Goal: Information Seeking & Learning: Learn about a topic

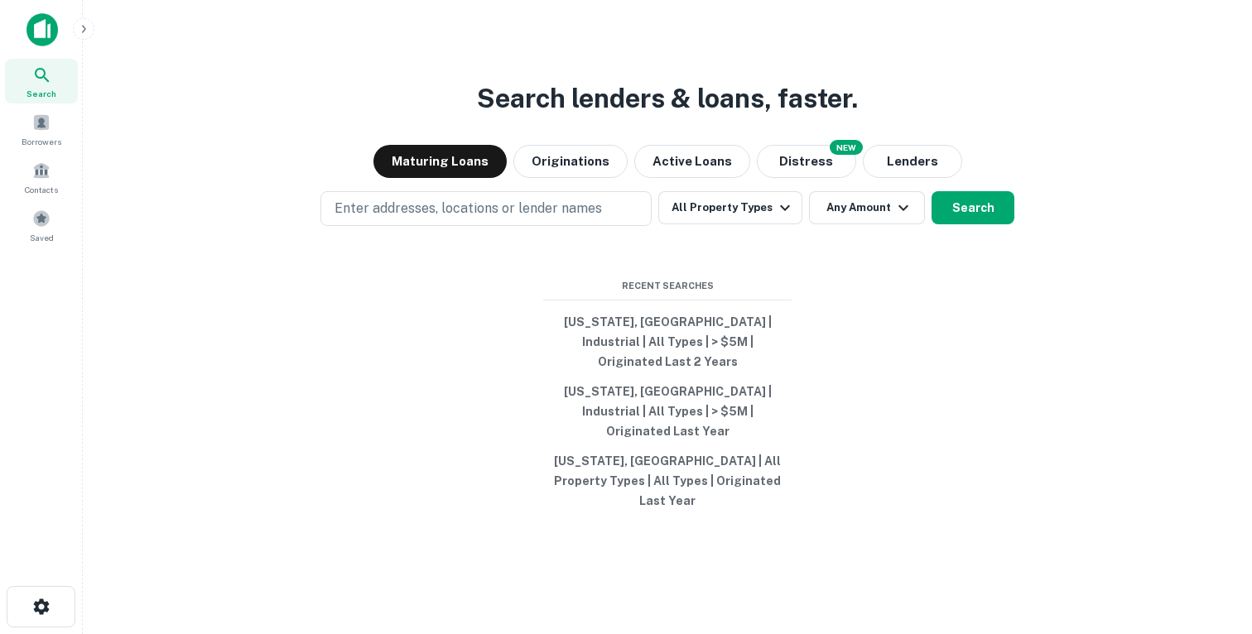
click at [93, 34] on main "Search lenders & loans, faster. Maturing Loans Originations Active Loans NEW Di…" at bounding box center [667, 317] width 1169 height 634
click at [89, 30] on icon "button" at bounding box center [83, 28] width 13 height 13
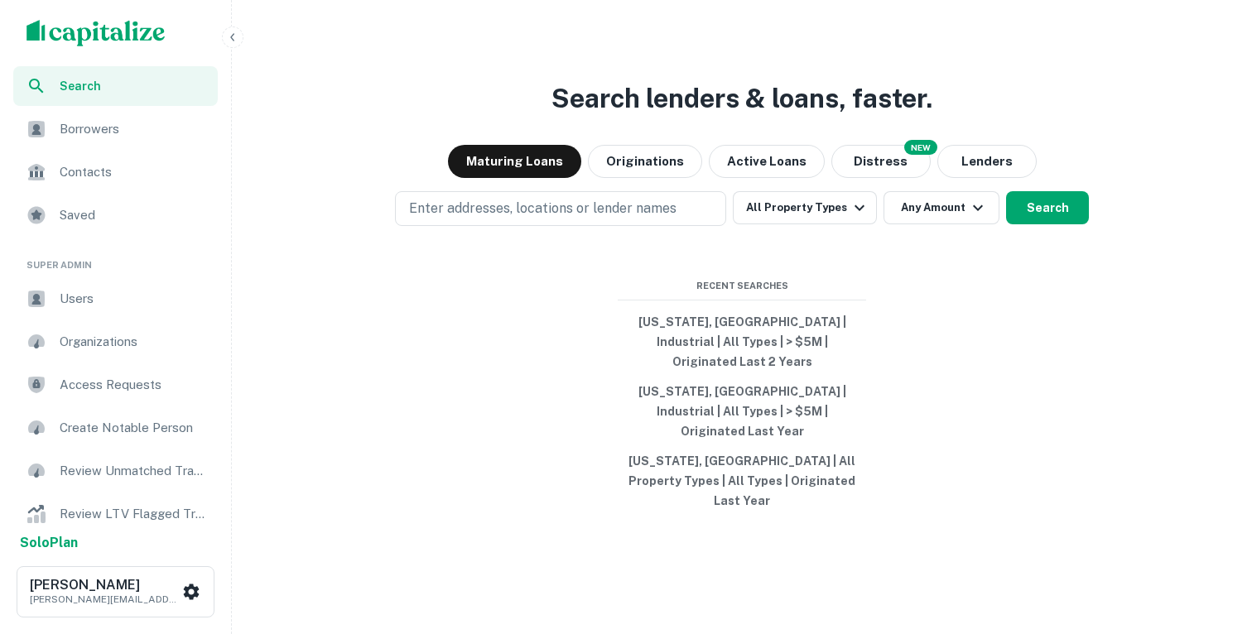
click at [139, 296] on span "Users" at bounding box center [134, 299] width 148 height 20
click at [75, 310] on div "Users" at bounding box center [115, 299] width 205 height 40
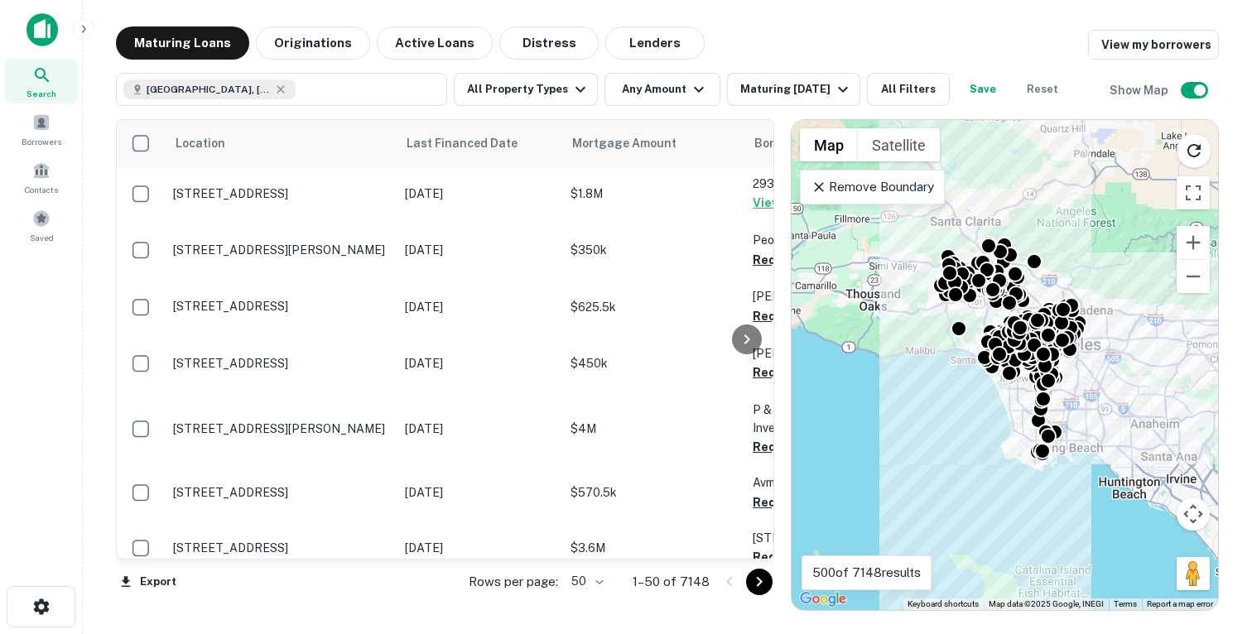
click at [816, 184] on icon at bounding box center [819, 187] width 10 height 10
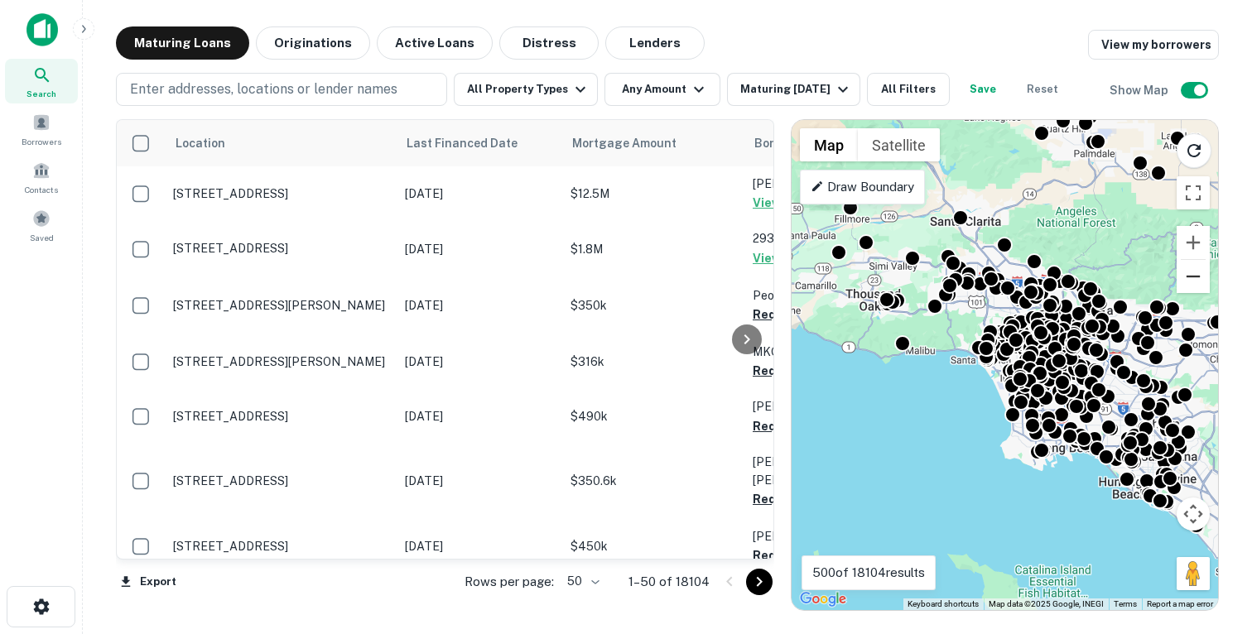
click at [1189, 274] on button "Zoom out" at bounding box center [1193, 276] width 33 height 33
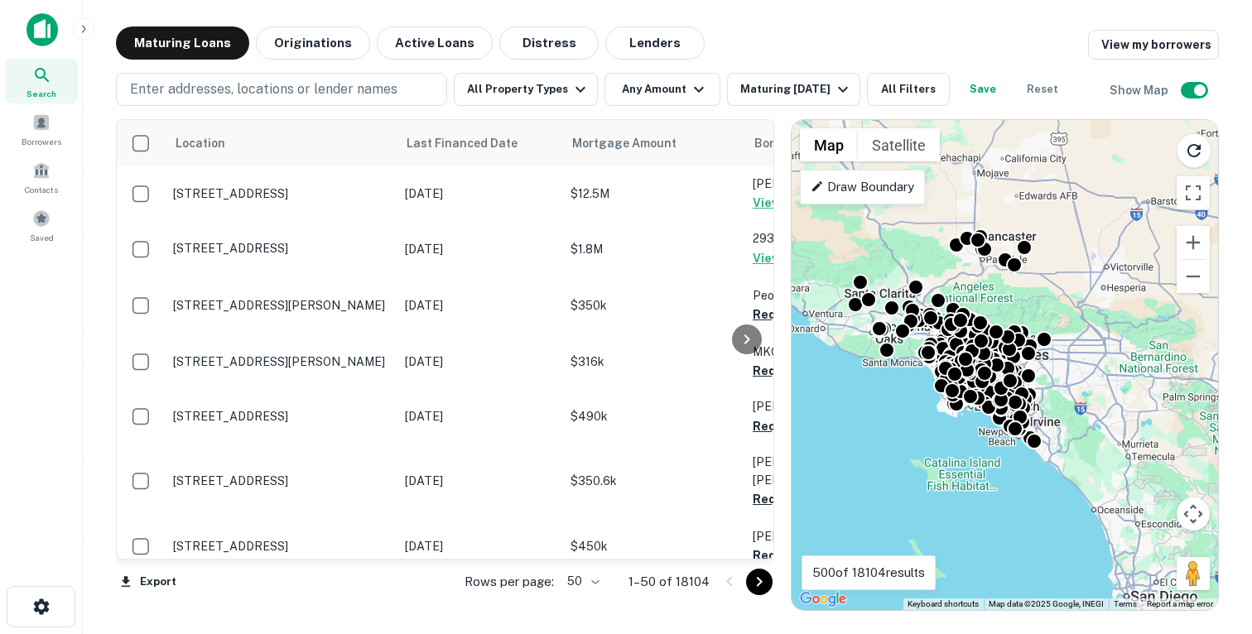
drag, startPoint x: 1105, startPoint y: 220, endPoint x: 1035, endPoint y: 221, distance: 70.4
click at [1035, 221] on div "To activate drag with keyboard, press Alt + Enter. Once in keyboard drag state,…" at bounding box center [1005, 365] width 426 height 490
click at [692, 580] on p "1–50 of 18104" at bounding box center [668, 582] width 81 height 20
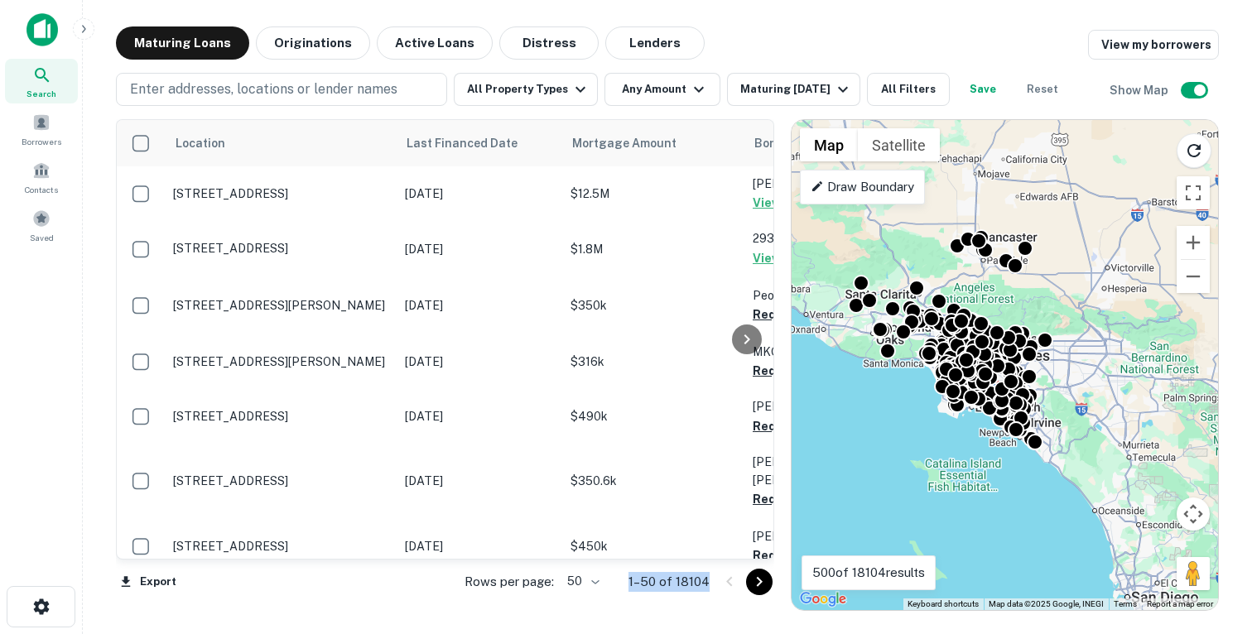
click at [694, 584] on p "1–50 of 18104" at bounding box center [668, 582] width 81 height 20
click at [1187, 271] on button "Zoom out" at bounding box center [1193, 276] width 33 height 33
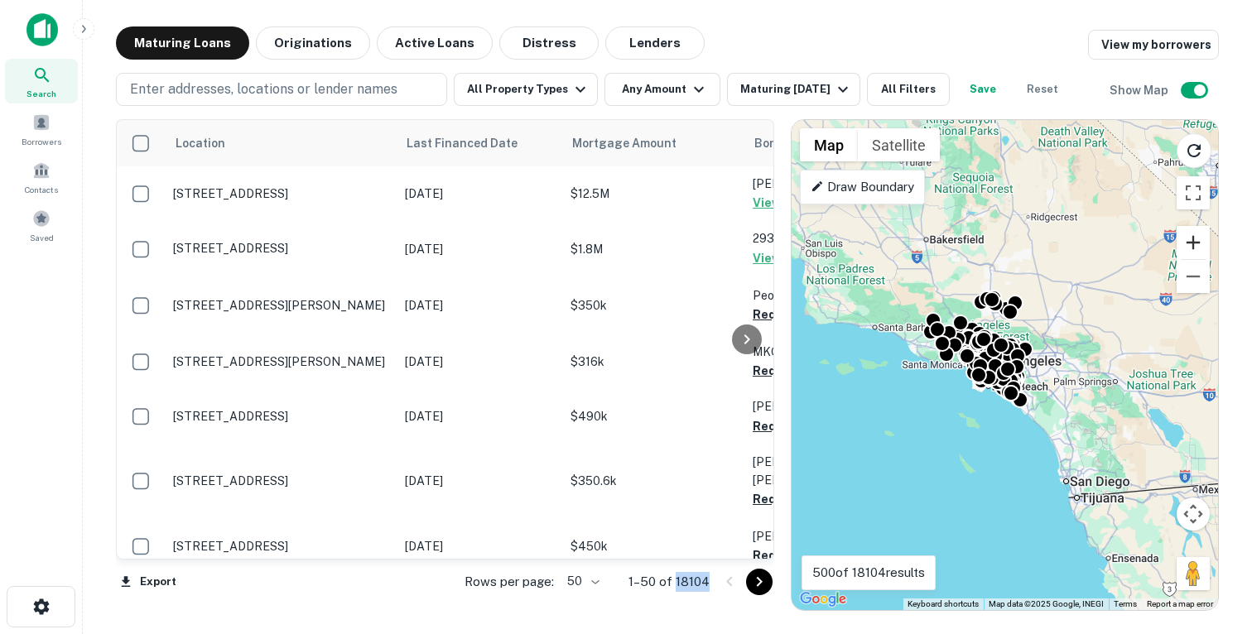
click at [1192, 245] on button "Zoom in" at bounding box center [1193, 242] width 33 height 33
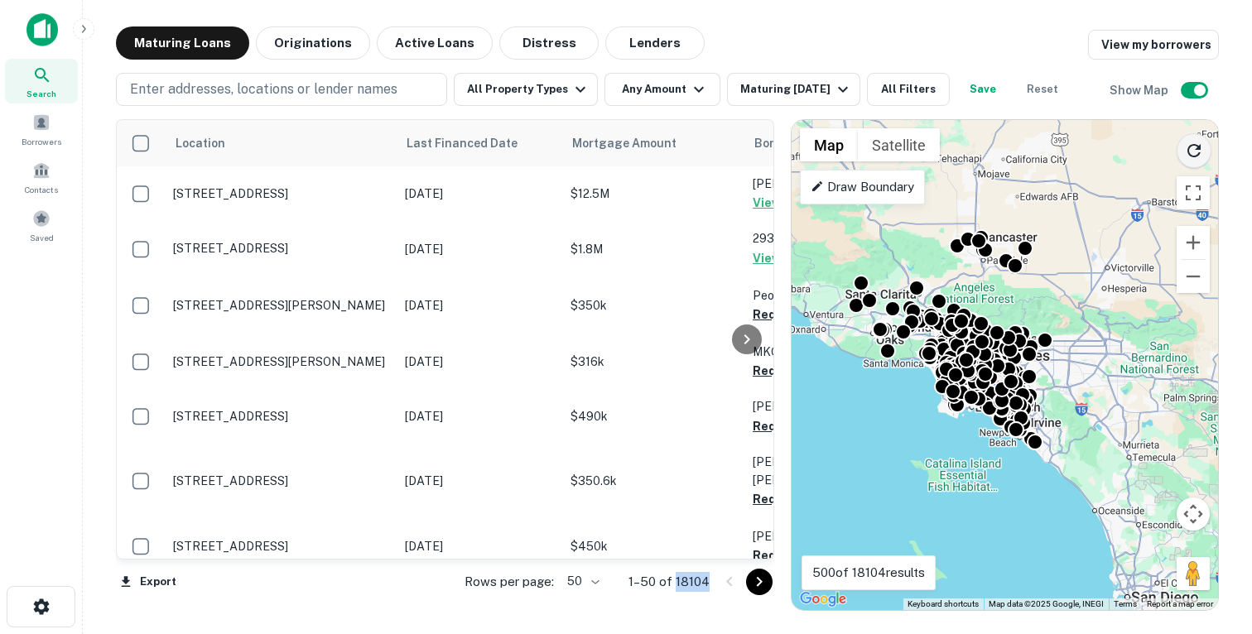
click at [1200, 155] on icon "Reload search area" at bounding box center [1194, 151] width 20 height 20
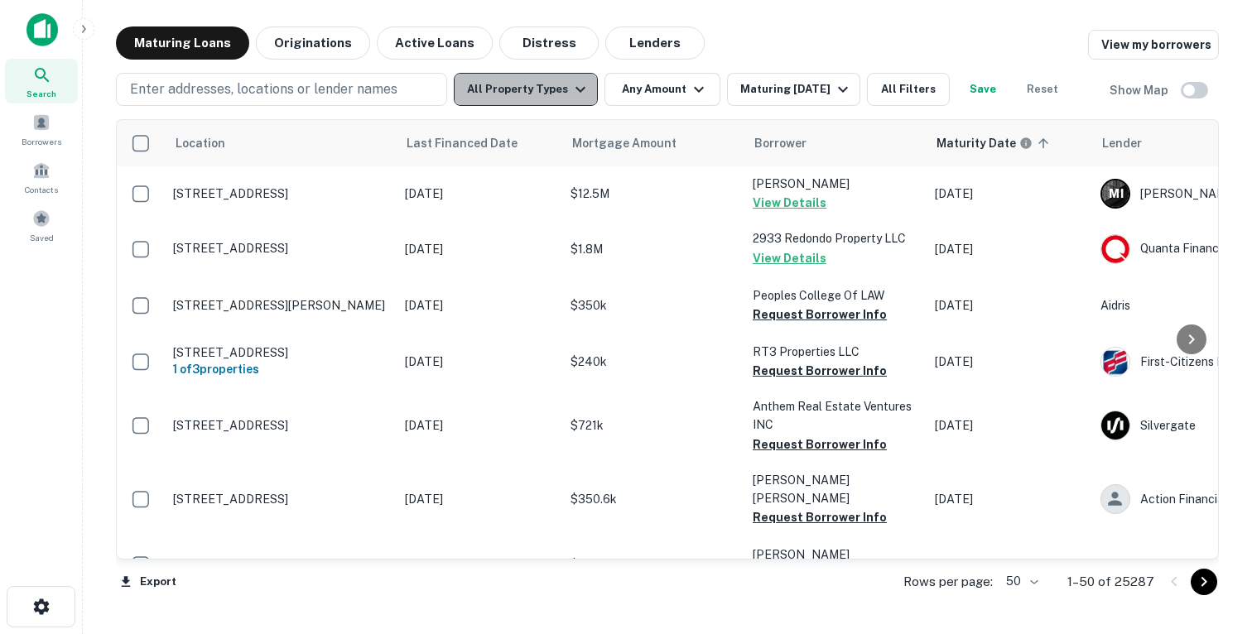
click at [551, 92] on button "All Property Types" at bounding box center [526, 89] width 144 height 33
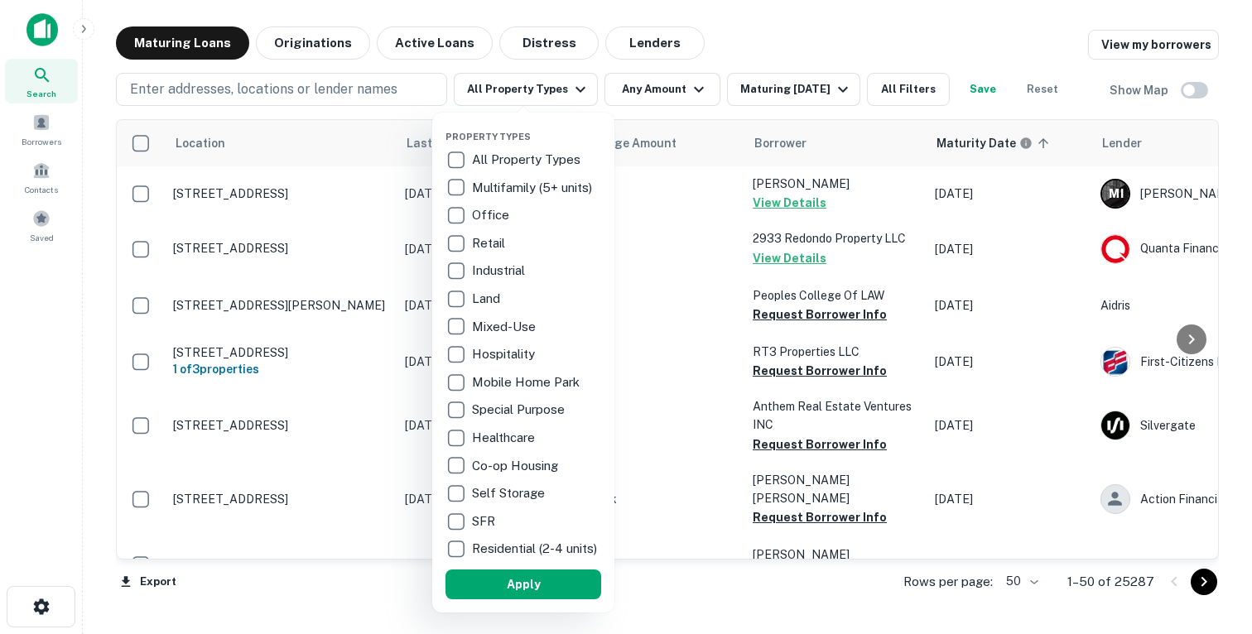
click at [1191, 91] on div at bounding box center [626, 317] width 1252 height 634
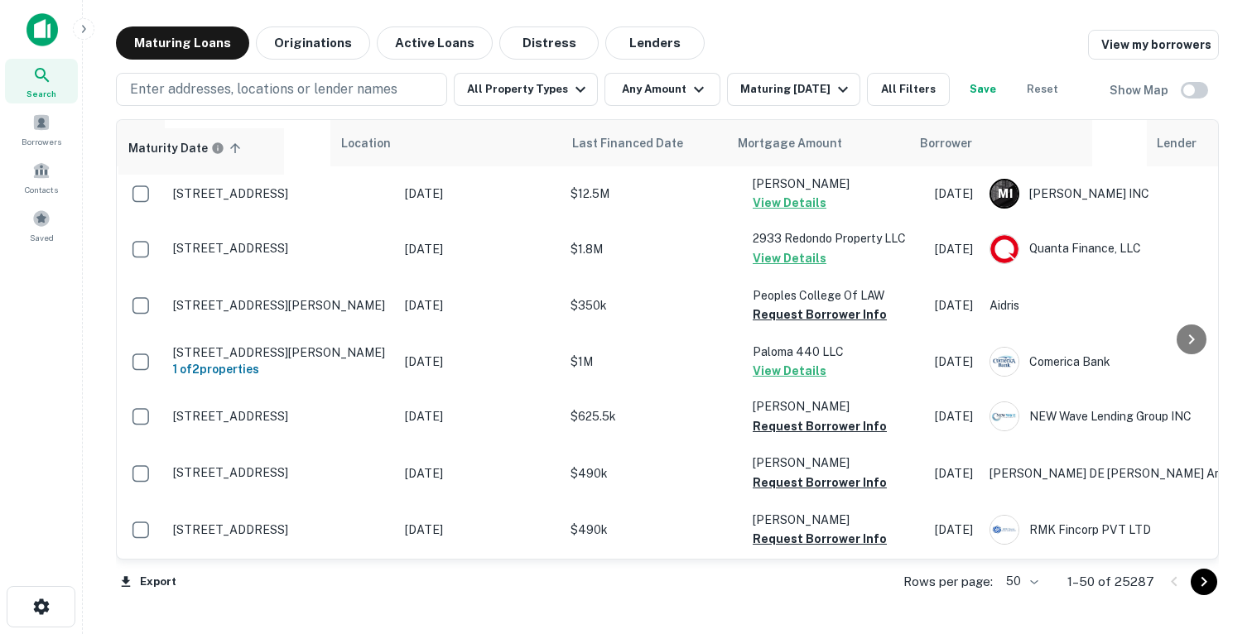
drag, startPoint x: 994, startPoint y: 141, endPoint x: 179, endPoint y: 149, distance: 814.8
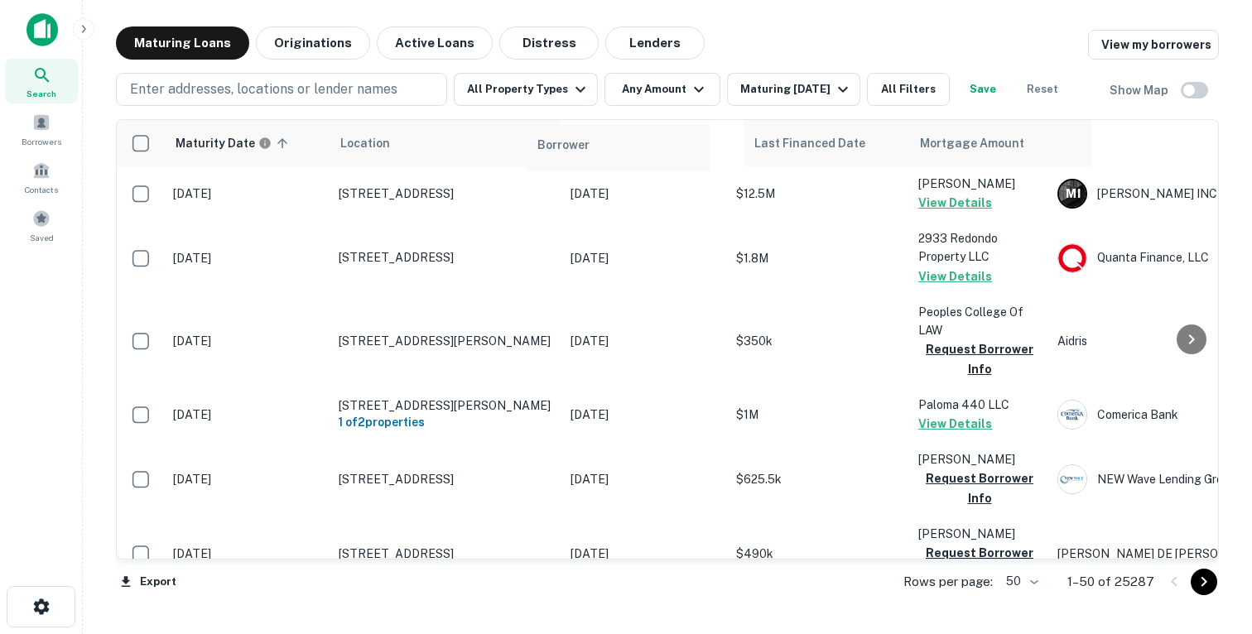
drag, startPoint x: 947, startPoint y: 150, endPoint x: 558, endPoint y: 155, distance: 389.2
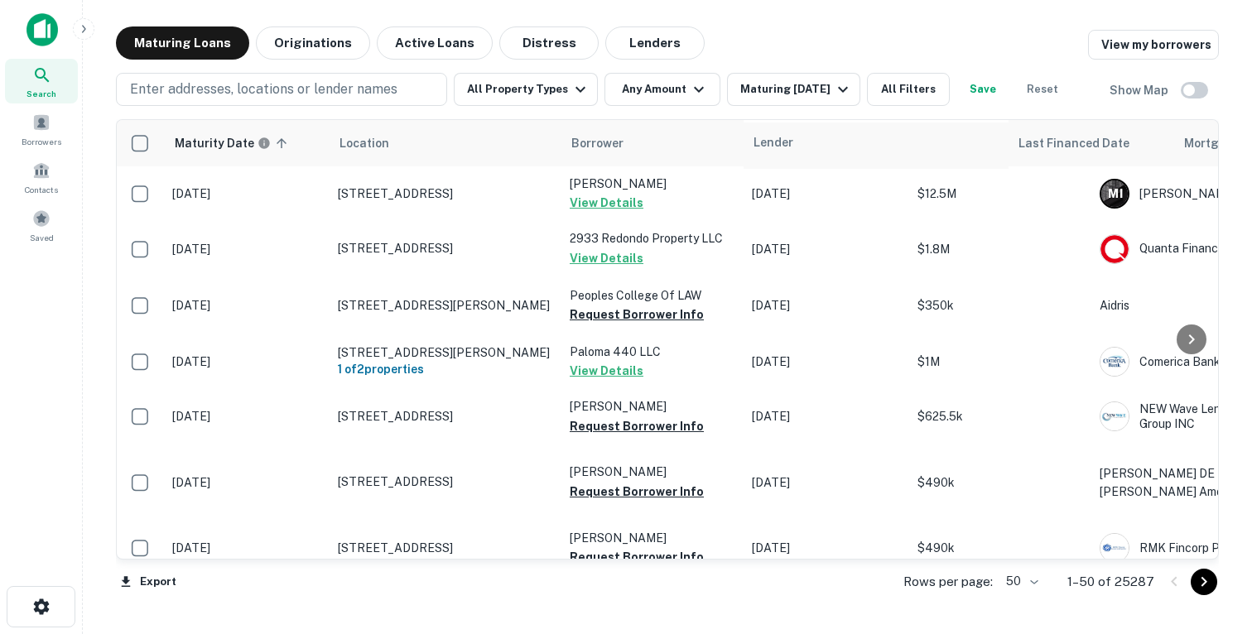
scroll to position [0, 2]
drag, startPoint x: 1139, startPoint y: 145, endPoint x: 772, endPoint y: 148, distance: 366.8
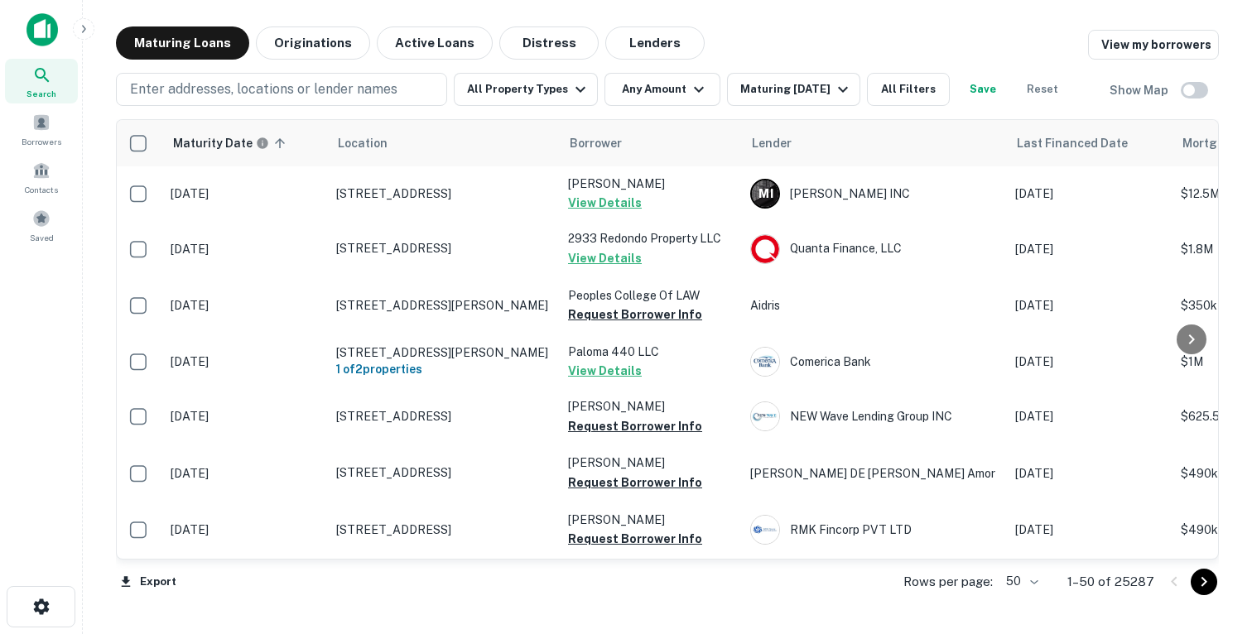
click at [1202, 145] on div at bounding box center [1191, 339] width 33 height 439
click at [1192, 142] on div at bounding box center [1191, 339] width 33 height 439
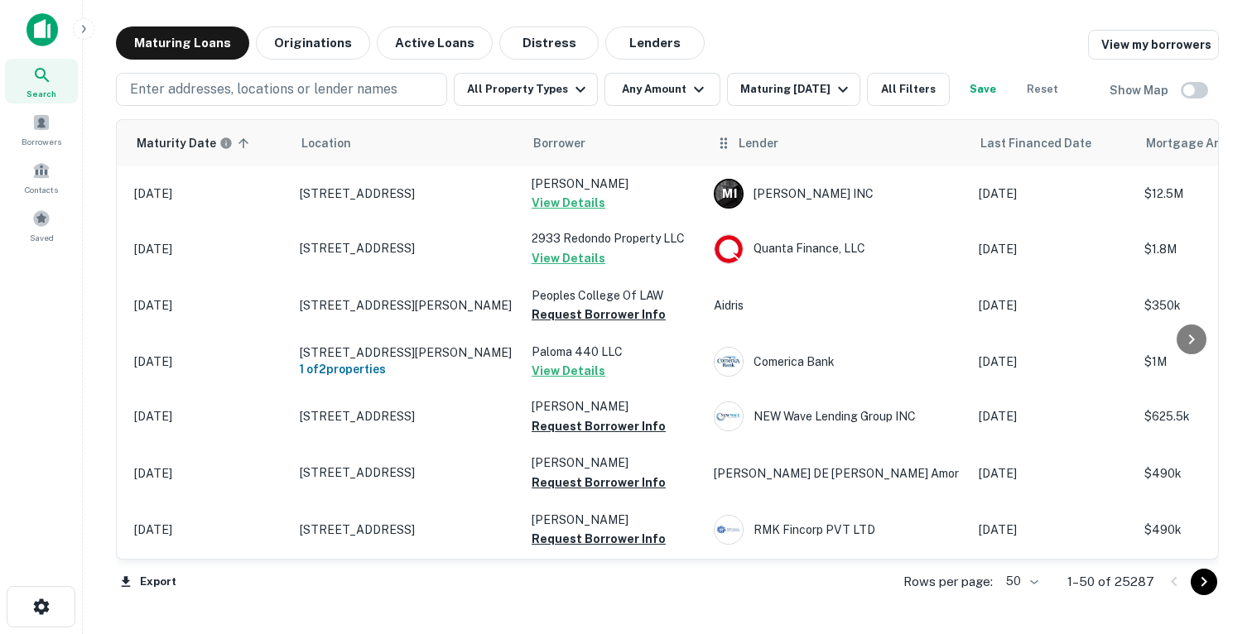
drag, startPoint x: 1175, startPoint y: 141, endPoint x: 962, endPoint y: 146, distance: 212.9
click at [962, 146] on div "Maturity Date sorted ascending Location Borrower Lender Last Financed Date Mort…" at bounding box center [667, 339] width 1103 height 441
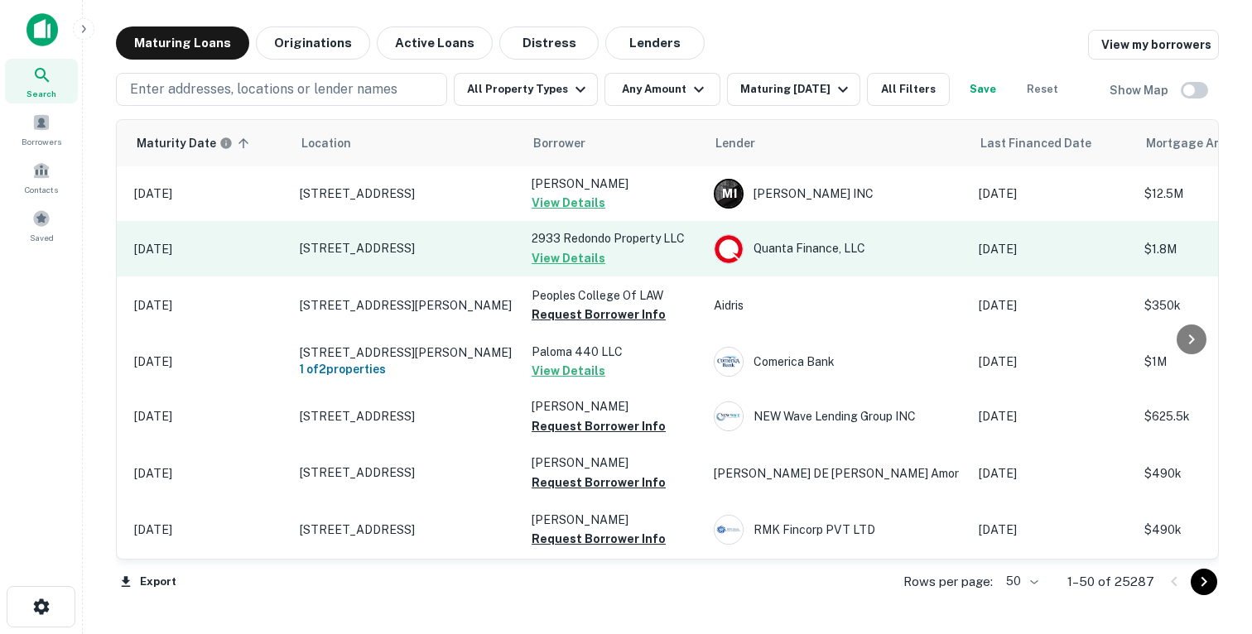
click at [1060, 258] on td "Sep 18, 2023" at bounding box center [1053, 248] width 166 height 55
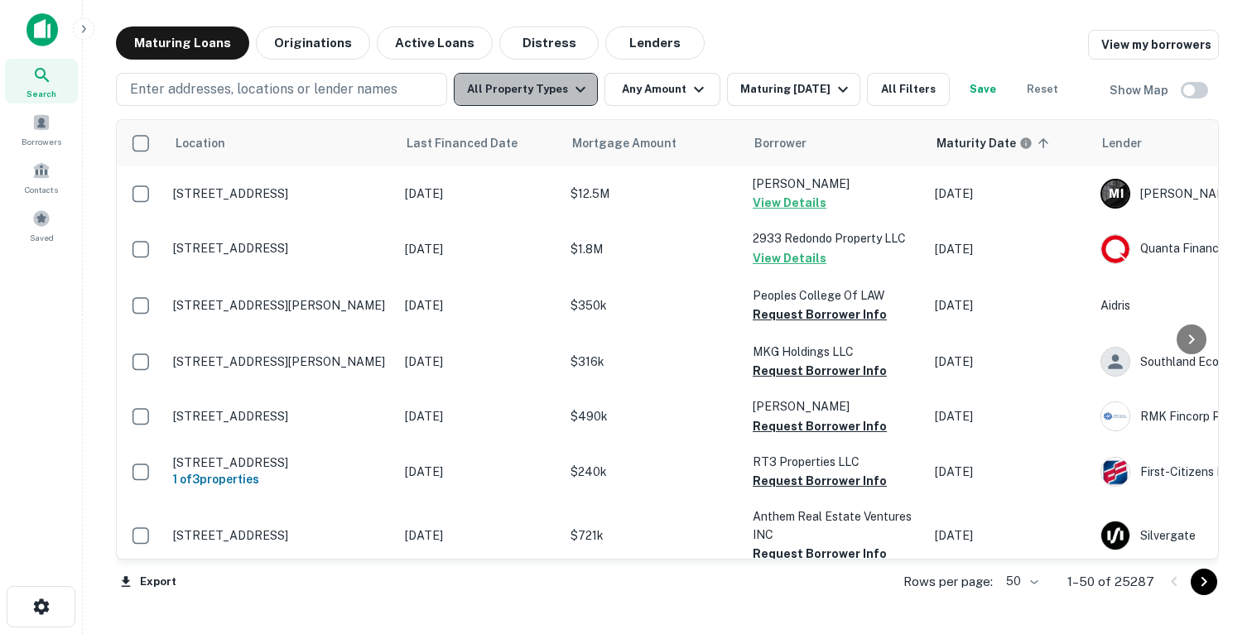
click at [547, 79] on button "All Property Types" at bounding box center [526, 89] width 144 height 33
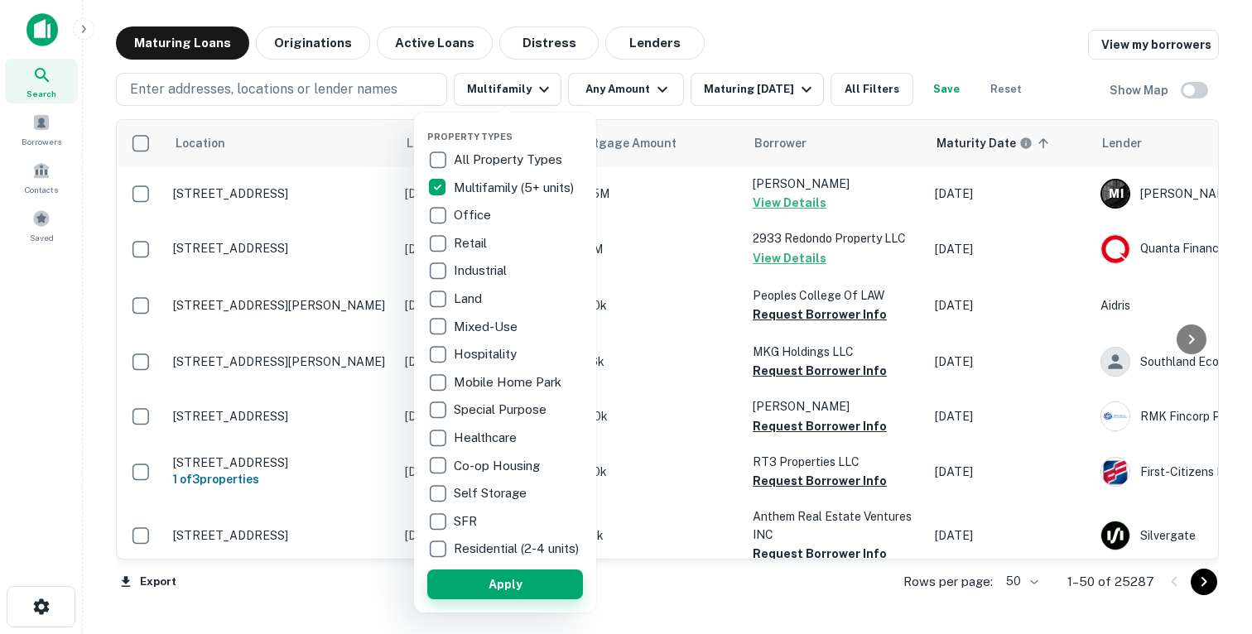
click at [481, 592] on button "Apply" at bounding box center [505, 585] width 156 height 30
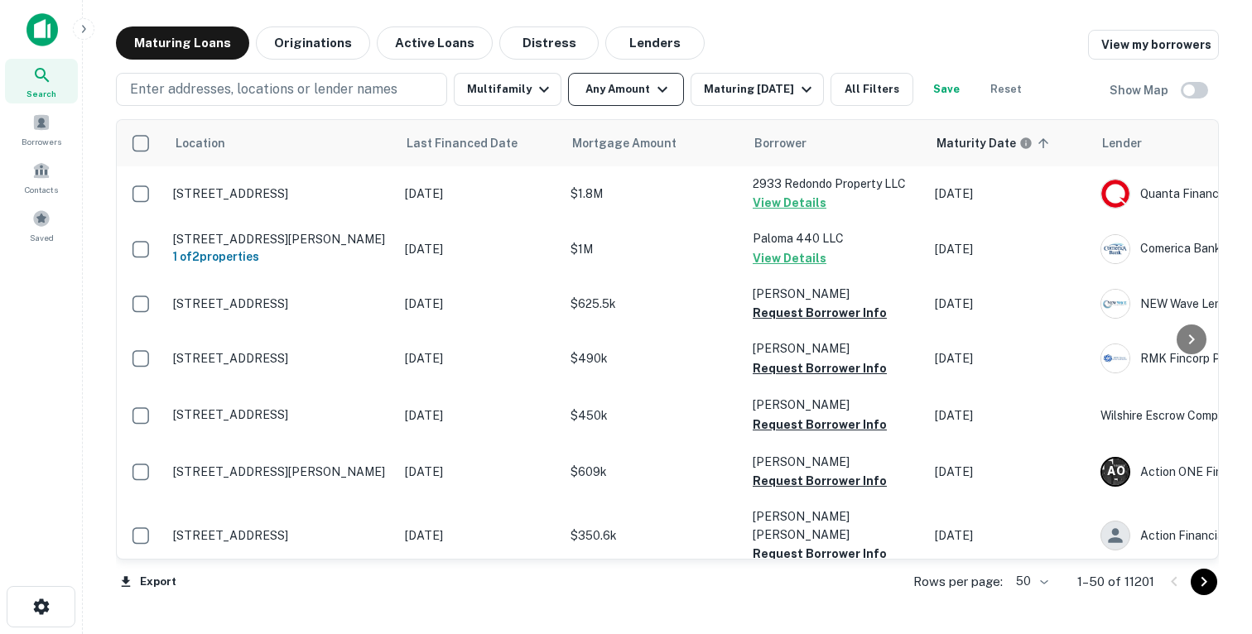
click at [655, 86] on icon "button" at bounding box center [662, 89] width 20 height 20
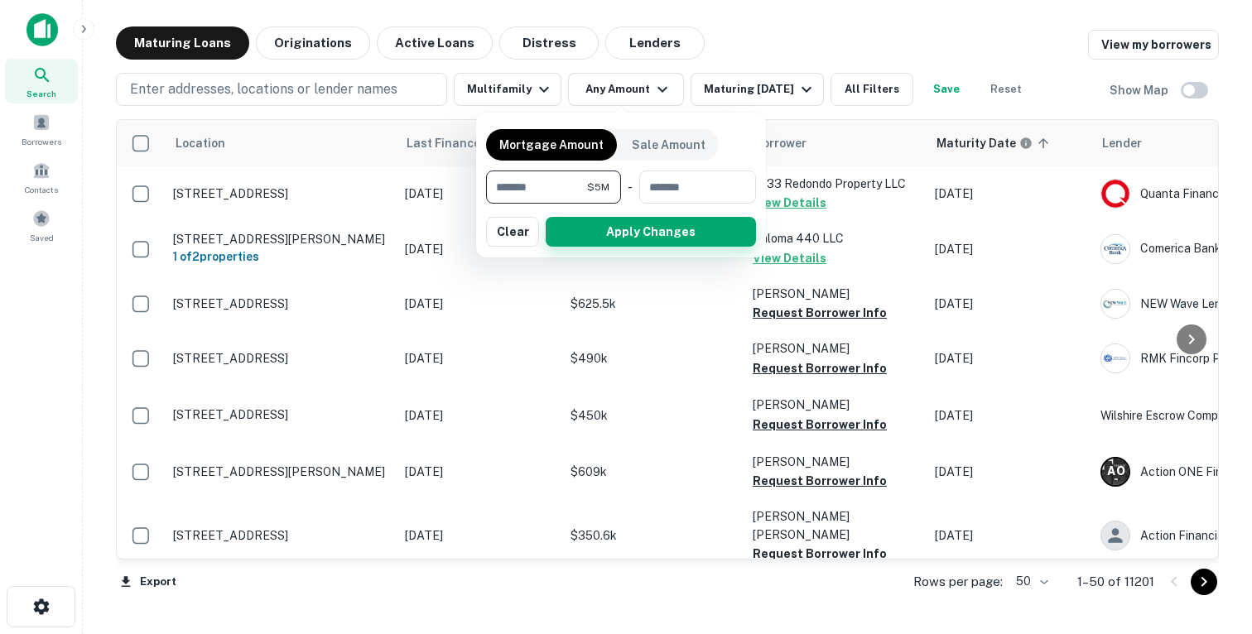
type input "*******"
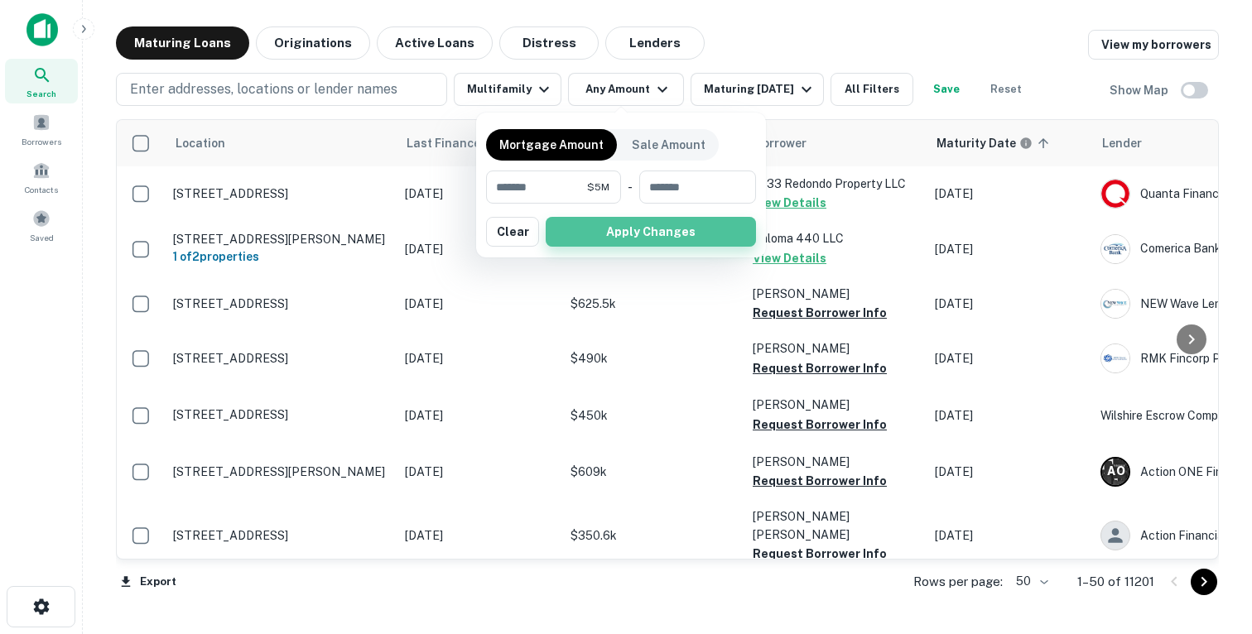
click at [576, 238] on button "Apply Changes" at bounding box center [651, 232] width 210 height 30
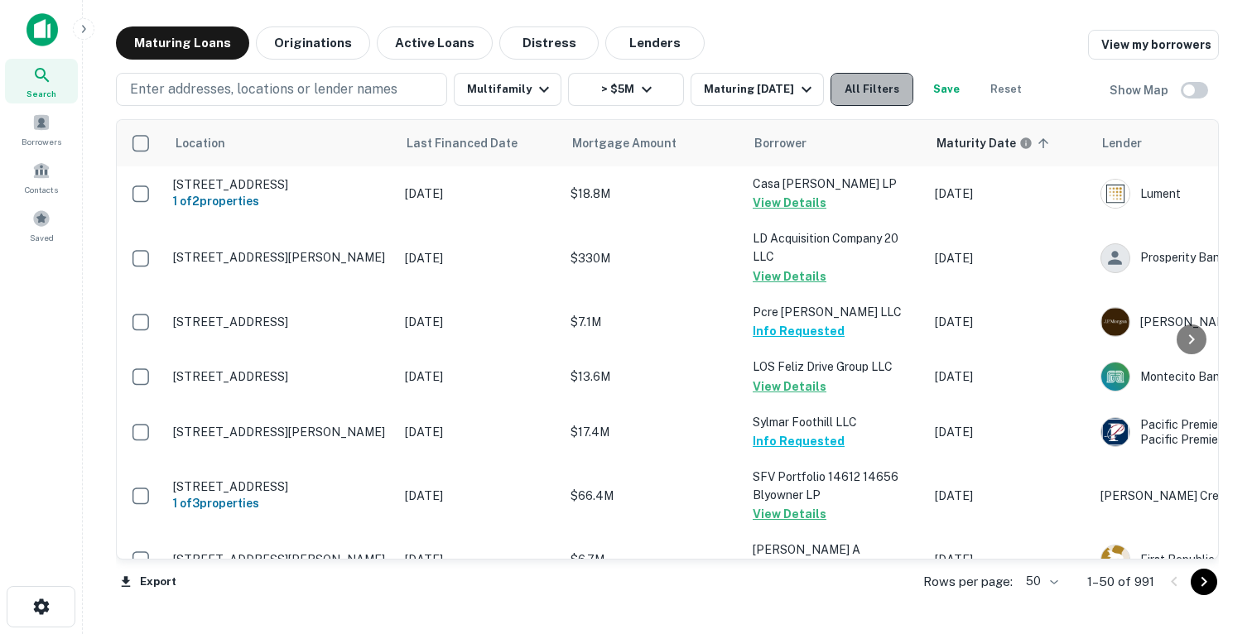
click at [852, 100] on button "All Filters" at bounding box center [872, 89] width 83 height 33
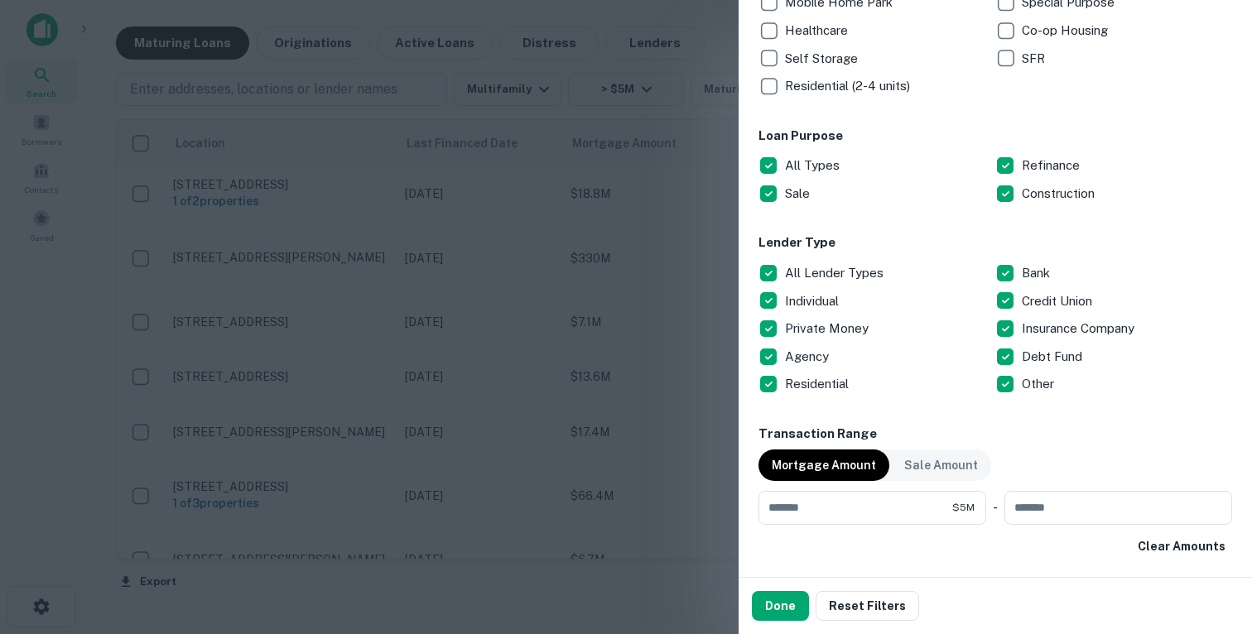
scroll to position [678, 0]
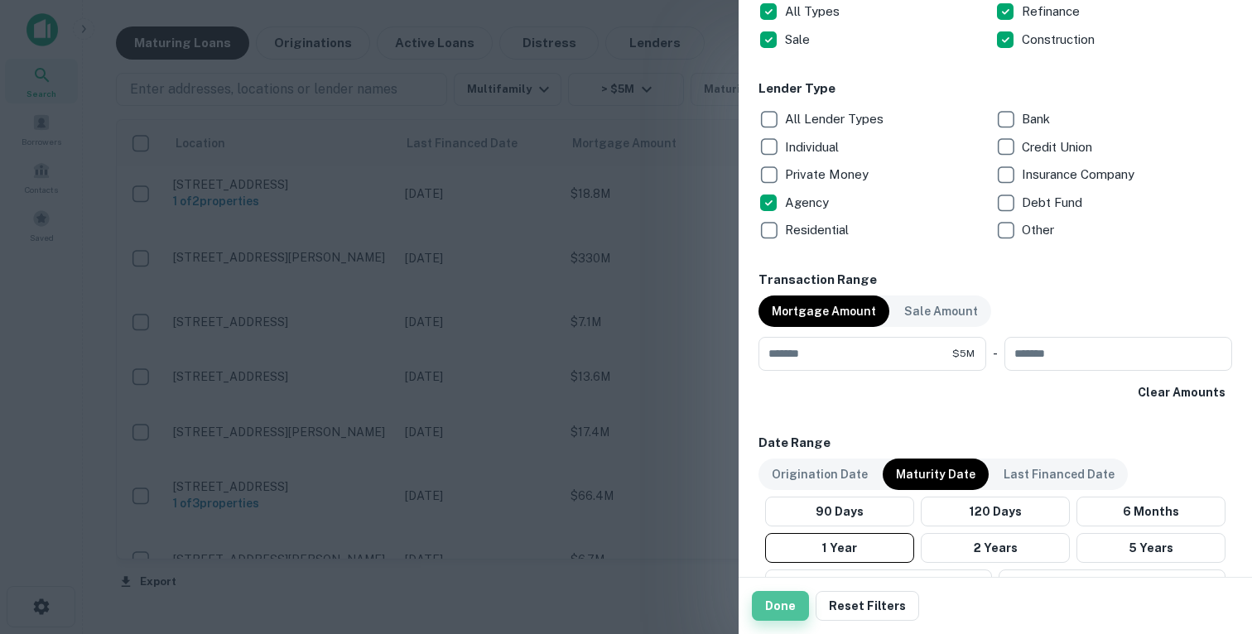
click at [789, 610] on button "Done" at bounding box center [780, 606] width 57 height 30
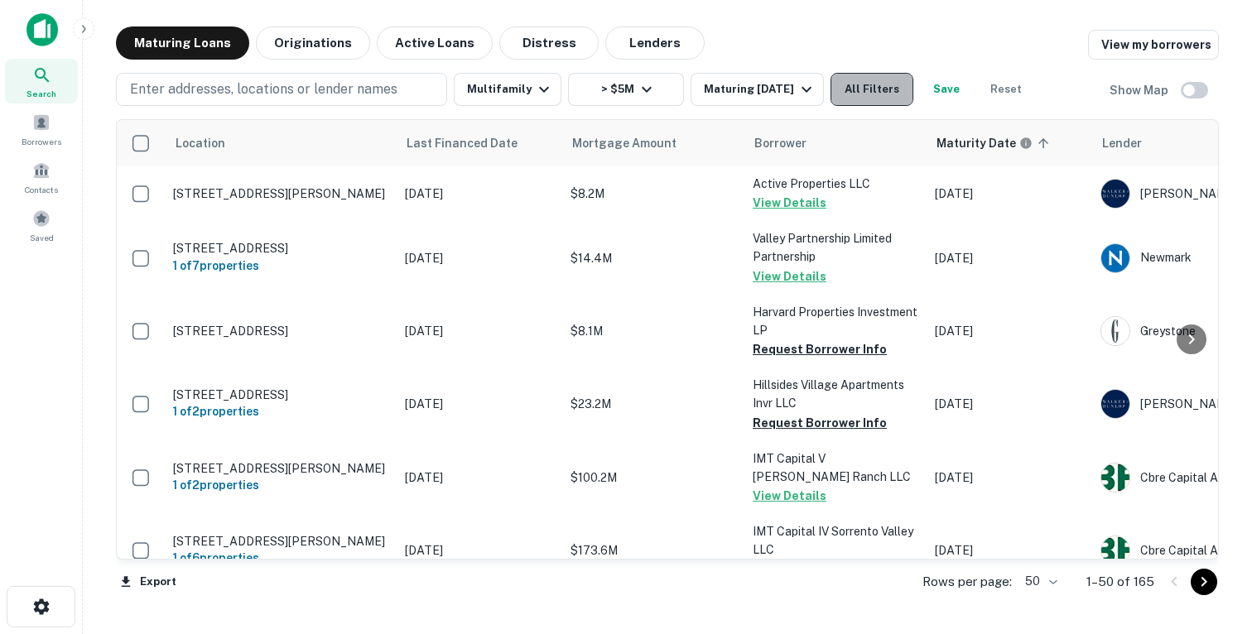
click at [868, 95] on button "All Filters" at bounding box center [872, 89] width 83 height 33
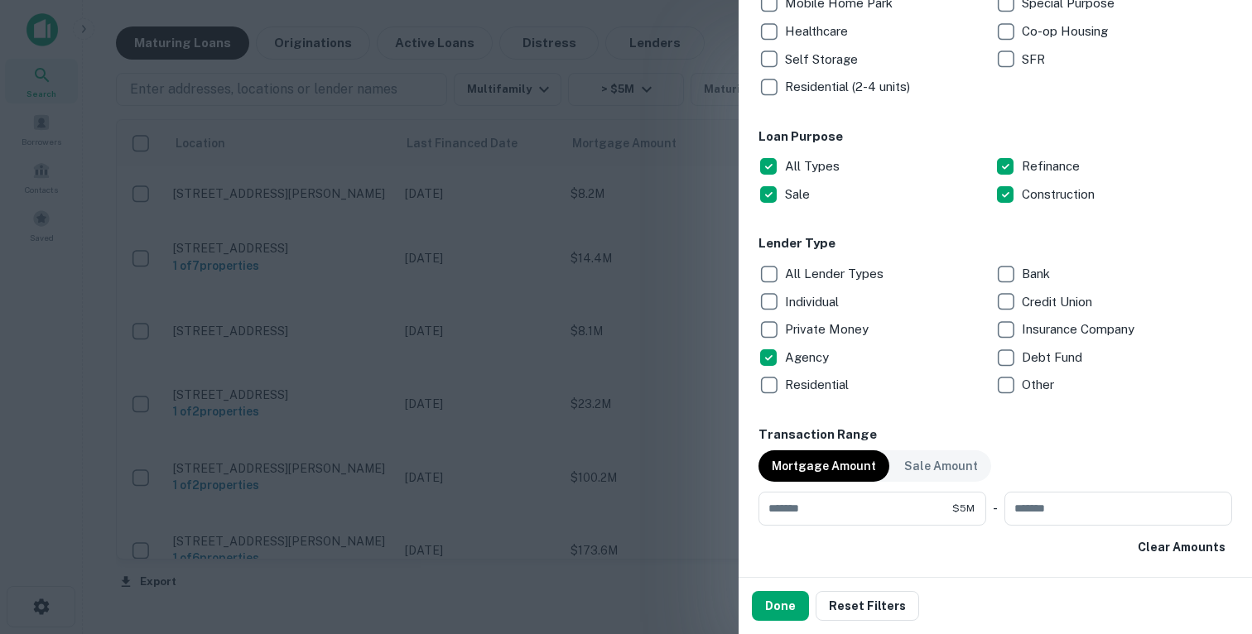
scroll to position [644, 0]
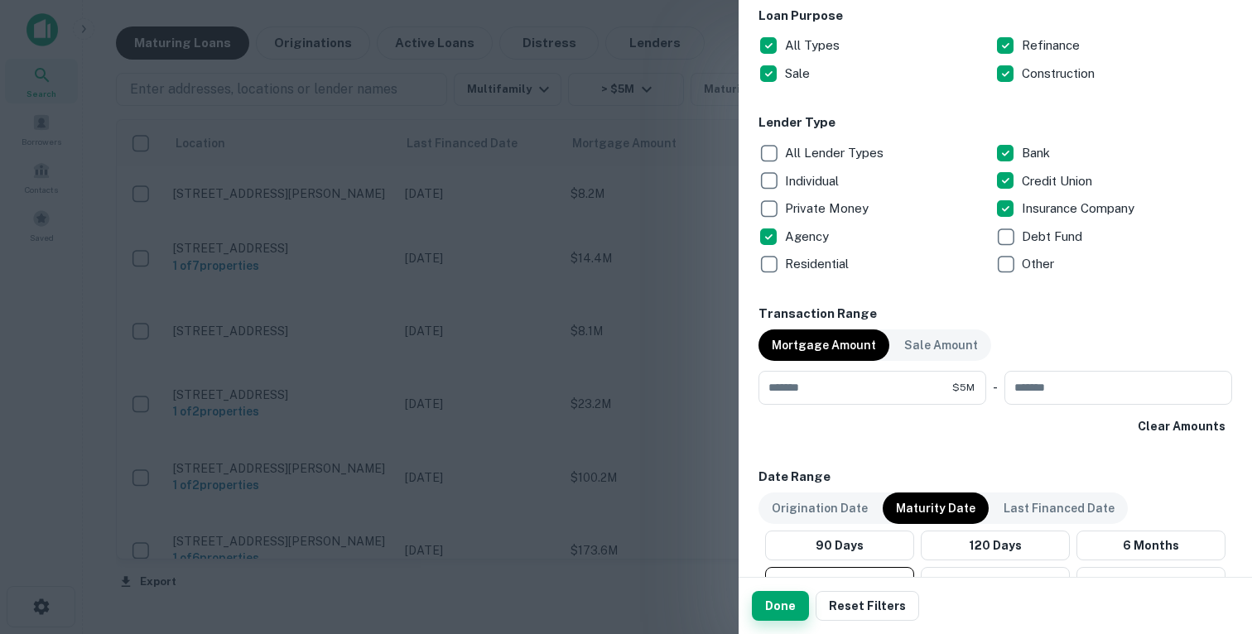
click at [772, 603] on button "Done" at bounding box center [780, 606] width 57 height 30
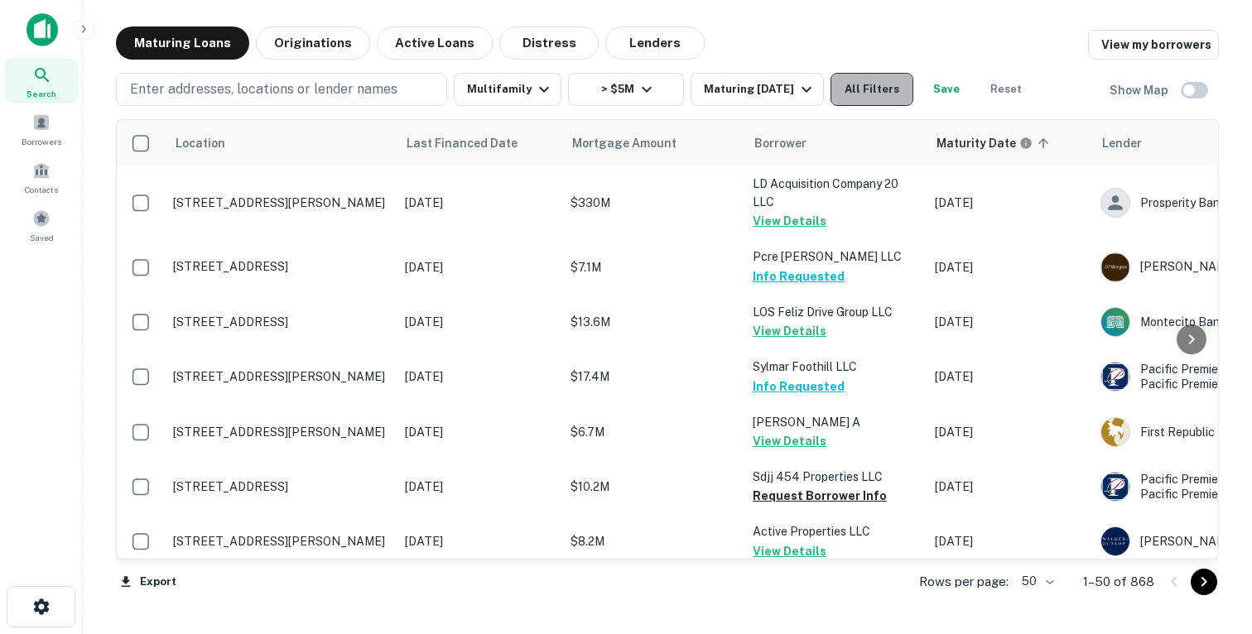
click at [886, 81] on button "All Filters" at bounding box center [872, 89] width 83 height 33
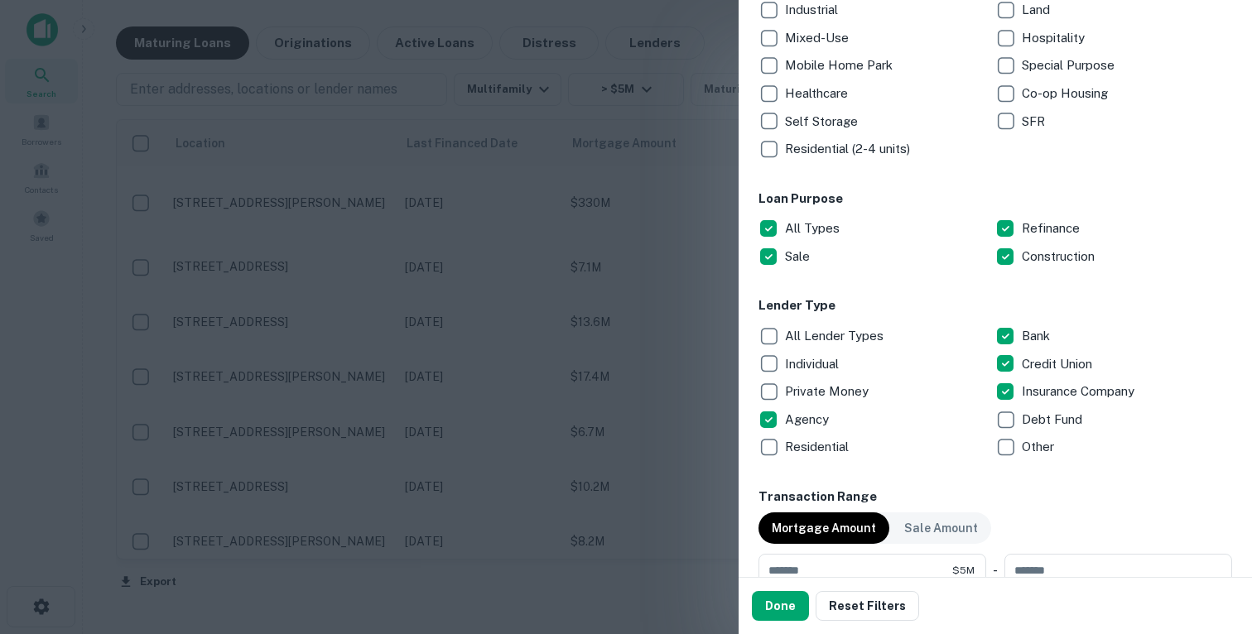
scroll to position [466, 0]
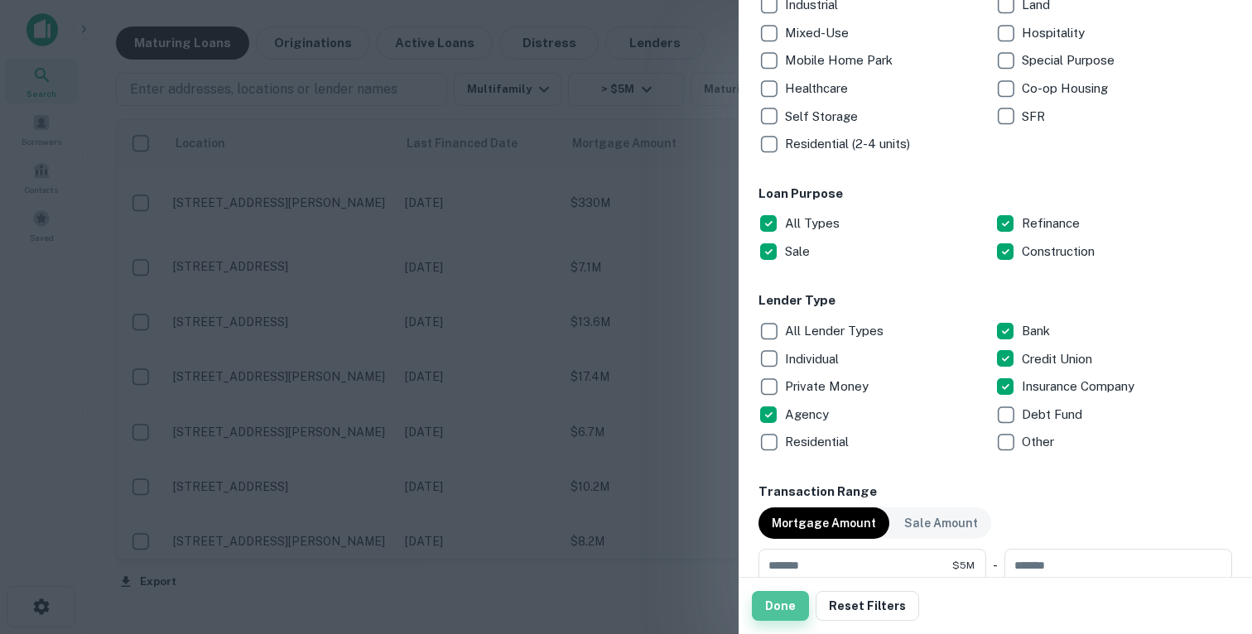
click at [778, 609] on button "Done" at bounding box center [780, 606] width 57 height 30
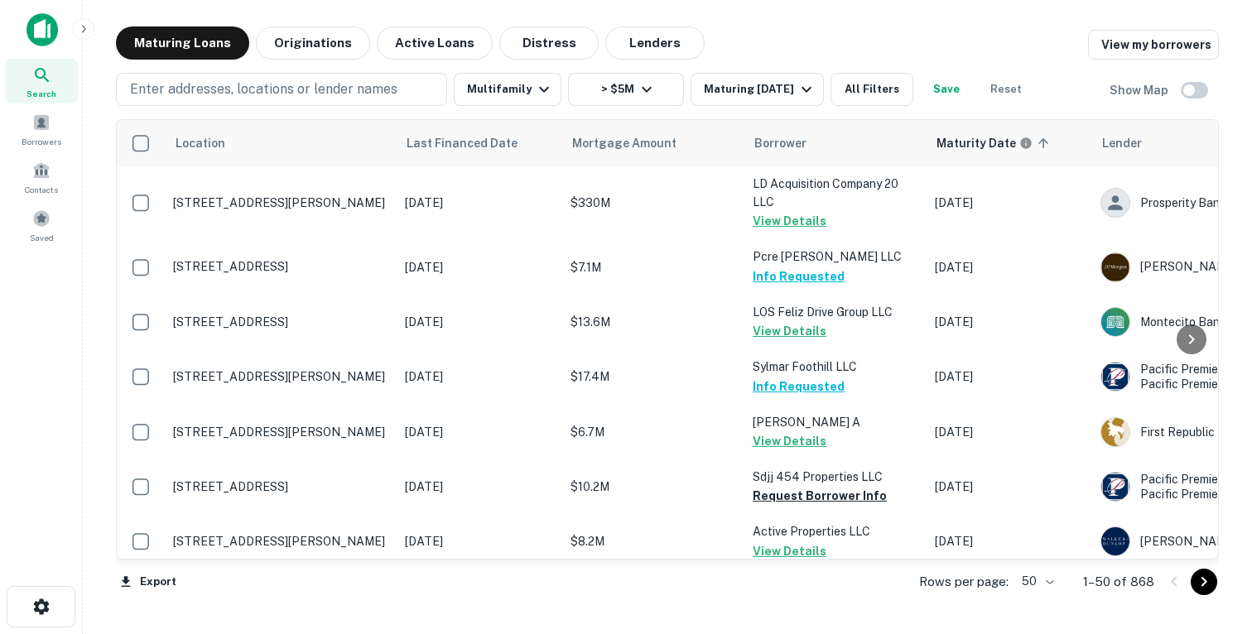
click at [941, 90] on button "Save" at bounding box center [946, 89] width 53 height 33
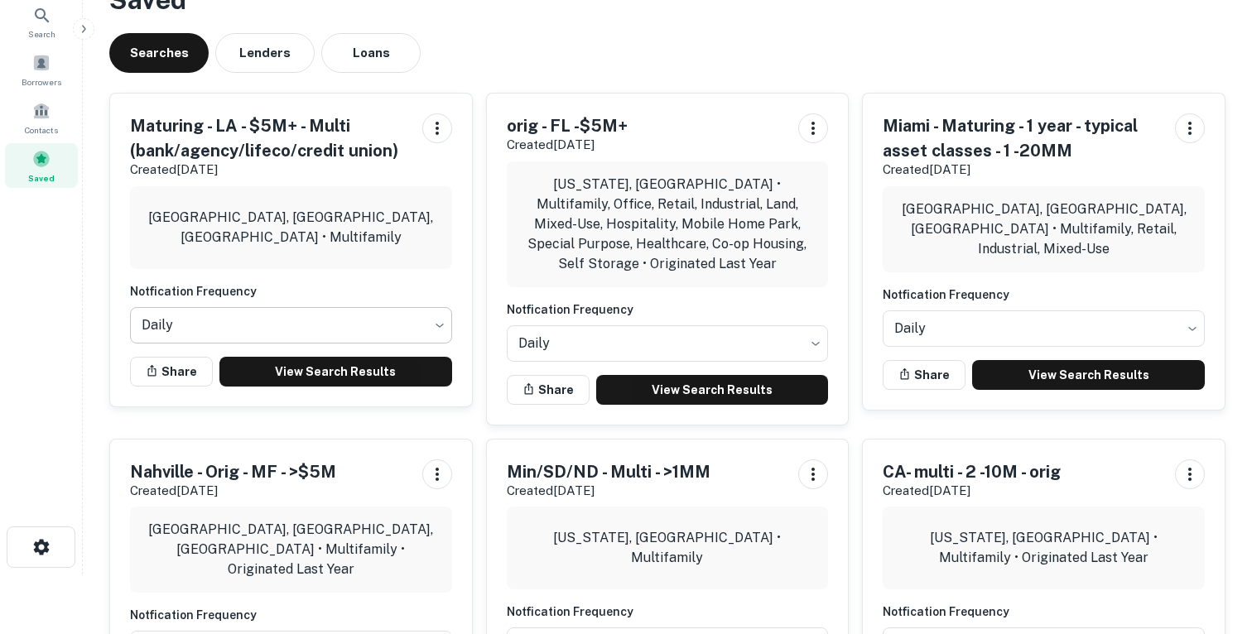
scroll to position [104, 0]
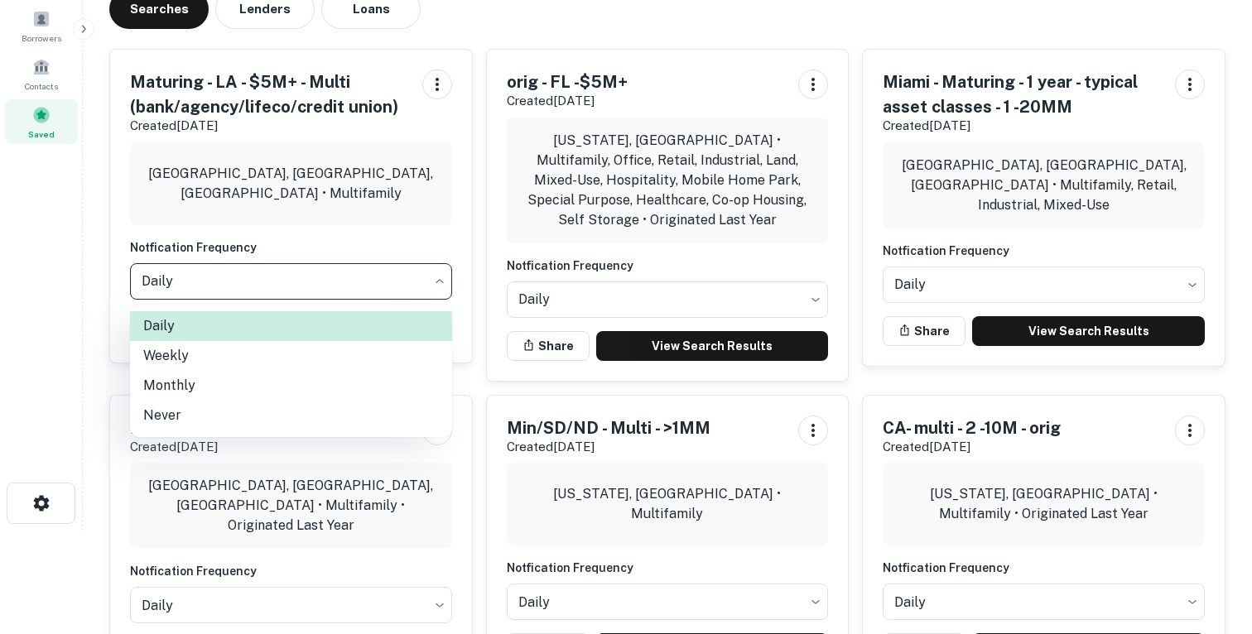
click at [291, 279] on body "Search Borrowers Contacts Saved Saved Searches Lenders Loans Maturing - LA - $5…" at bounding box center [626, 213] width 1252 height 634
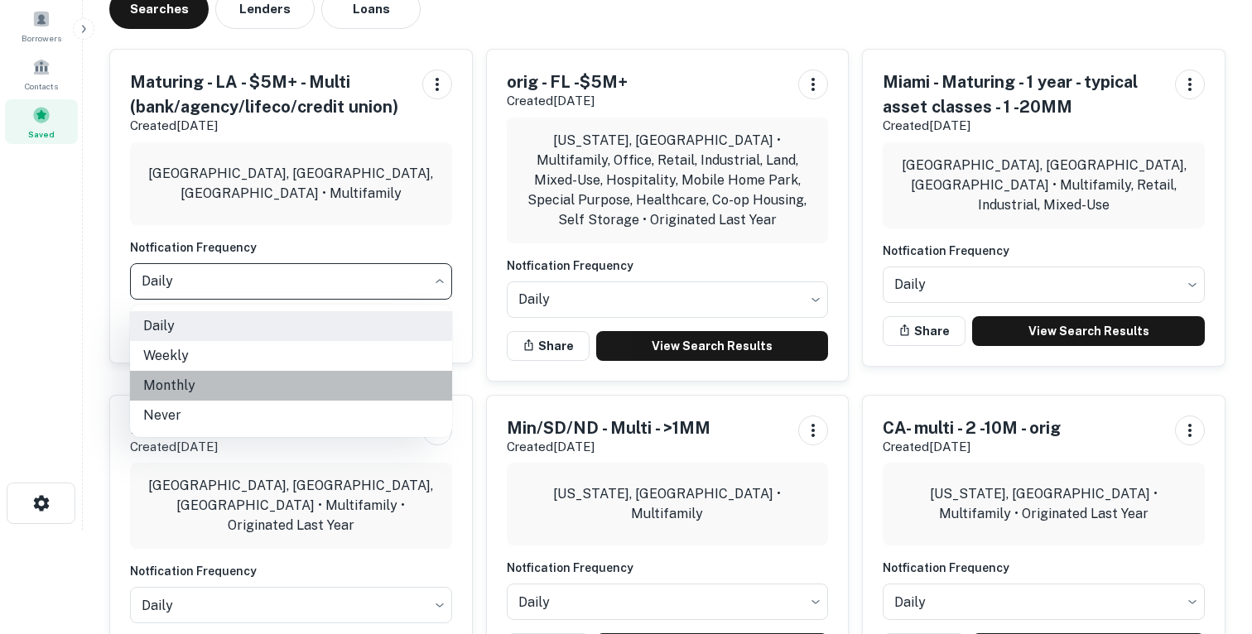
click at [263, 388] on li "Monthly" at bounding box center [291, 386] width 322 height 30
type input "*******"
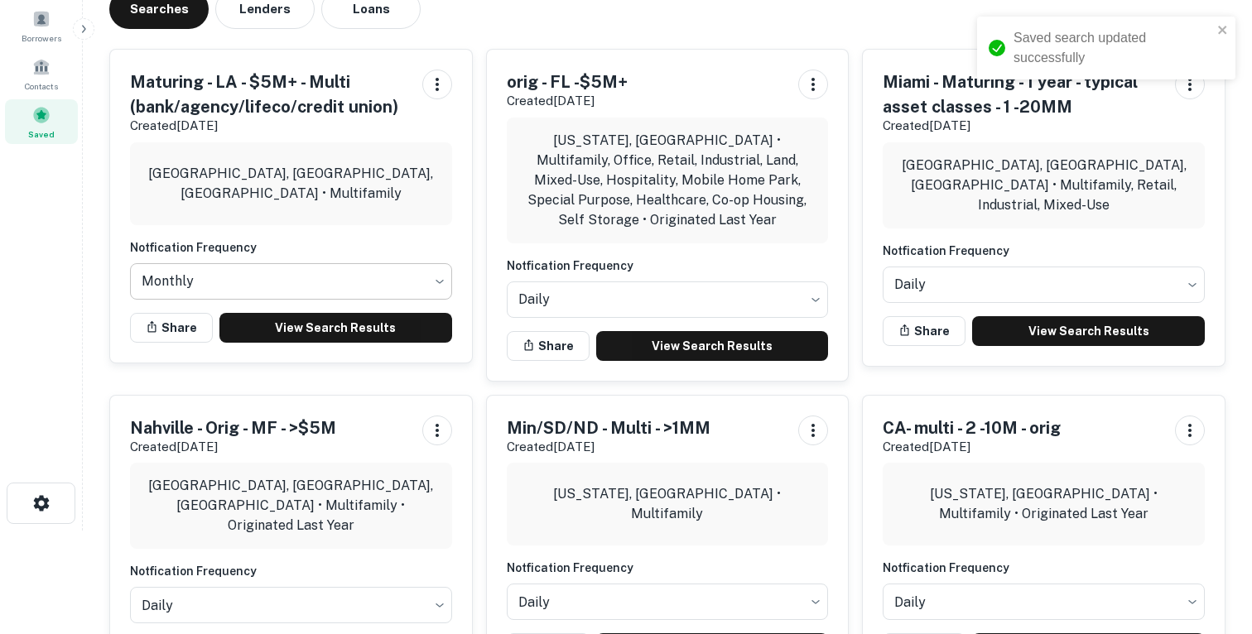
click at [273, 284] on body "Saved search updated successfully Search Borrowers Contacts Saved Saved Searche…" at bounding box center [626, 213] width 1252 height 634
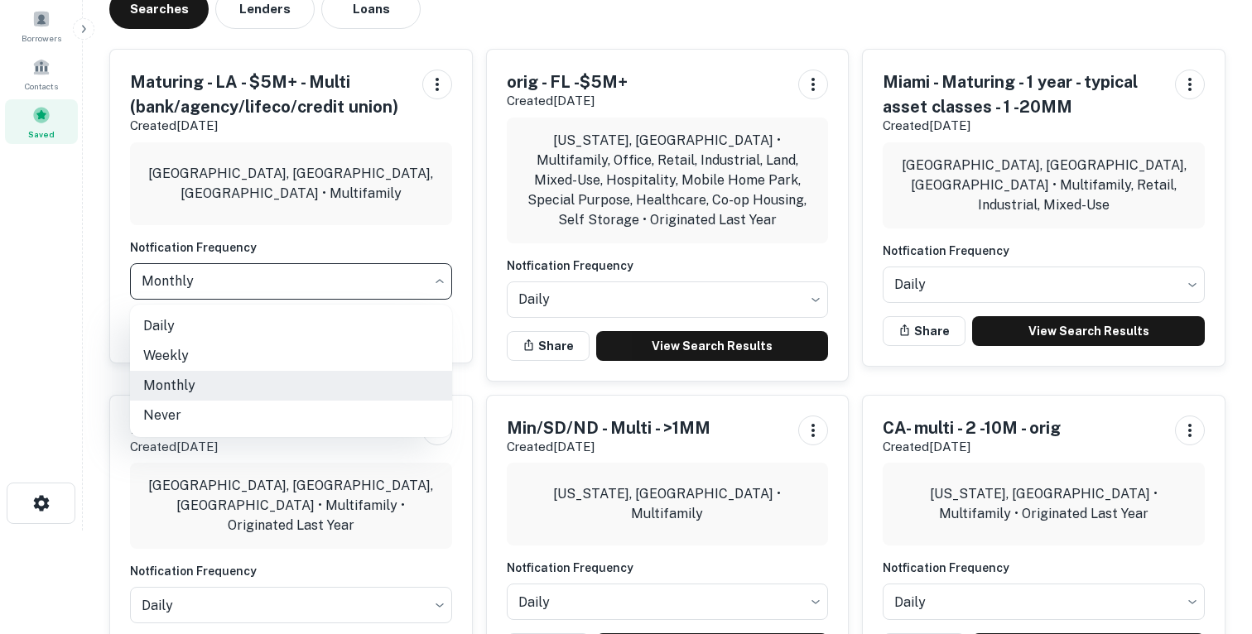
click at [198, 249] on div at bounding box center [626, 317] width 1252 height 634
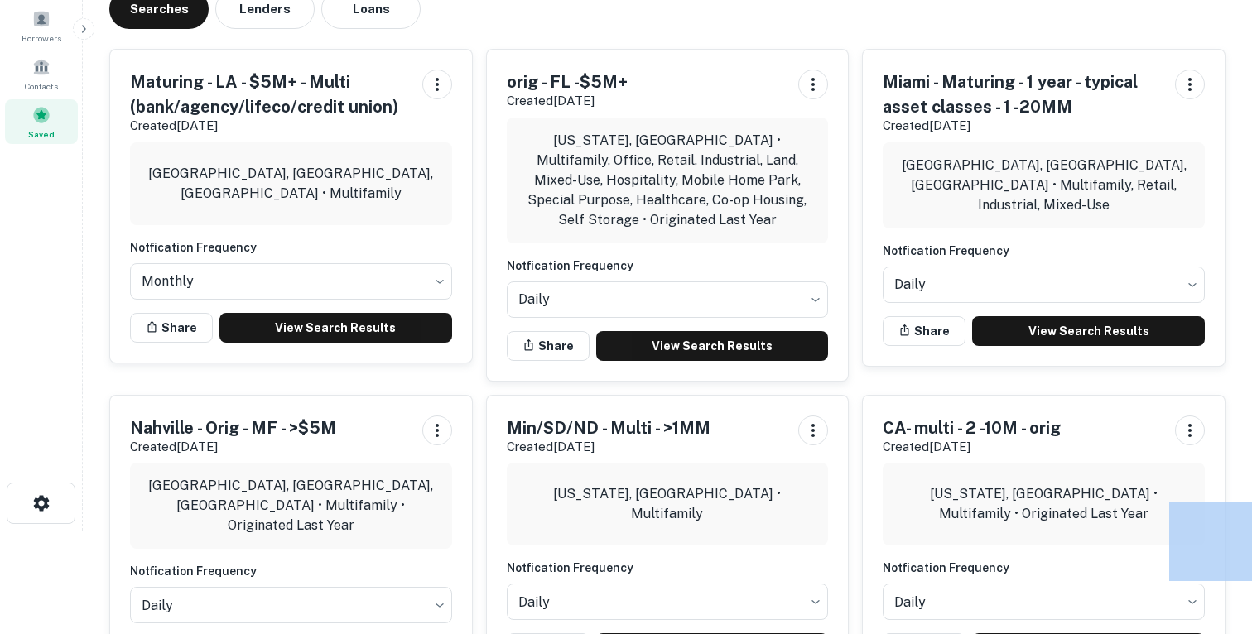
click at [198, 249] on div at bounding box center [626, 317] width 1252 height 634
click at [198, 249] on h6 "Notfication Frequency" at bounding box center [291, 247] width 322 height 18
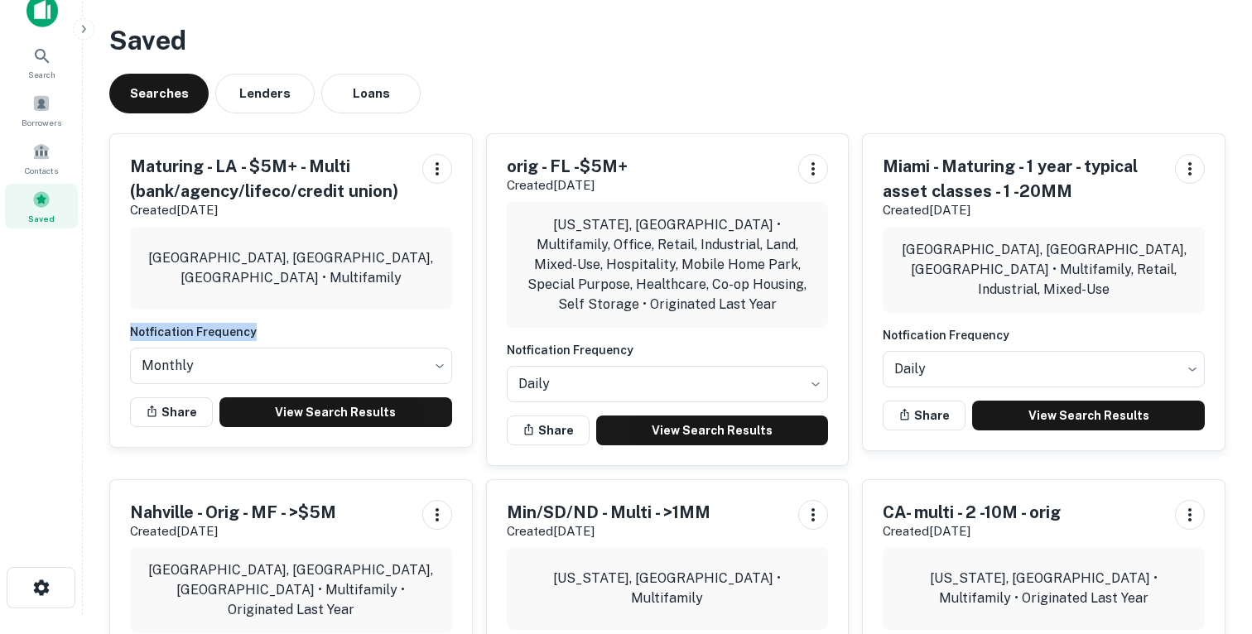
scroll to position [0, 0]
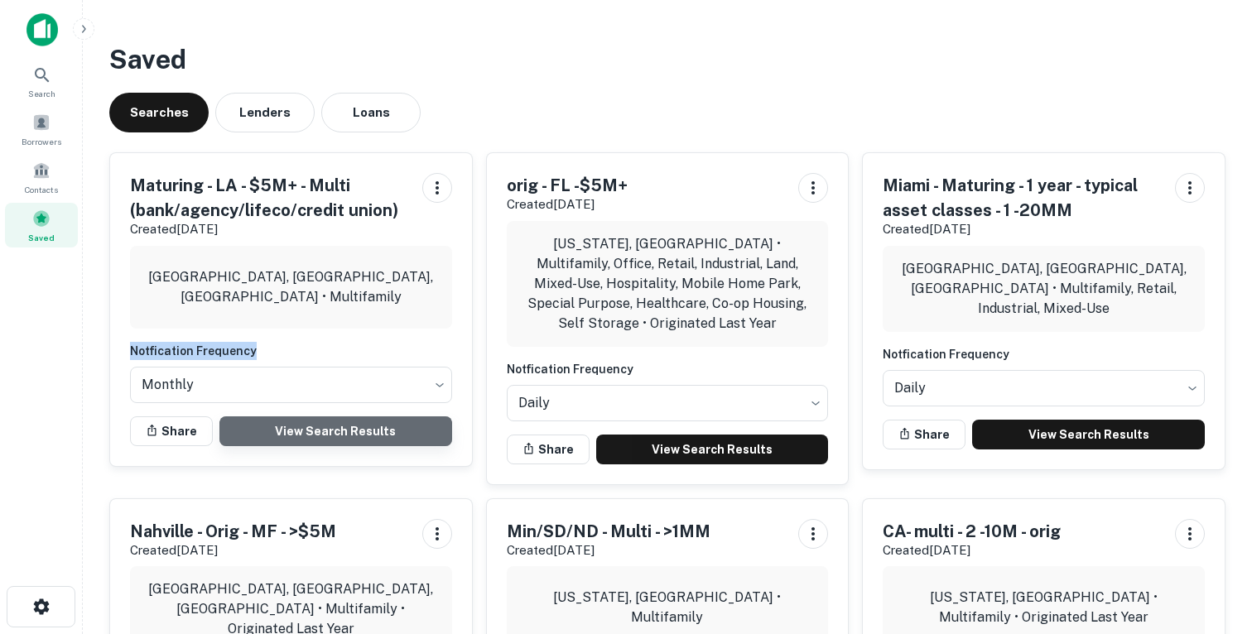
click at [303, 432] on link "View Search Results" at bounding box center [335, 431] width 233 height 30
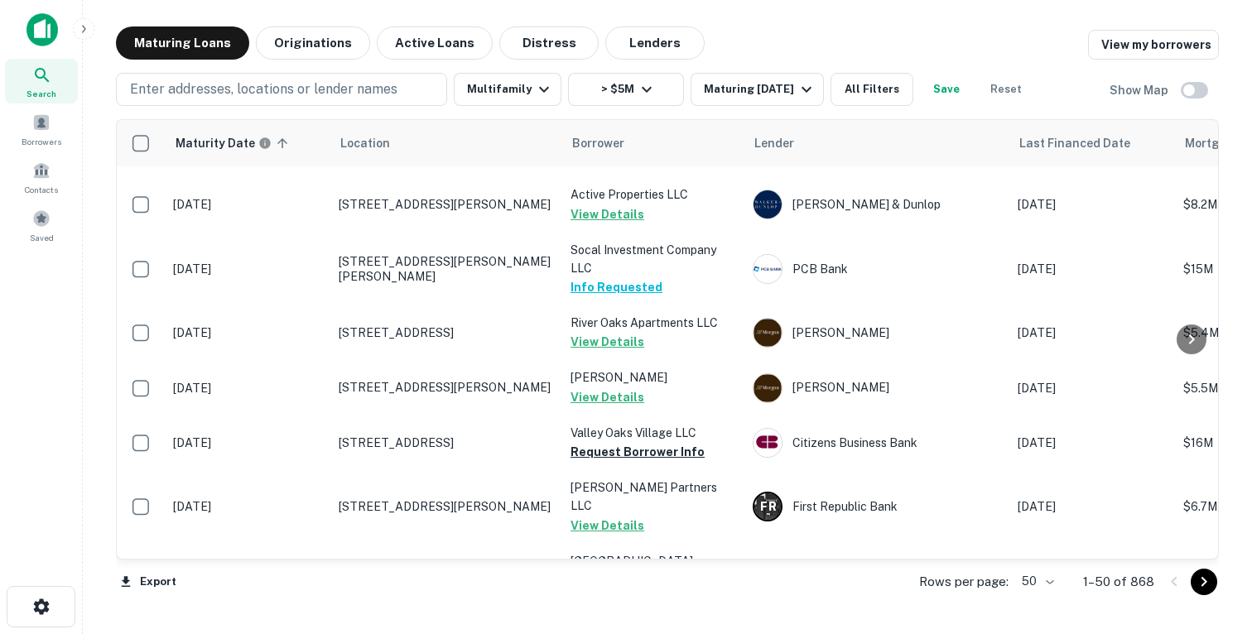
scroll to position [397, 0]
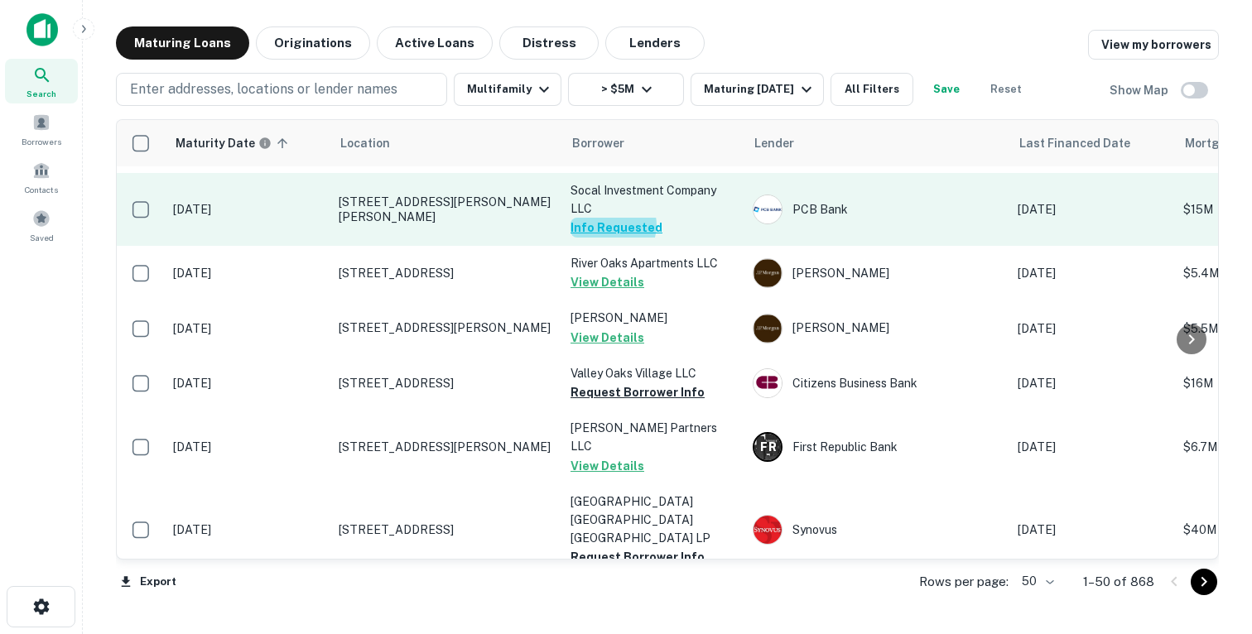
click at [612, 225] on button "Info Requested" at bounding box center [617, 228] width 92 height 20
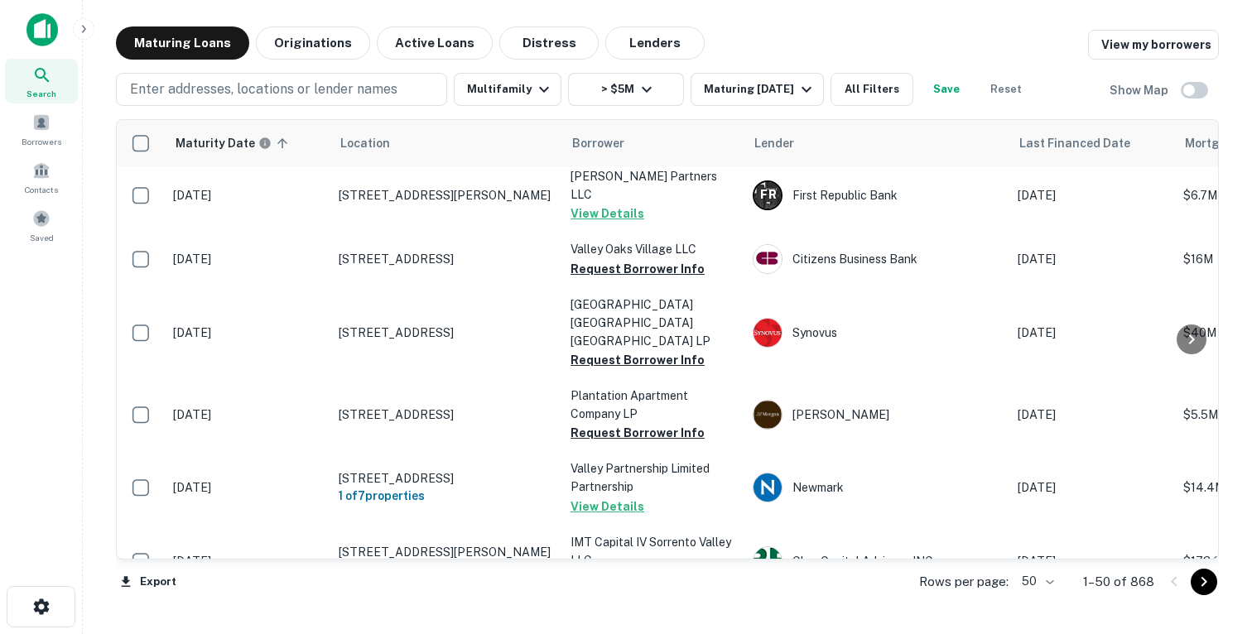
scroll to position [691, 0]
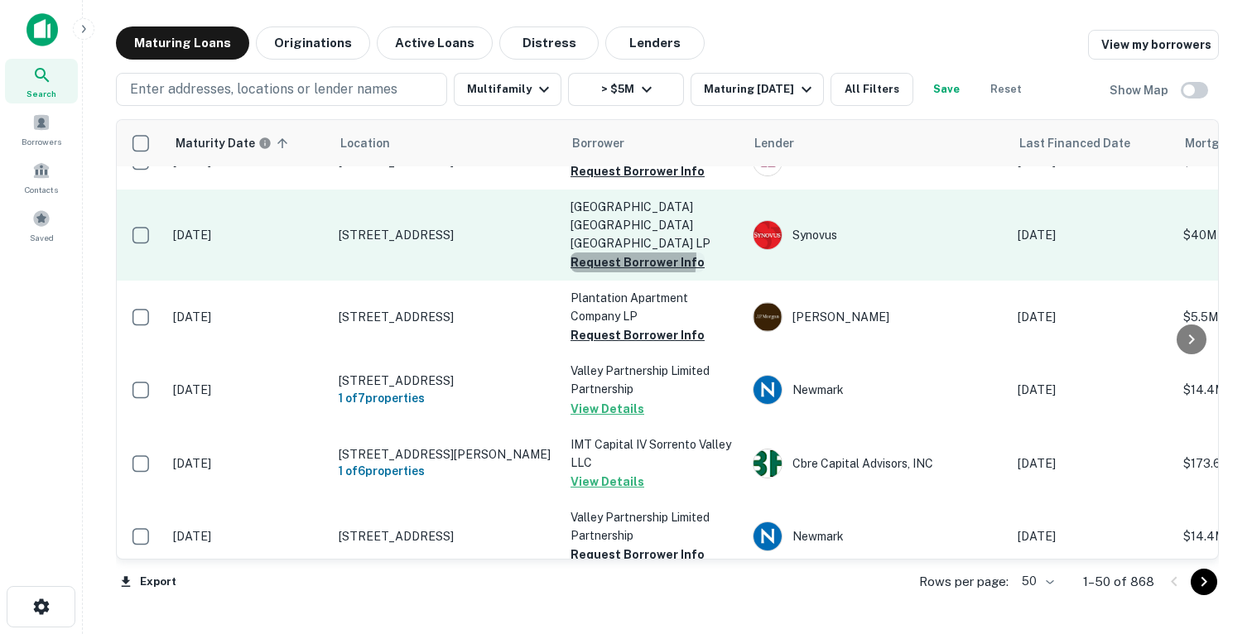
click at [604, 253] on button "Request Borrower Info" at bounding box center [638, 263] width 134 height 20
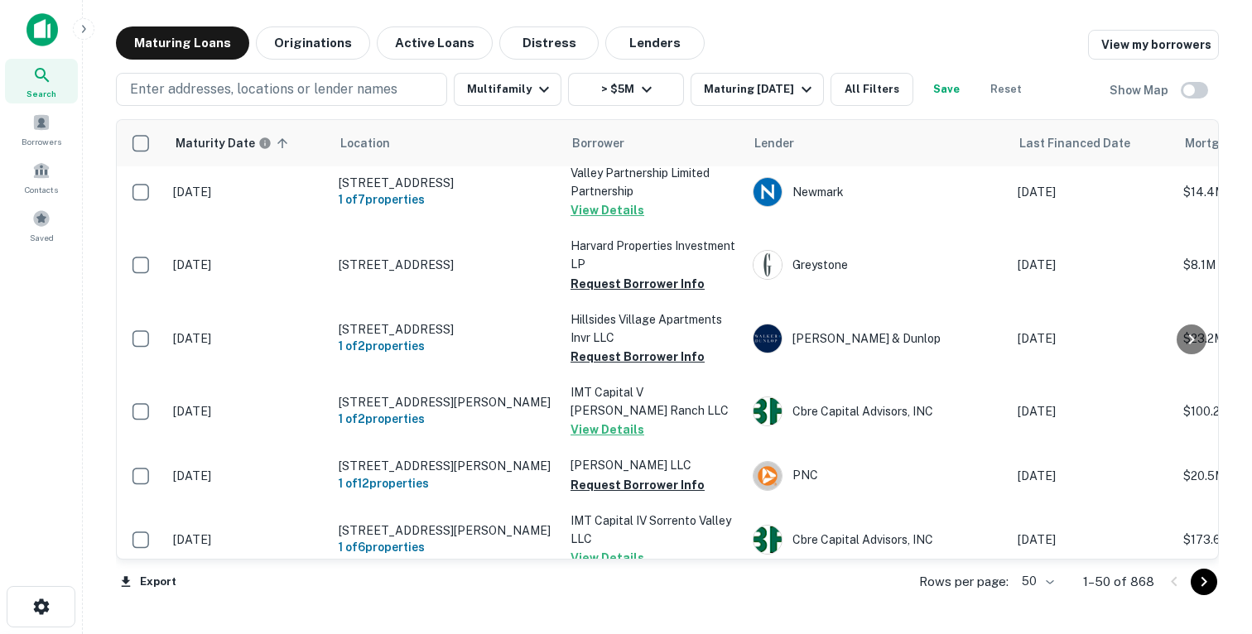
scroll to position [897, 0]
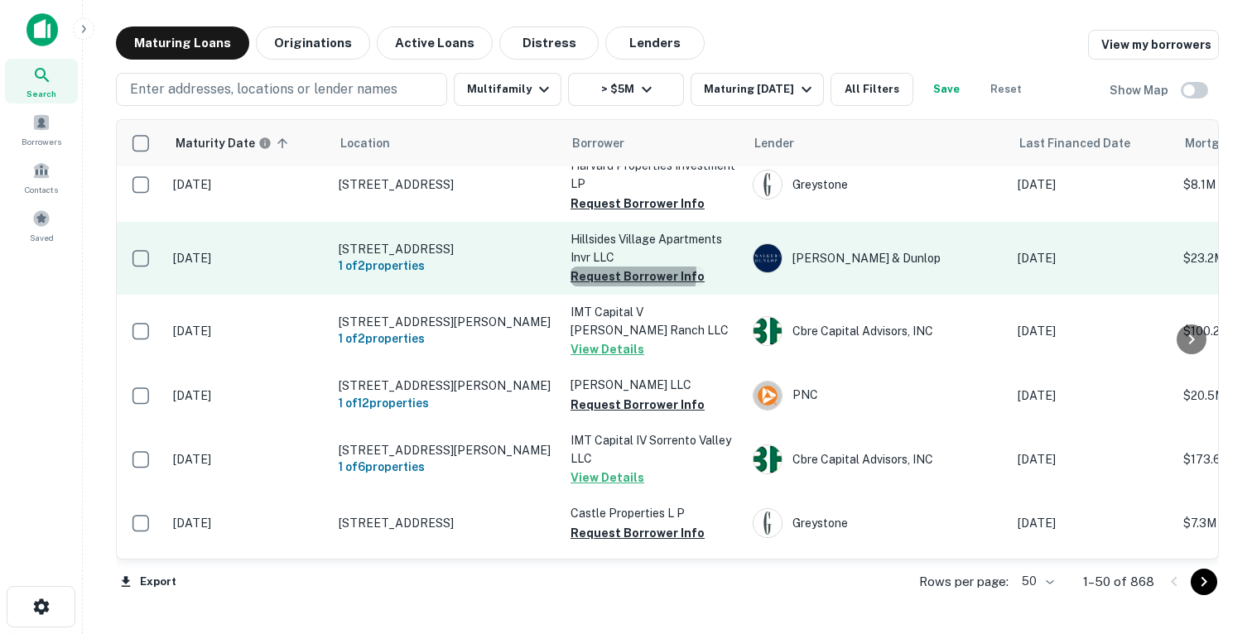
click at [604, 267] on button "Request Borrower Info" at bounding box center [638, 277] width 134 height 20
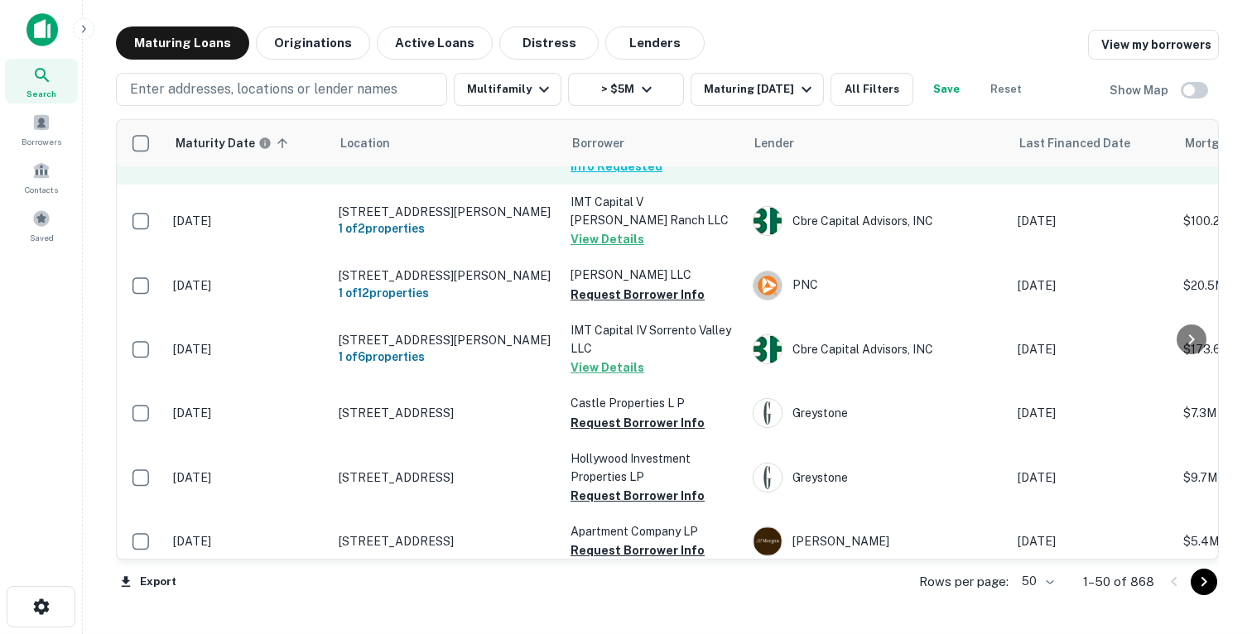
scroll to position [1100, 0]
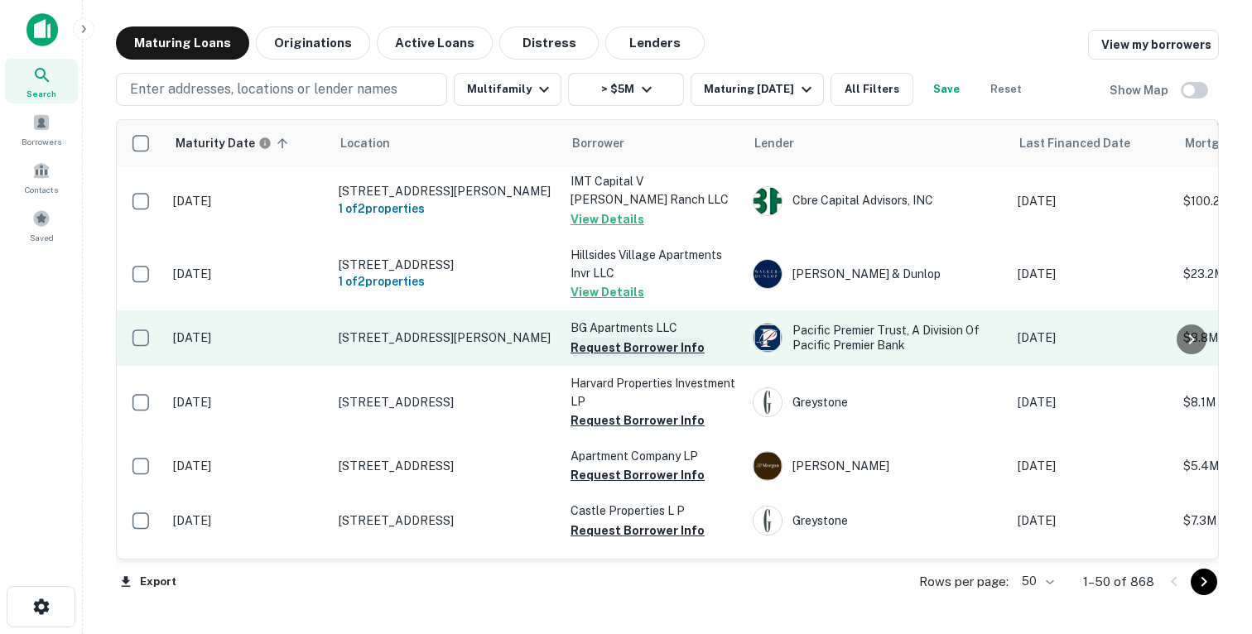
click at [591, 338] on button "Request Borrower Info" at bounding box center [638, 348] width 134 height 20
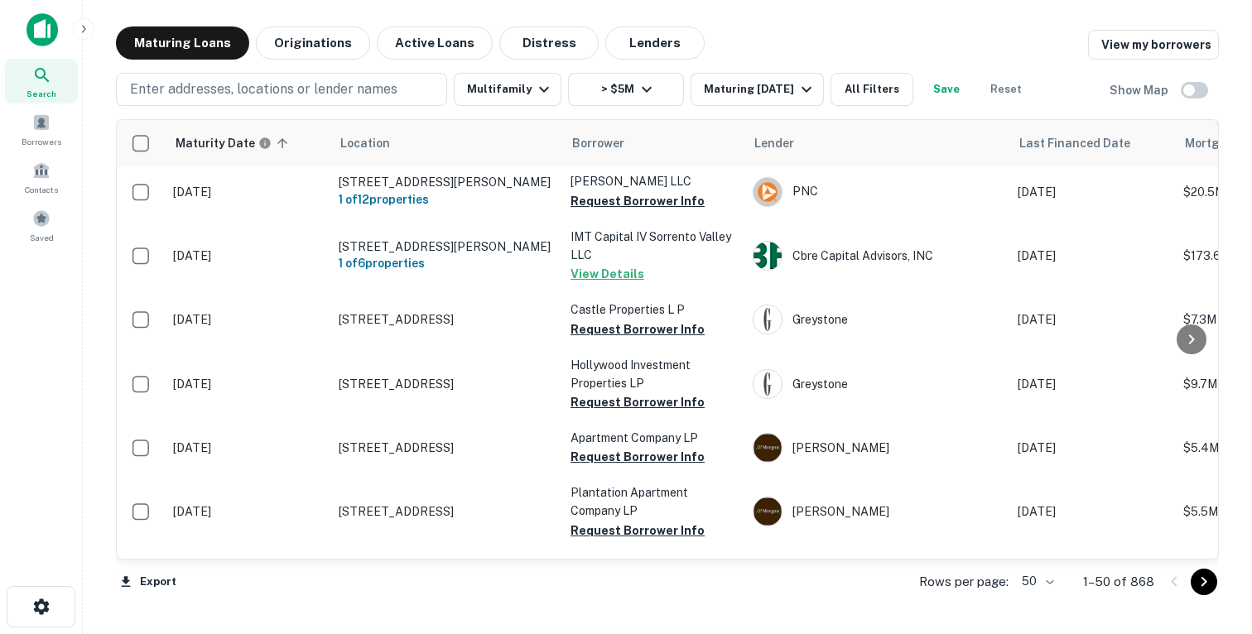
scroll to position [1082, 0]
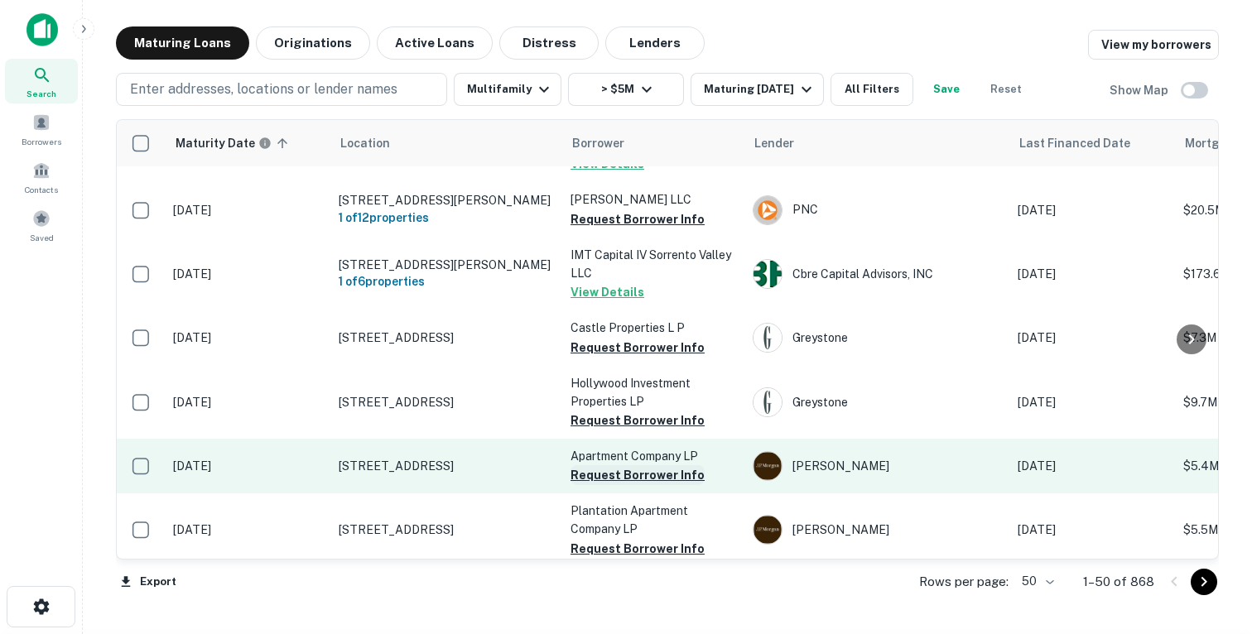
click at [589, 465] on button "Request Borrower Info" at bounding box center [638, 475] width 134 height 20
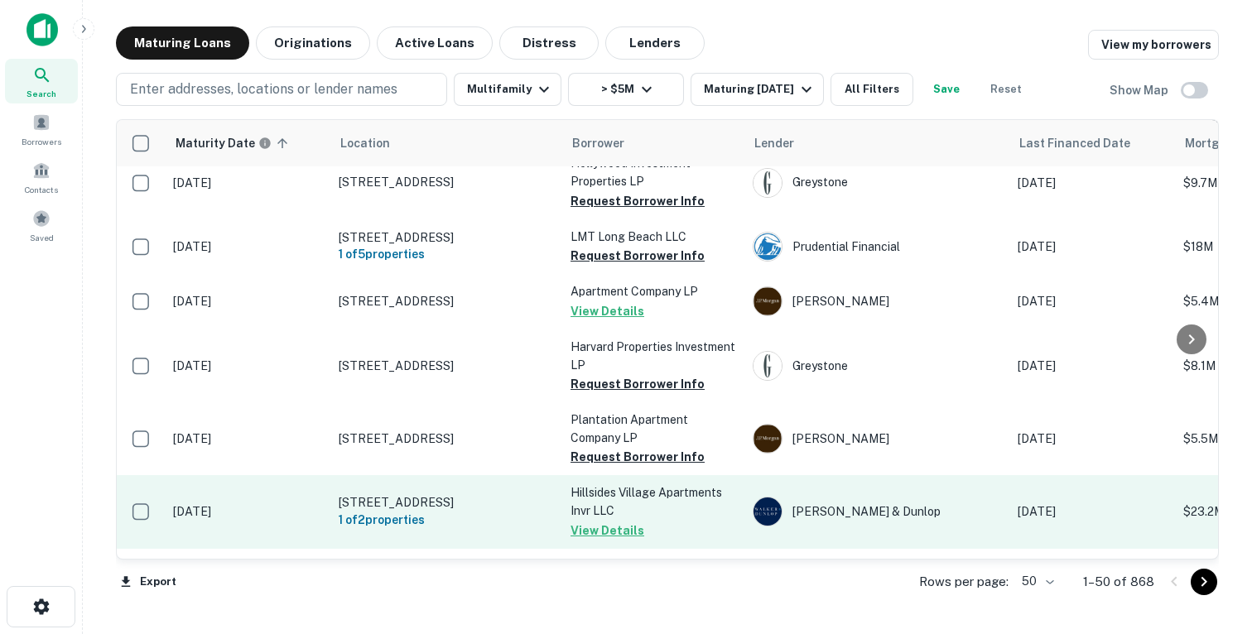
click at [590, 509] on td "Hillsides Village Apartments Invr LLC View Details" at bounding box center [653, 511] width 182 height 73
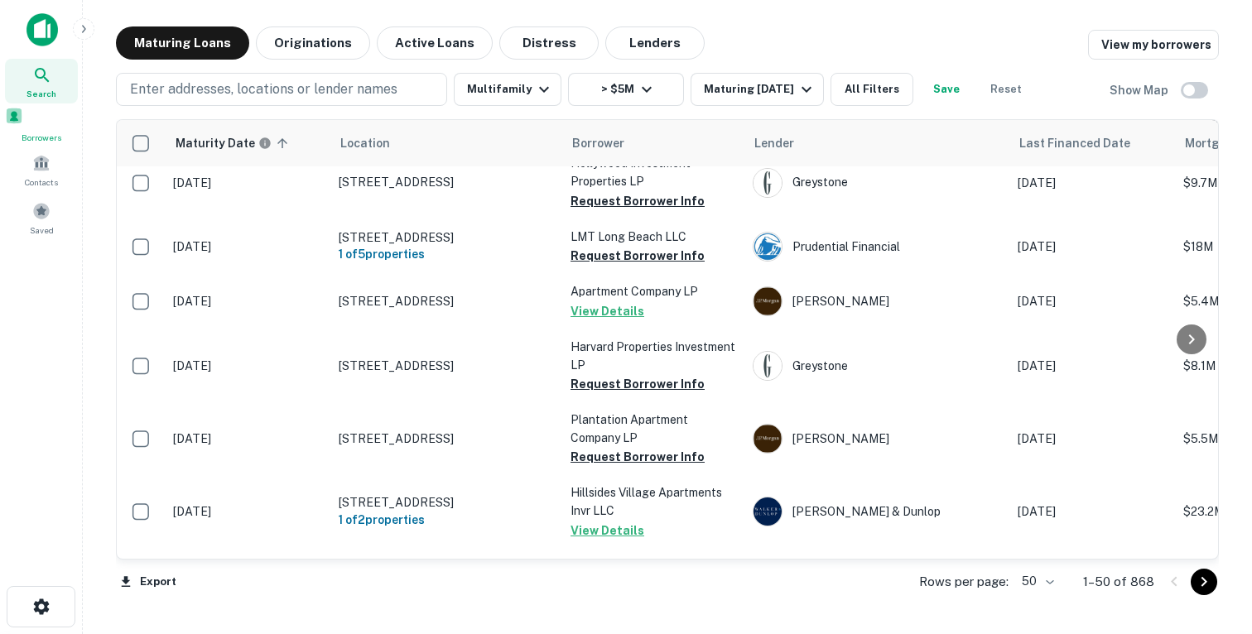
click at [31, 122] on div "Borrowers" at bounding box center [41, 125] width 73 height 37
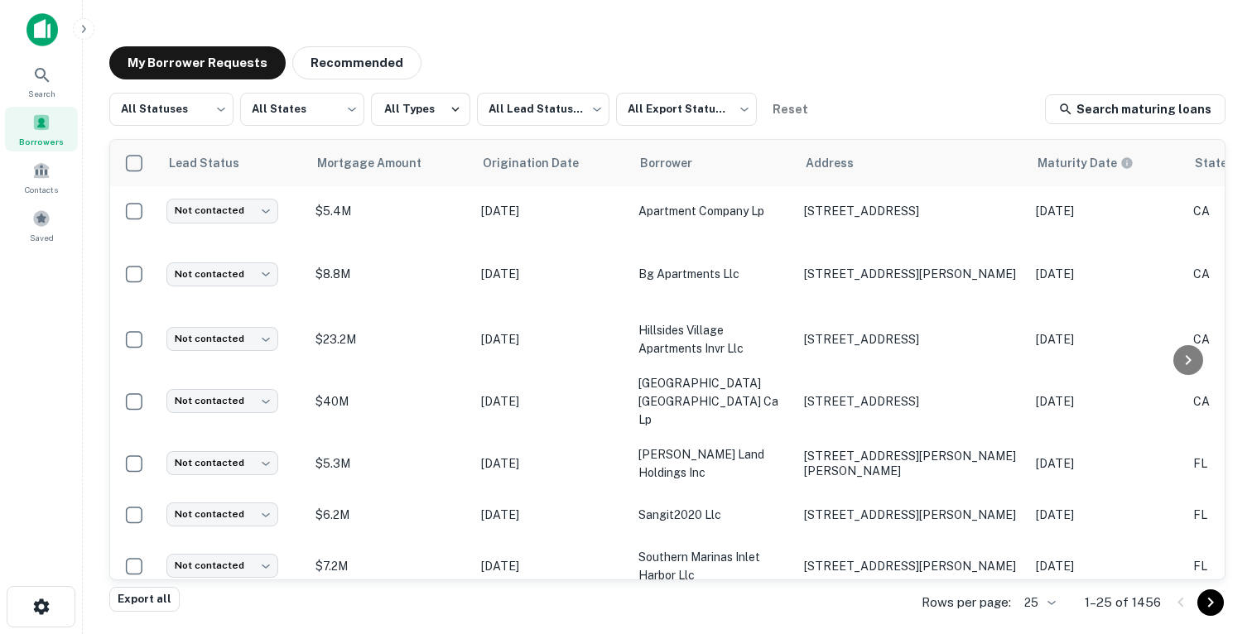
scroll to position [0, 664]
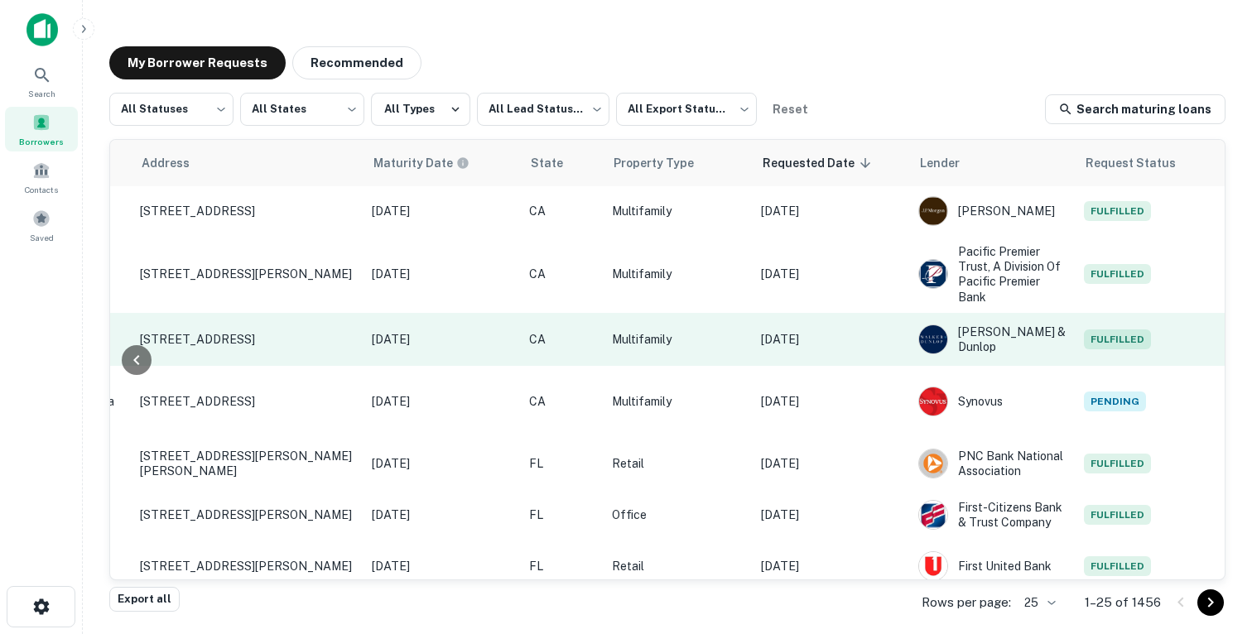
click at [883, 336] on p "[DATE]" at bounding box center [831, 339] width 141 height 18
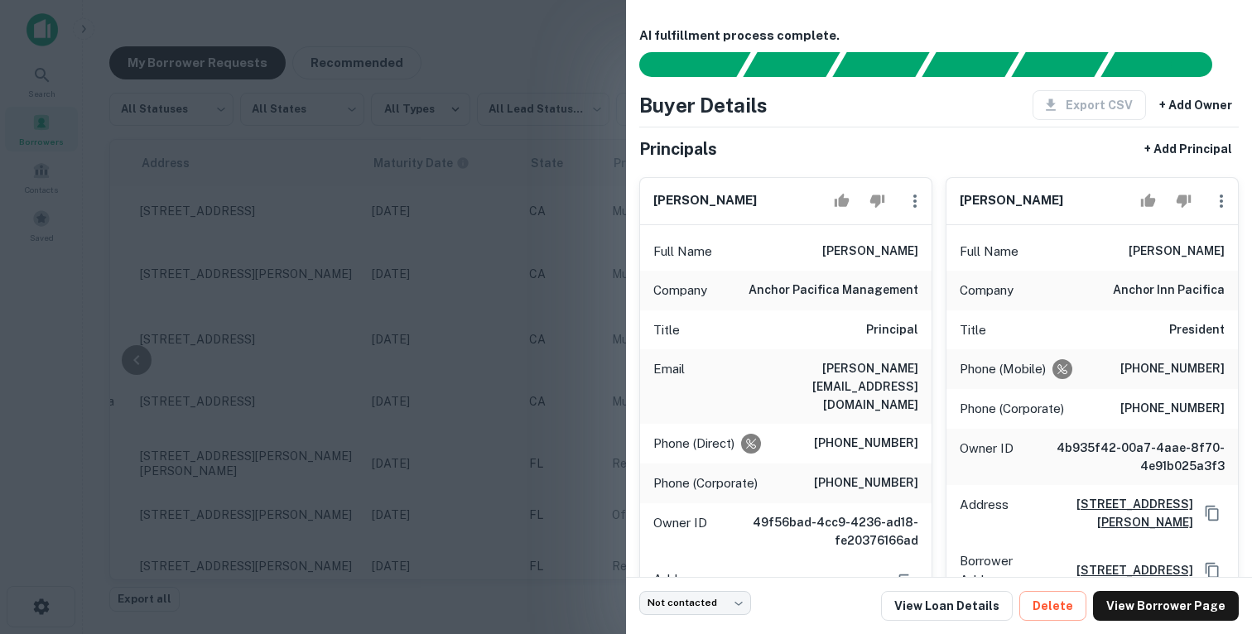
click at [479, 285] on div at bounding box center [626, 317] width 1252 height 634
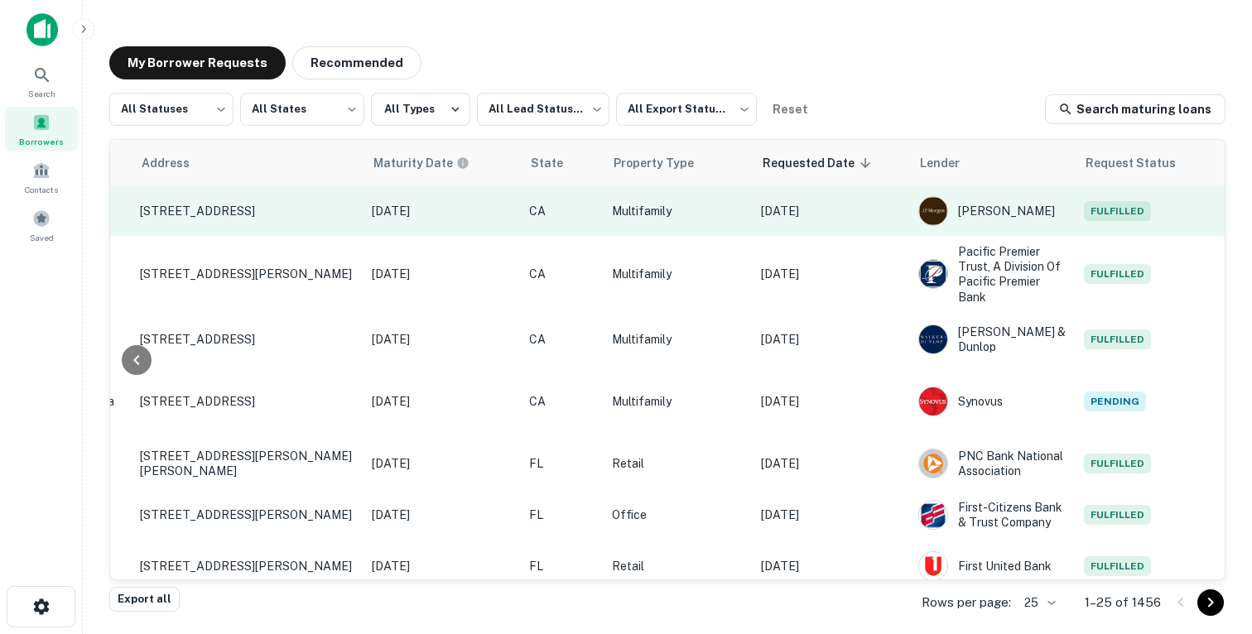
click at [858, 191] on td "[DATE]" at bounding box center [831, 211] width 157 height 50
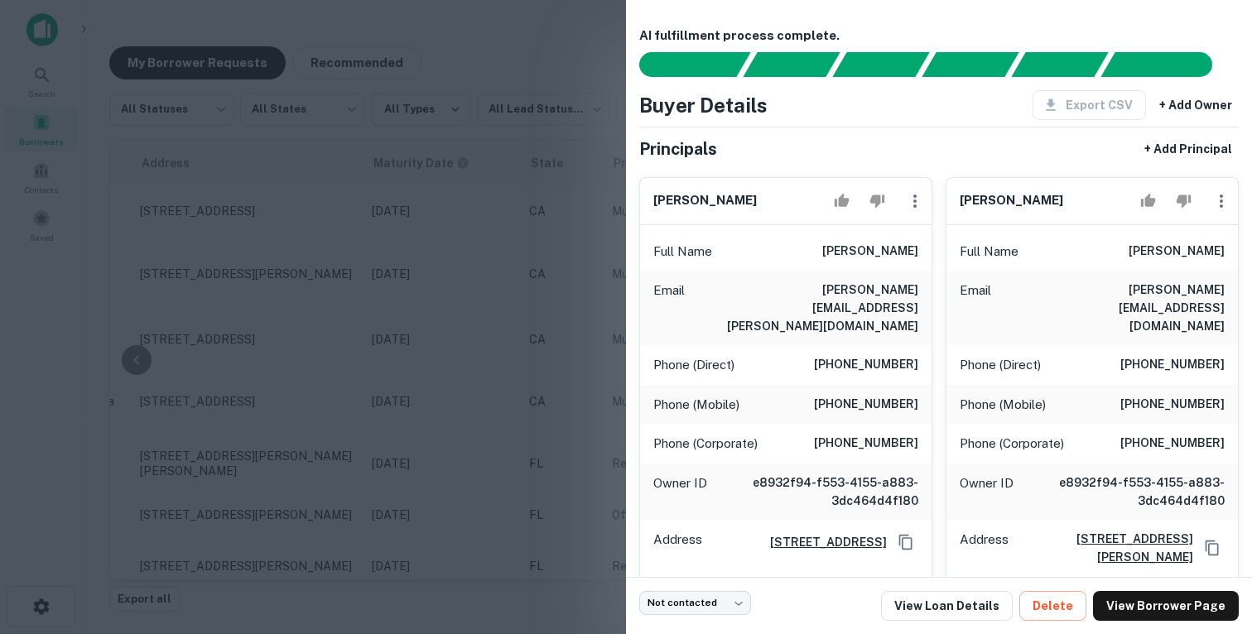
click at [460, 205] on div at bounding box center [626, 317] width 1252 height 634
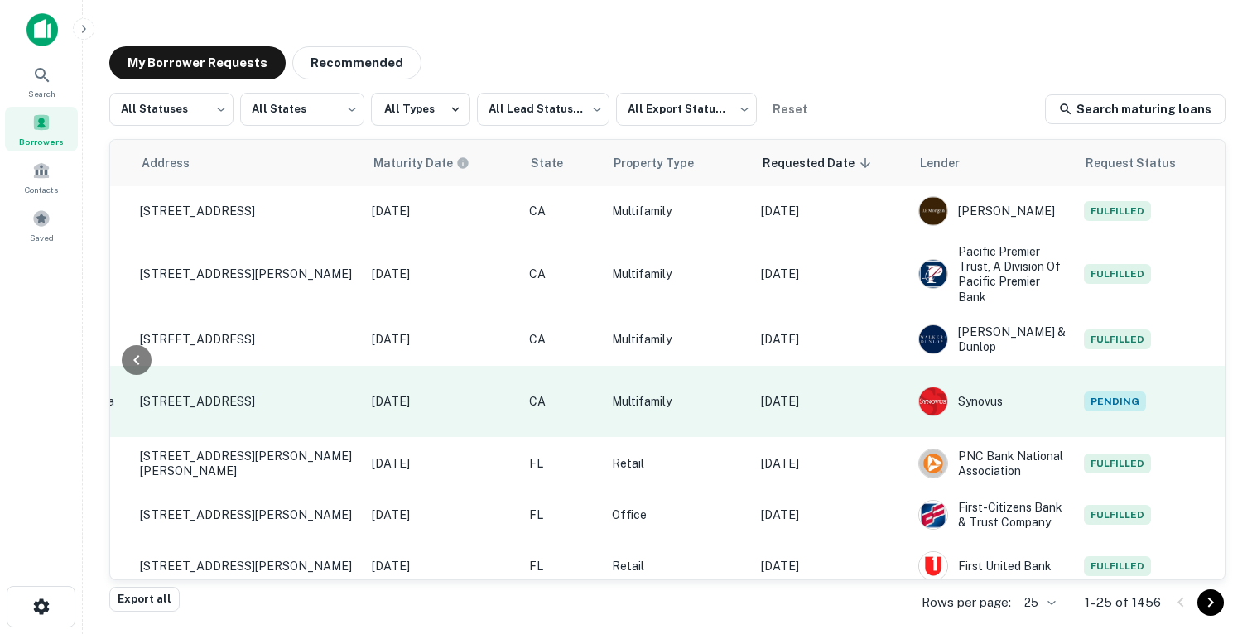
click at [846, 392] on p "Sep 18, 2025" at bounding box center [831, 401] width 141 height 18
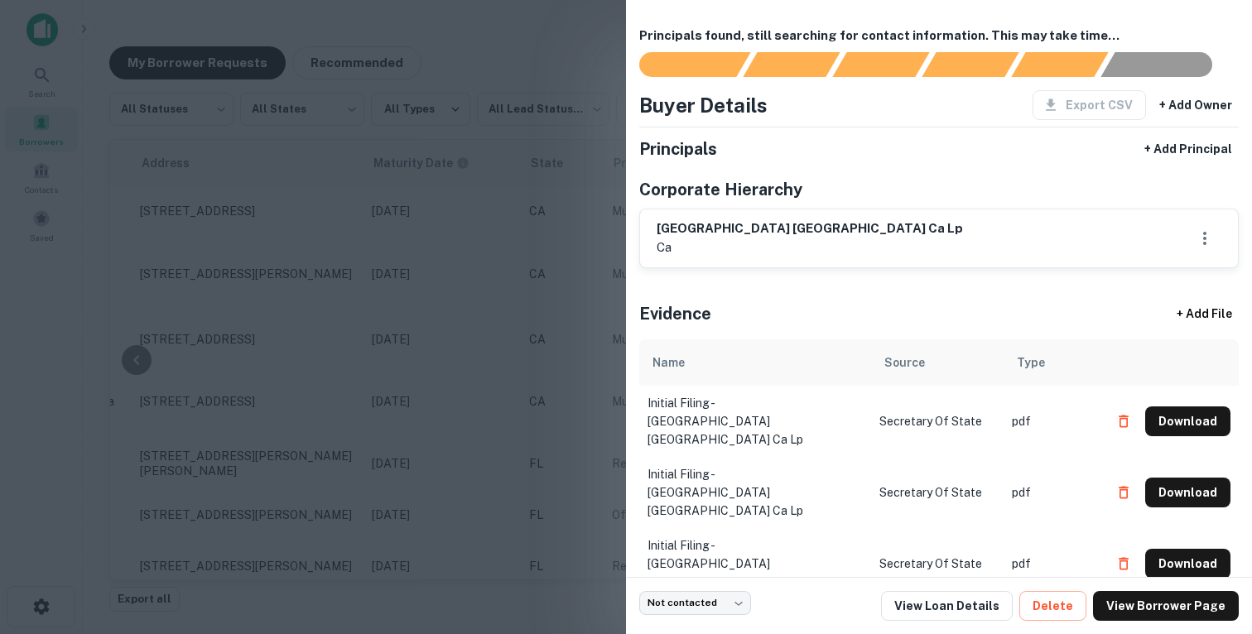
click at [527, 215] on div at bounding box center [626, 317] width 1252 height 634
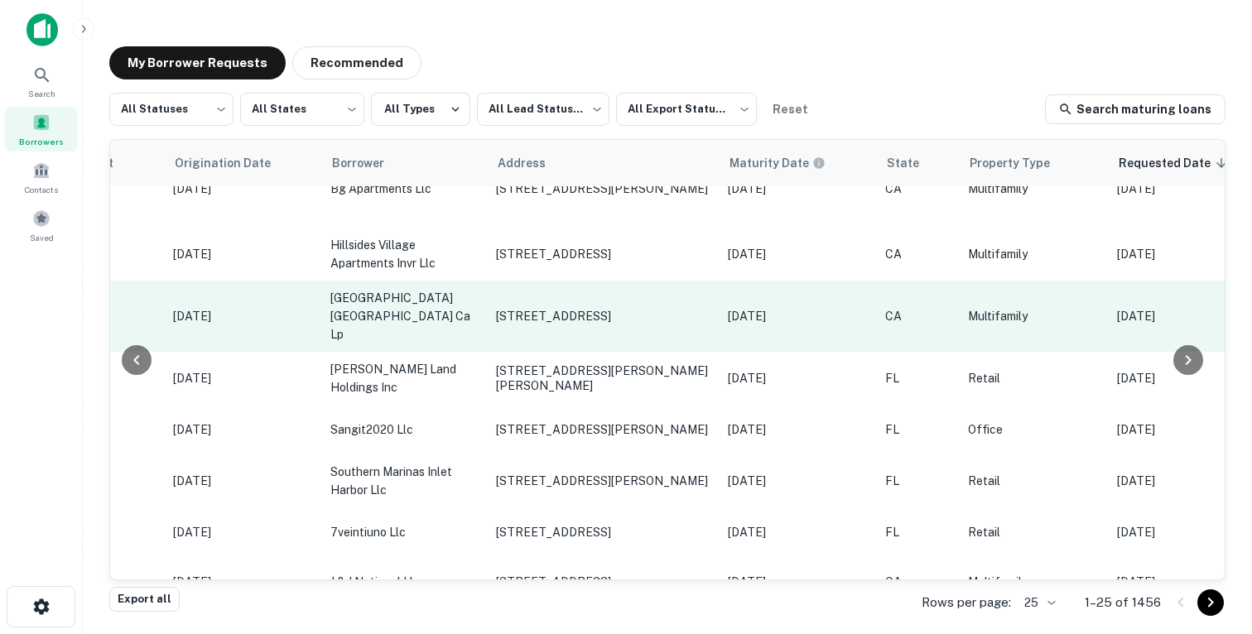
scroll to position [85, 664]
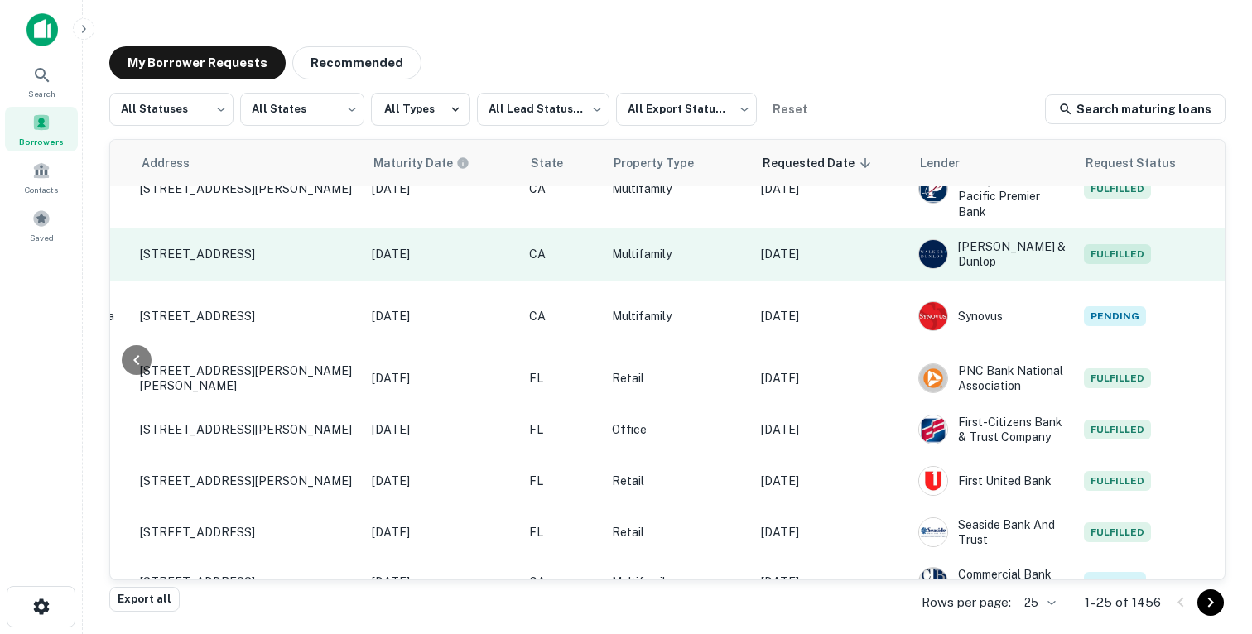
click at [711, 255] on p "Multifamily" at bounding box center [678, 254] width 132 height 18
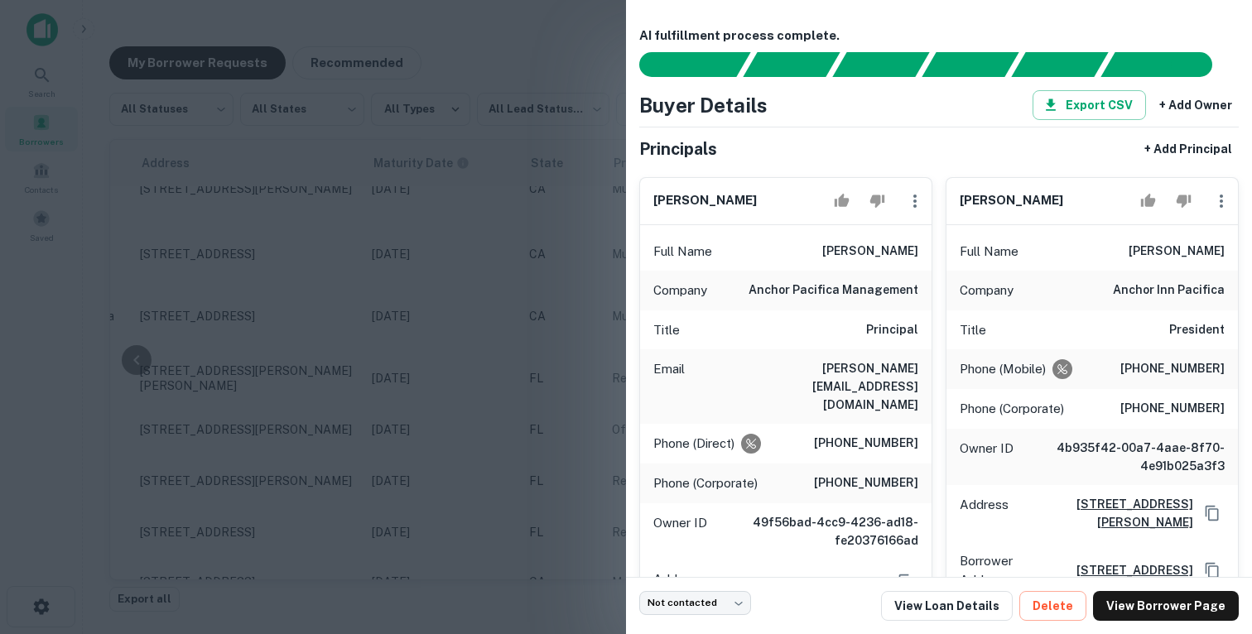
click at [570, 257] on div at bounding box center [626, 317] width 1252 height 634
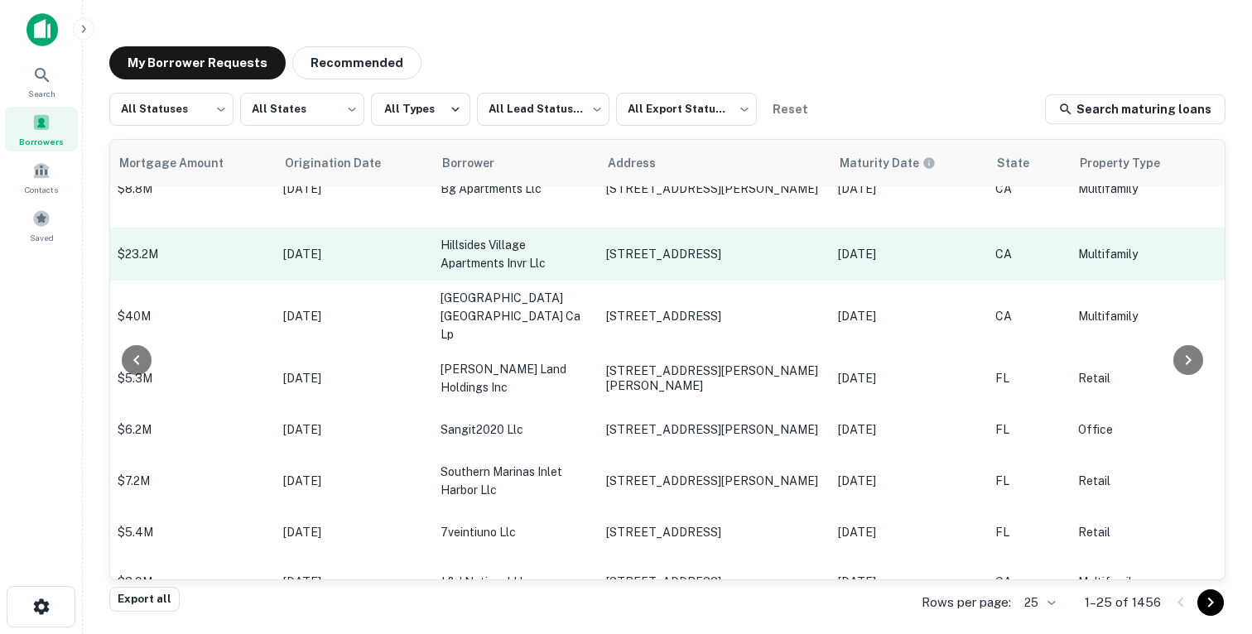
scroll to position [85, 0]
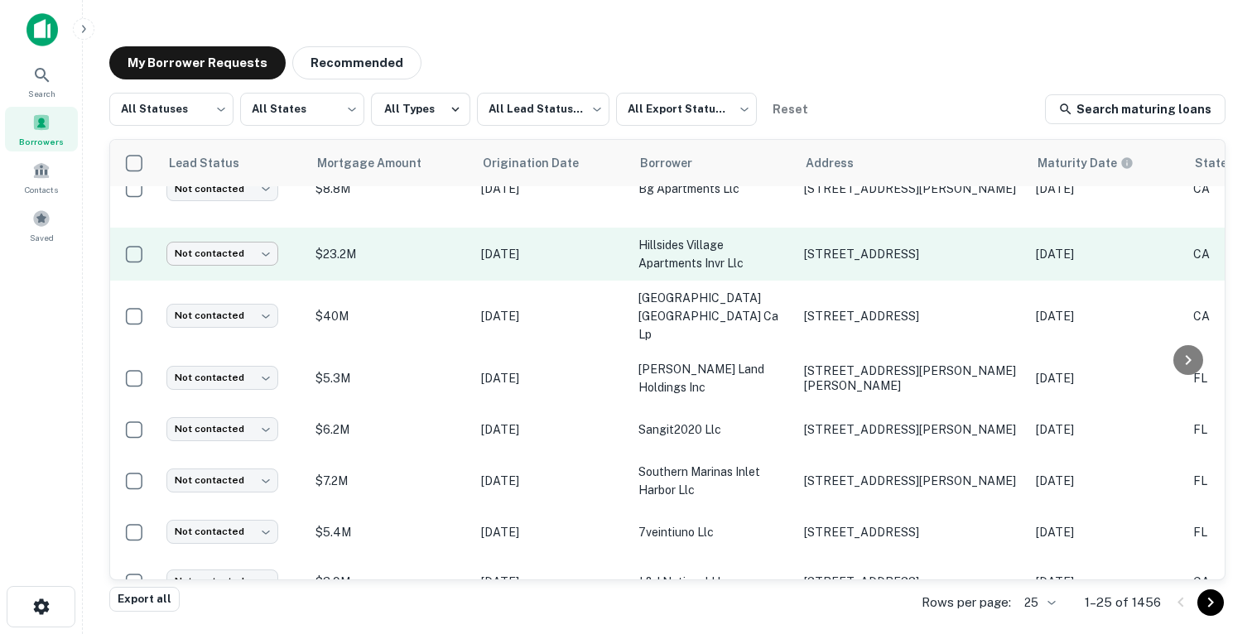
click at [258, 260] on body "Search Borrowers Contacts Saved My Borrower Requests Recommended All Statuses *…" at bounding box center [626, 317] width 1252 height 634
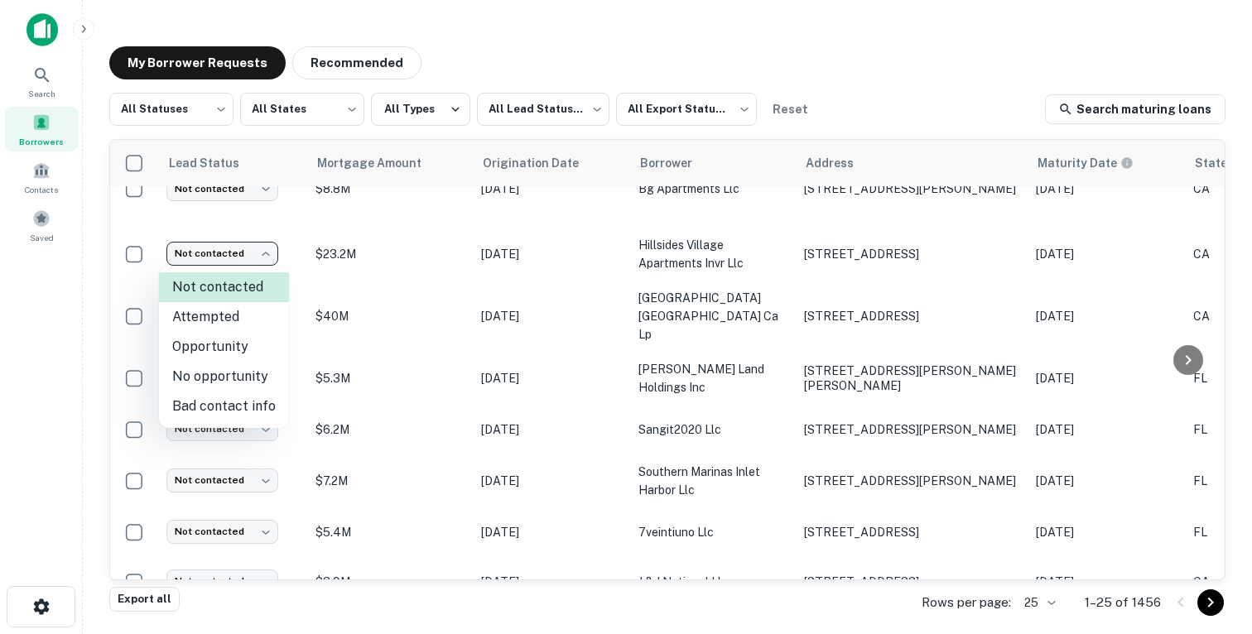
click at [399, 258] on div at bounding box center [626, 317] width 1252 height 634
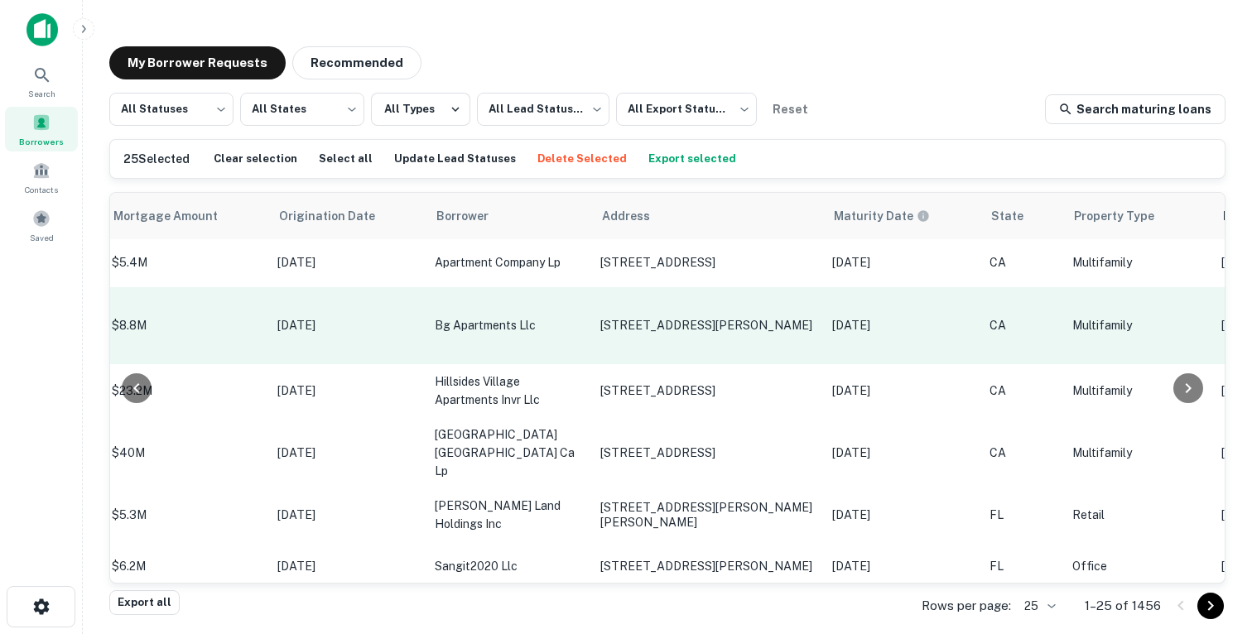
scroll to position [2, 0]
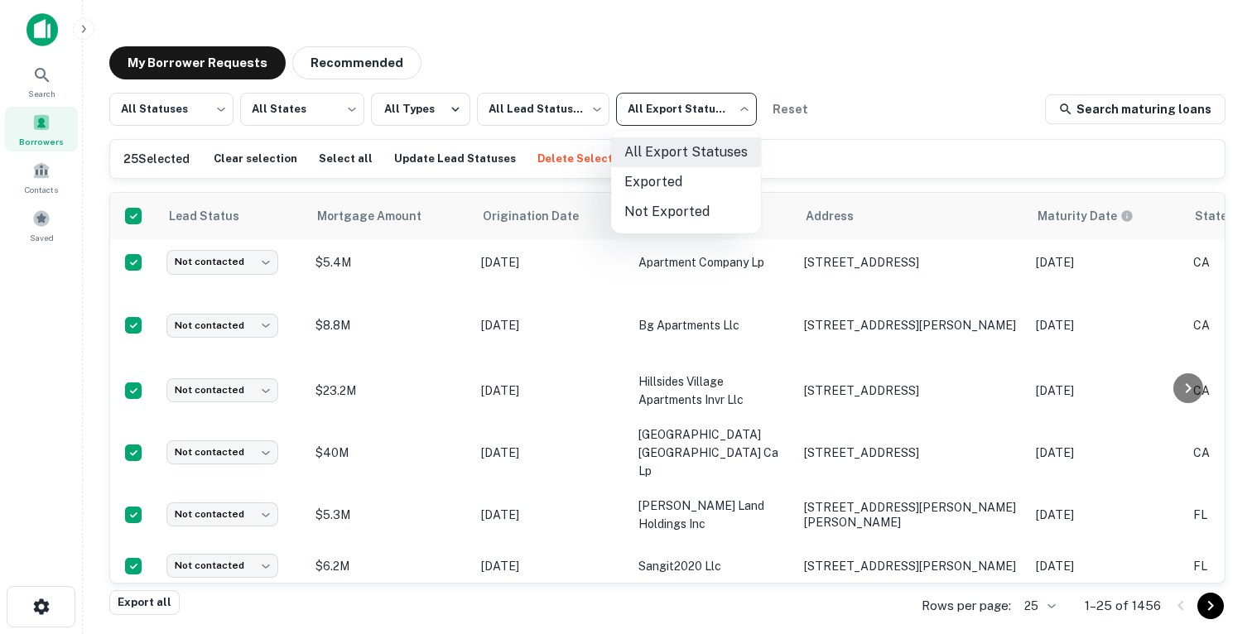
click at [709, 104] on body "Search Borrowers Contacts Saved My Borrower Requests Recommended All Statuses *…" at bounding box center [626, 317] width 1252 height 634
click at [697, 219] on li "Not Exported" at bounding box center [686, 212] width 150 height 30
click at [719, 121] on body "Search Borrowers Contacts Saved My Borrower Requests Recommended All Statuses *…" at bounding box center [626, 317] width 1252 height 634
click at [713, 154] on li "All Export Statuses" at bounding box center [686, 152] width 150 height 30
type input "***"
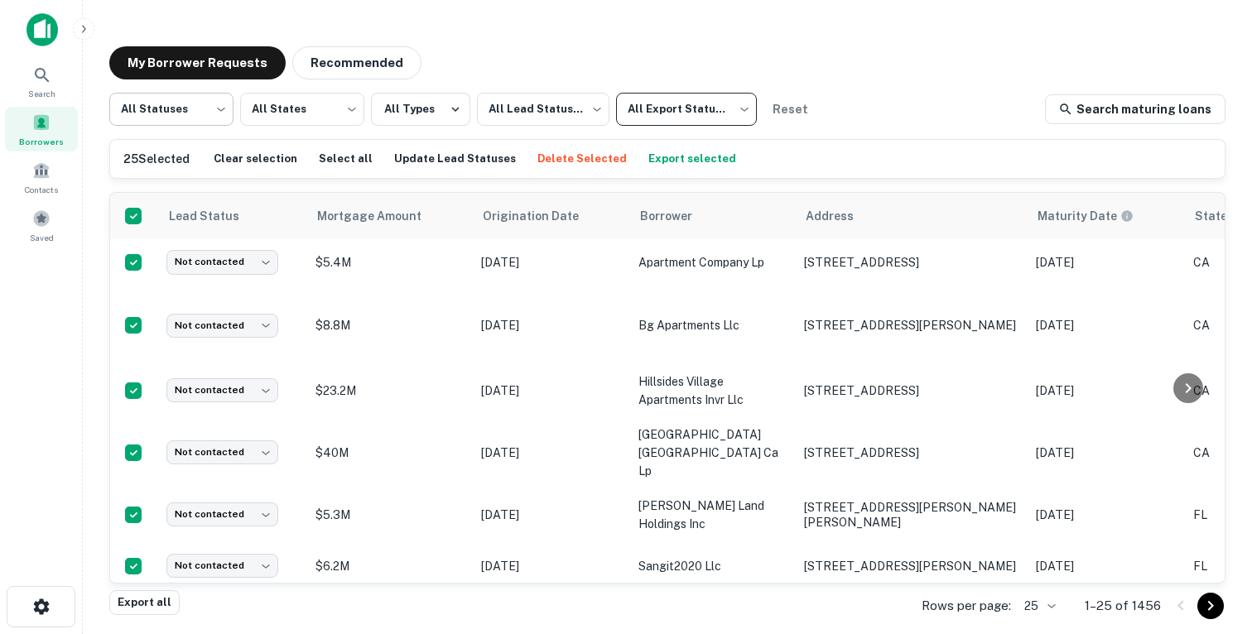
click at [178, 101] on body "Search Borrowers Contacts Saved My Borrower Requests Recommended All Statuses *…" at bounding box center [626, 317] width 1252 height 634
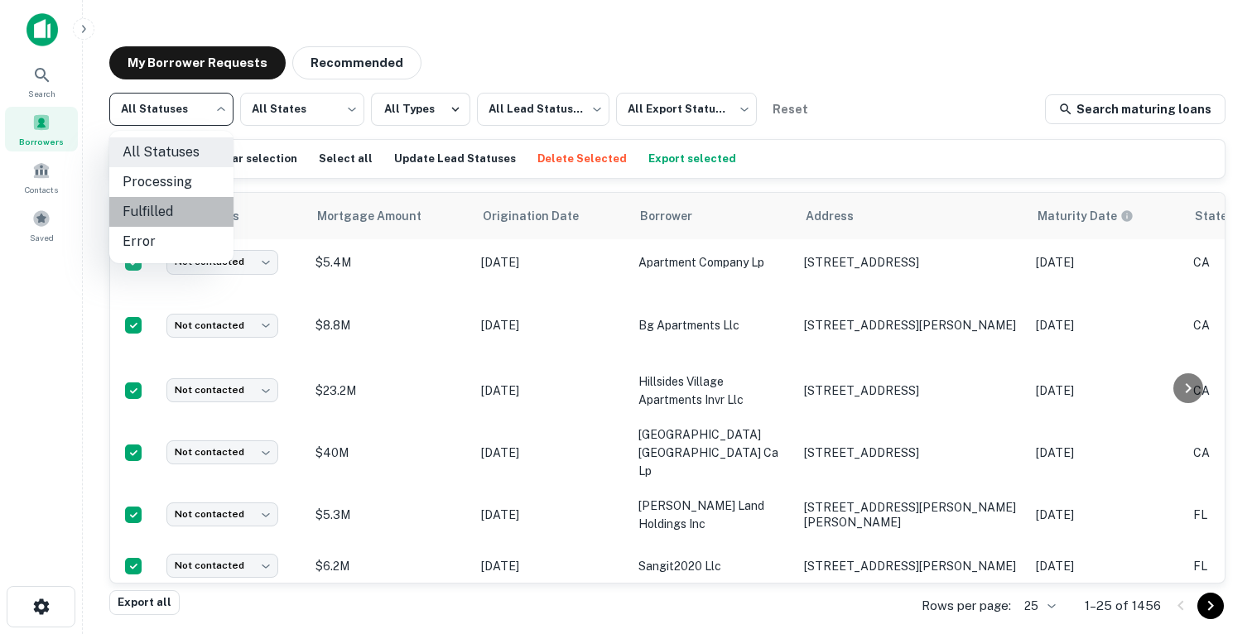
click at [156, 205] on li "Fulfilled" at bounding box center [171, 212] width 124 height 30
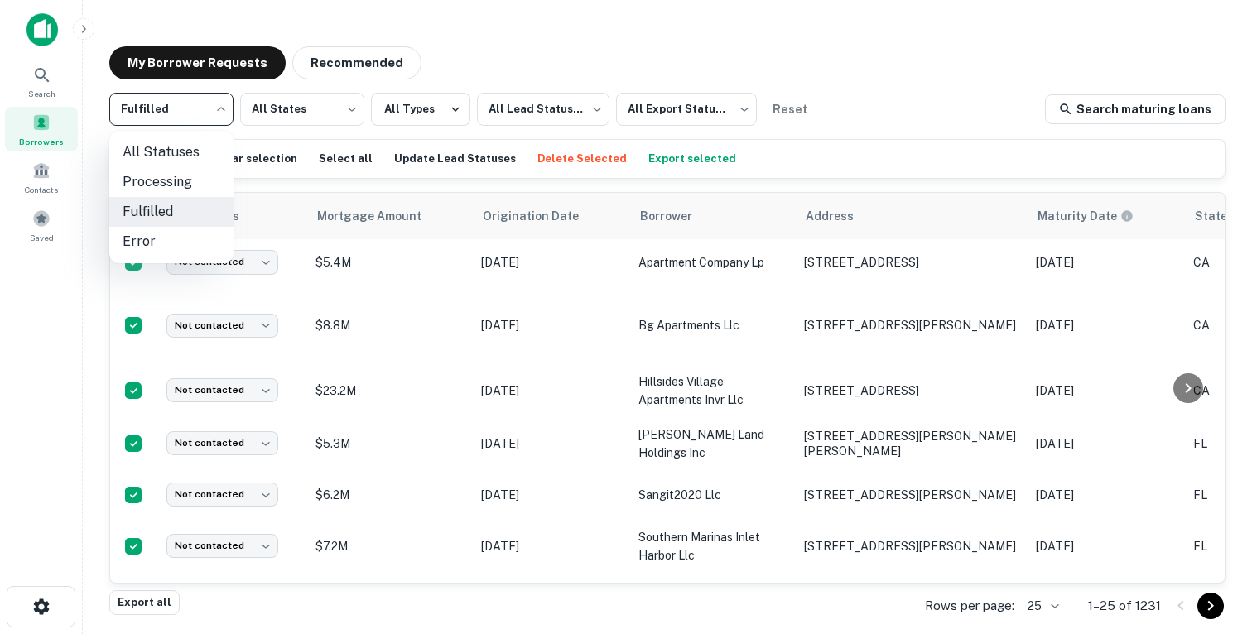
click at [199, 104] on body "Search Borrowers Contacts Saved My Borrower Requests Recommended Fulfilled ****…" at bounding box center [626, 317] width 1252 height 634
click at [196, 147] on li "All Statuses" at bounding box center [171, 152] width 124 height 30
type input "***"
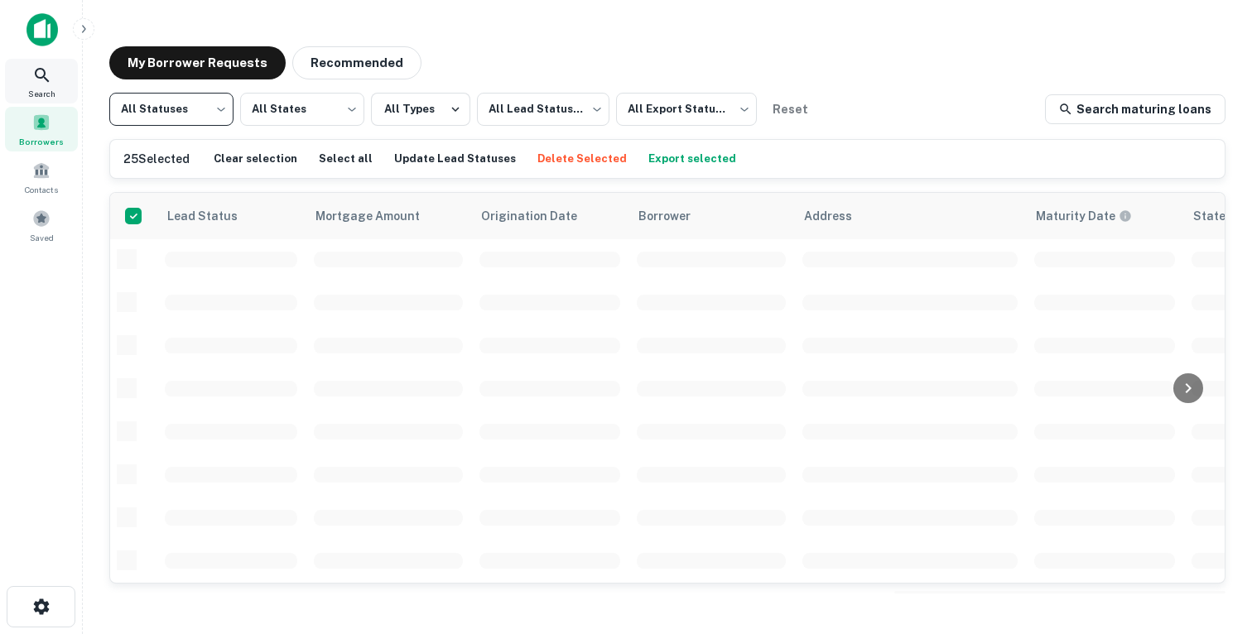
click at [31, 77] on div "Search" at bounding box center [41, 81] width 73 height 45
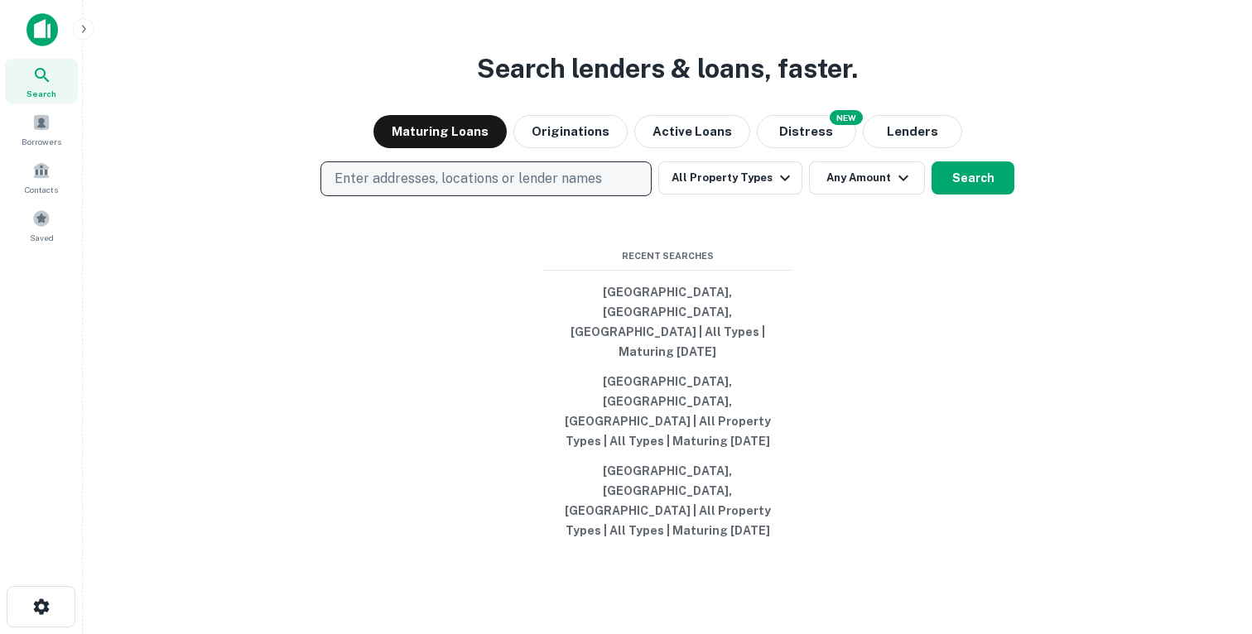
click at [434, 189] on p "Enter addresses, locations or lender names" at bounding box center [468, 179] width 267 height 20
click at [432, 189] on p "Enter addresses, locations or lender names" at bounding box center [468, 179] width 267 height 20
click at [431, 189] on p "Enter addresses, locations or lender names" at bounding box center [468, 179] width 267 height 20
type input "**********"
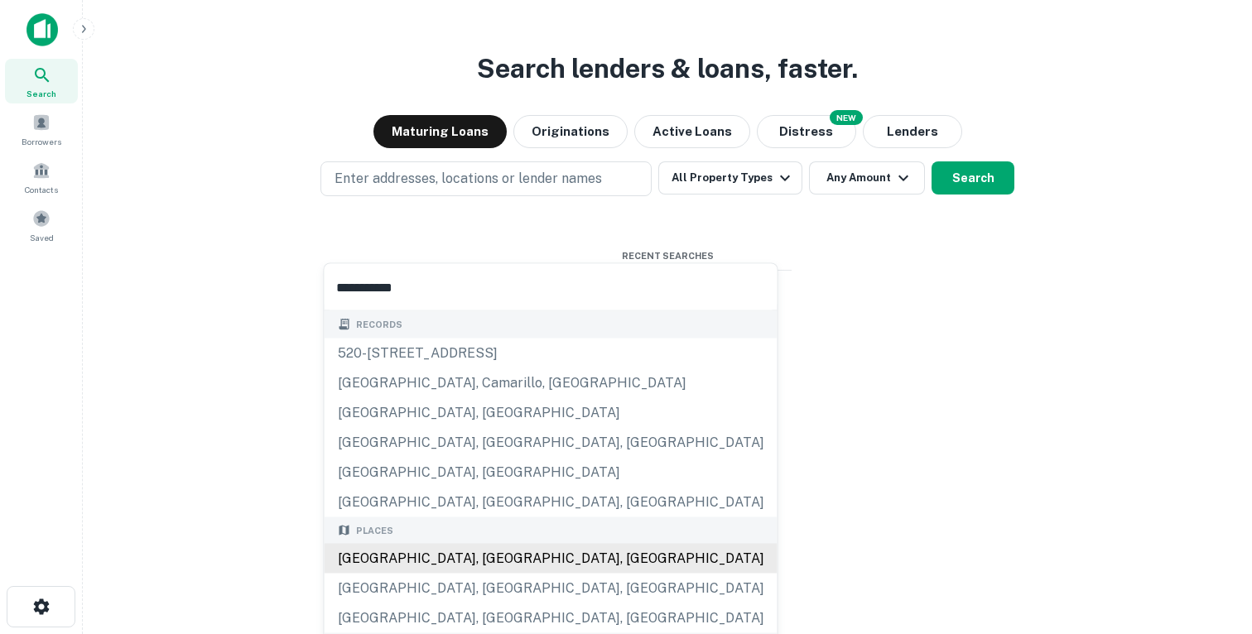
click at [413, 556] on div "[GEOGRAPHIC_DATA], [GEOGRAPHIC_DATA], [GEOGRAPHIC_DATA]" at bounding box center [551, 559] width 453 height 30
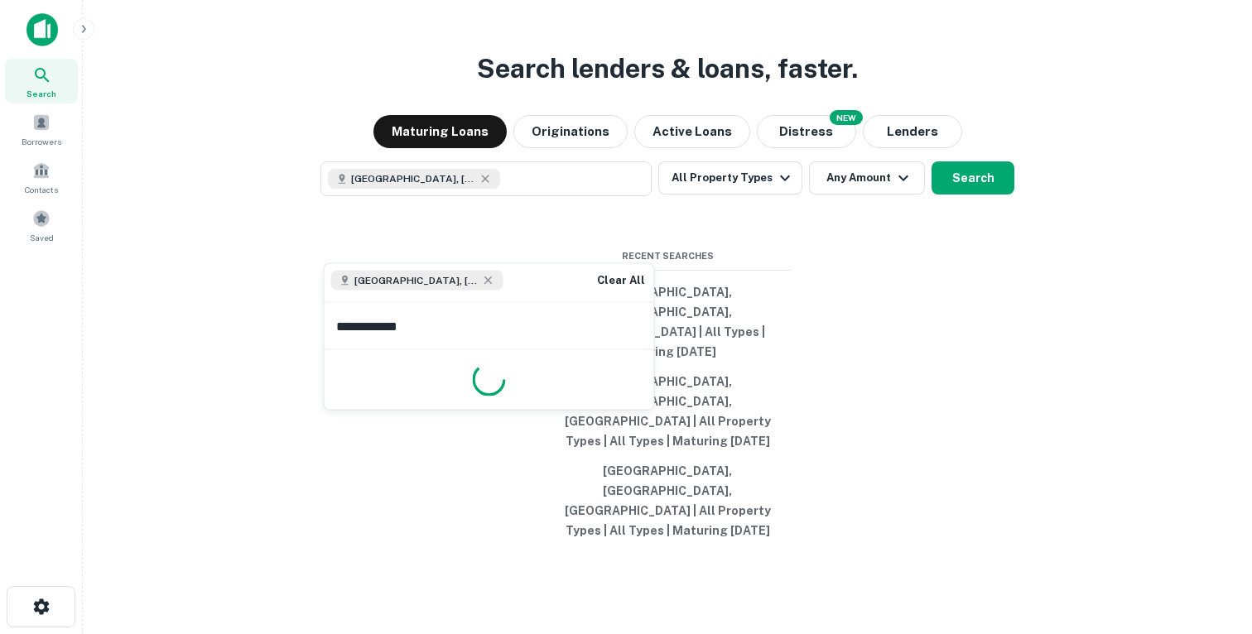
type input "**********"
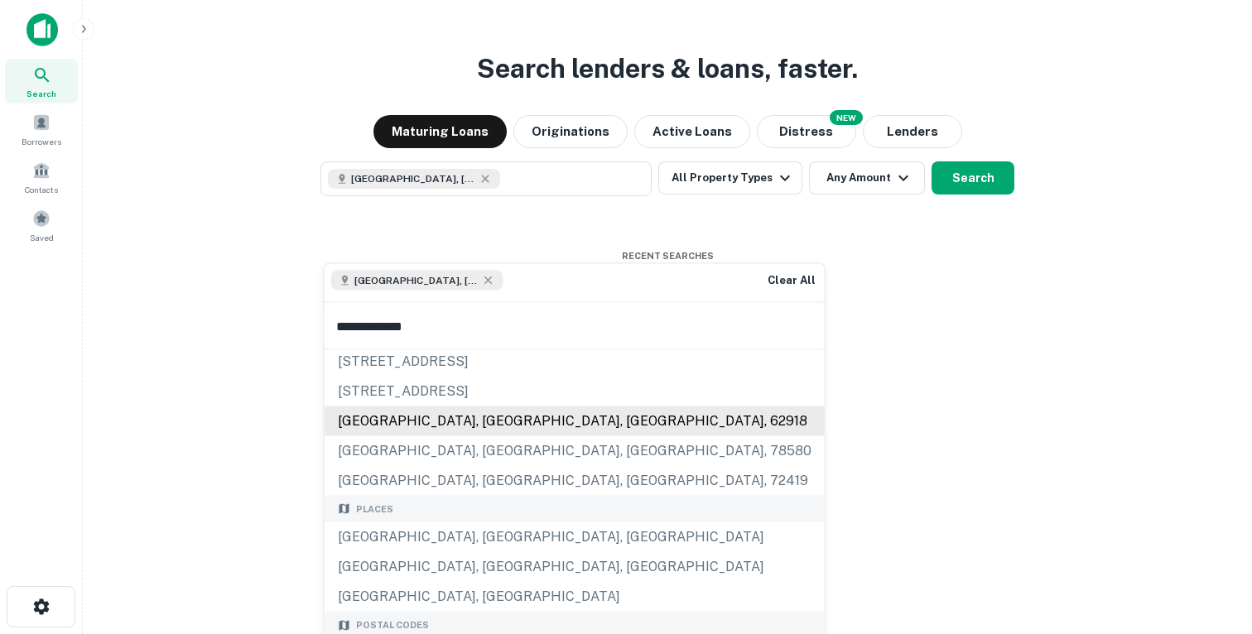
scroll to position [103, 0]
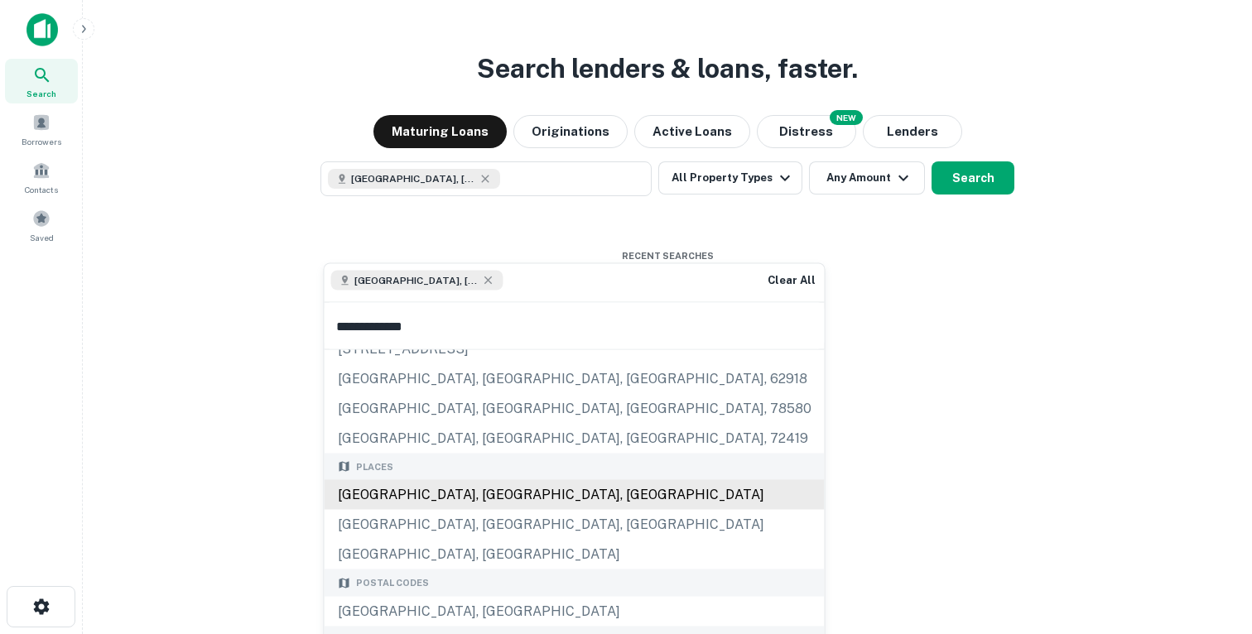
click at [434, 491] on div "[GEOGRAPHIC_DATA], [GEOGRAPHIC_DATA], [GEOGRAPHIC_DATA]" at bounding box center [575, 495] width 500 height 30
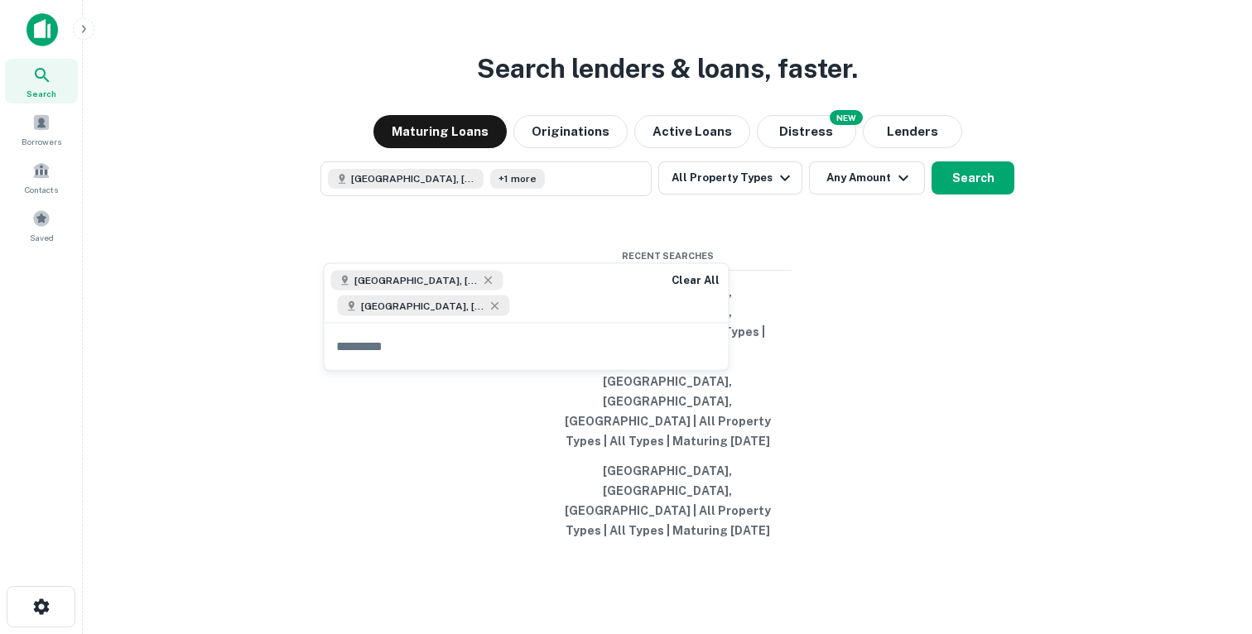
click at [442, 329] on input "text" at bounding box center [527, 346] width 404 height 46
click at [484, 279] on icon at bounding box center [487, 280] width 7 height 7
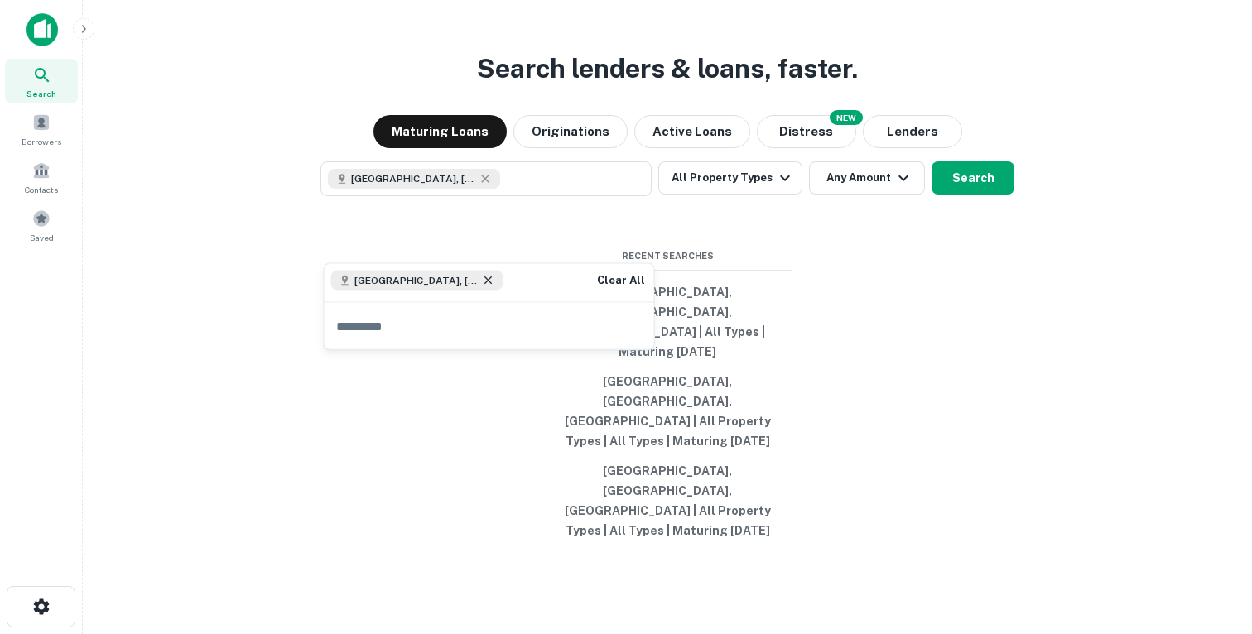
click at [484, 281] on icon at bounding box center [487, 280] width 7 height 7
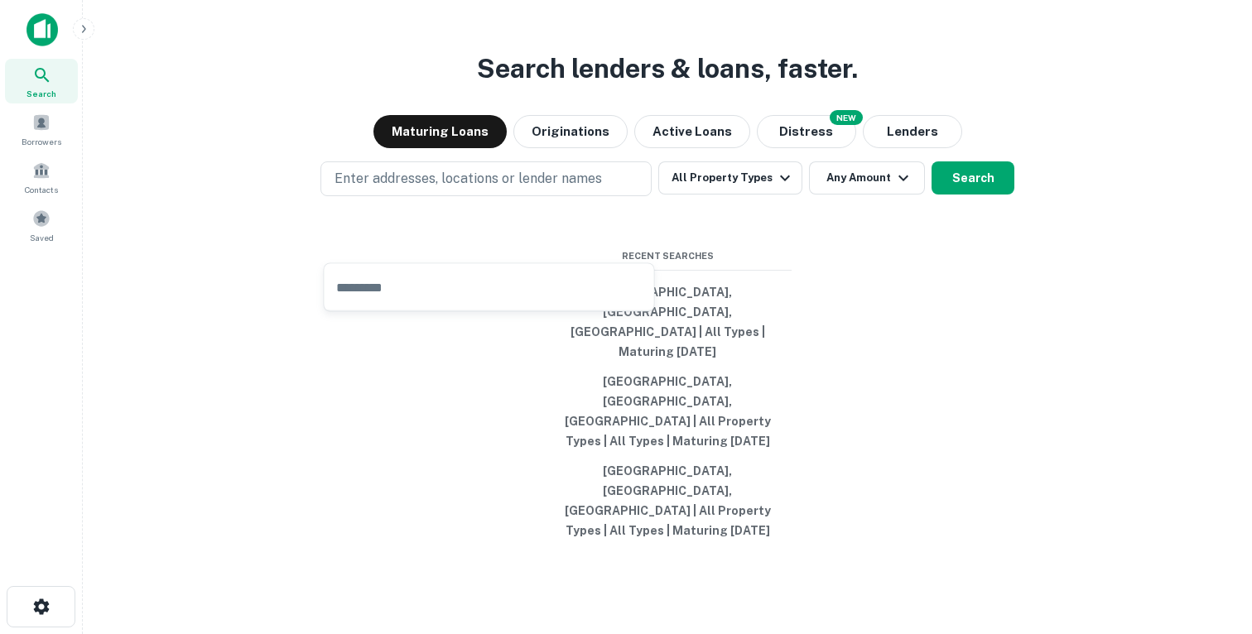
click at [428, 286] on input "text" at bounding box center [490, 287] width 330 height 46
type input "*******"
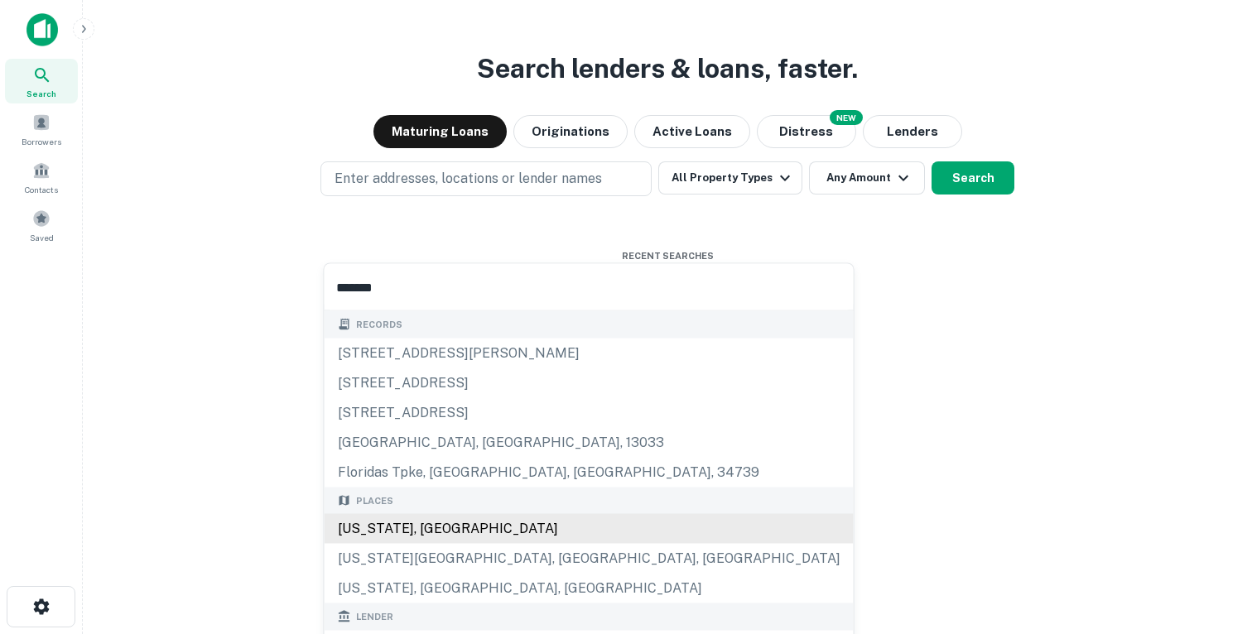
click at [398, 535] on div "[US_STATE], [GEOGRAPHIC_DATA]" at bounding box center [589, 529] width 529 height 30
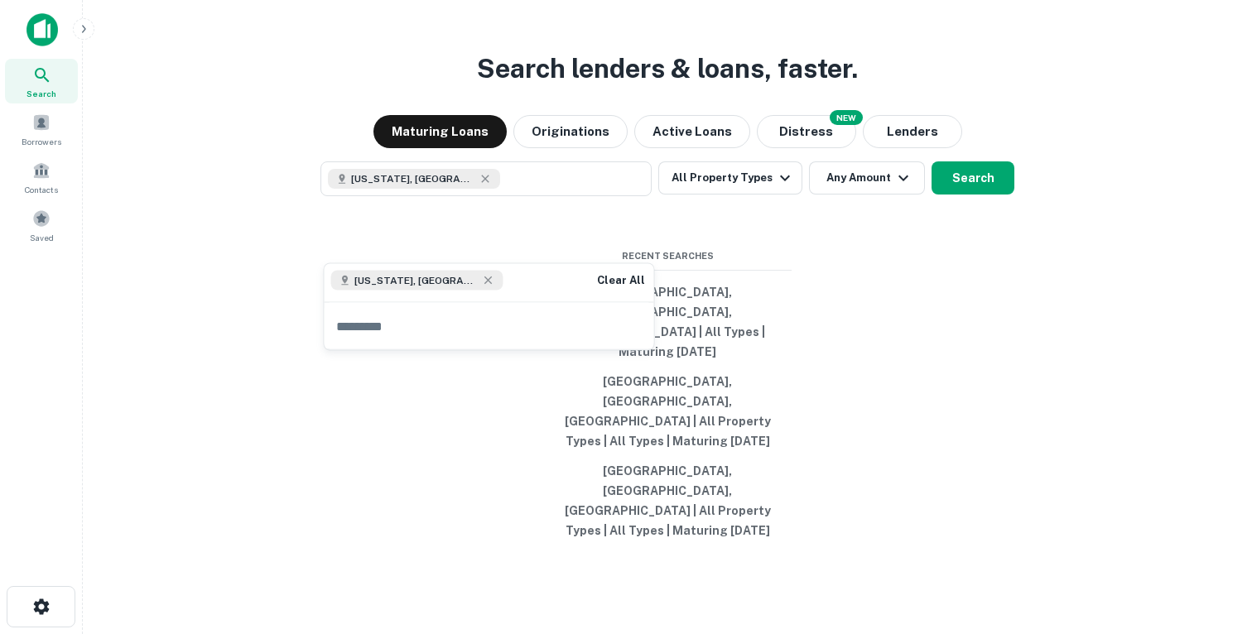
click at [438, 331] on input "text" at bounding box center [490, 326] width 330 height 46
type input "*******"
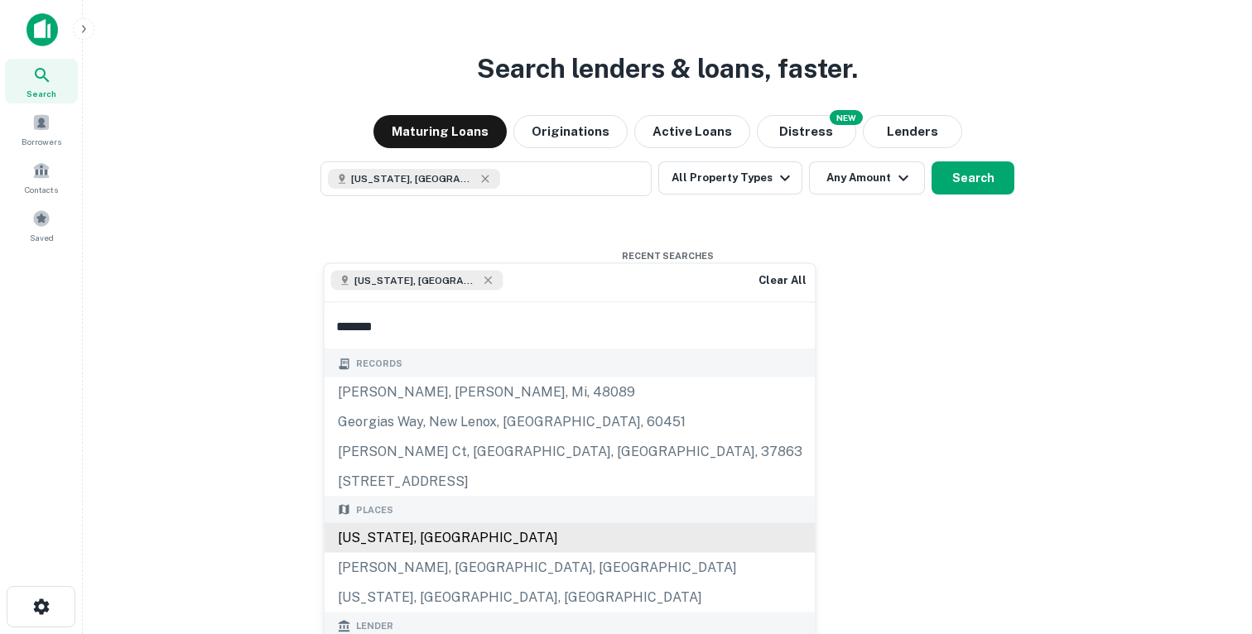
click at [400, 537] on div "[US_STATE], [GEOGRAPHIC_DATA]" at bounding box center [570, 538] width 491 height 30
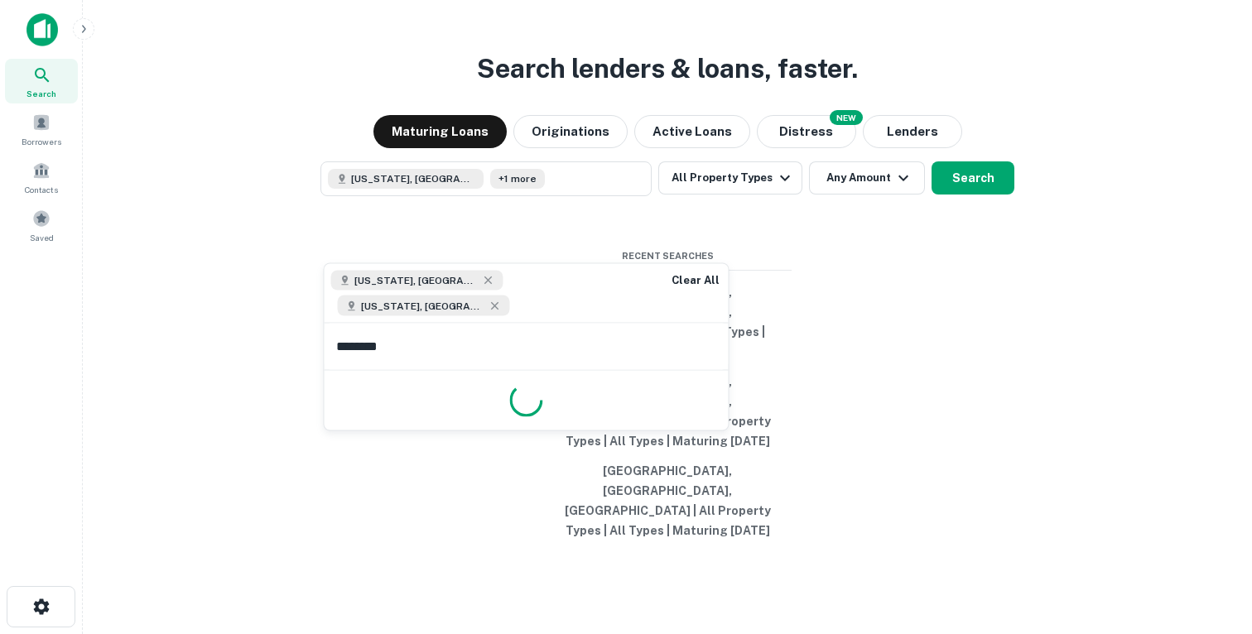
type input "*********"
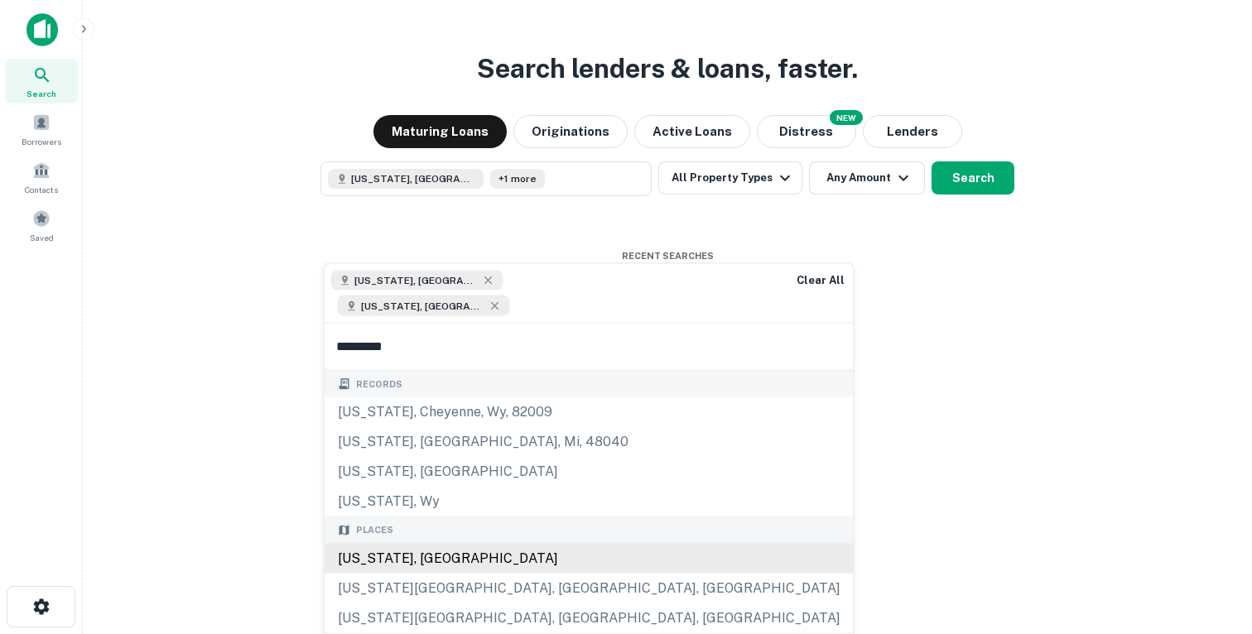
click at [437, 543] on div "[US_STATE], [GEOGRAPHIC_DATA]" at bounding box center [589, 558] width 529 height 30
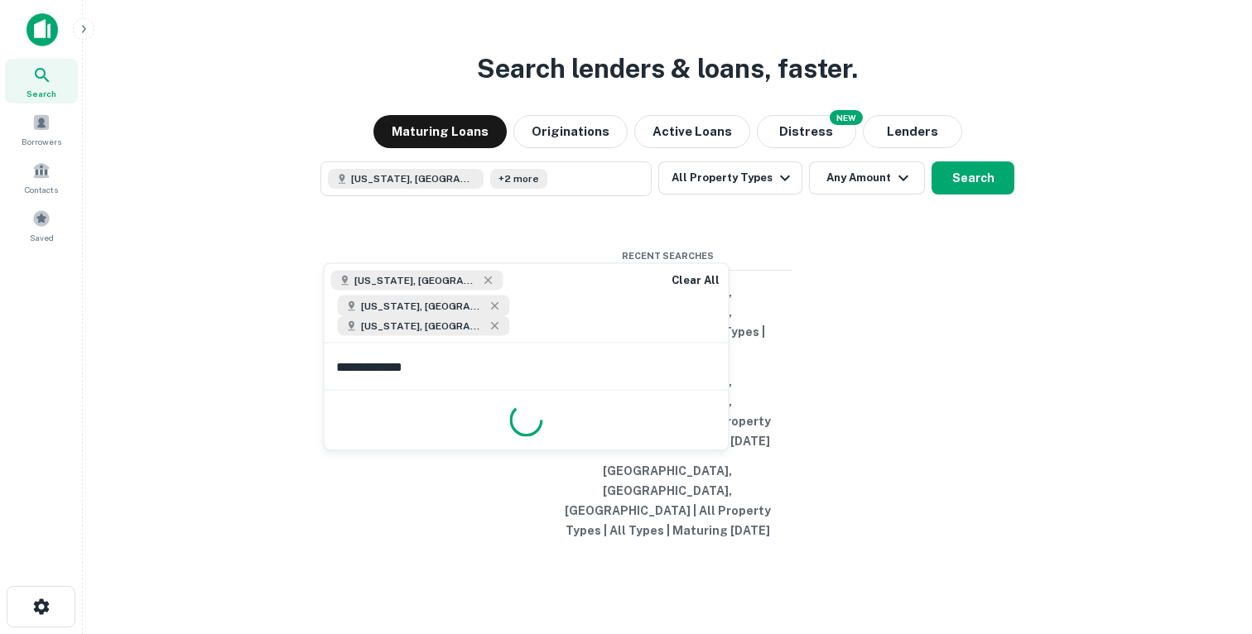
type input "**********"
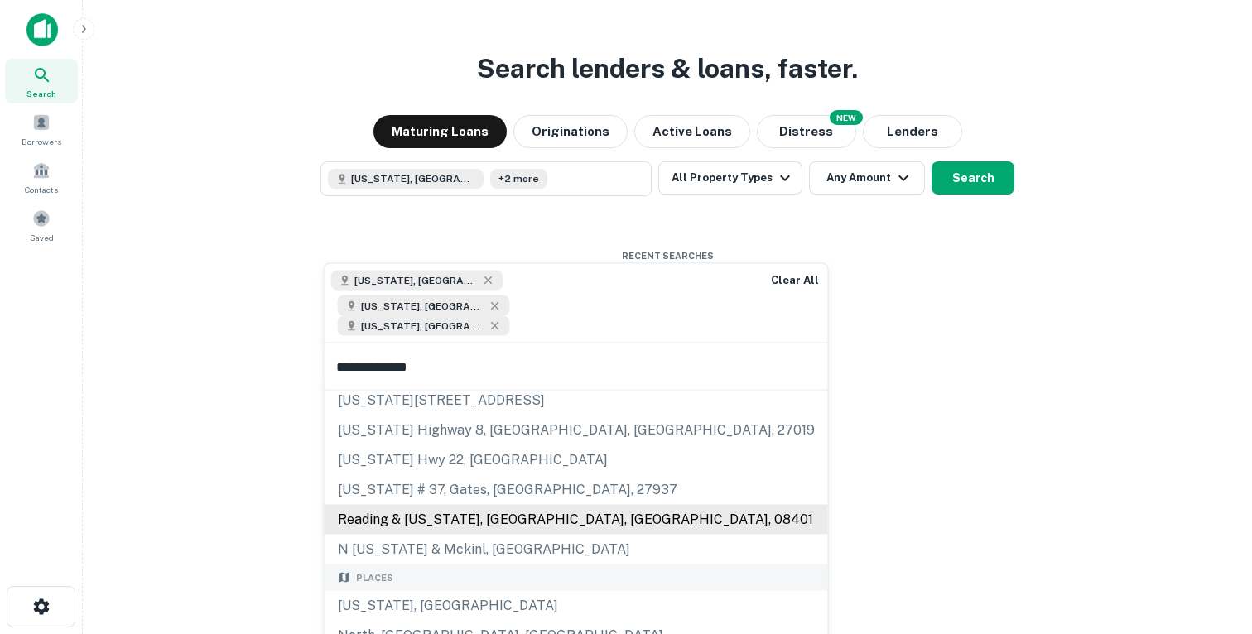
scroll to position [64, 0]
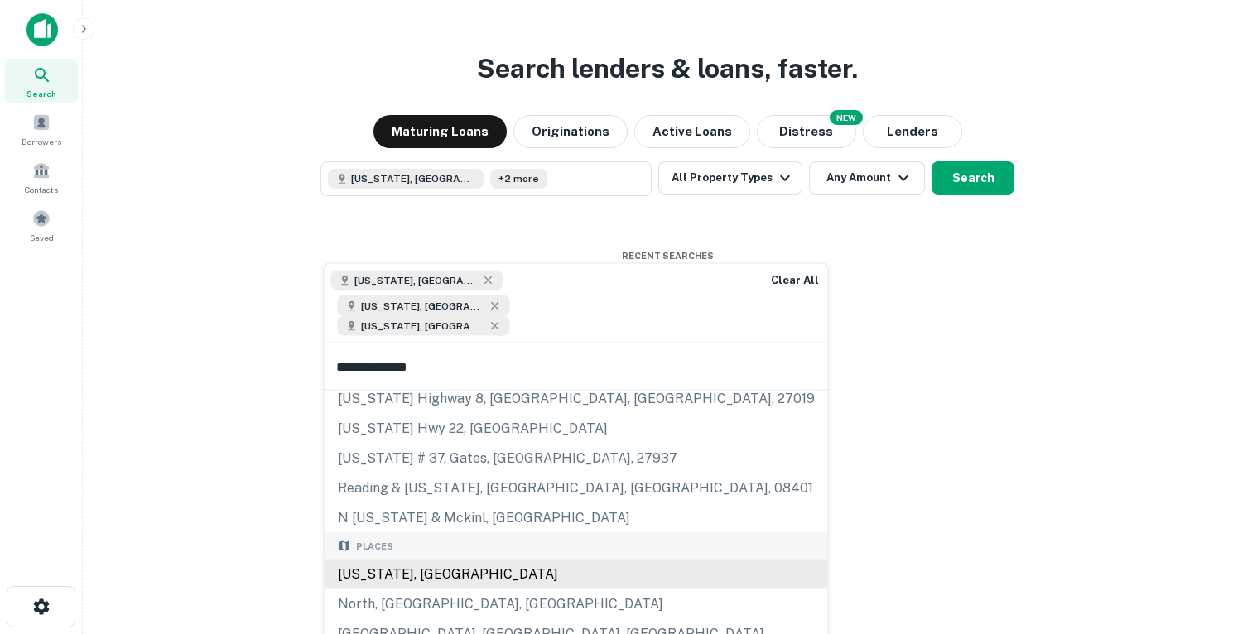
click at [410, 560] on div "[US_STATE], [GEOGRAPHIC_DATA]" at bounding box center [576, 575] width 503 height 30
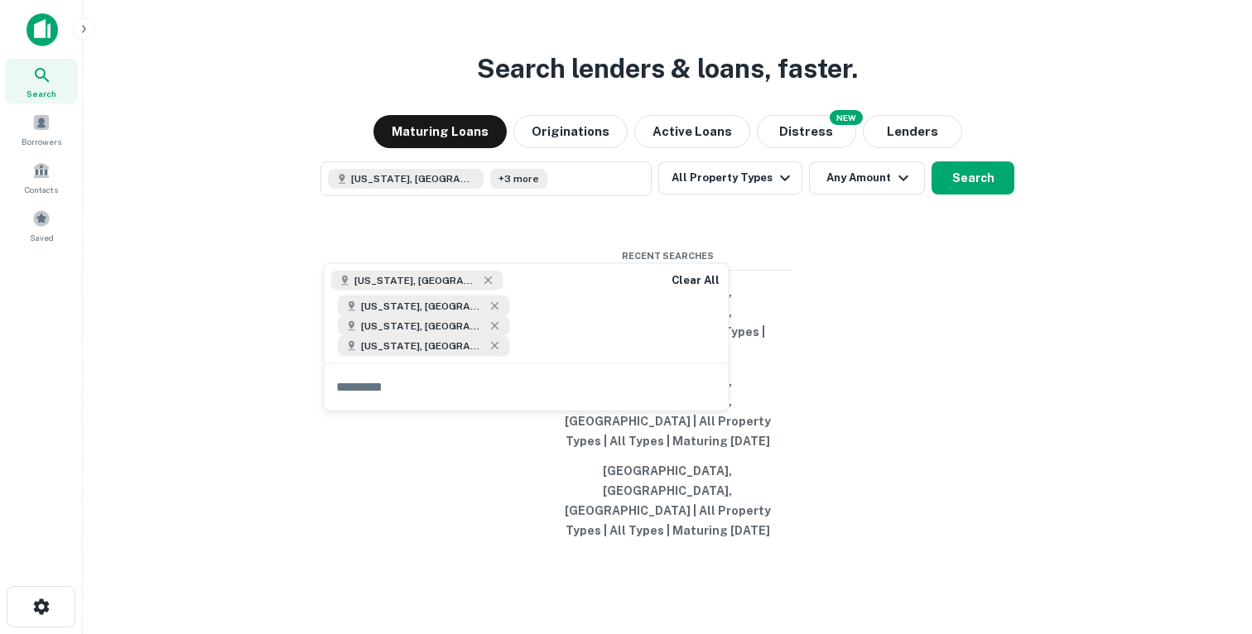
scroll to position [0, 0]
type input "**********"
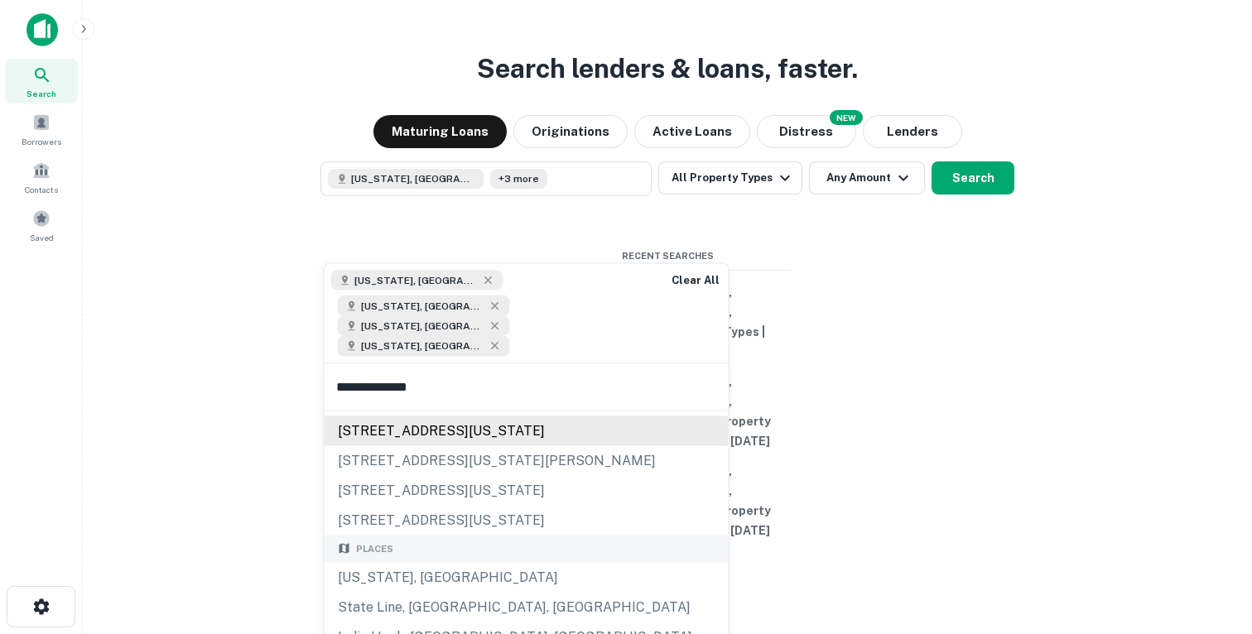
scroll to position [71, 0]
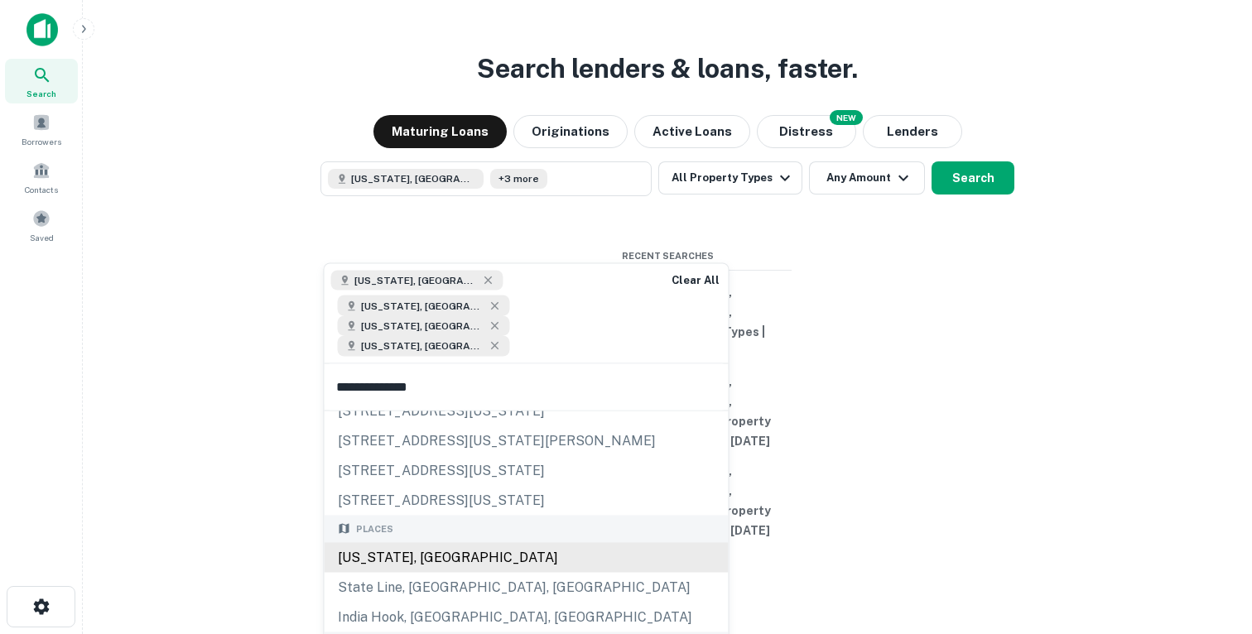
click at [414, 542] on div "[US_STATE], [GEOGRAPHIC_DATA]" at bounding box center [527, 557] width 404 height 30
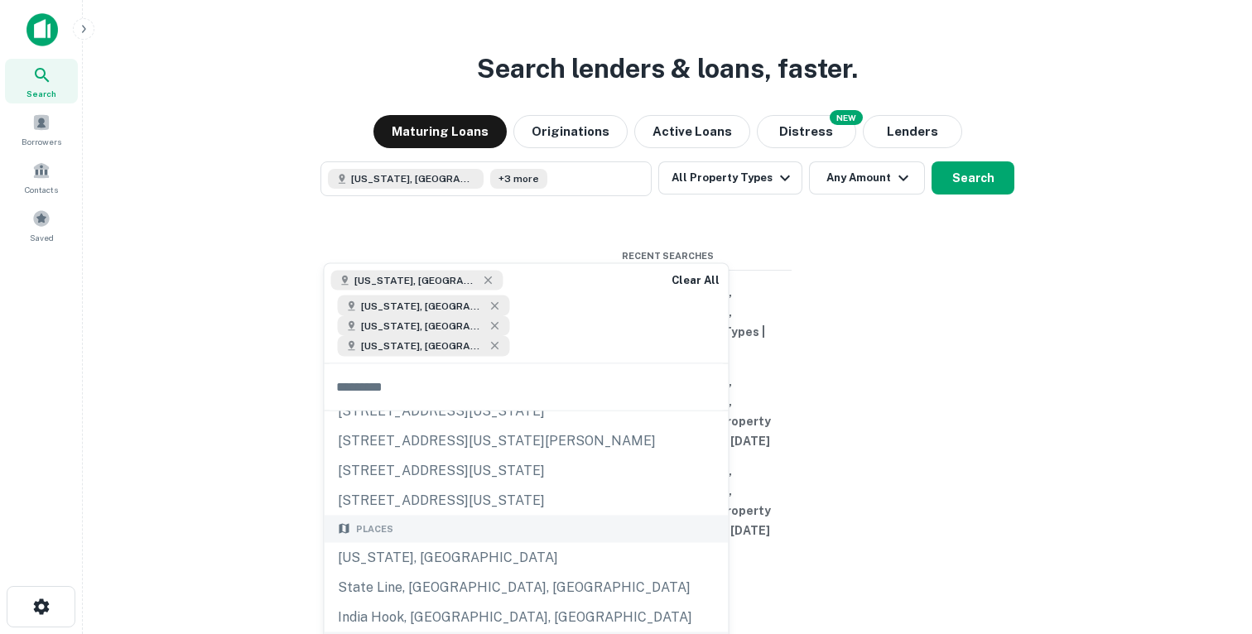
scroll to position [0, 0]
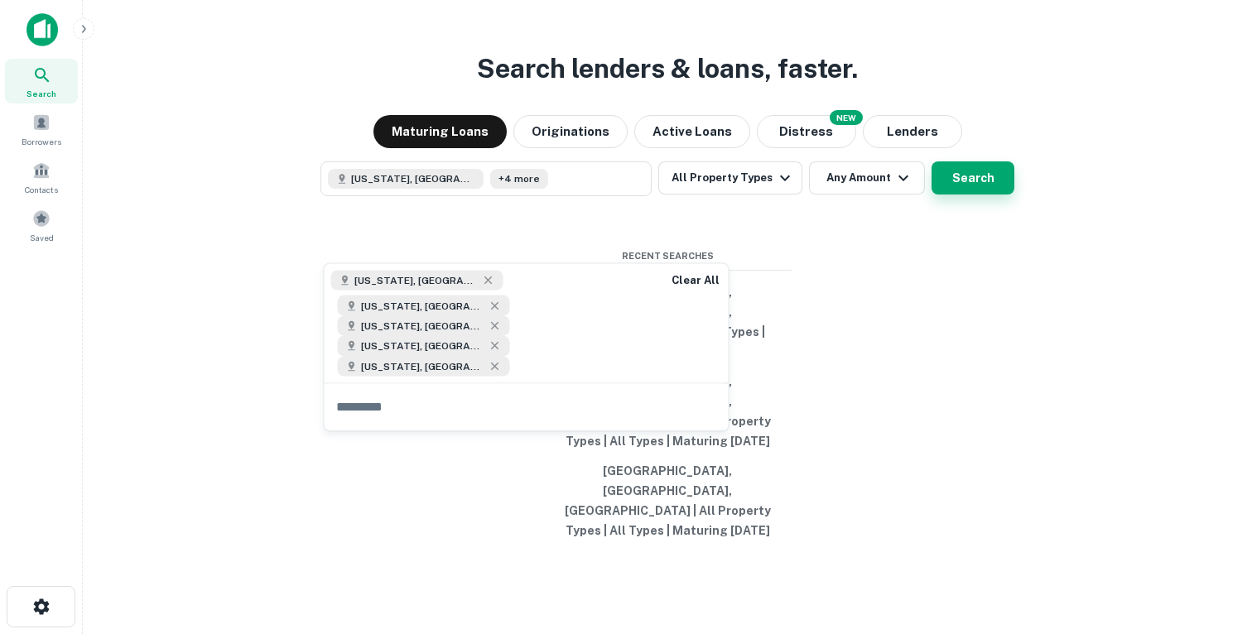
click at [983, 195] on button "Search" at bounding box center [973, 177] width 83 height 33
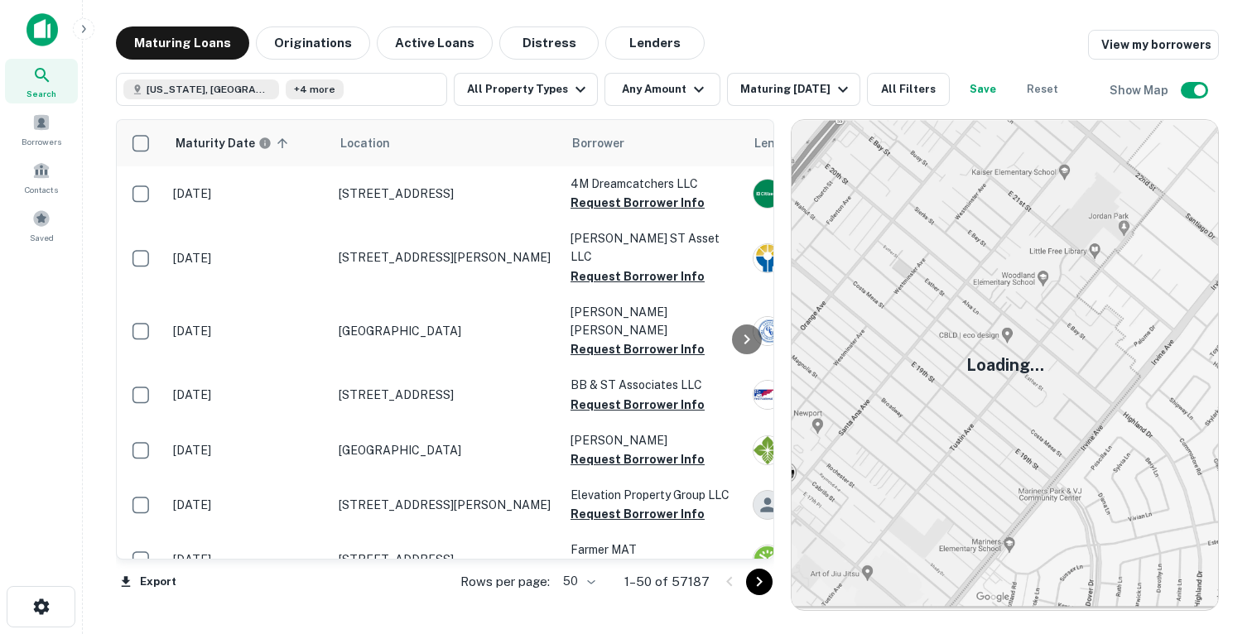
scroll to position [2, 0]
click at [289, 44] on button "Originations" at bounding box center [313, 42] width 114 height 33
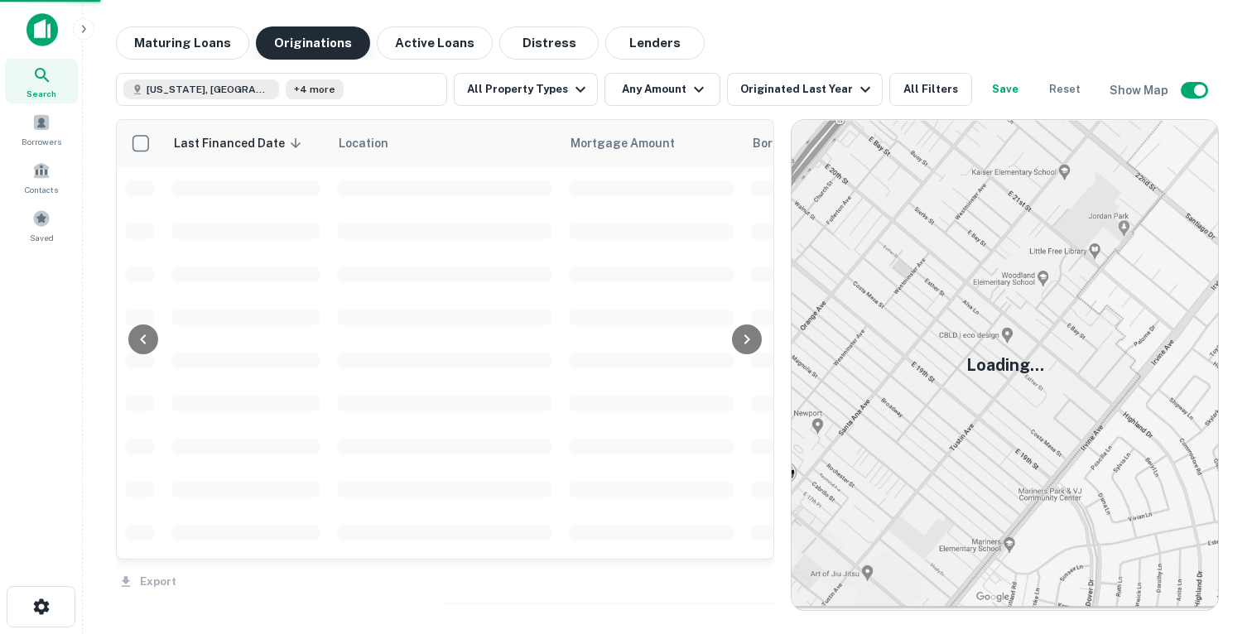
scroll to position [2, 0]
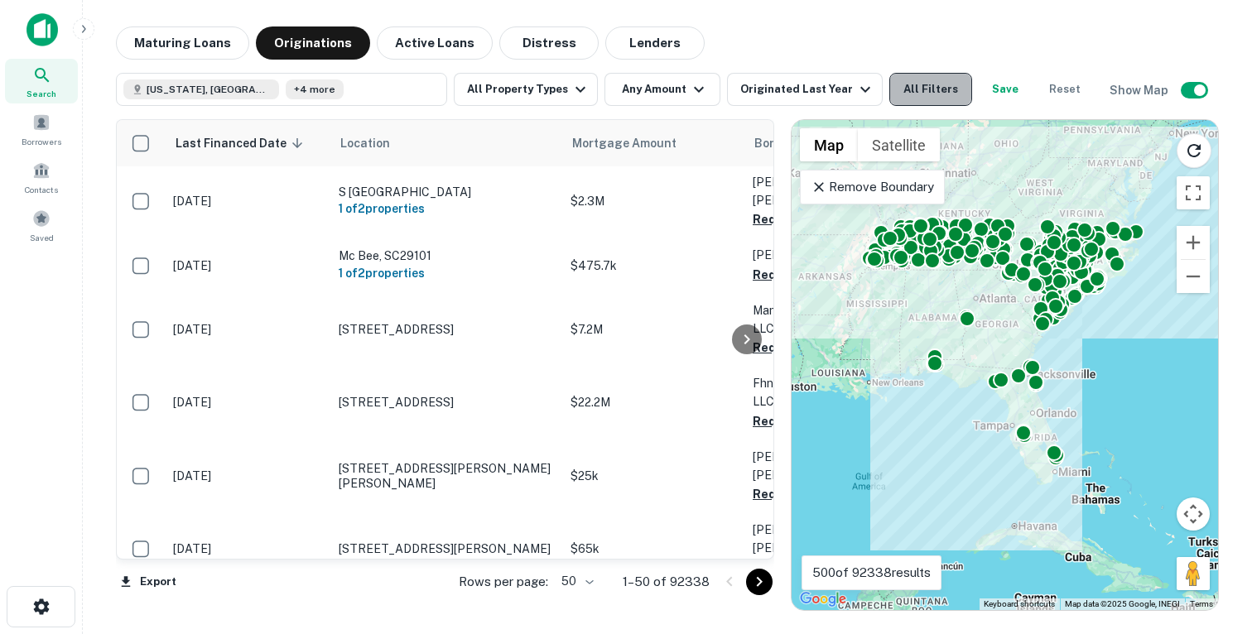
click at [912, 89] on button "All Filters" at bounding box center [930, 89] width 83 height 33
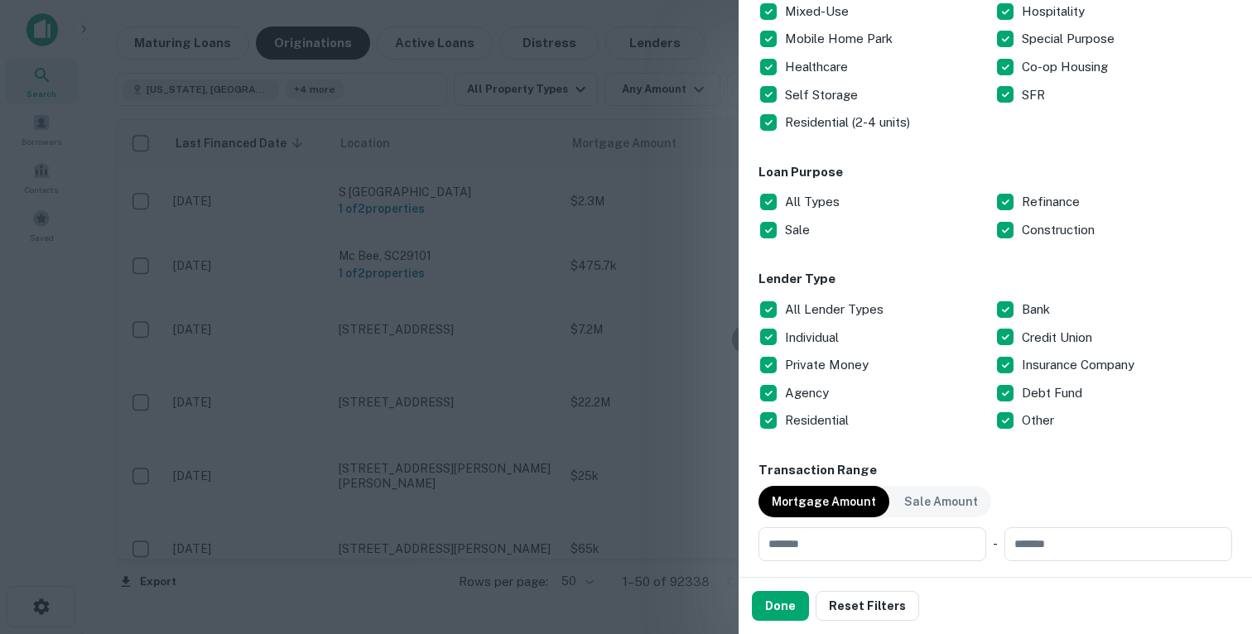
scroll to position [0, 0]
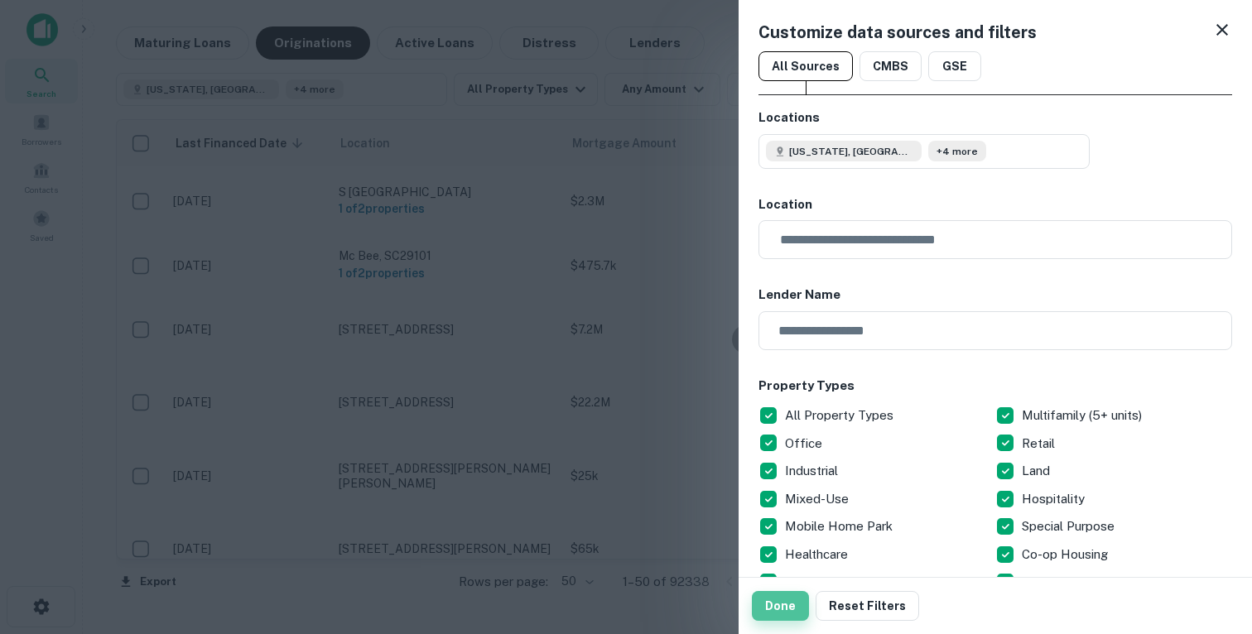
click at [787, 604] on button "Done" at bounding box center [780, 606] width 57 height 30
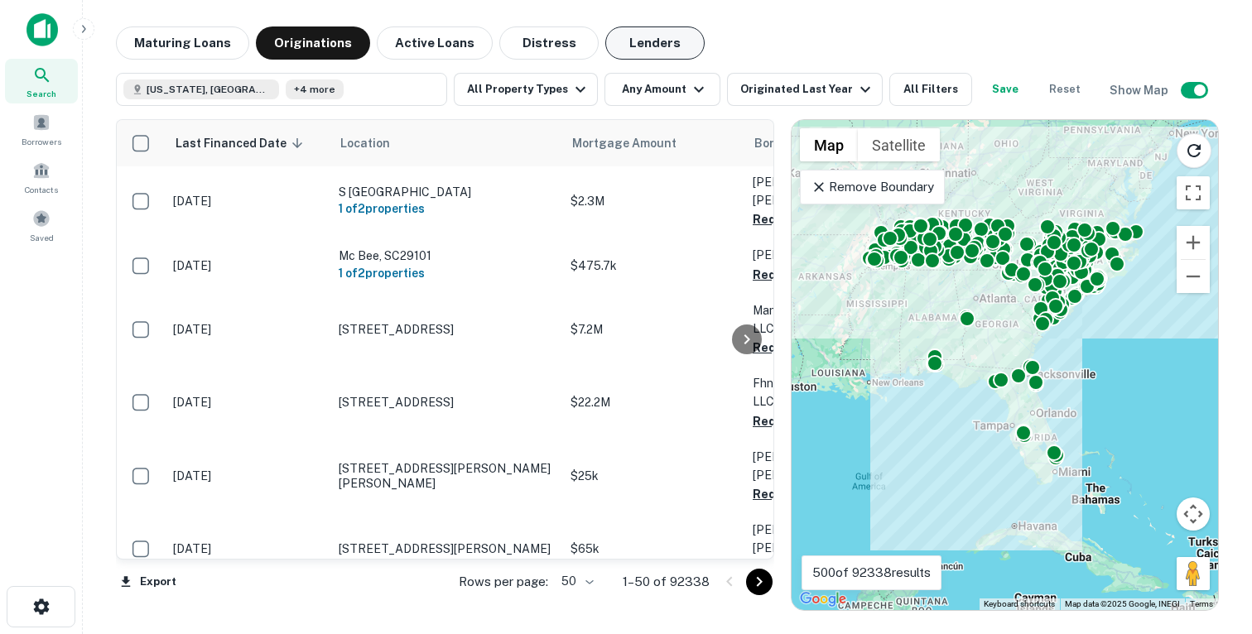
click at [641, 46] on button "Lenders" at bounding box center [654, 42] width 99 height 33
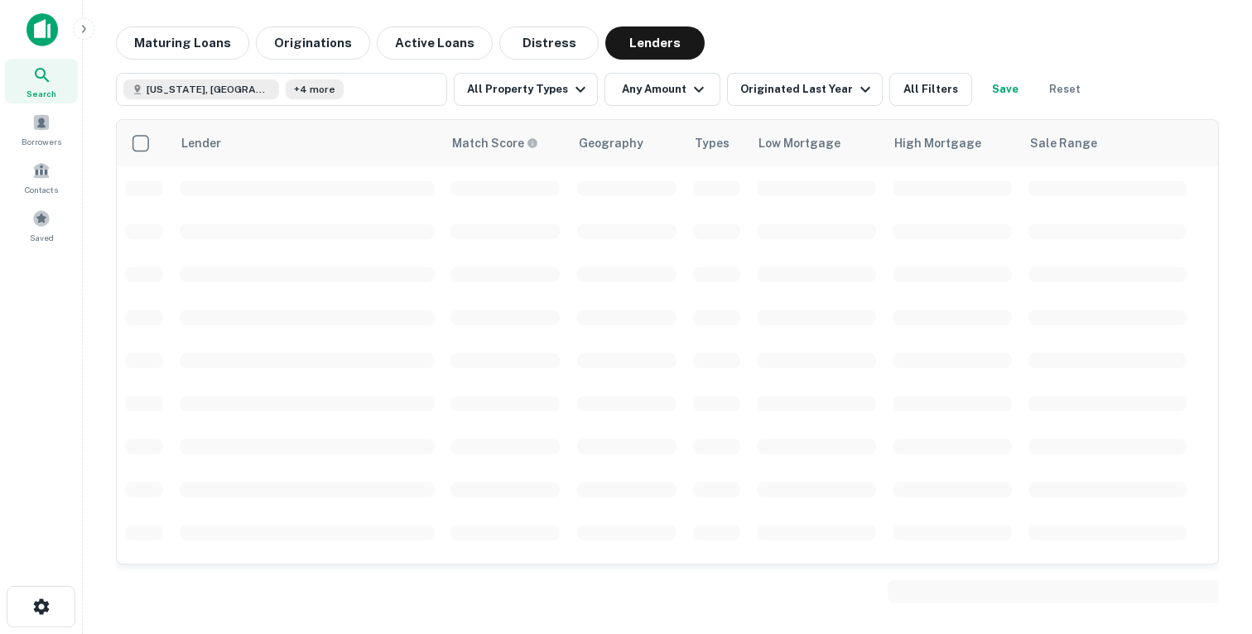
click at [521, 108] on div "Lender Match Score Geography Types Low Mortgage High Mortgage Sale Range" at bounding box center [667, 358] width 1103 height 505
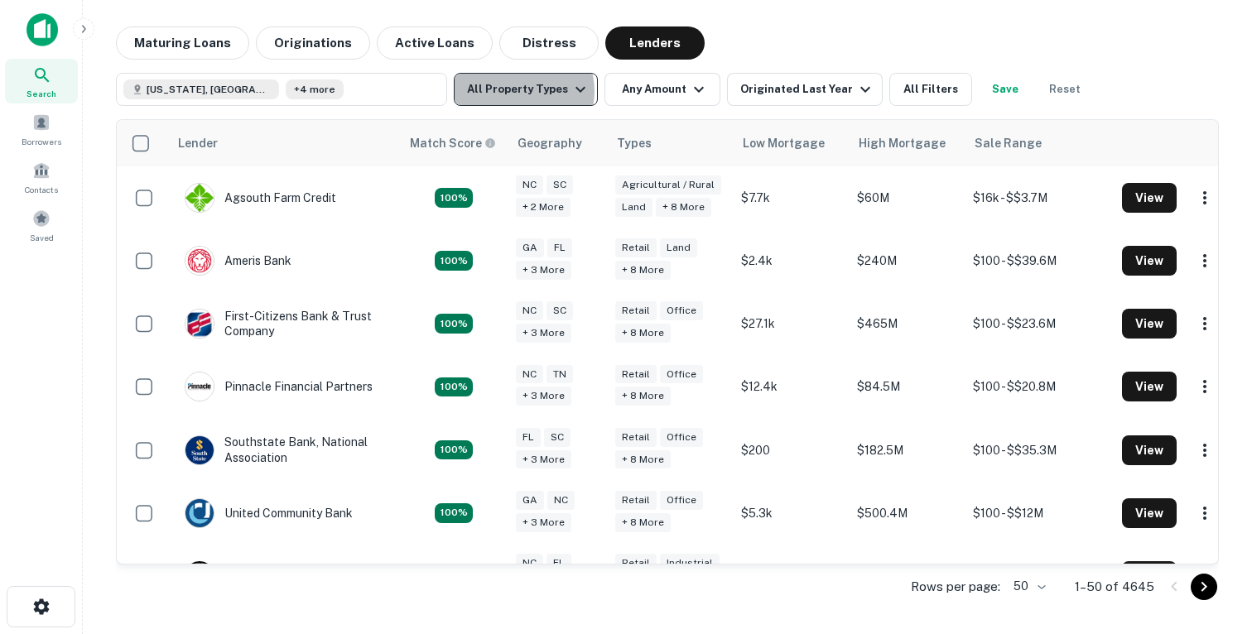
click at [521, 91] on button "All Property Types" at bounding box center [526, 89] width 144 height 33
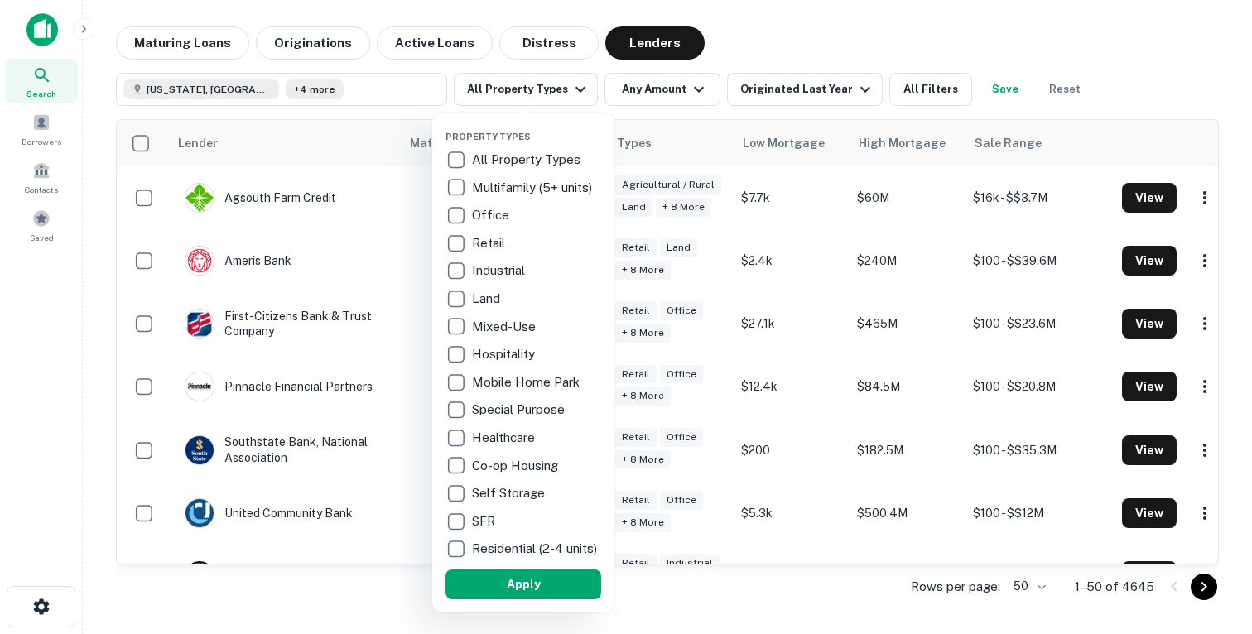
click at [474, 279] on p "Industrial" at bounding box center [500, 271] width 56 height 20
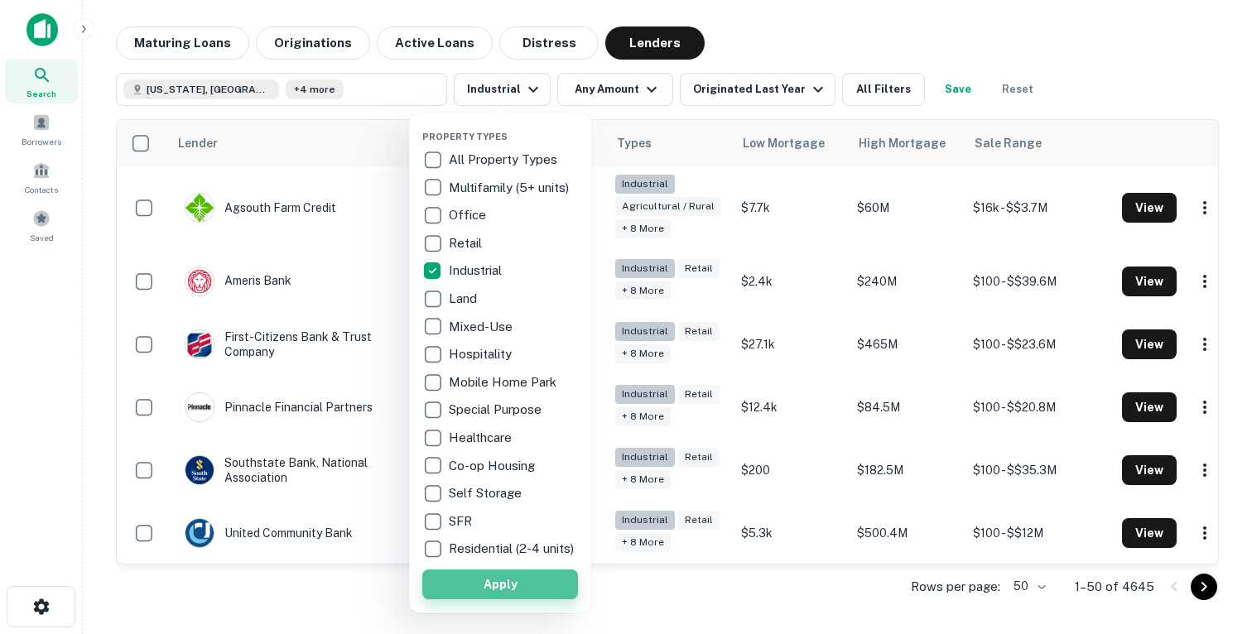
click at [517, 595] on button "Apply" at bounding box center [500, 585] width 156 height 30
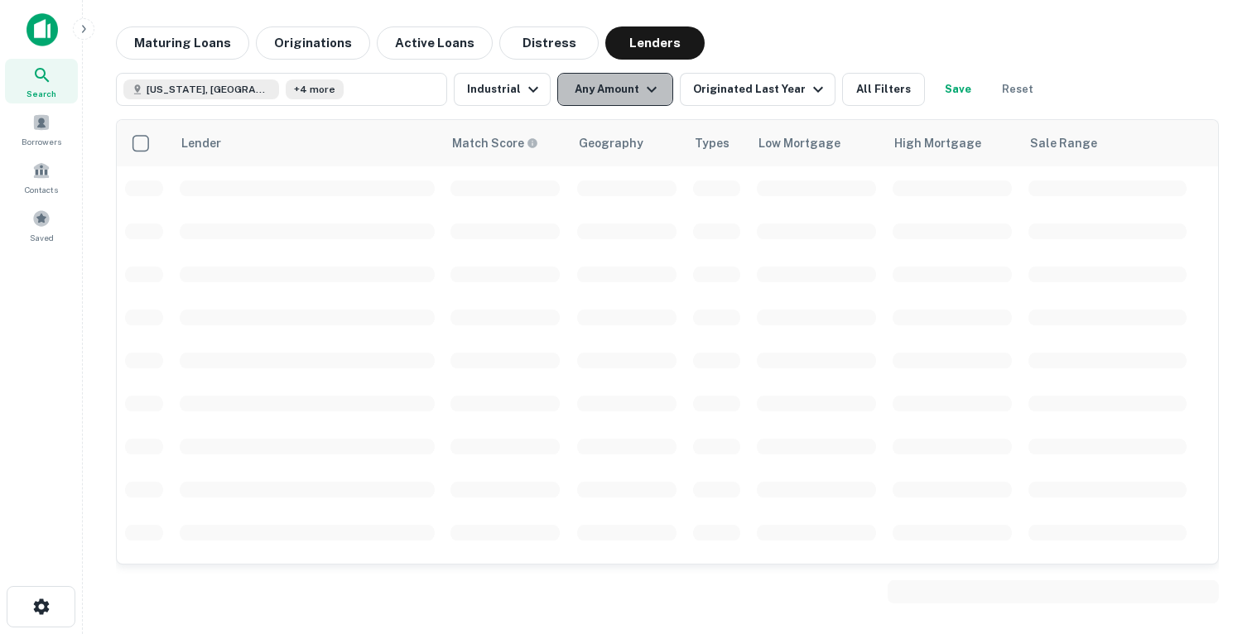
click at [643, 86] on icon "button" at bounding box center [652, 89] width 20 height 20
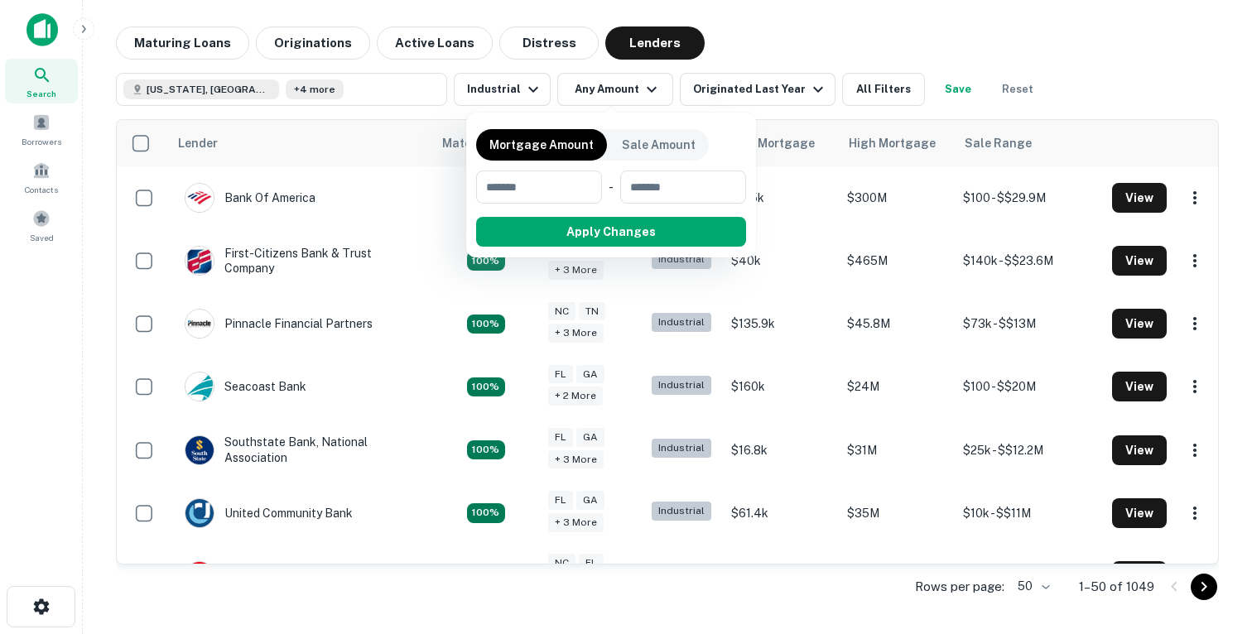
click at [508, 89] on div at bounding box center [626, 317] width 1252 height 634
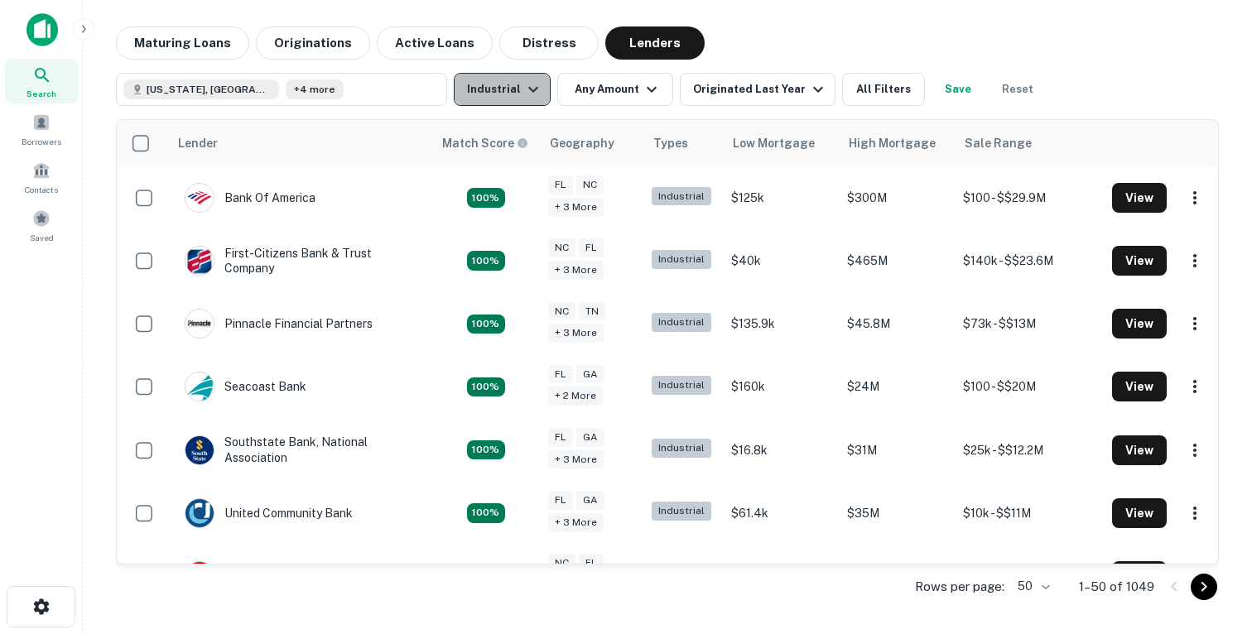
click at [516, 97] on button "Industrial" at bounding box center [502, 89] width 97 height 33
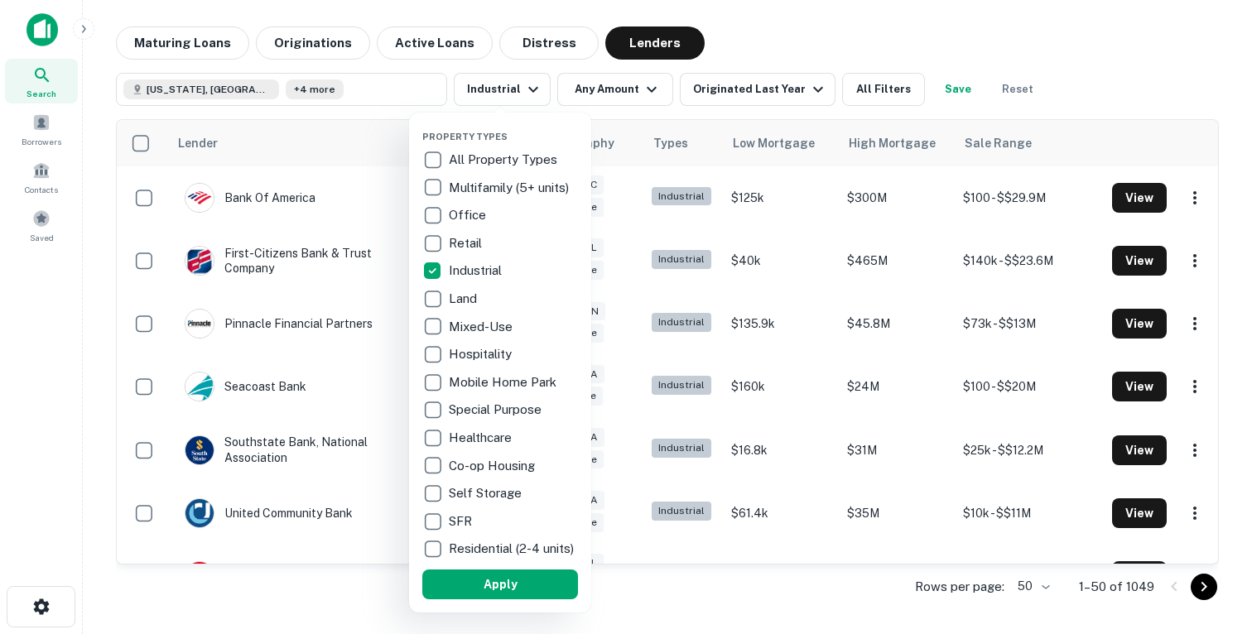
click at [451, 194] on p "Multifamily (5+ units)" at bounding box center [510, 188] width 123 height 20
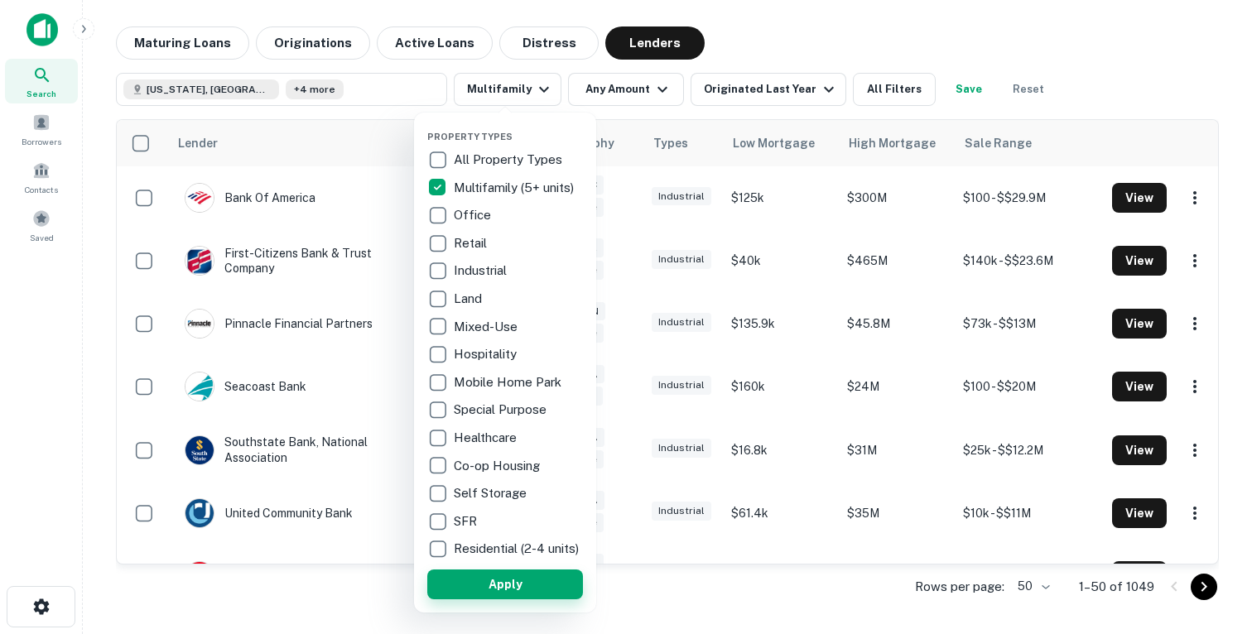
click at [522, 587] on button "Apply" at bounding box center [505, 585] width 156 height 30
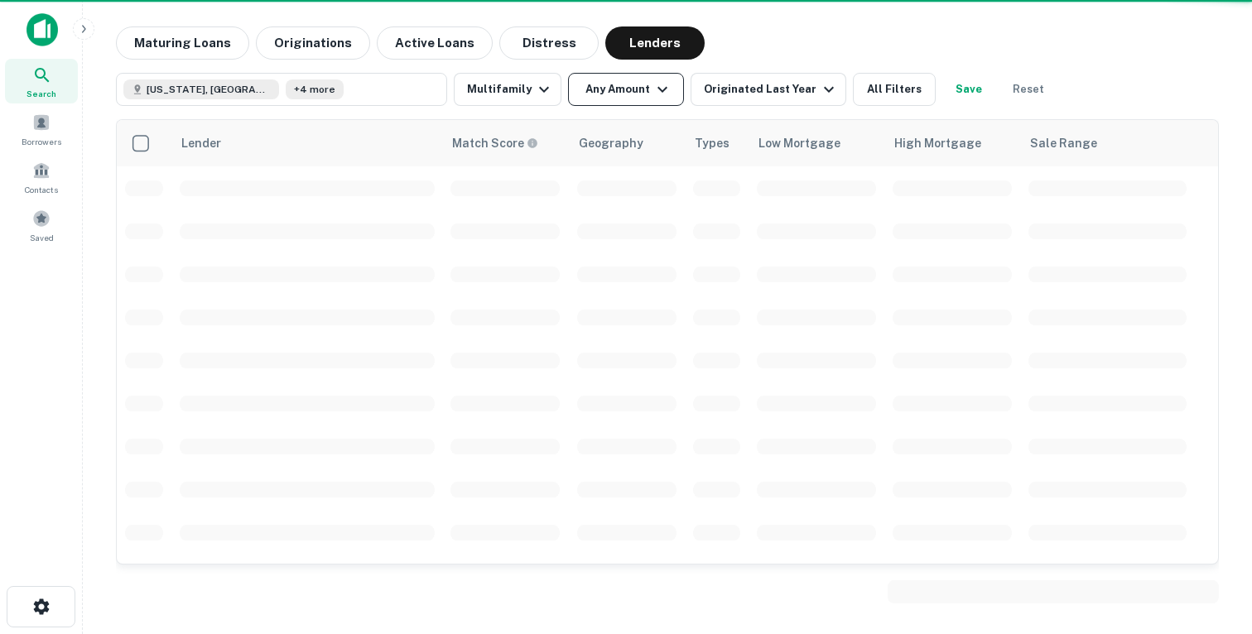
click at [625, 91] on button "Any Amount" at bounding box center [626, 89] width 116 height 33
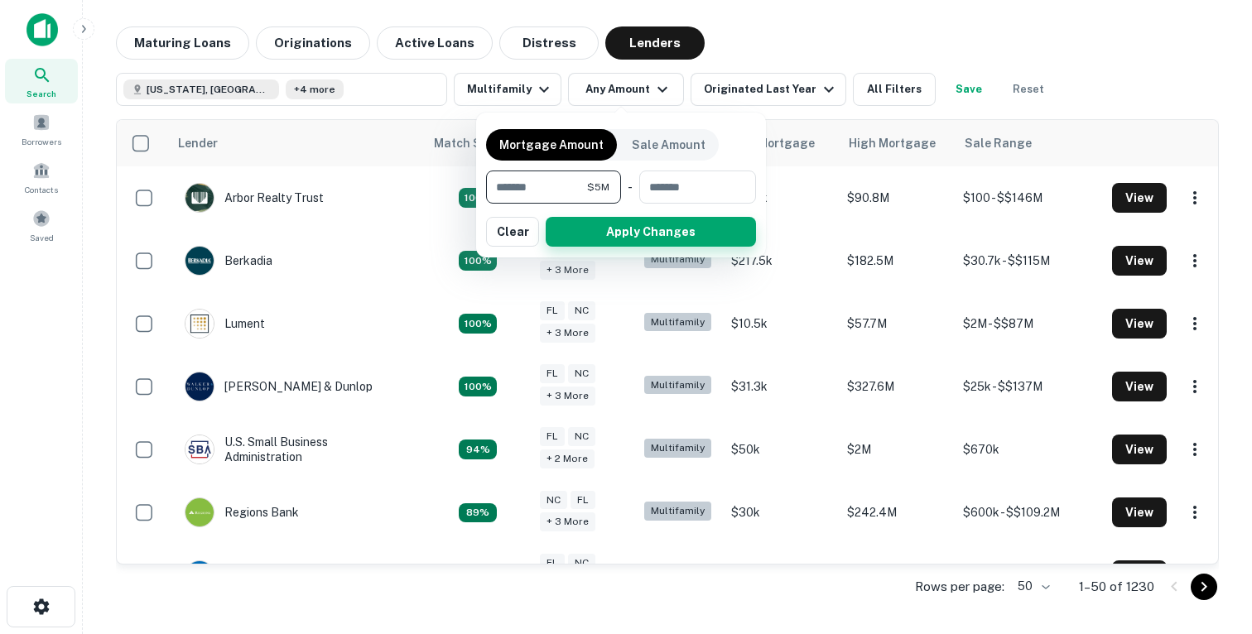
type input "*******"
click at [581, 236] on button "Apply Changes" at bounding box center [651, 232] width 210 height 30
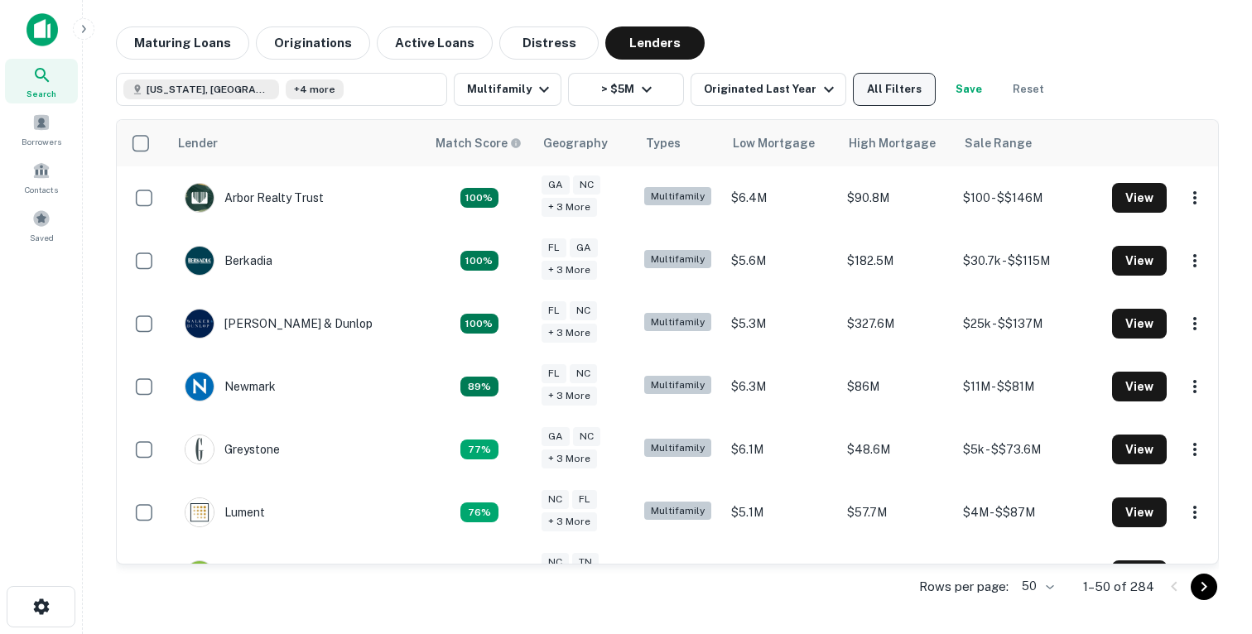
click at [894, 96] on button "All Filters" at bounding box center [894, 89] width 83 height 33
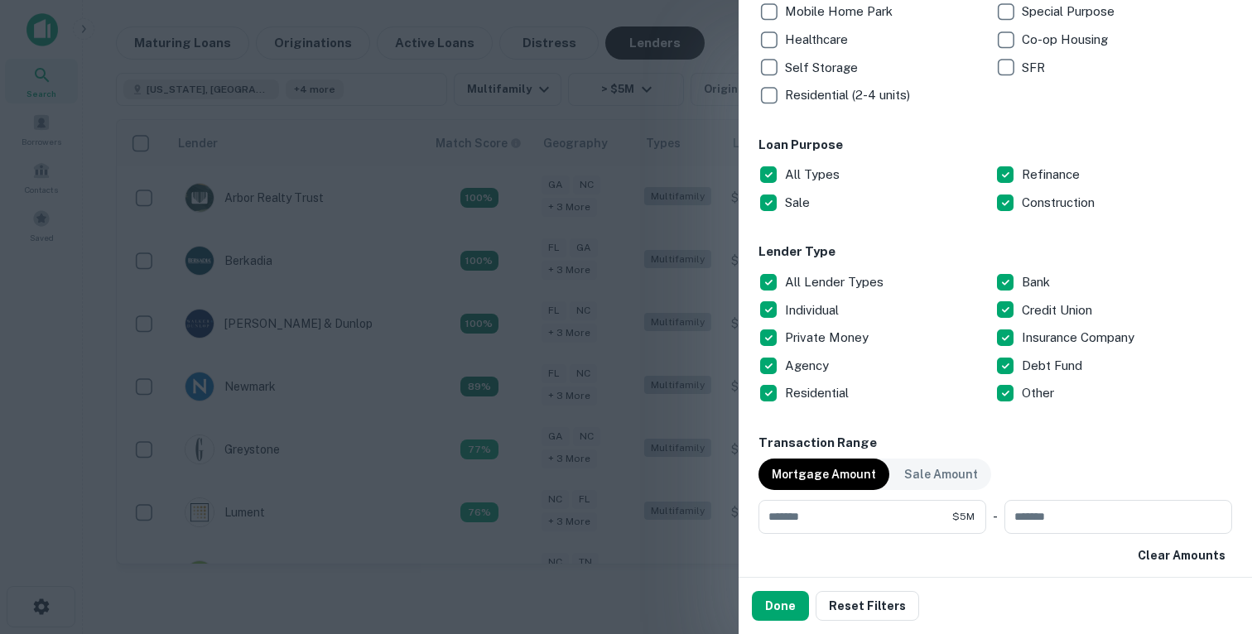
scroll to position [506, 0]
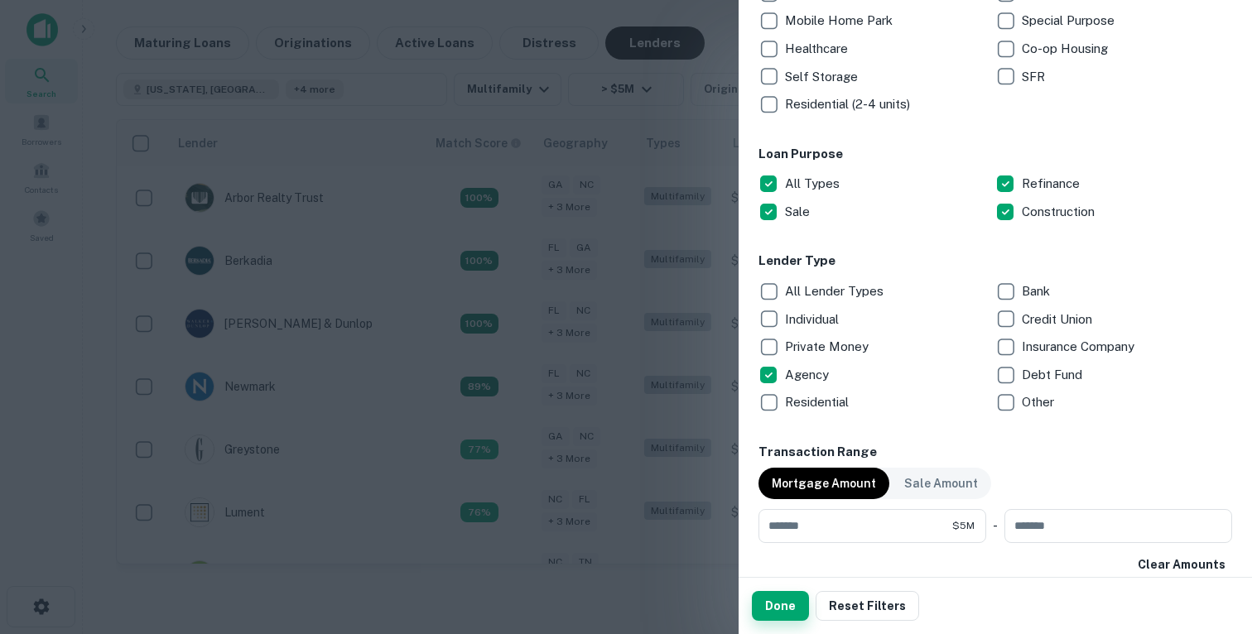
click at [787, 614] on button "Done" at bounding box center [780, 606] width 57 height 30
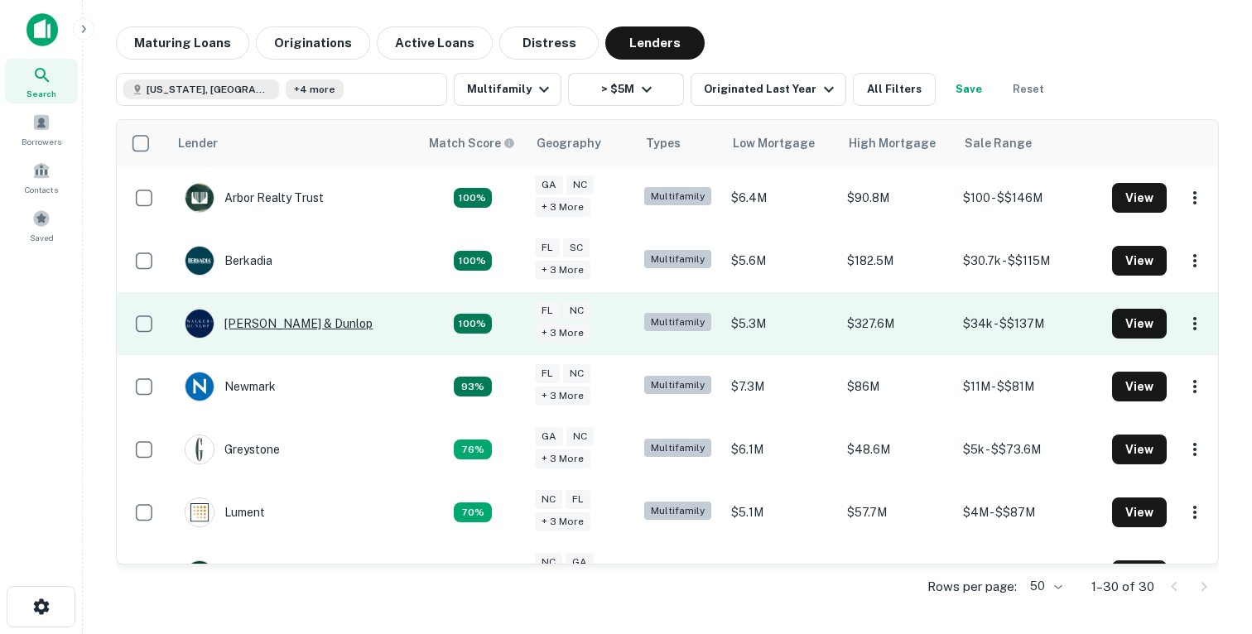
click at [248, 325] on div "[PERSON_NAME] & Dunlop" at bounding box center [279, 324] width 188 height 30
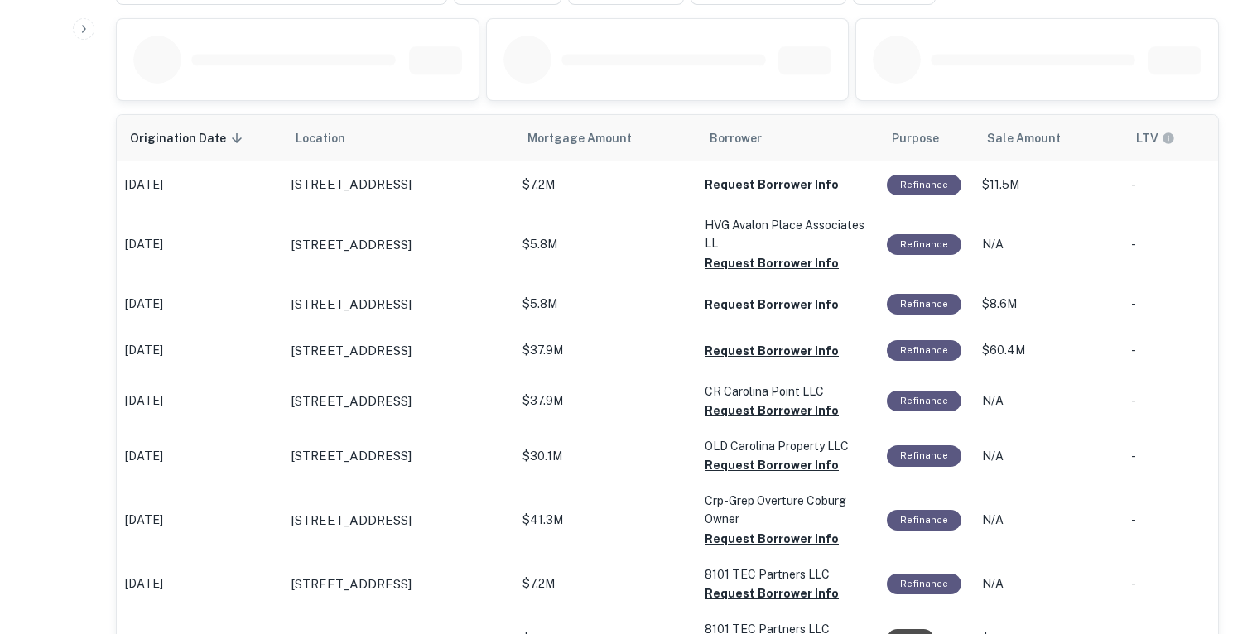
scroll to position [954, 0]
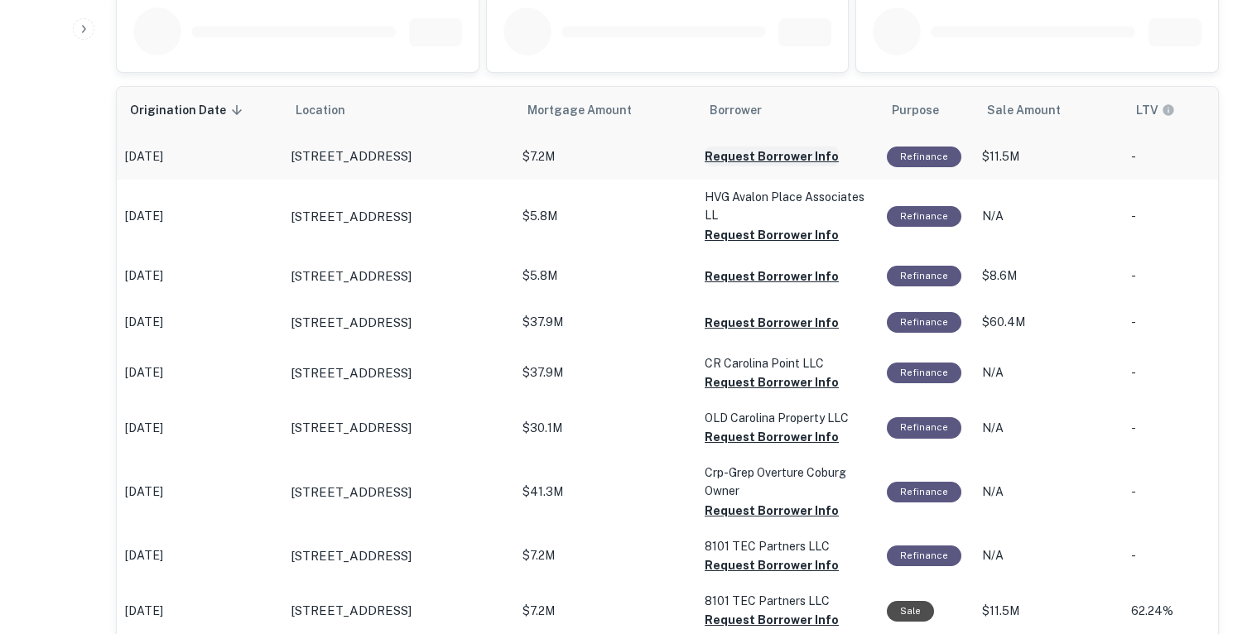
click at [749, 147] on button "Request Borrower Info" at bounding box center [772, 157] width 134 height 20
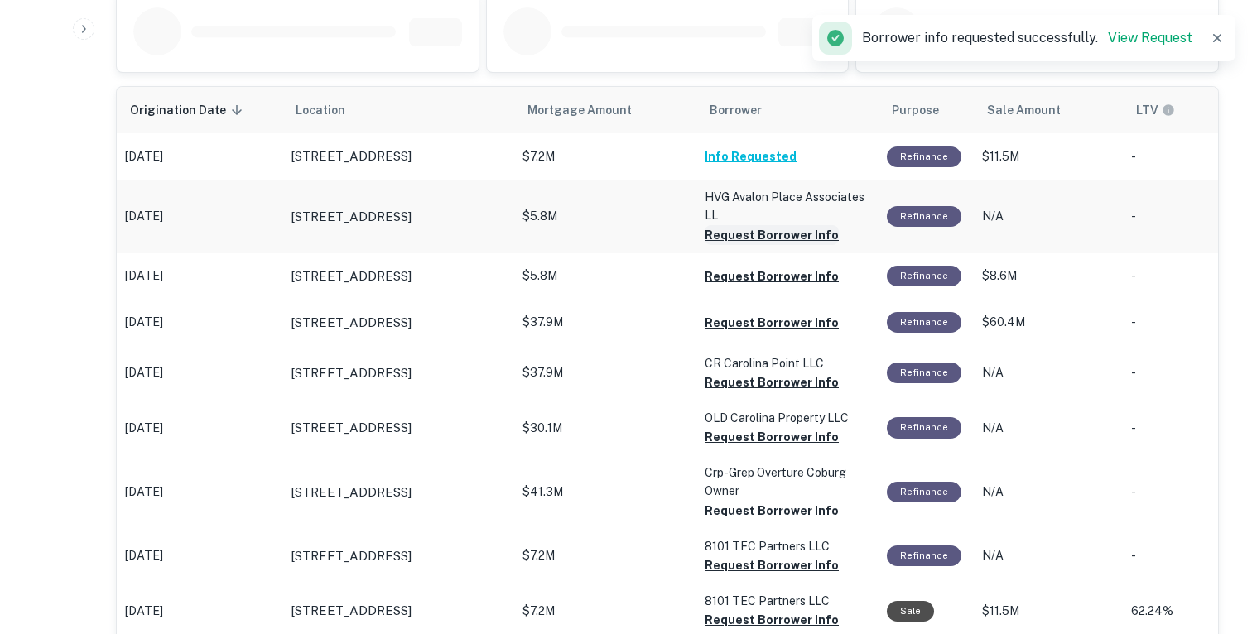
click at [723, 225] on button "Request Borrower Info" at bounding box center [772, 235] width 134 height 20
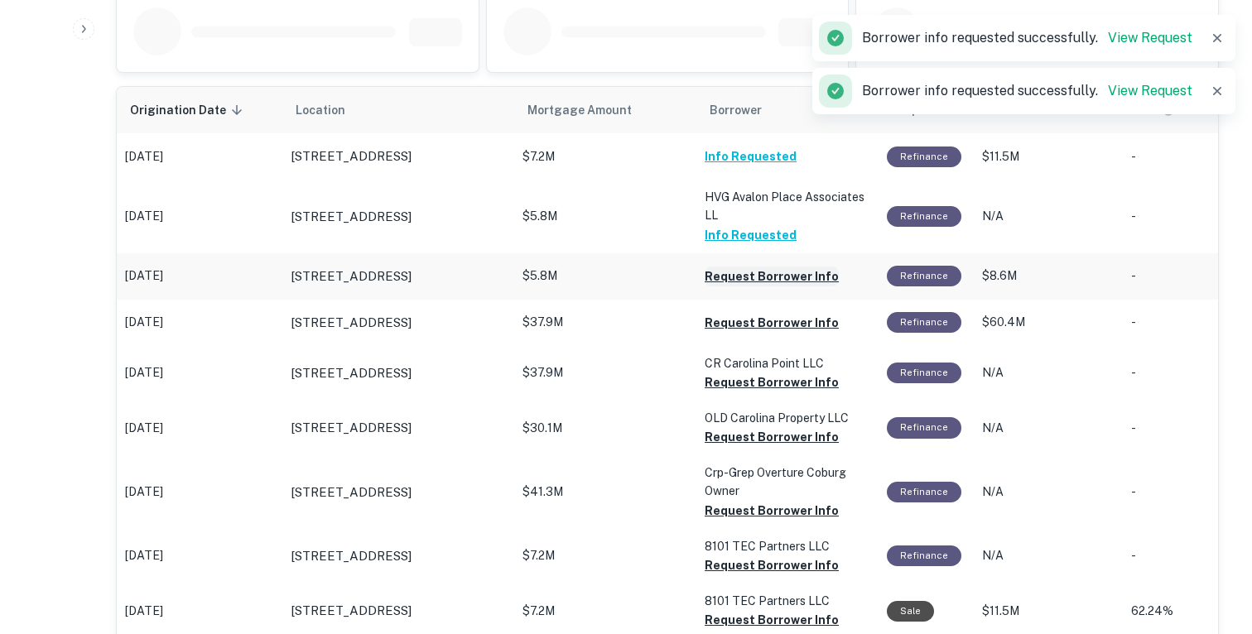
click at [719, 277] on button "Request Borrower Info" at bounding box center [772, 277] width 134 height 20
click at [725, 333] on button "Request Borrower Info" at bounding box center [772, 323] width 134 height 20
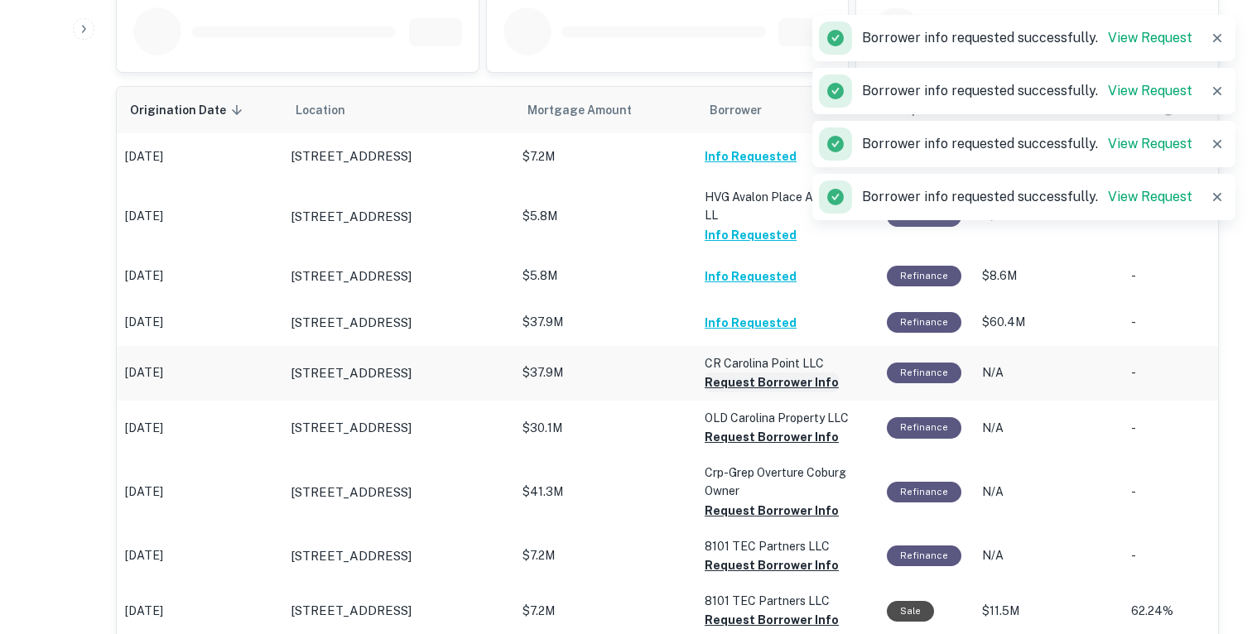
click at [720, 392] on button "Request Borrower Info" at bounding box center [772, 383] width 134 height 20
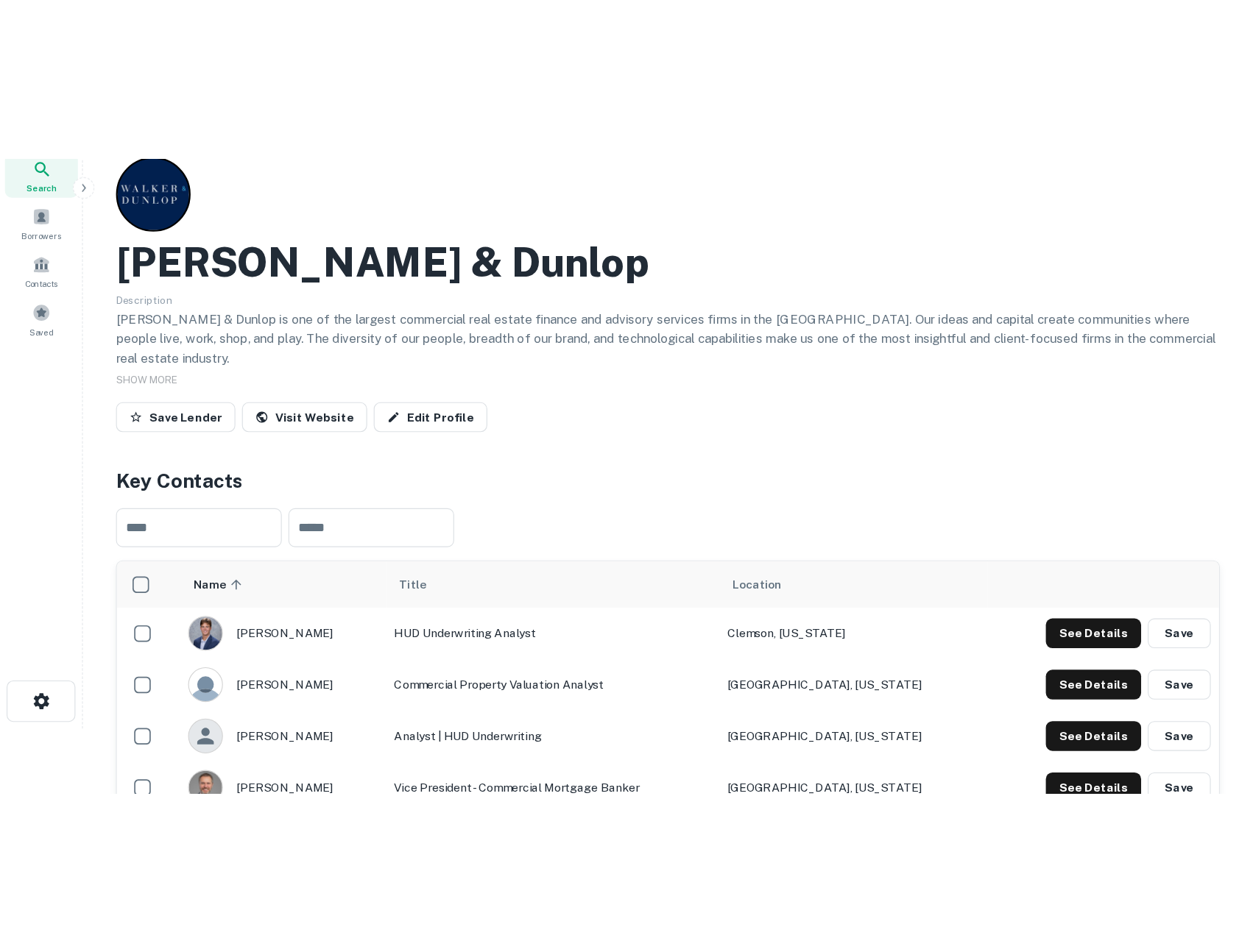
scroll to position [0, 0]
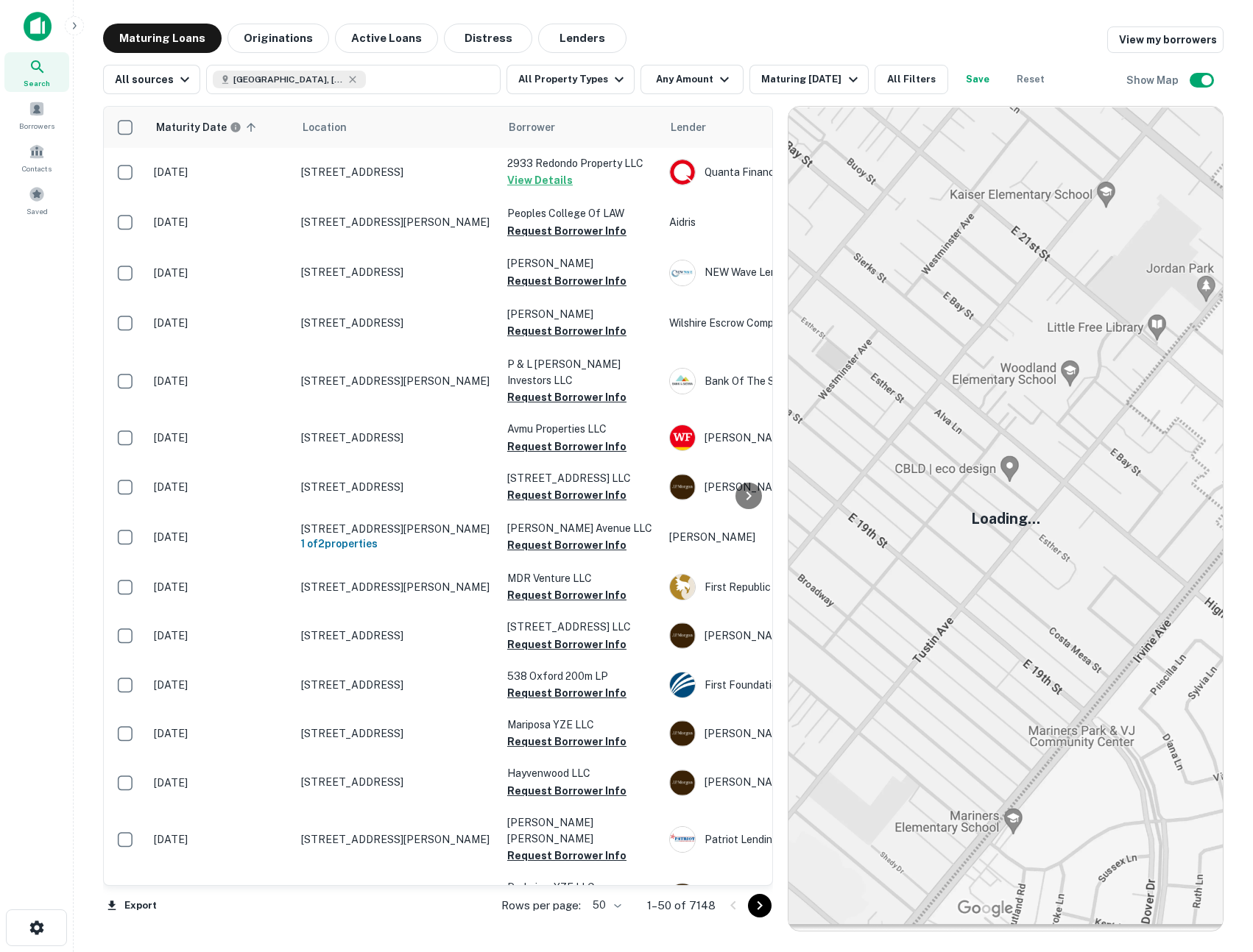
scroll to position [2, 0]
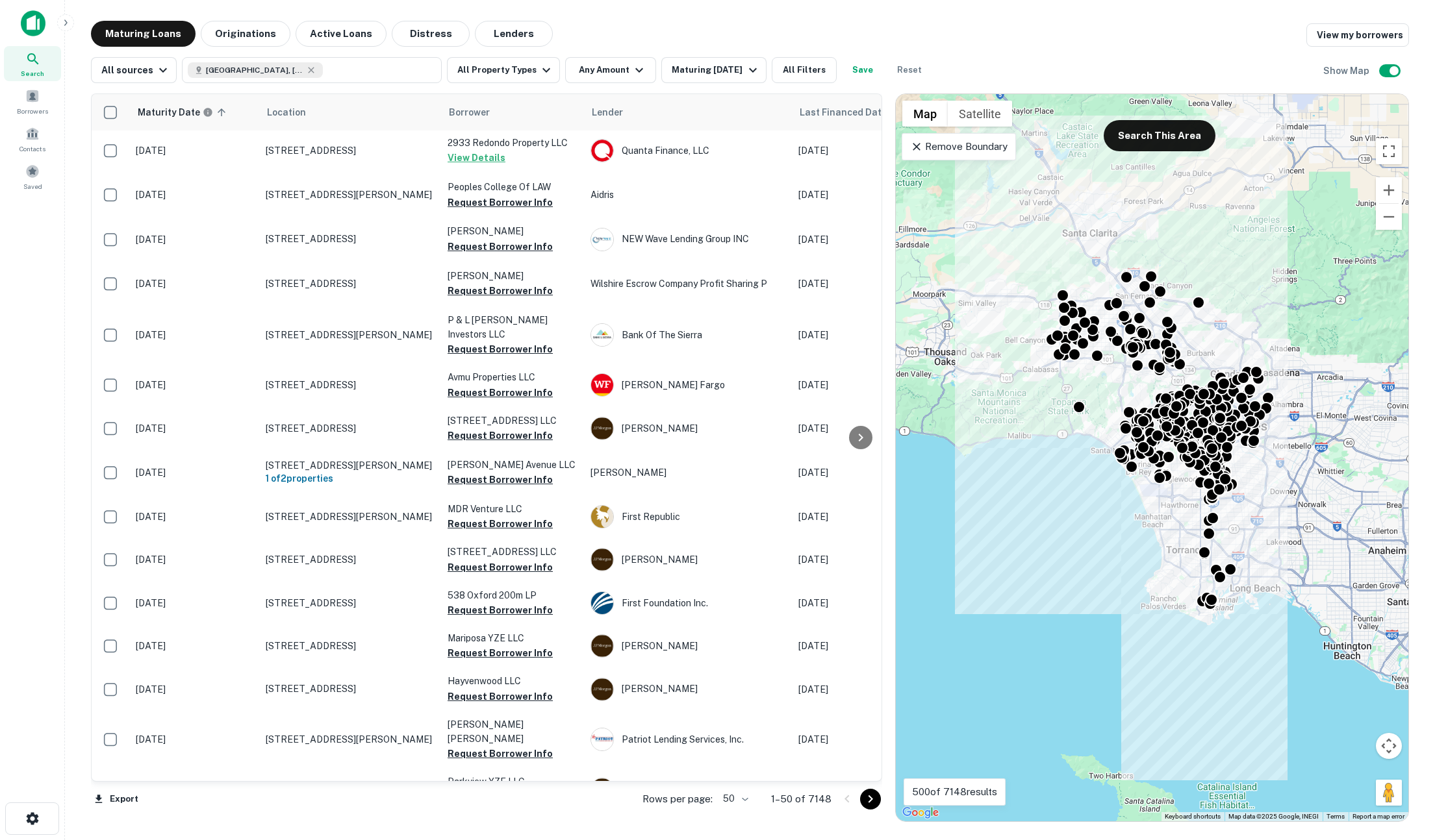
click at [1105, 638] on div "To activate drag with keyboard, press Alt + Enter. Once in keyboard drag state,…" at bounding box center [1152, 457] width 512 height 727
click at [243, 34] on button "Originations" at bounding box center [246, 33] width 89 height 26
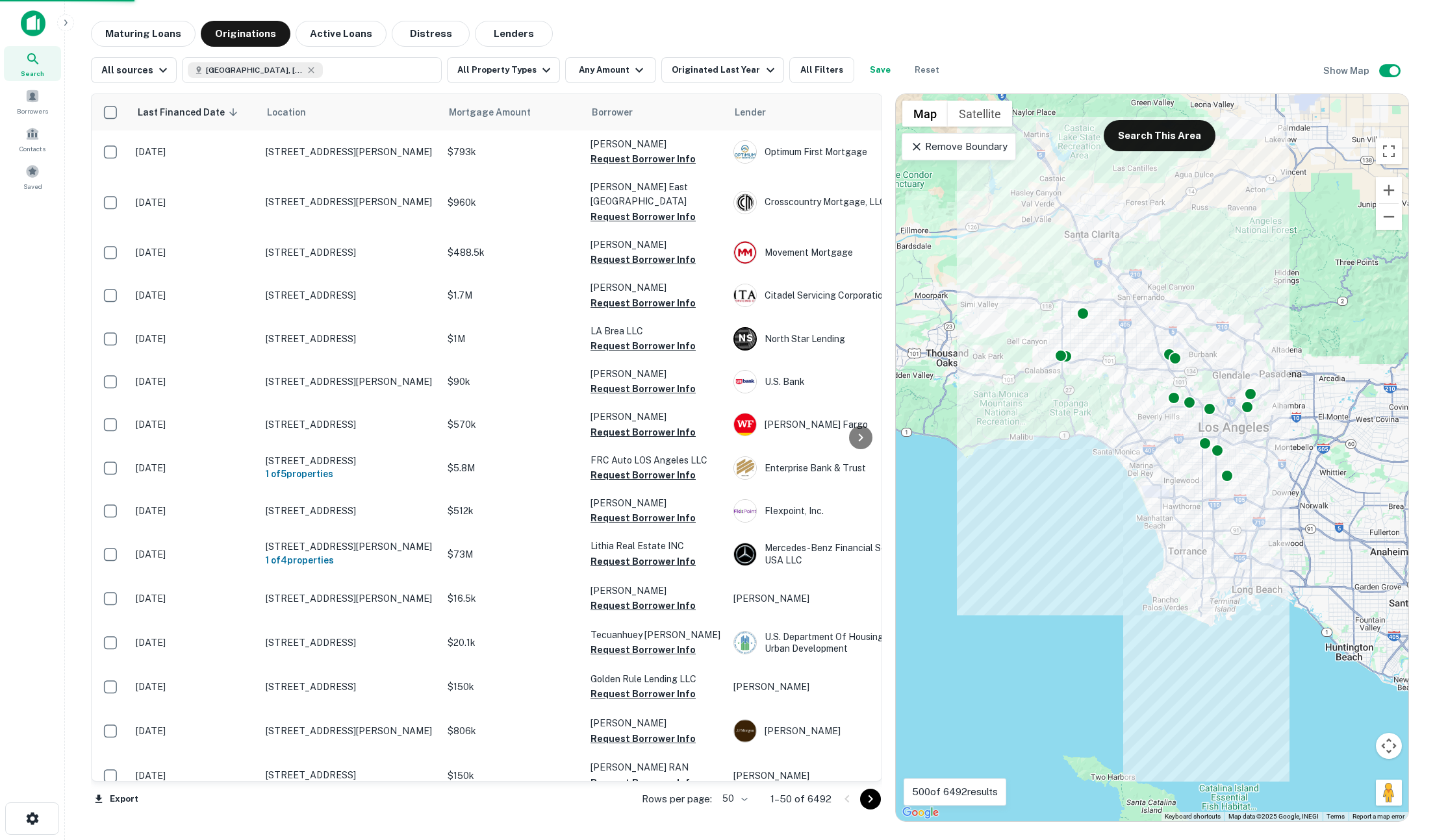
scroll to position [2, 0]
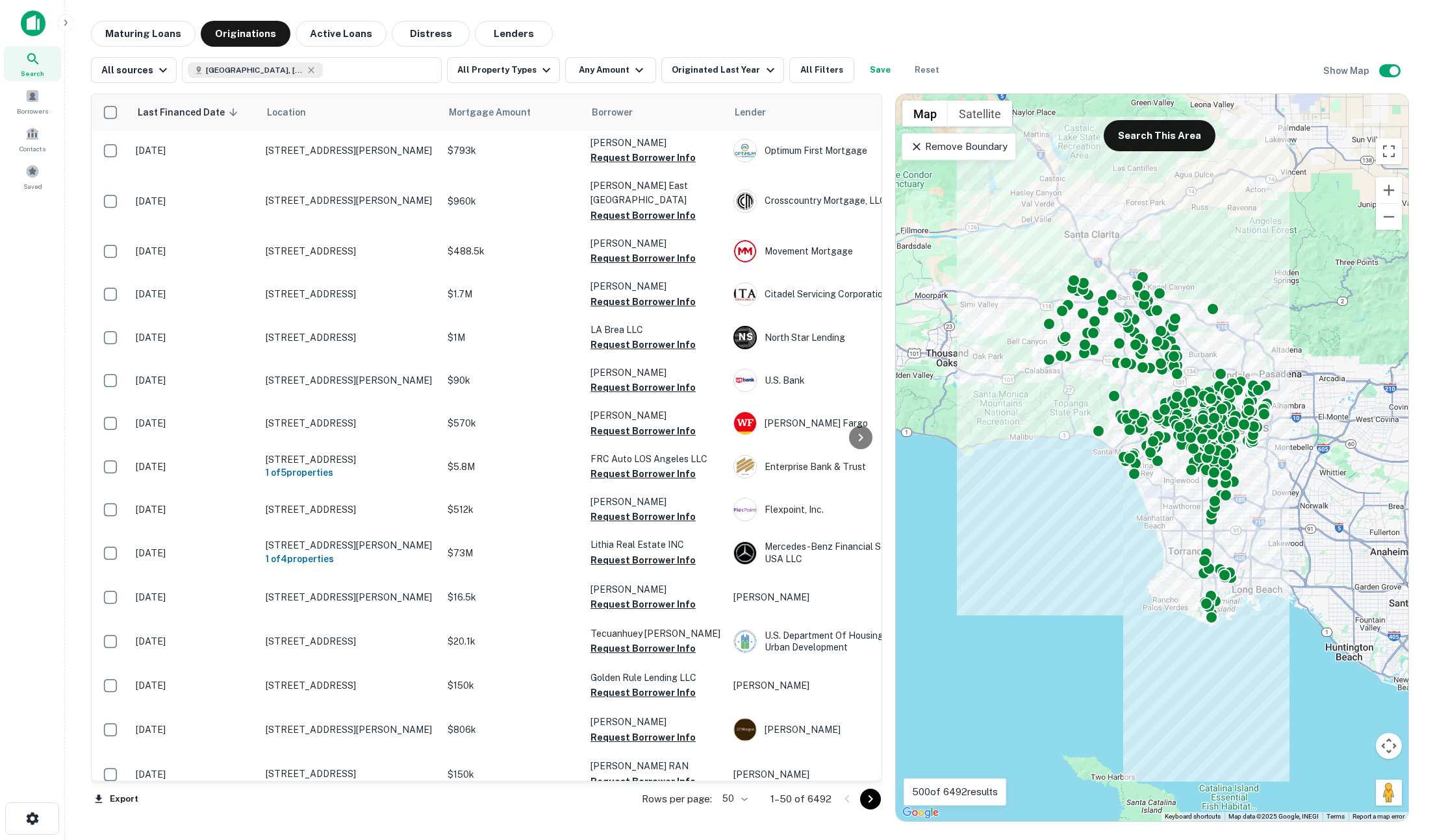
click at [915, 147] on icon at bounding box center [916, 147] width 13 height 13
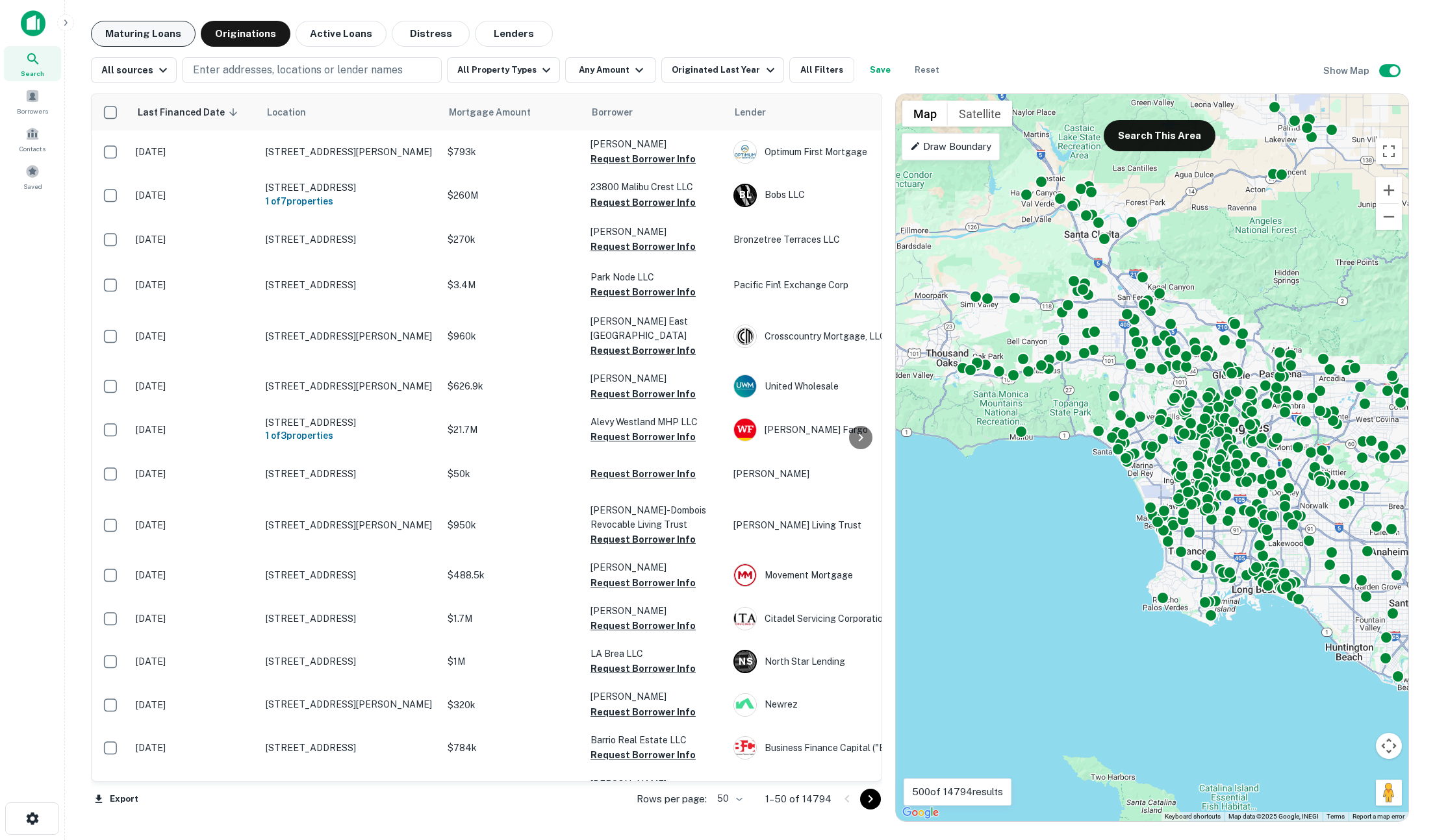
click at [145, 41] on button "Maturing Loans" at bounding box center [143, 33] width 104 height 26
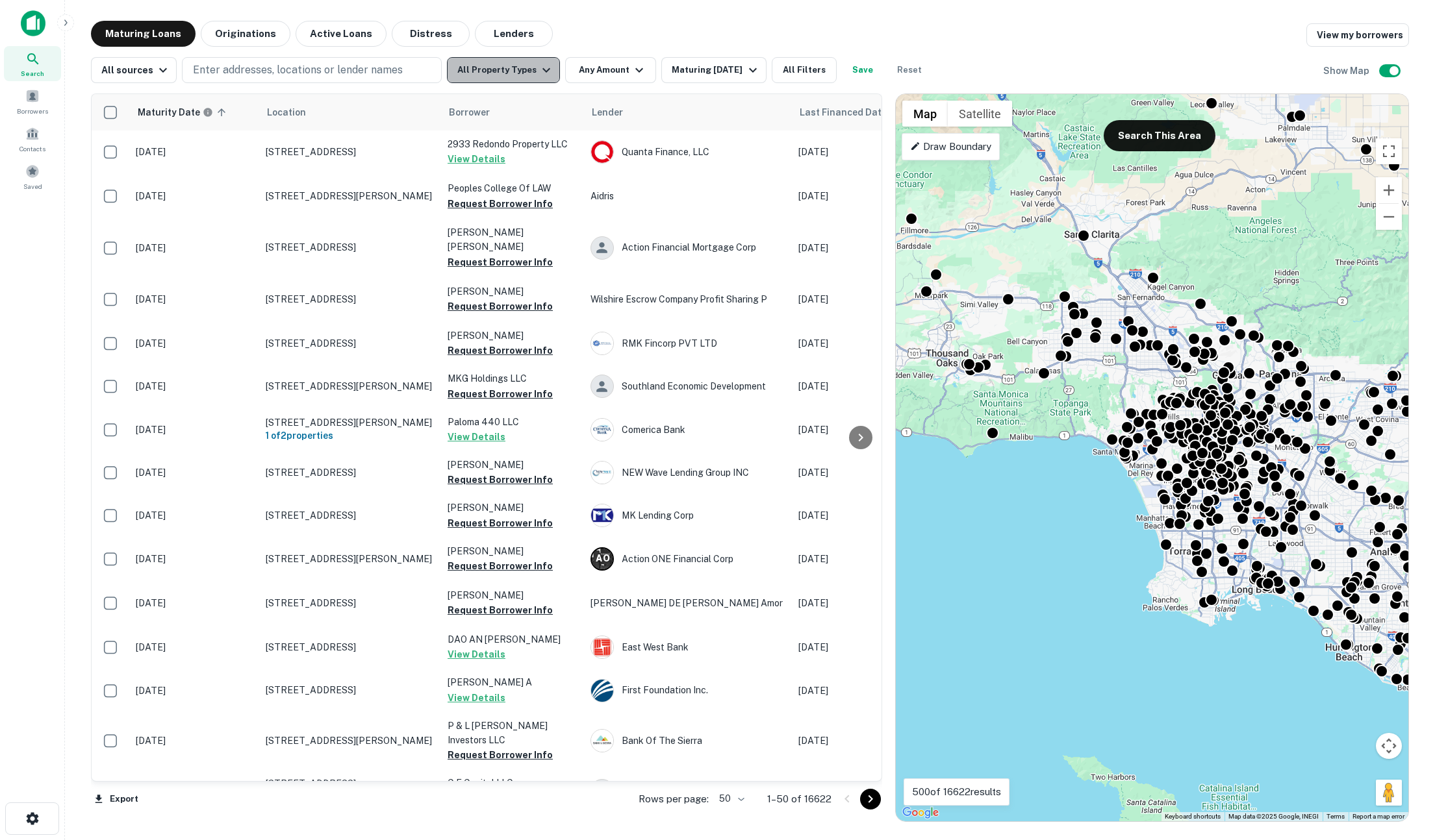
click at [504, 74] on button "All Property Types" at bounding box center [504, 70] width 113 height 26
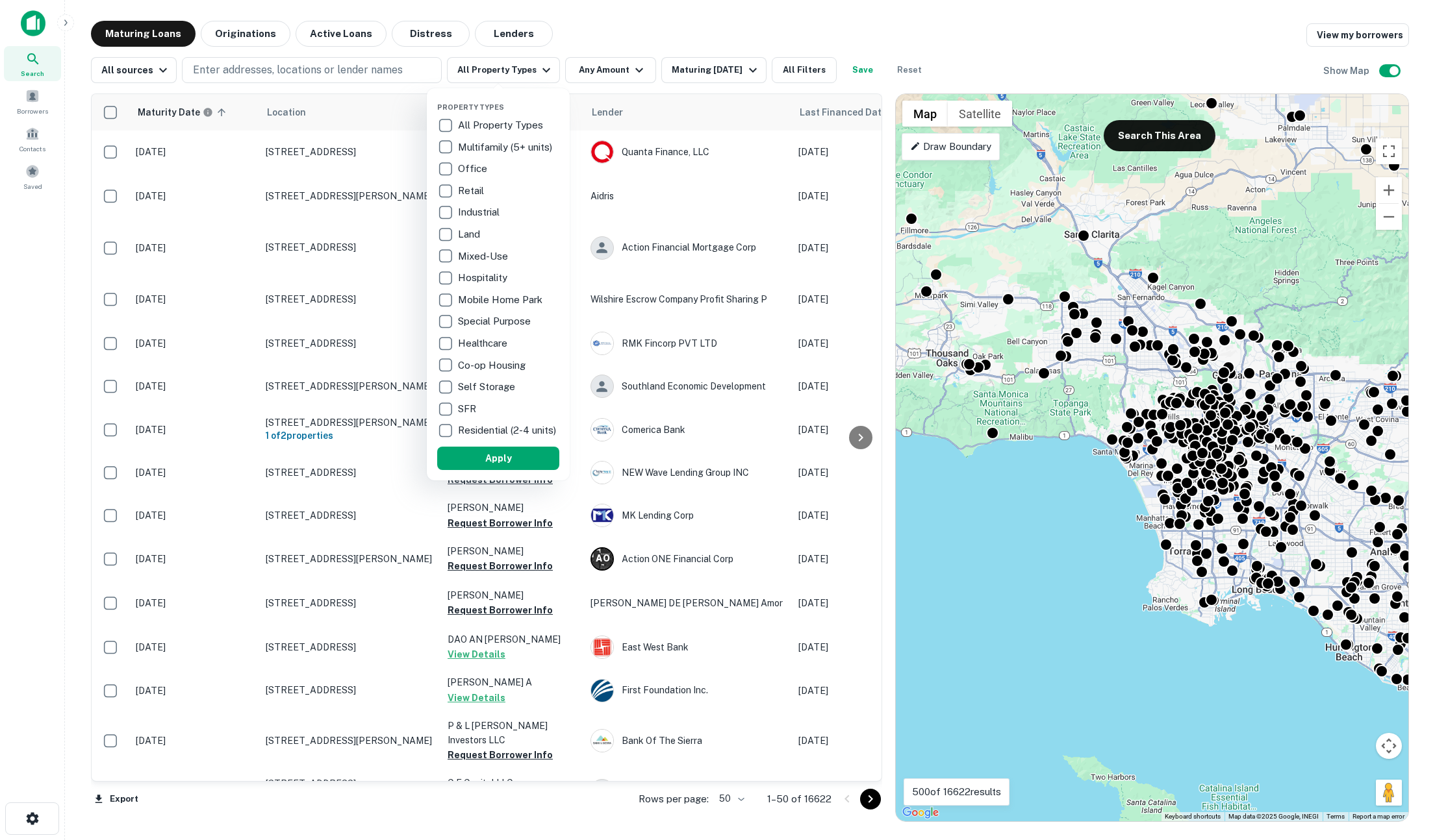
click at [279, 66] on div at bounding box center [717, 420] width 1435 height 840
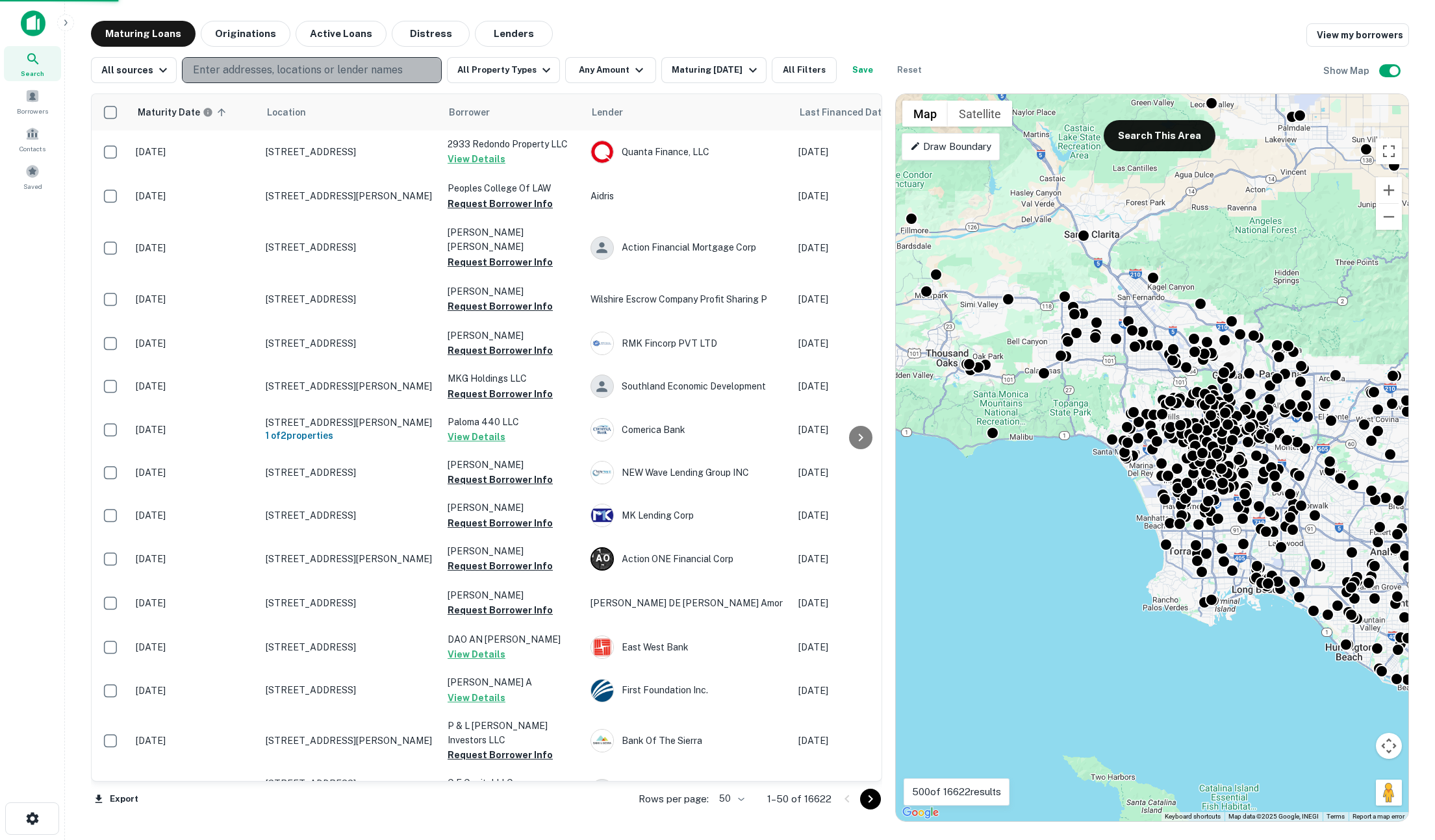
click at [278, 67] on p "Enter addresses, locations or lender names" at bounding box center [297, 70] width 209 height 16
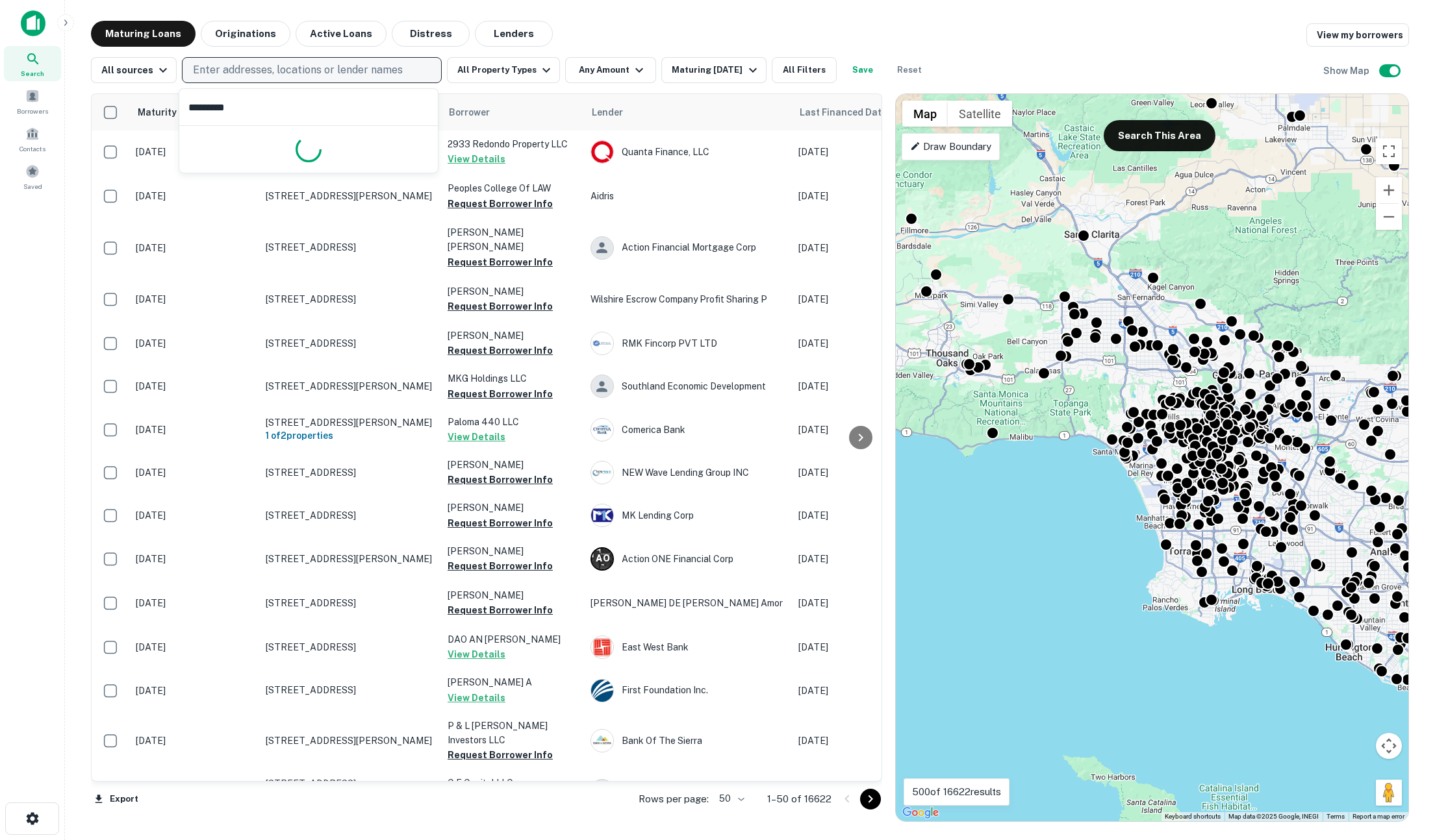
type input "**********"
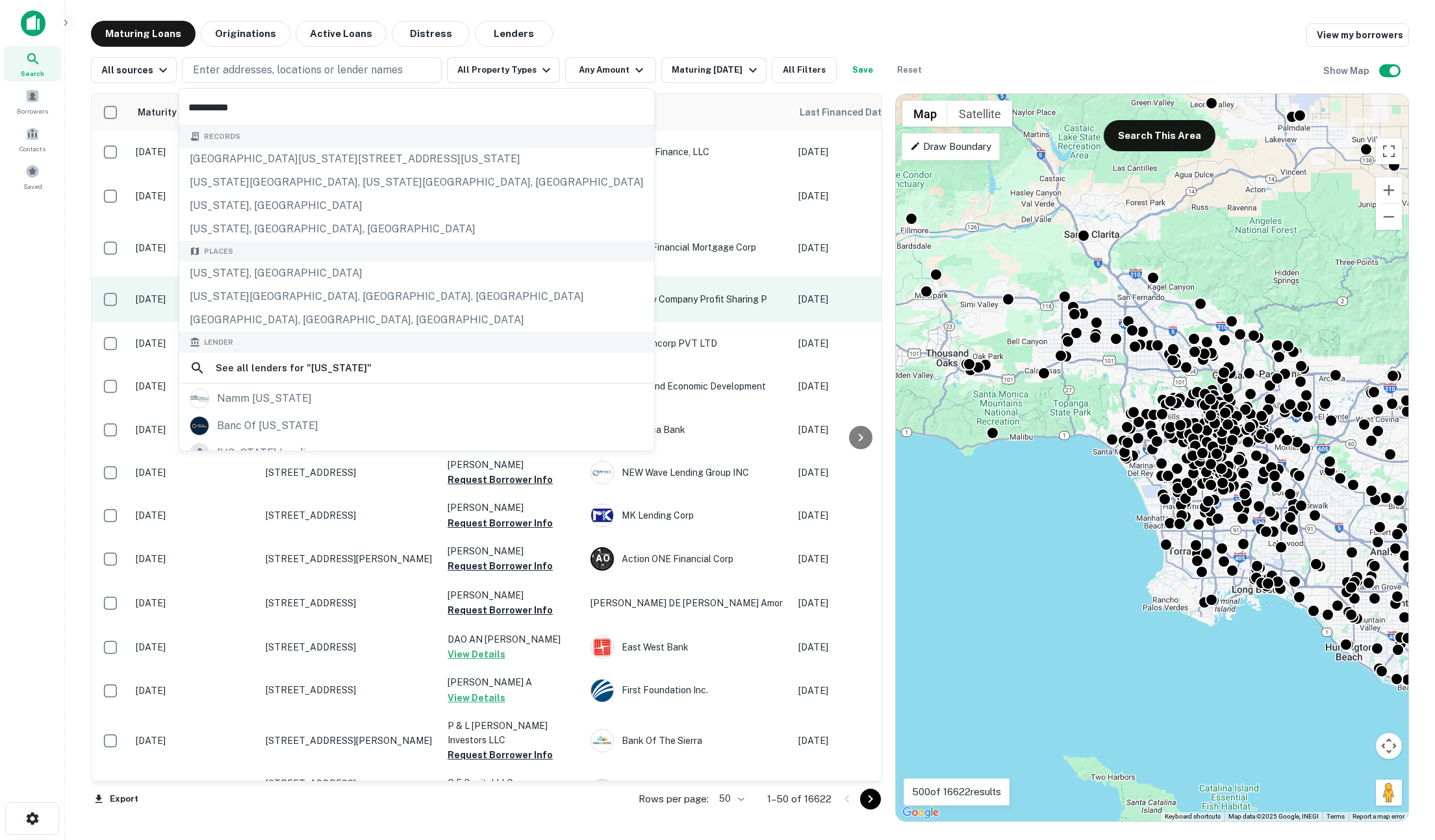
click at [263, 267] on div "Records 8940 california avenue8944 california avenue, south gate, ca, 90280 cal…" at bounding box center [417, 392] width 475 height 532
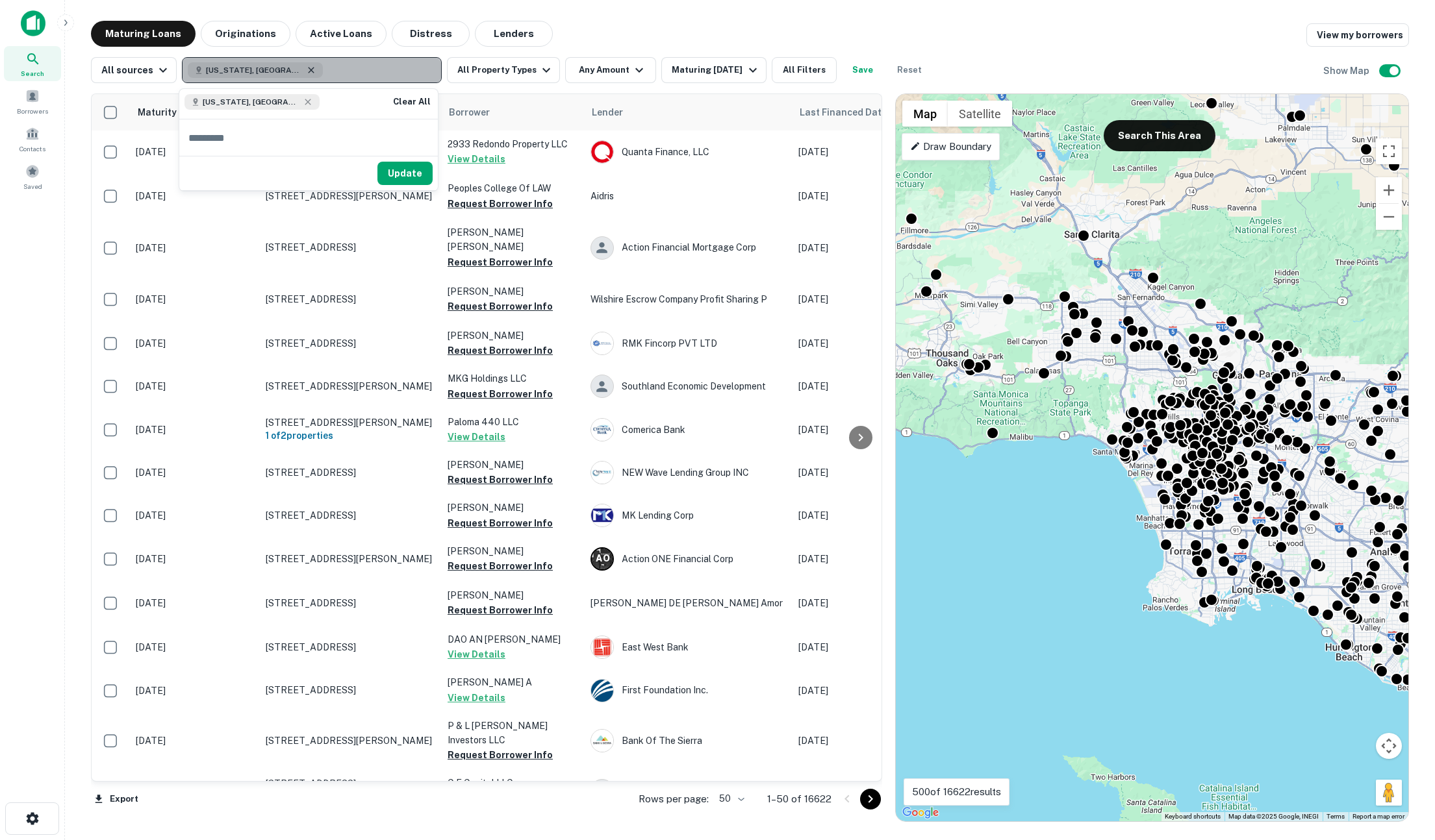
click at [308, 68] on icon "button" at bounding box center [311, 69] width 5 height 5
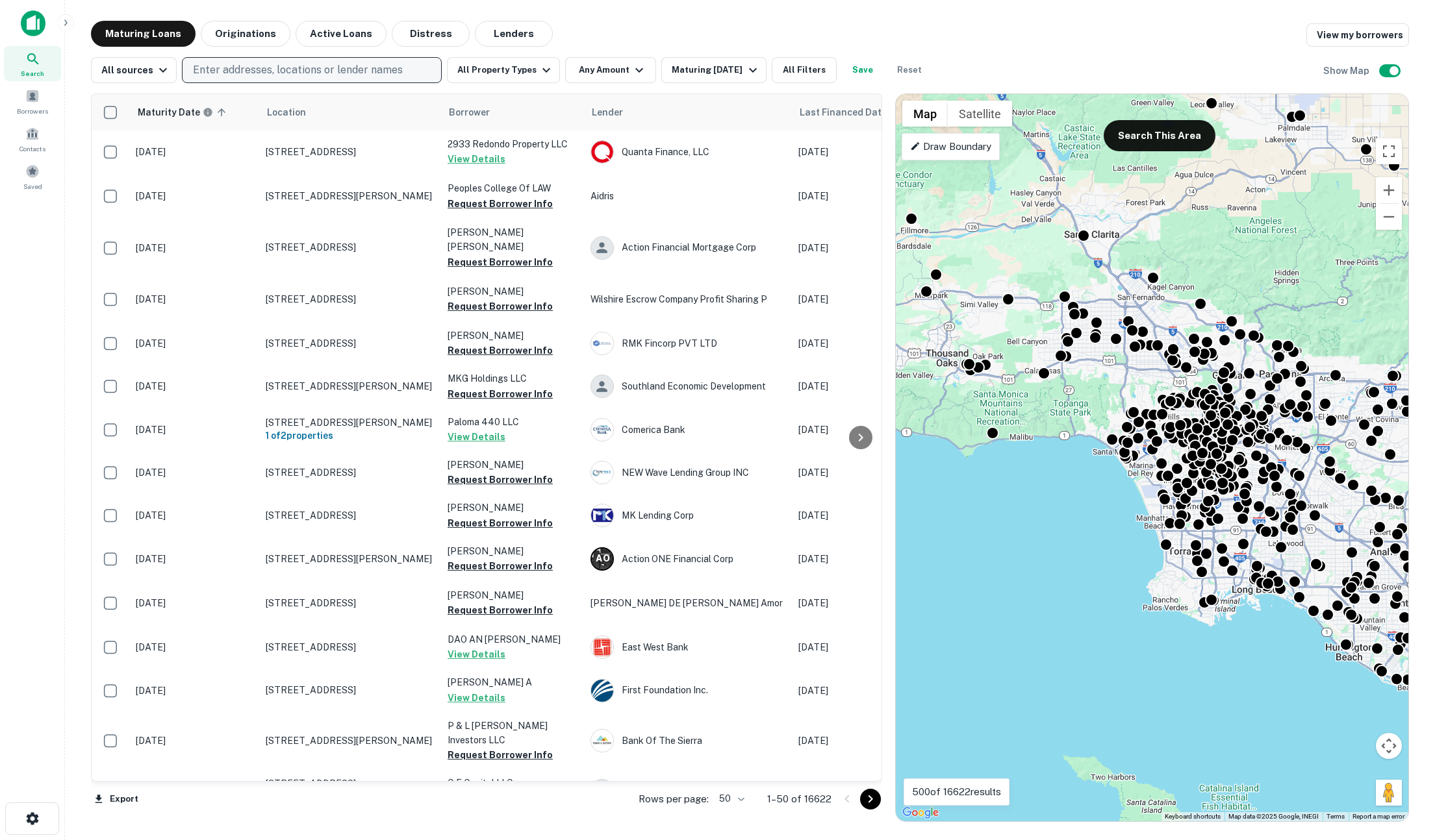
click at [300, 67] on p "Enter addresses, locations or lender names" at bounding box center [297, 70] width 209 height 16
type input "**********"
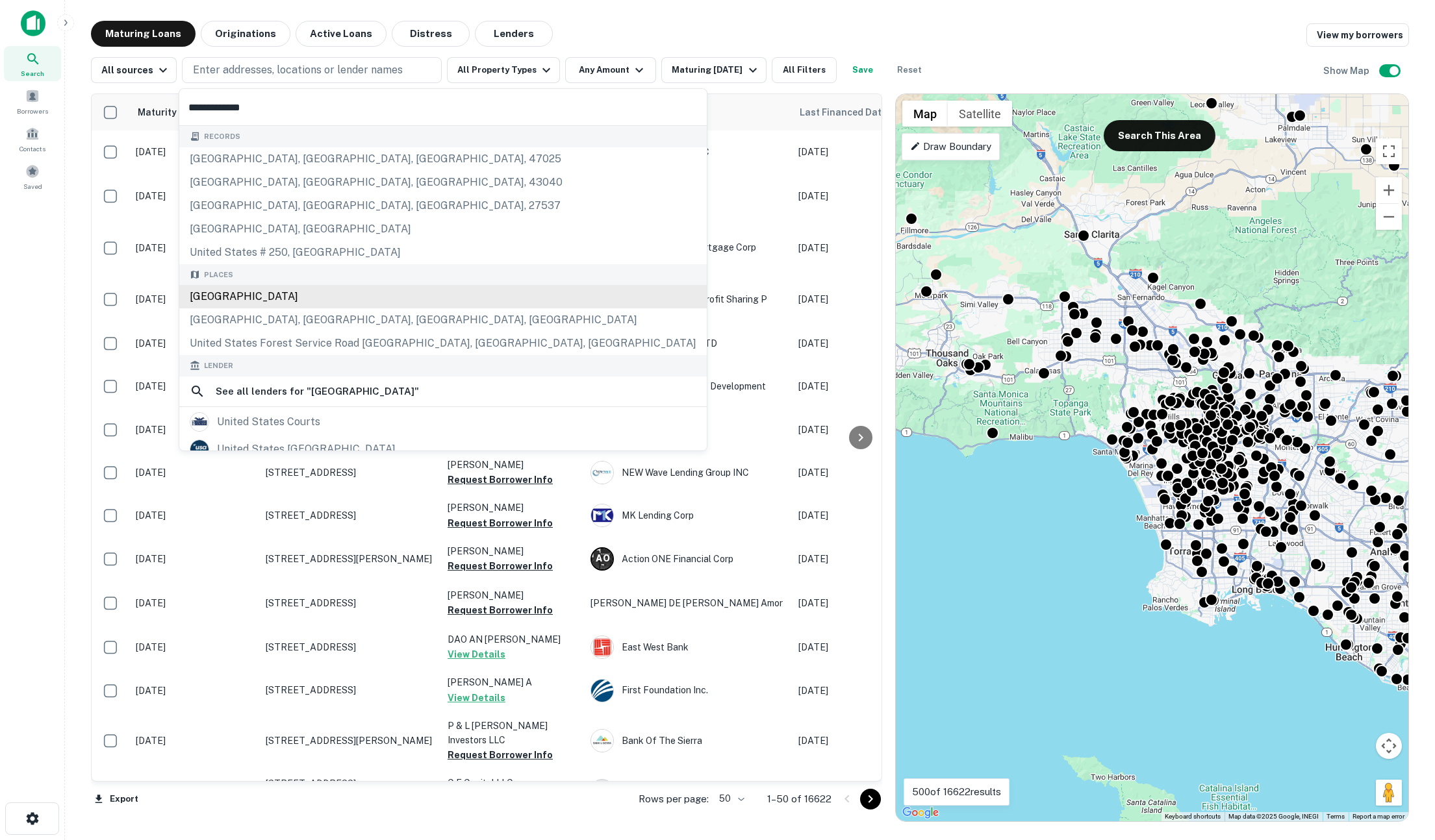
click at [235, 298] on div "United States" at bounding box center [443, 297] width 527 height 24
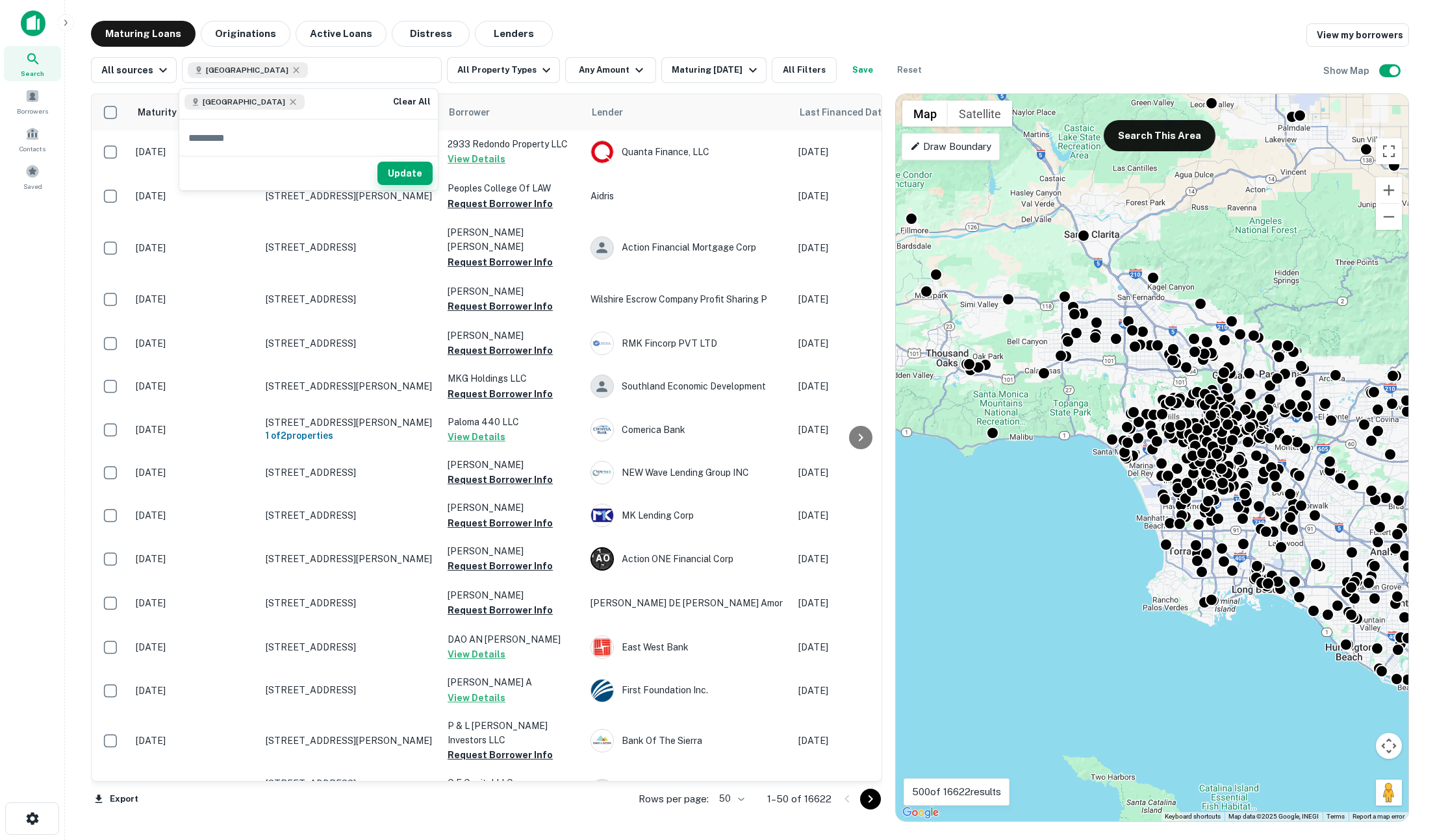
click at [400, 166] on button "Update" at bounding box center [405, 173] width 55 height 24
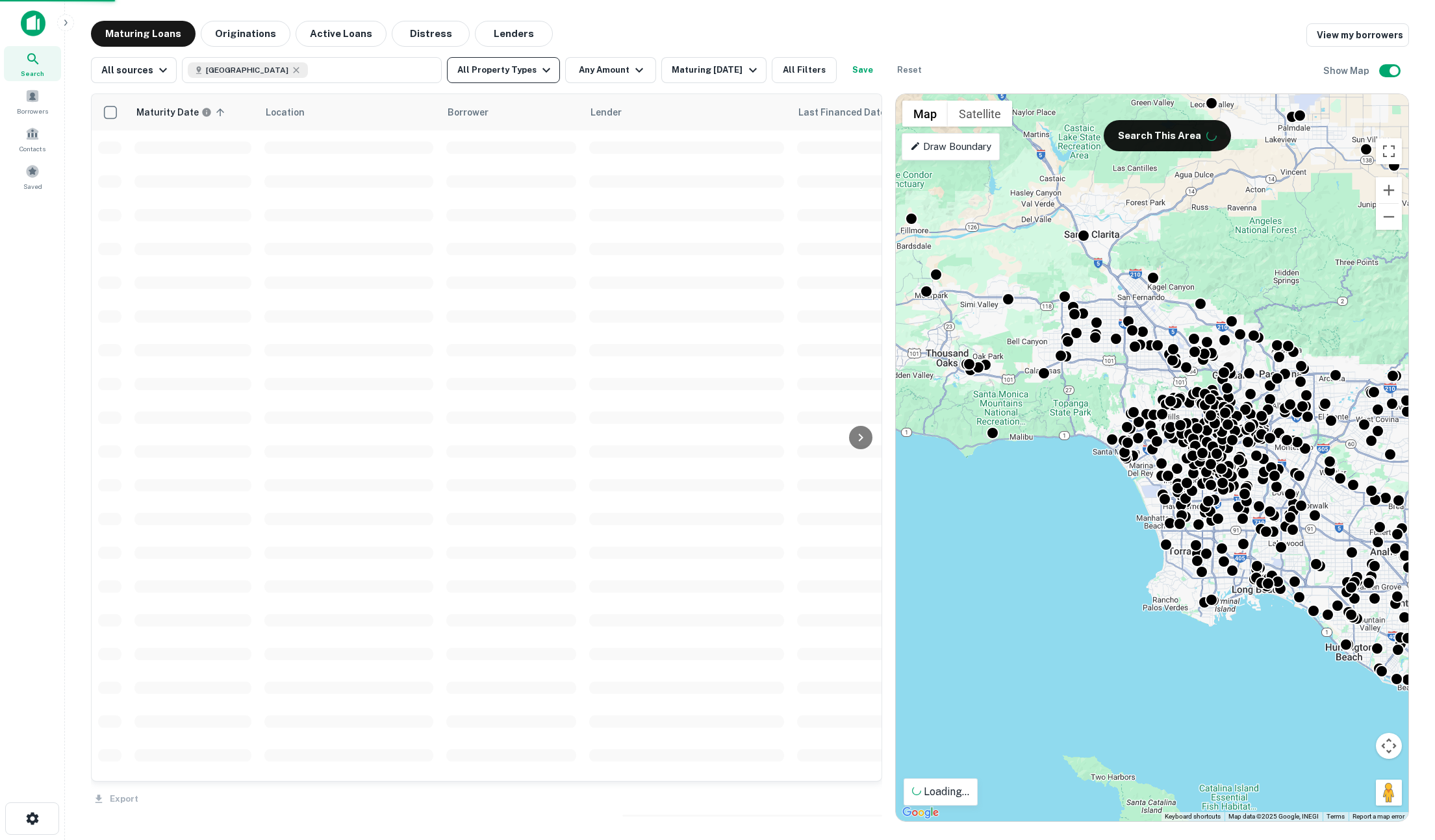
click at [499, 70] on button "All Property Types" at bounding box center [504, 70] width 113 height 26
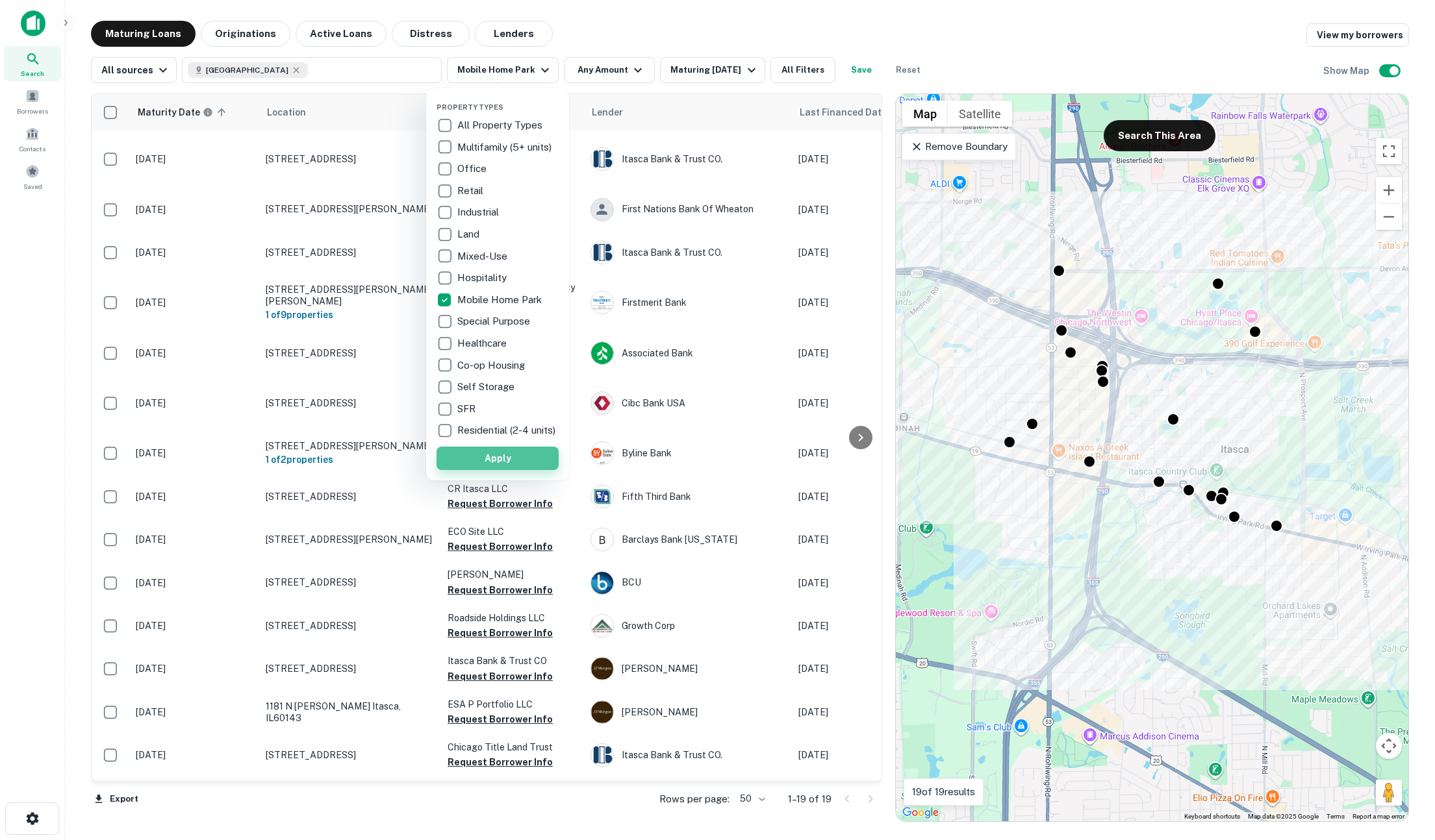
click at [530, 470] on button "Apply" at bounding box center [497, 459] width 122 height 24
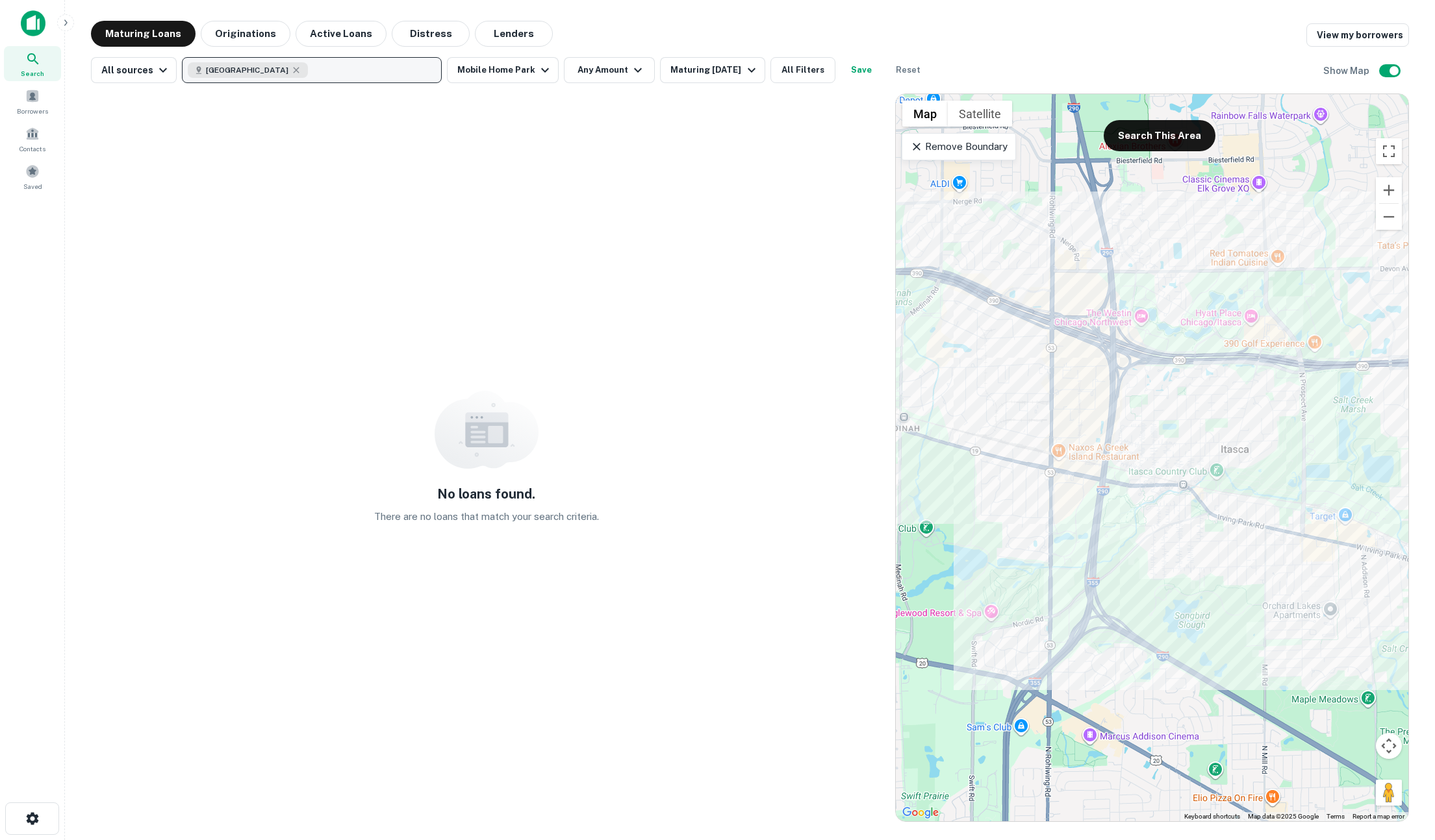
click at [276, 69] on button "United States" at bounding box center [311, 70] width 260 height 26
click at [291, 68] on icon "button" at bounding box center [296, 70] width 10 height 10
click at [359, 73] on p "Enter addresses, locations or lender names" at bounding box center [297, 70] width 209 height 16
type input "**********"
click at [398, 172] on button "Update" at bounding box center [405, 173] width 55 height 24
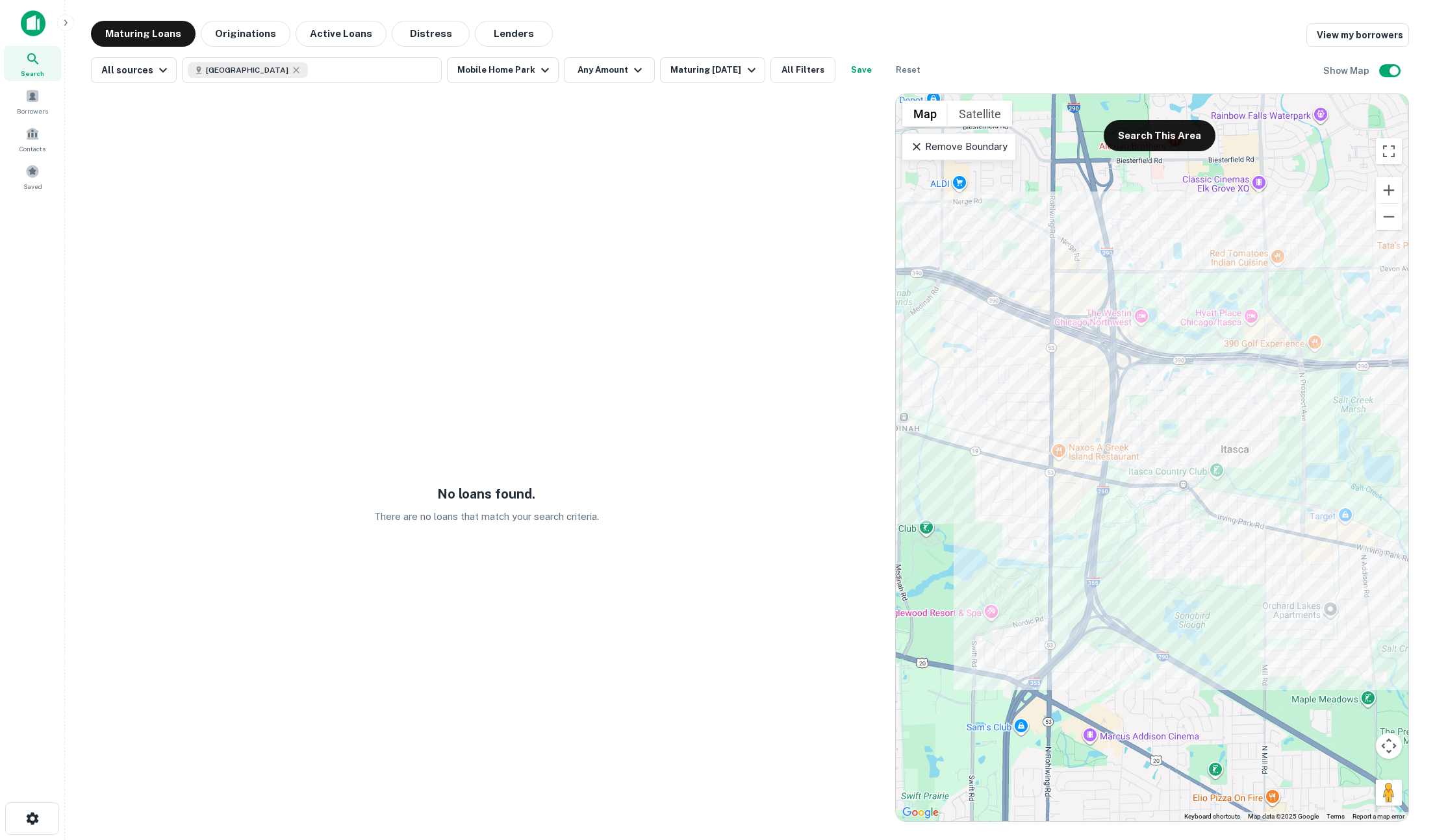
click at [909, 145] on div "Remove Boundary" at bounding box center [958, 147] width 114 height 27
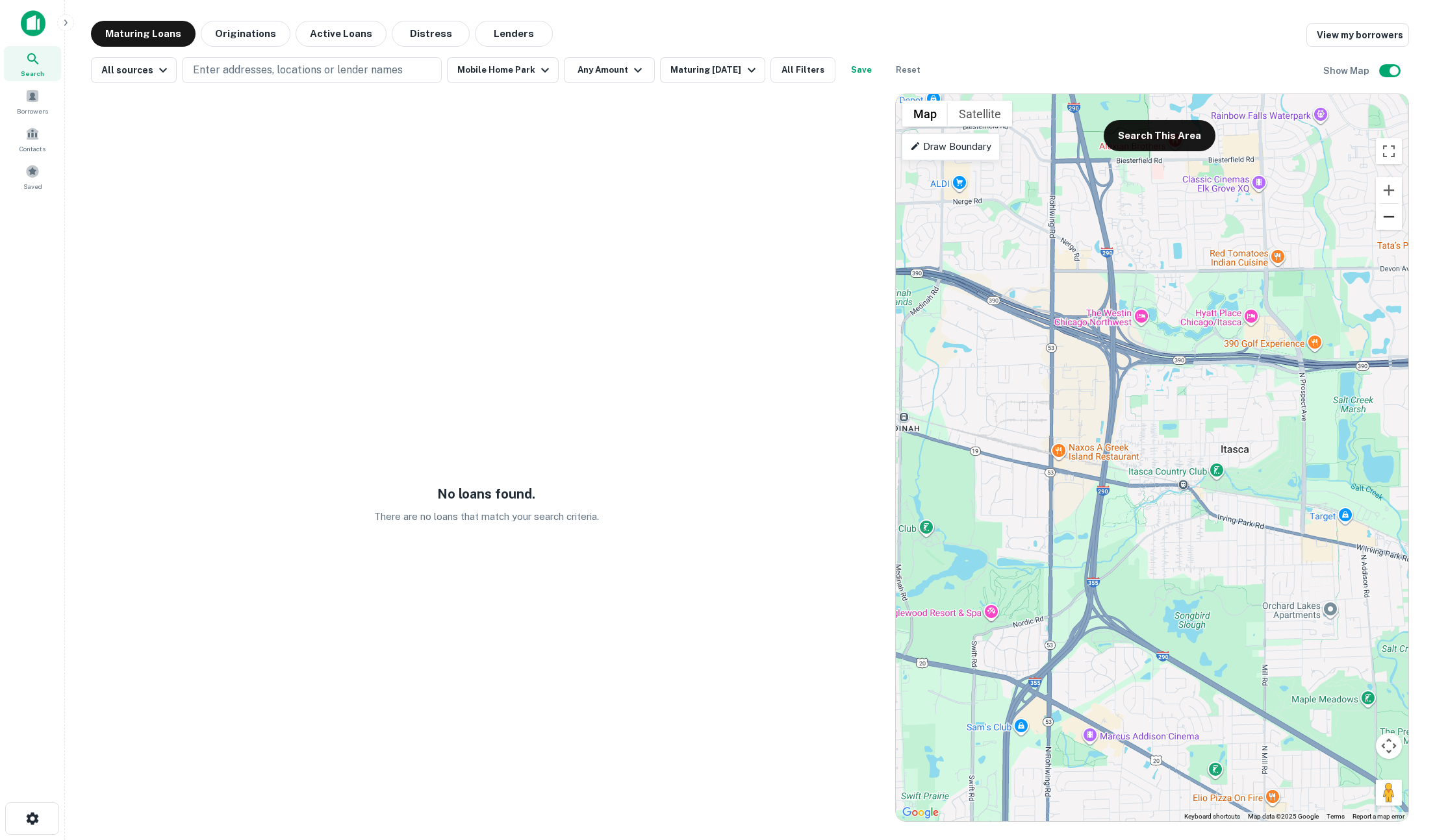
click at [1105, 217] on button "Zoom out" at bounding box center [1389, 216] width 26 height 26
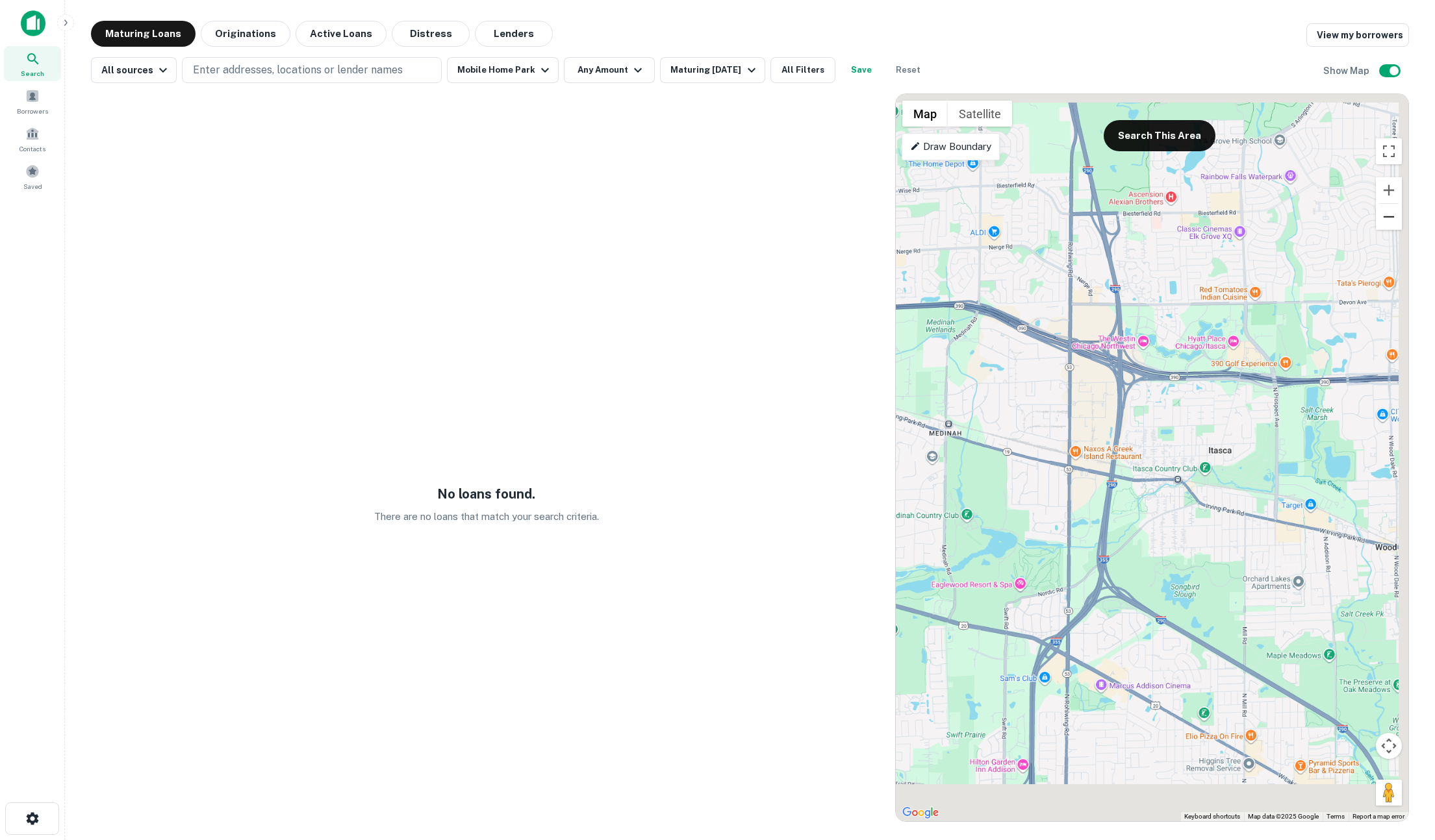
click at [1105, 217] on button "Zoom out" at bounding box center [1389, 216] width 26 height 26
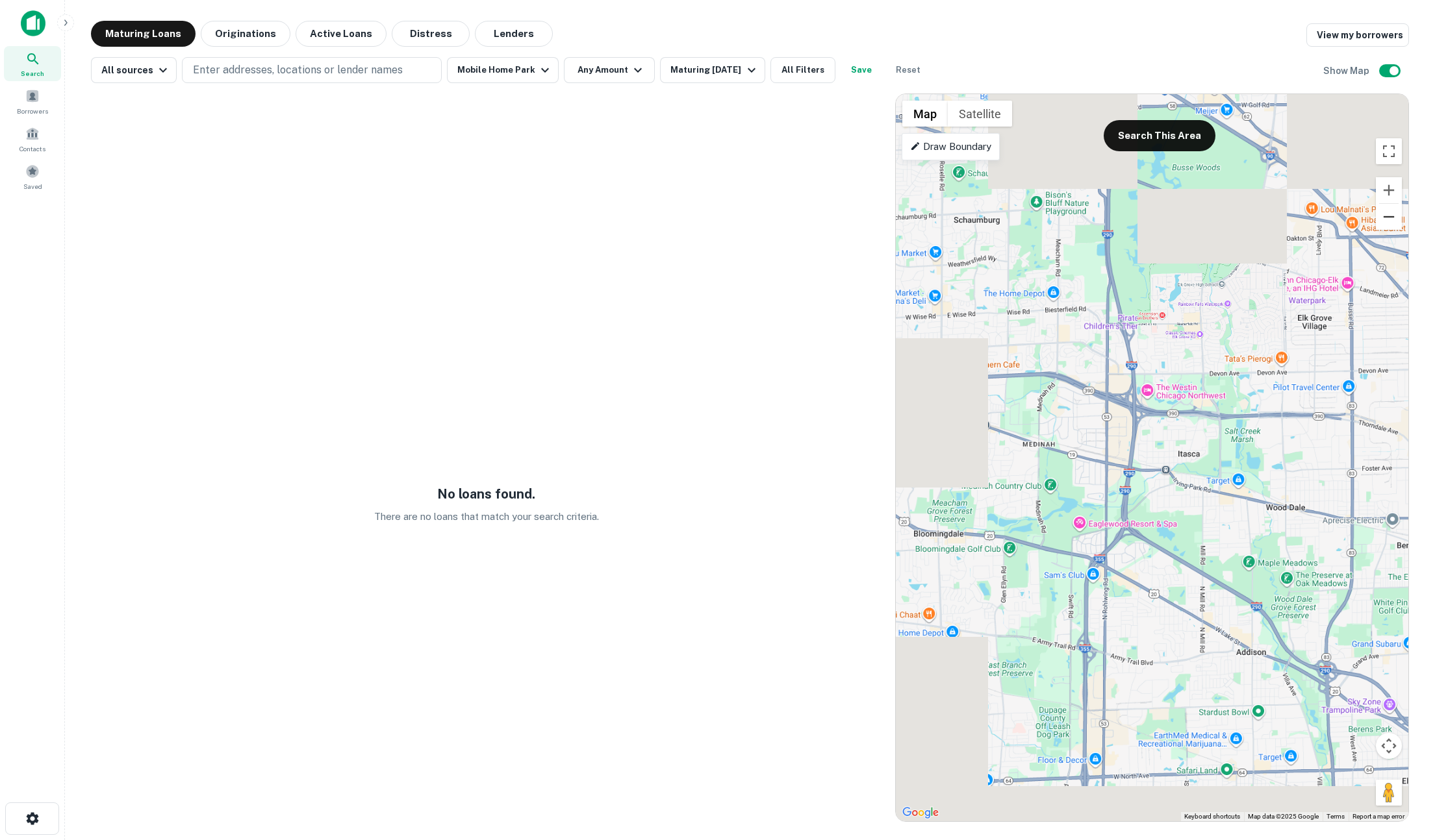
click at [1105, 217] on button "Zoom out" at bounding box center [1389, 216] width 26 height 26
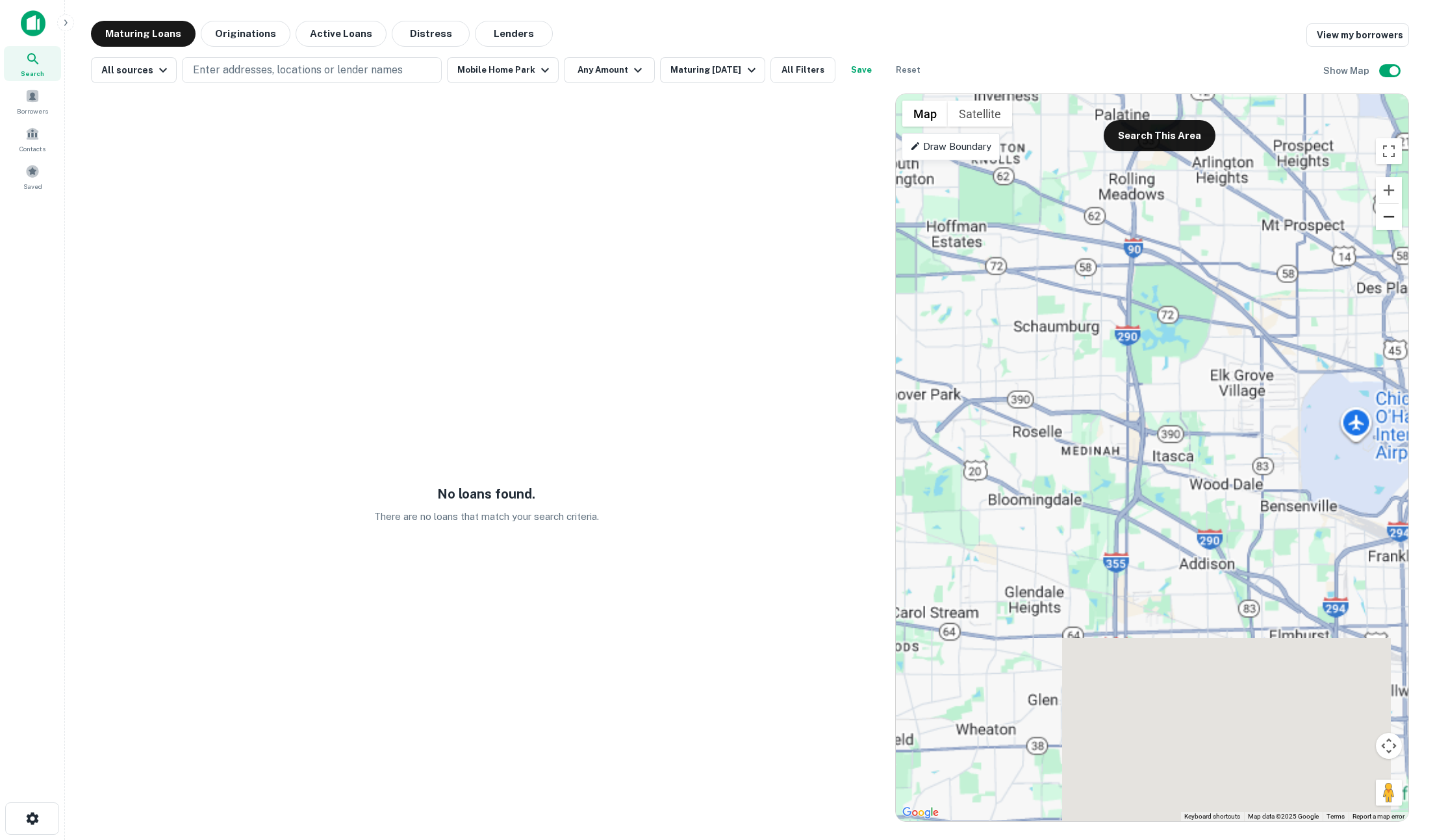
click at [1105, 217] on button "Zoom out" at bounding box center [1389, 216] width 26 height 26
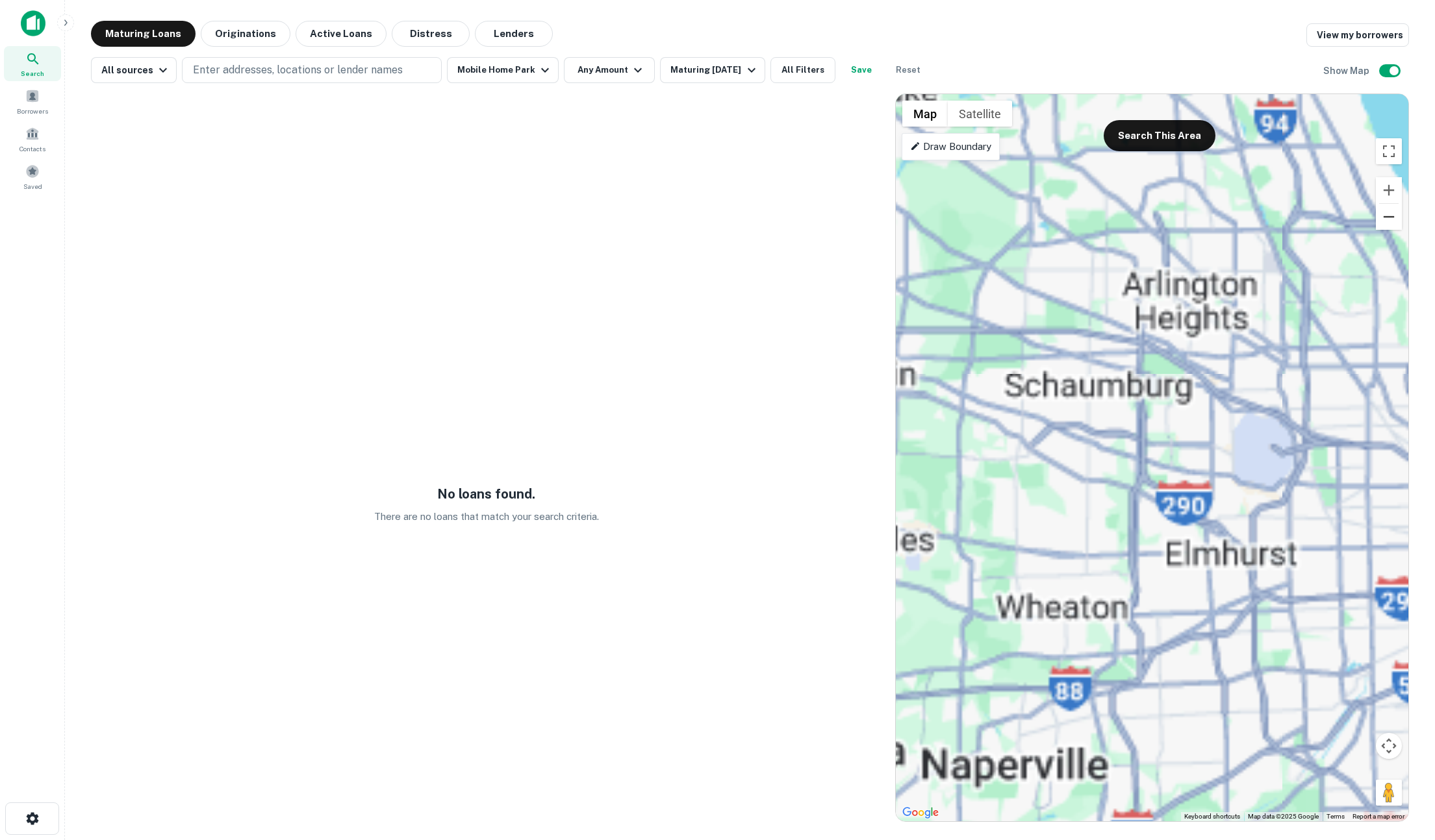
click at [1105, 217] on button "Zoom out" at bounding box center [1389, 216] width 26 height 26
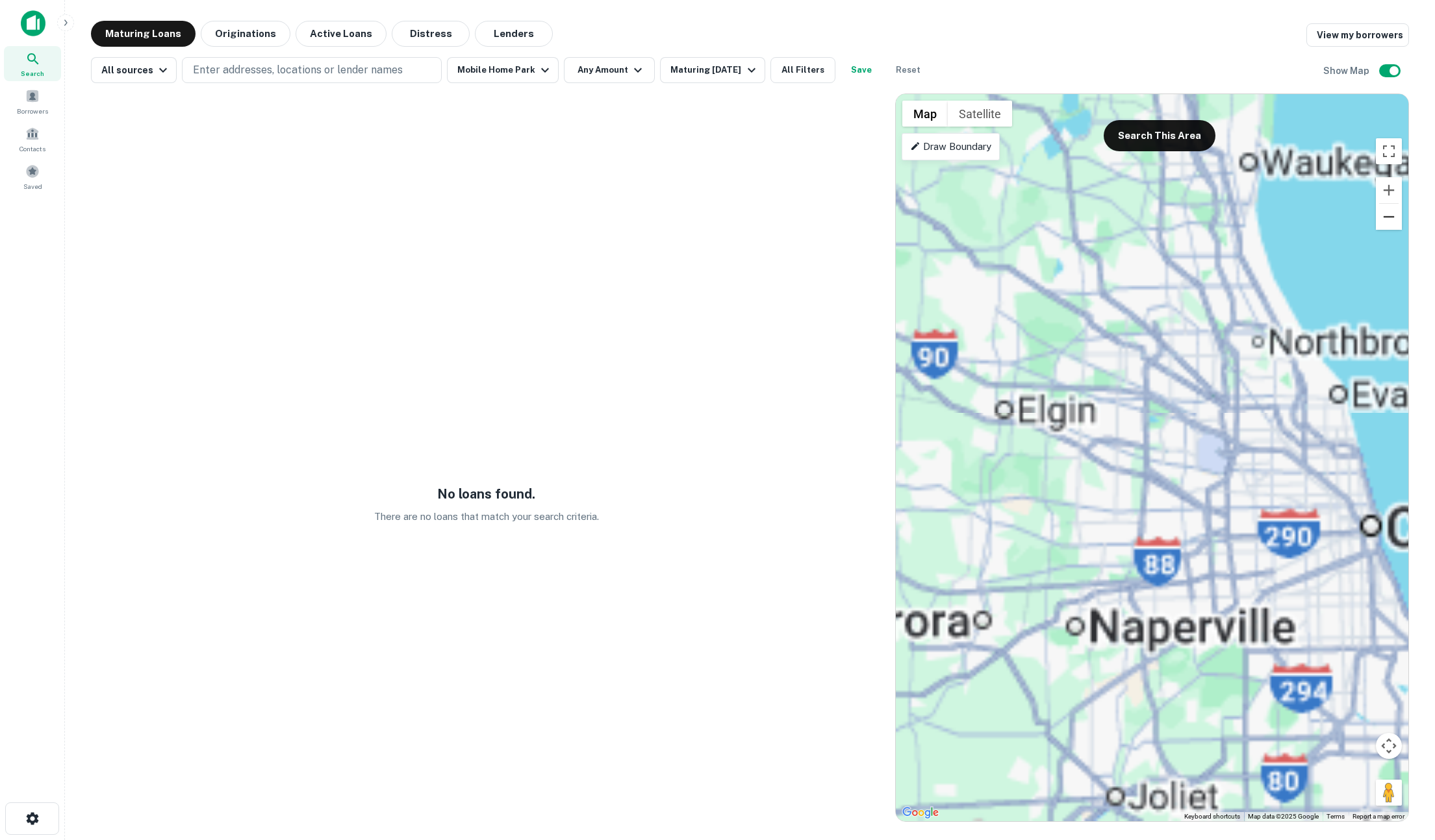
click at [1105, 217] on button "Zoom out" at bounding box center [1389, 216] width 26 height 26
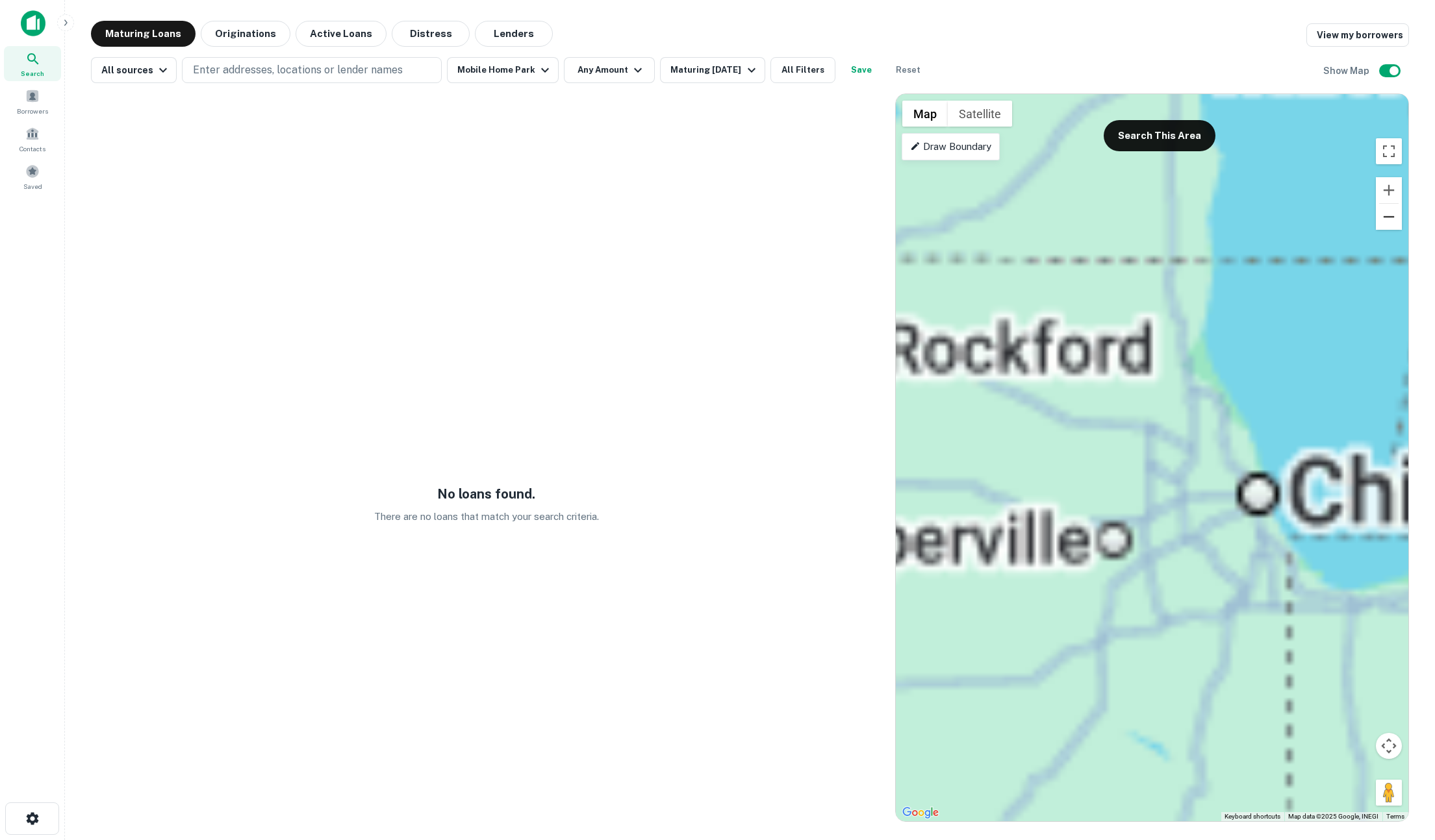
click at [1105, 217] on button "Zoom out" at bounding box center [1389, 216] width 26 height 26
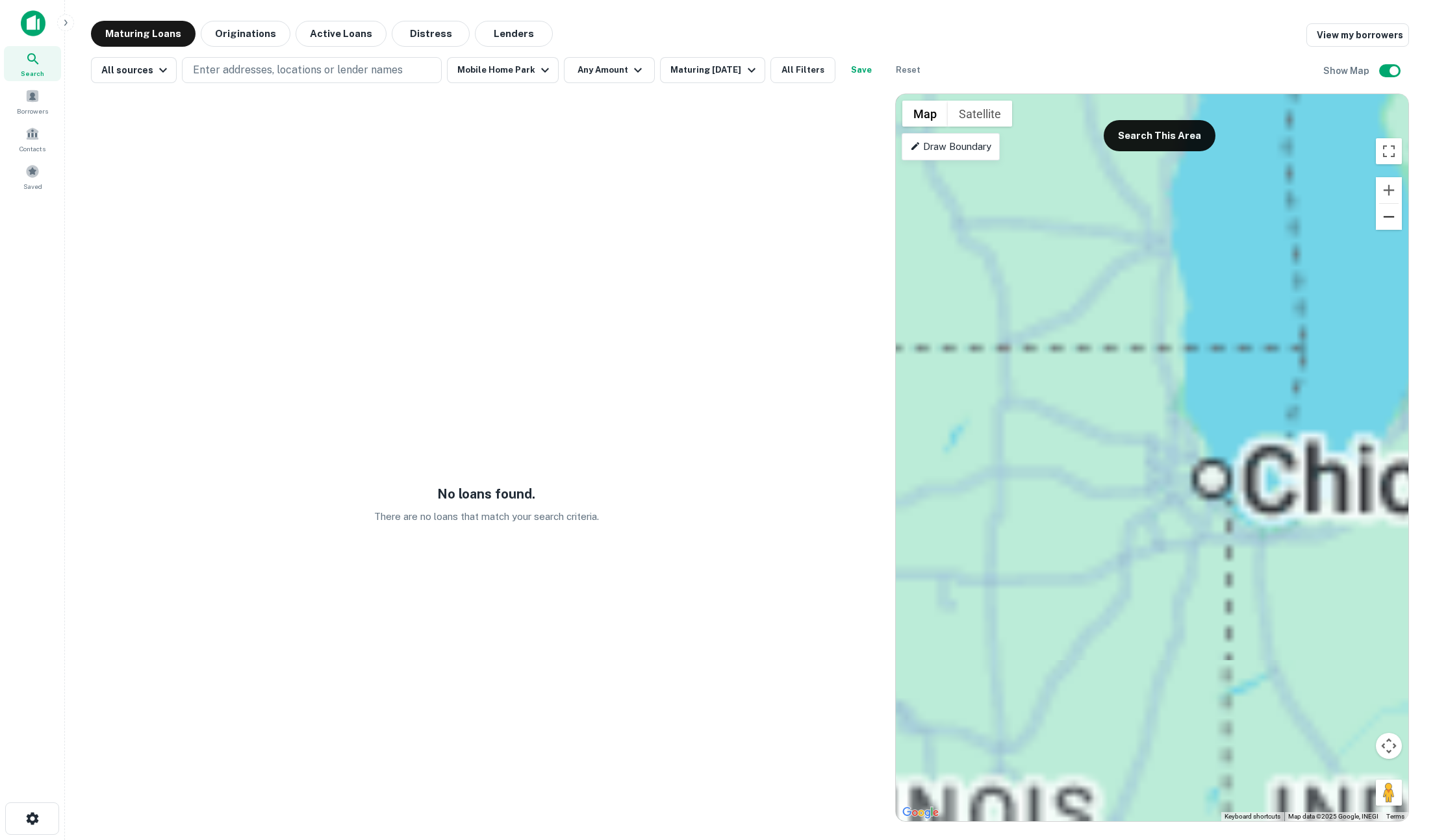
click at [1105, 217] on button "Zoom out" at bounding box center [1389, 216] width 26 height 26
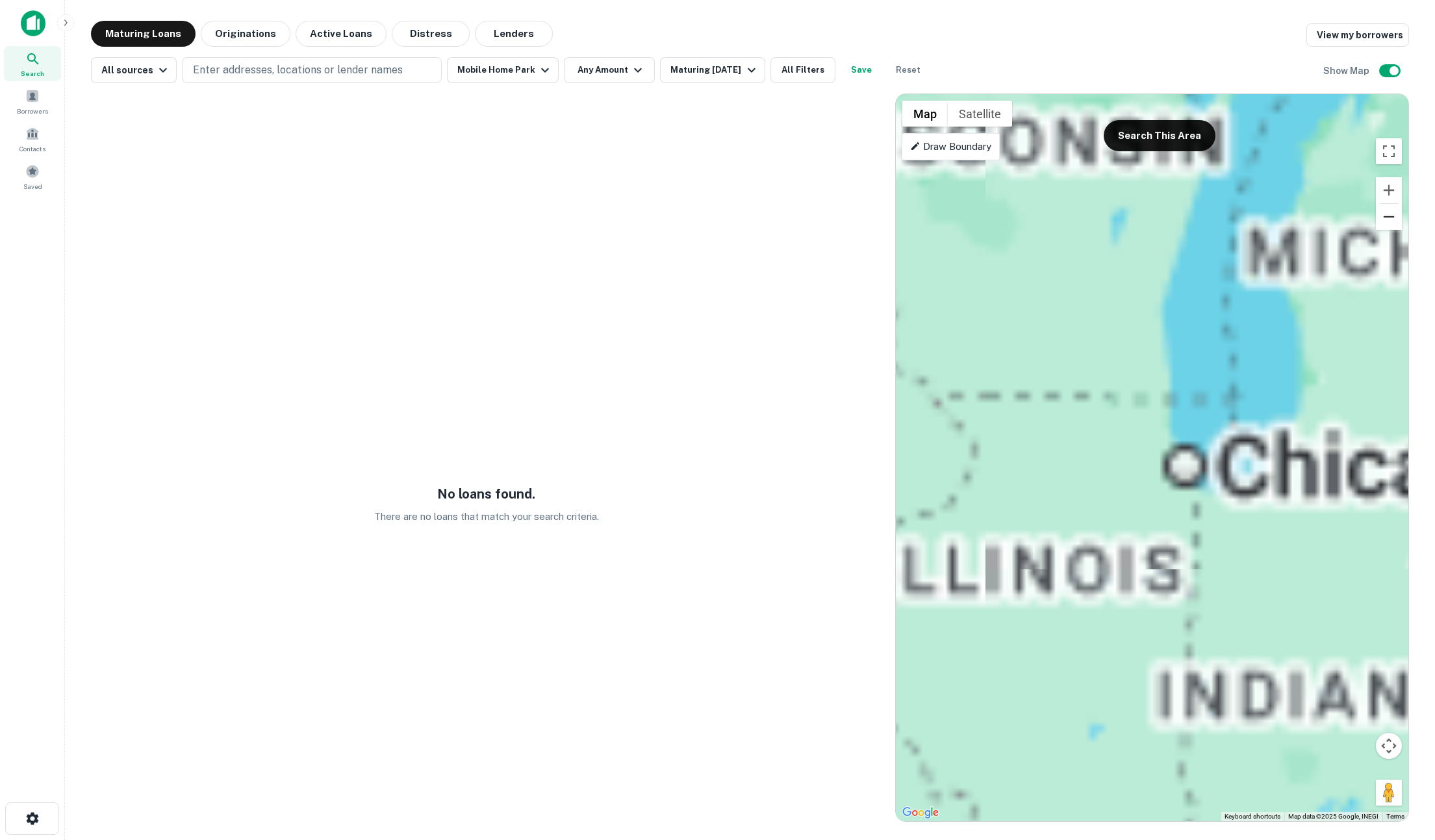
click at [1105, 217] on button "Zoom out" at bounding box center [1389, 216] width 26 height 26
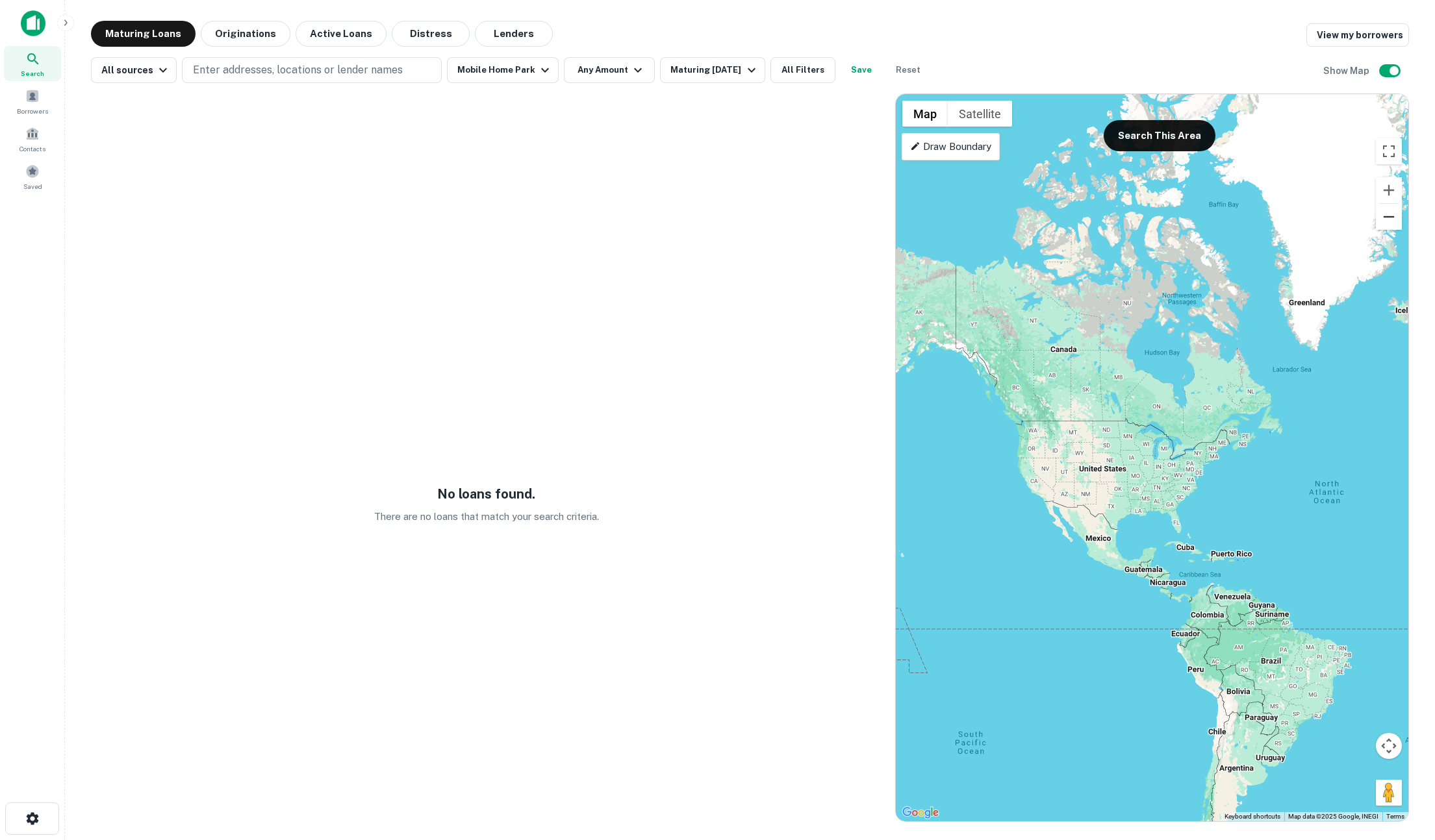
click at [1105, 217] on button "Zoom out" at bounding box center [1389, 216] width 26 height 26
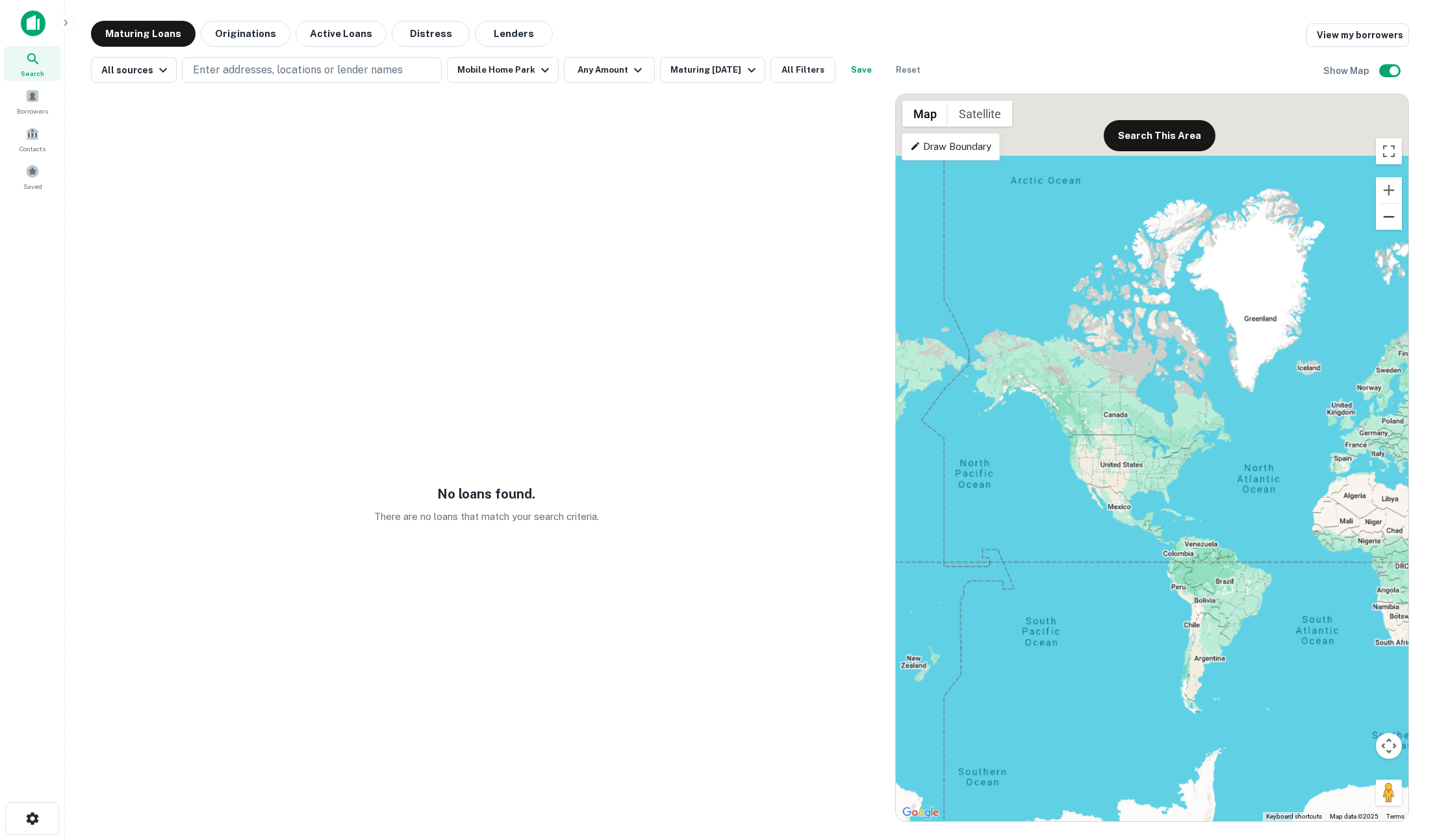
click at [1105, 217] on button "Zoom out" at bounding box center [1389, 216] width 26 height 26
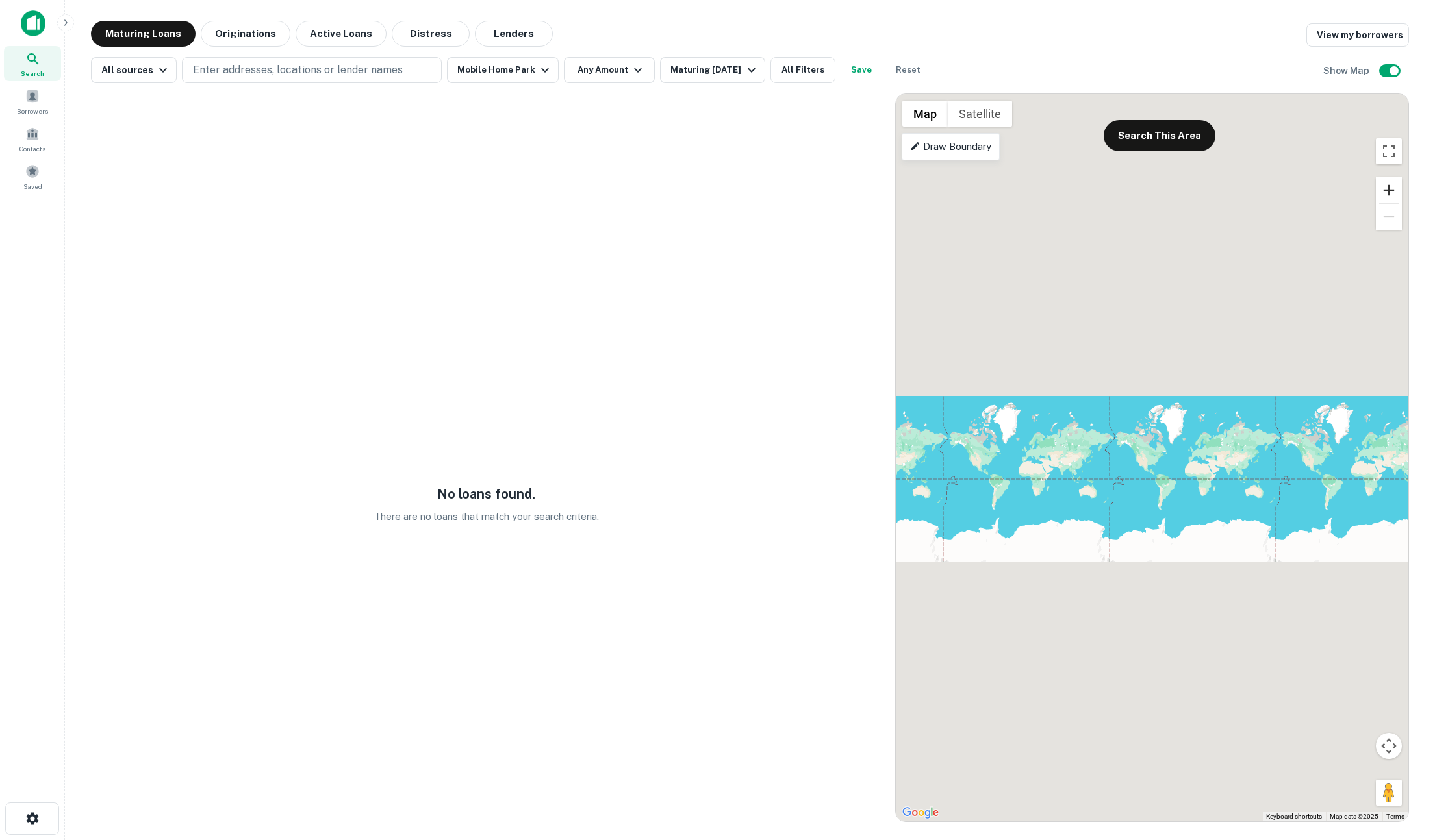
click at [1105, 188] on button "Zoom in" at bounding box center [1389, 190] width 26 height 26
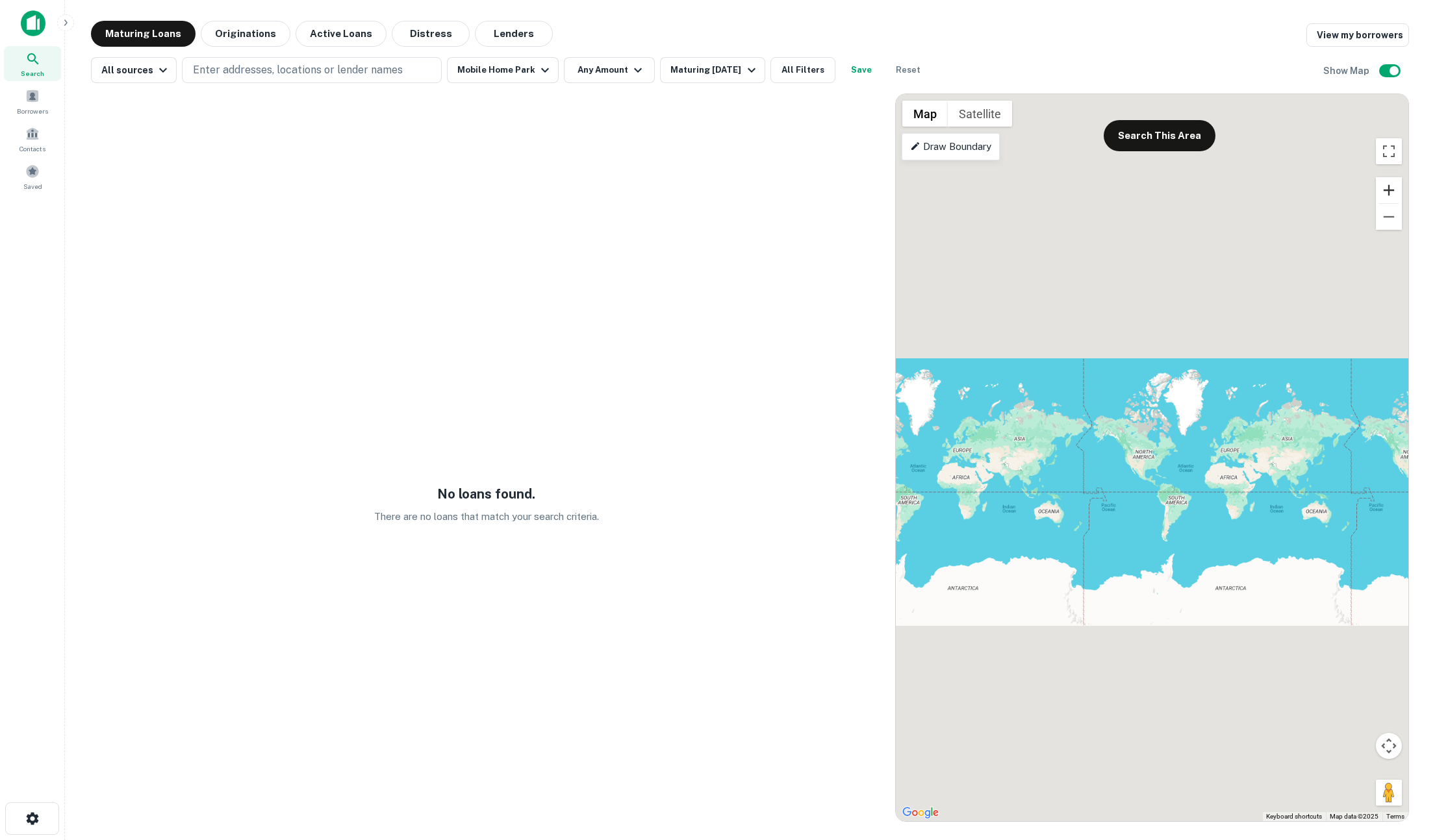
click at [1105, 188] on button "Zoom in" at bounding box center [1389, 190] width 26 height 26
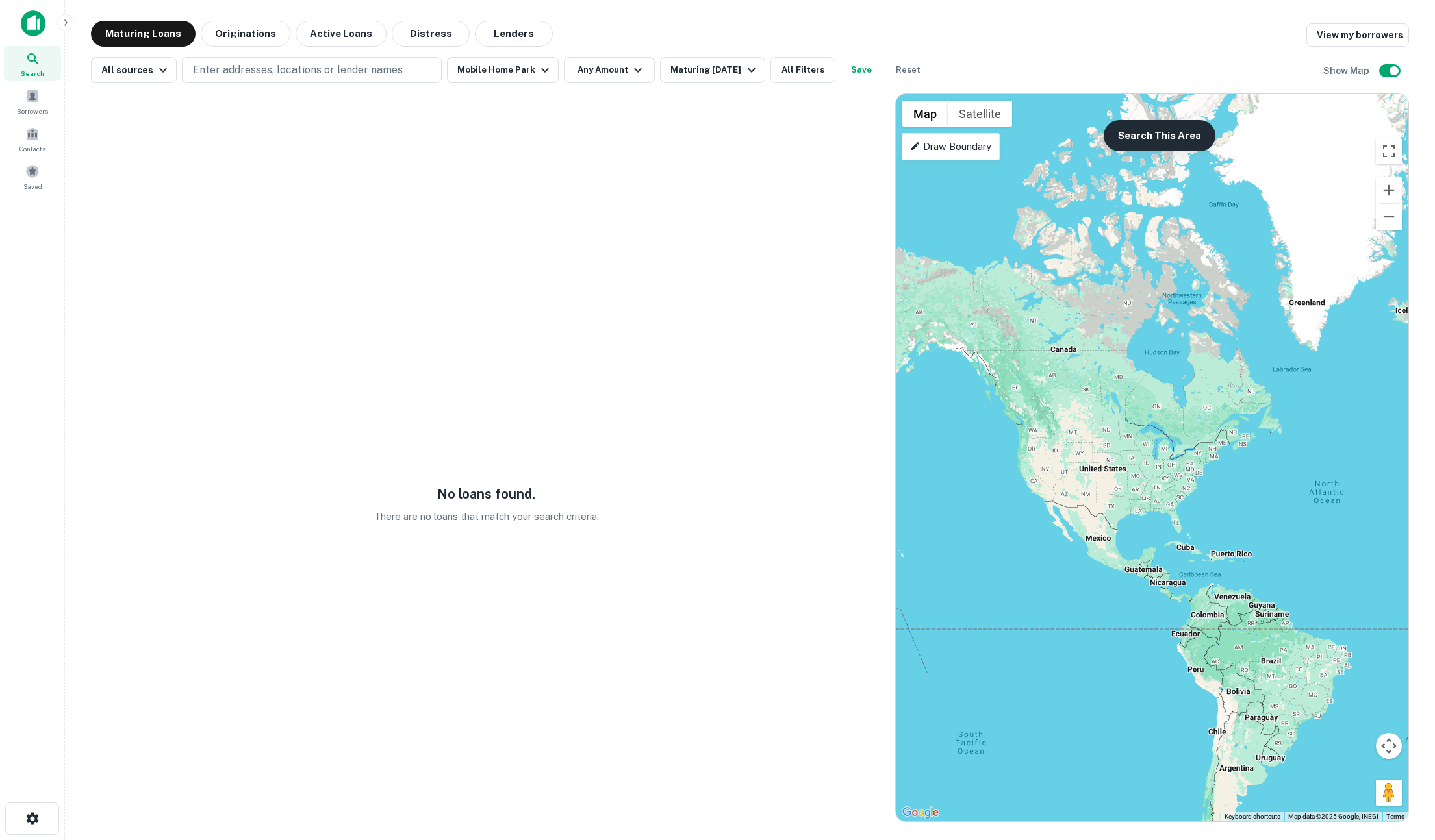
click at [1105, 126] on button "Search This Area" at bounding box center [1160, 136] width 111 height 31
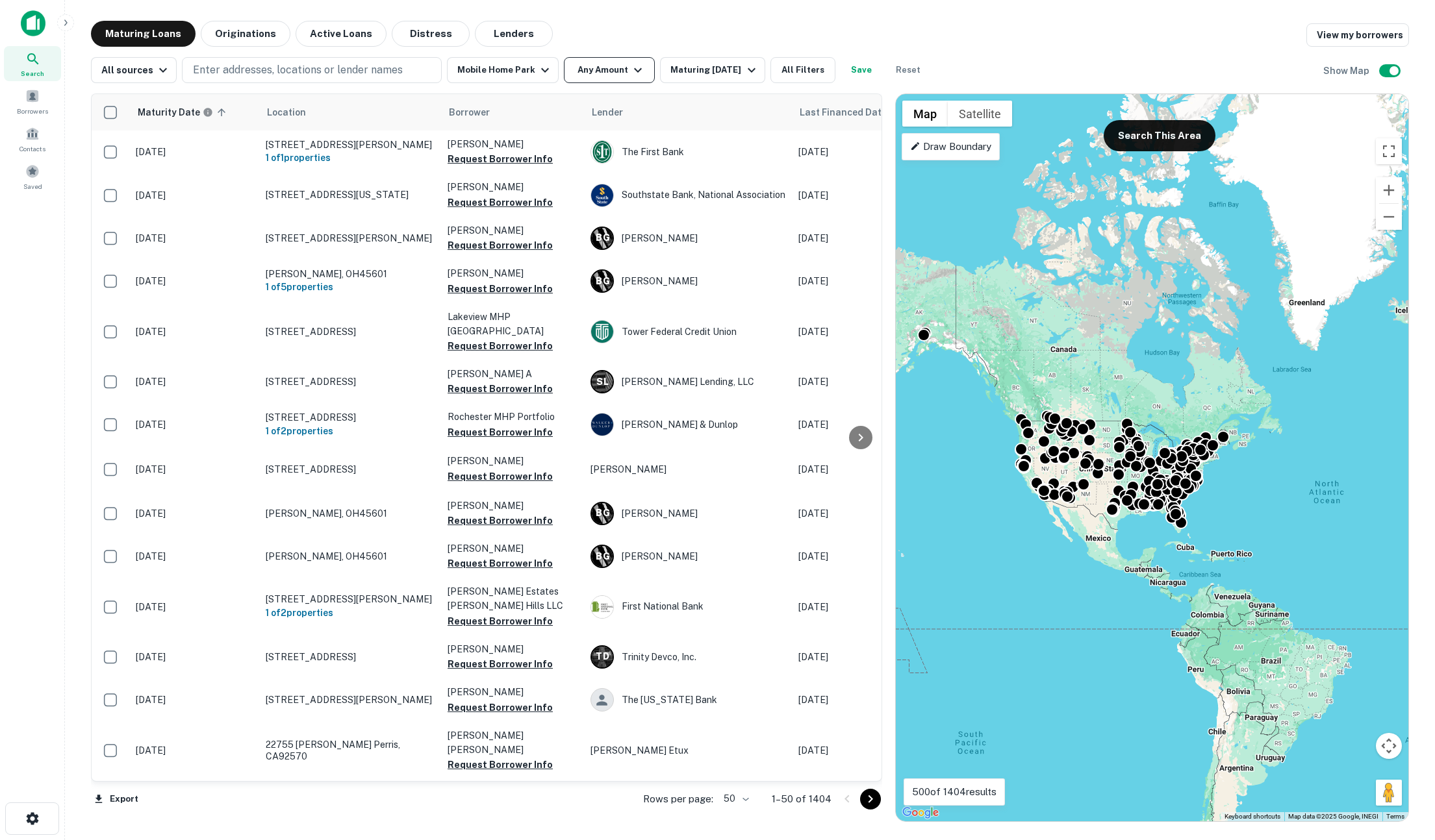
click at [632, 71] on icon "button" at bounding box center [638, 70] width 16 height 16
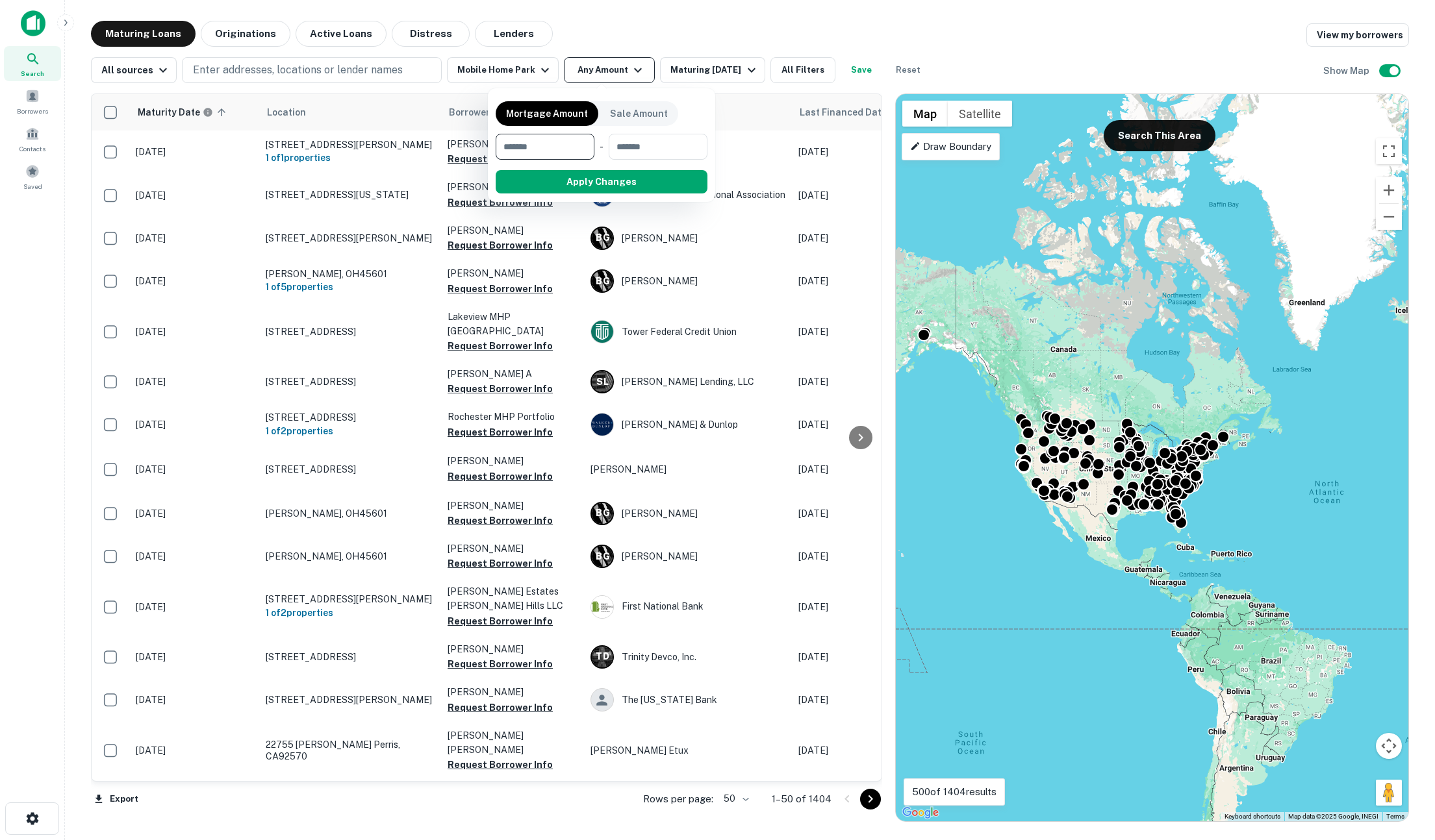
type input "*"
type input "*******"
click at [610, 188] on button "Apply Changes" at bounding box center [625, 182] width 165 height 24
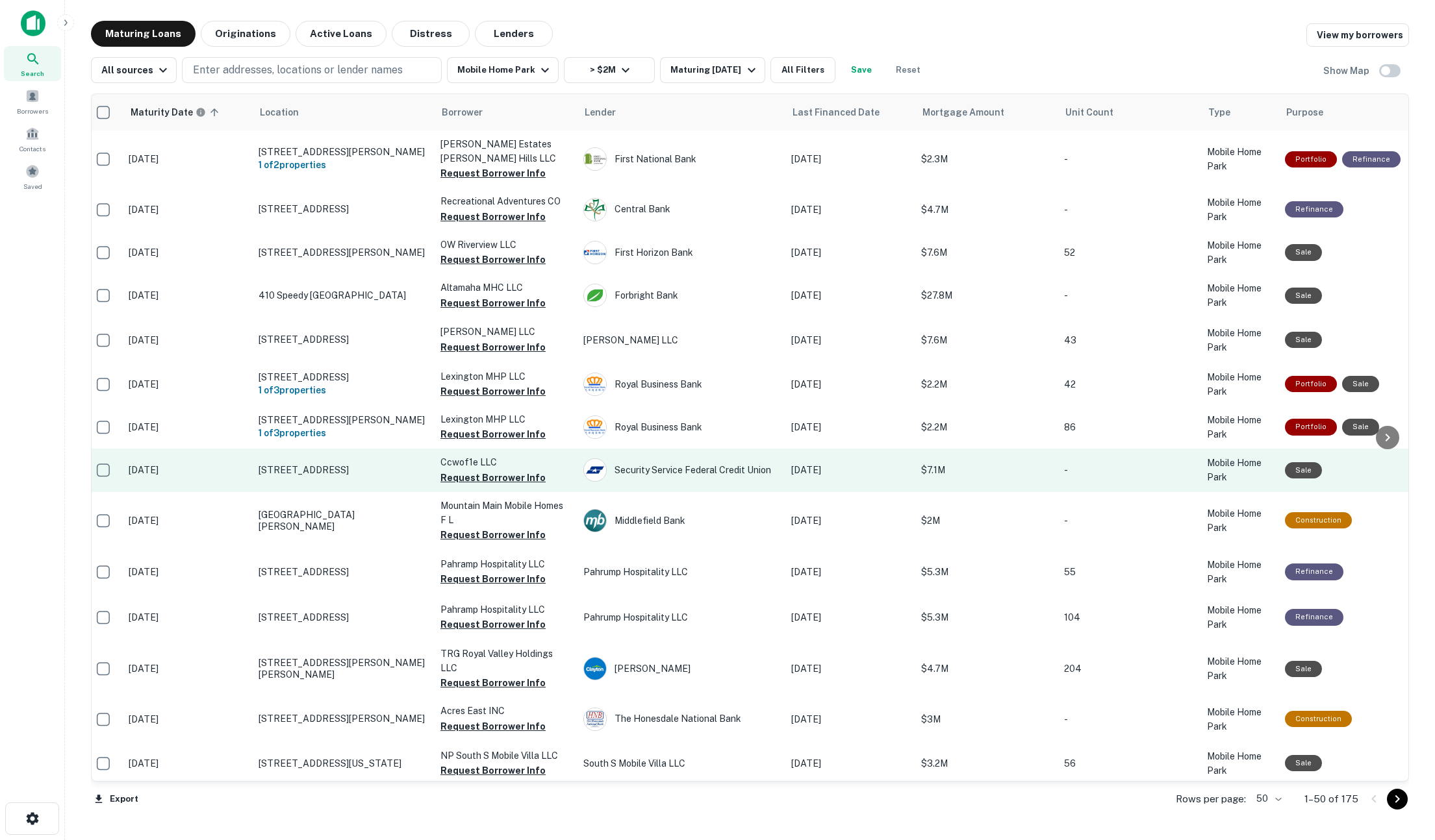
click at [403, 464] on td "1995 S Valentia St Denver, CO80231" at bounding box center [343, 470] width 182 height 43
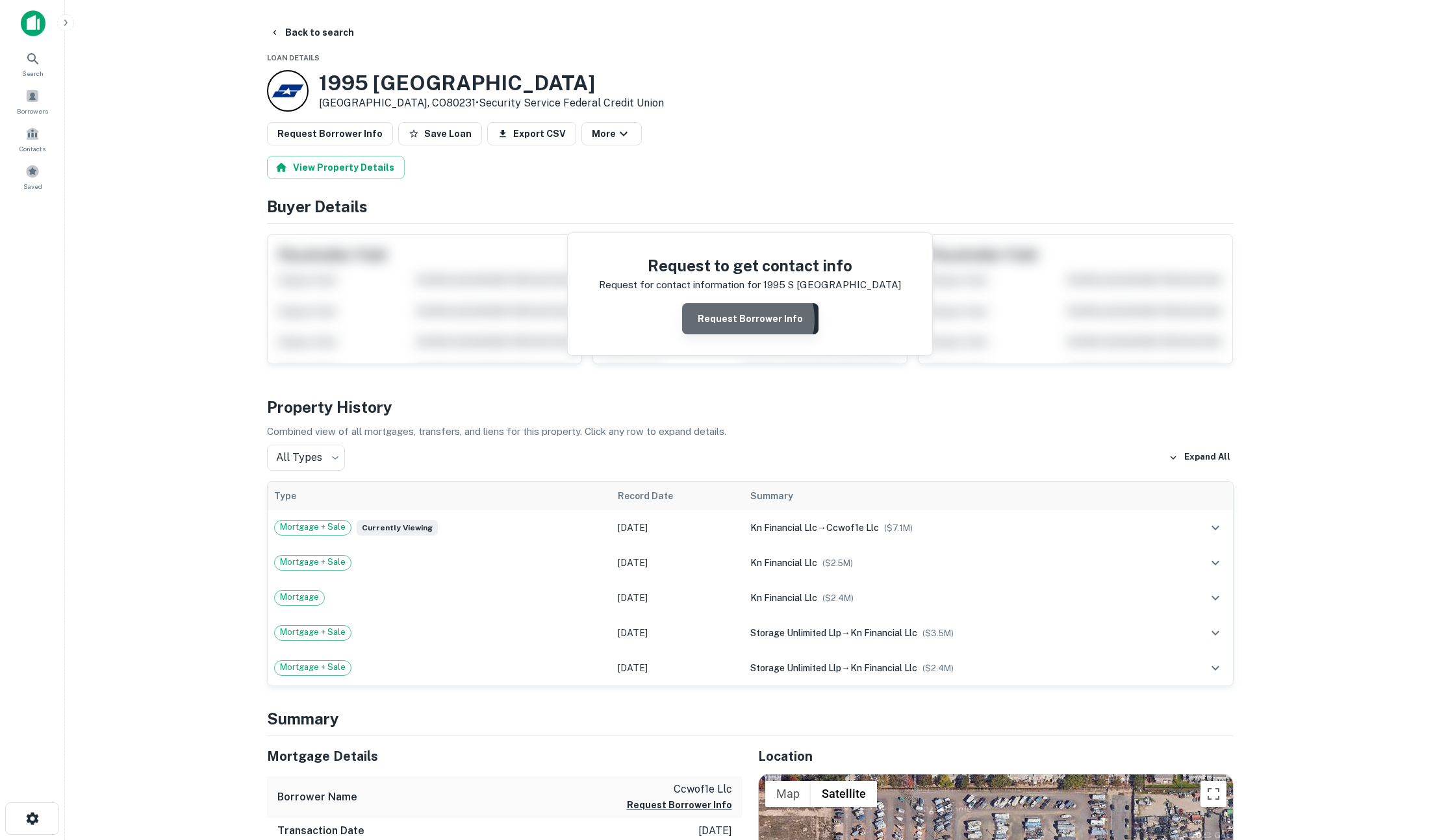
click at [745, 319] on button "Request Borrower Info" at bounding box center [750, 319] width 137 height 31
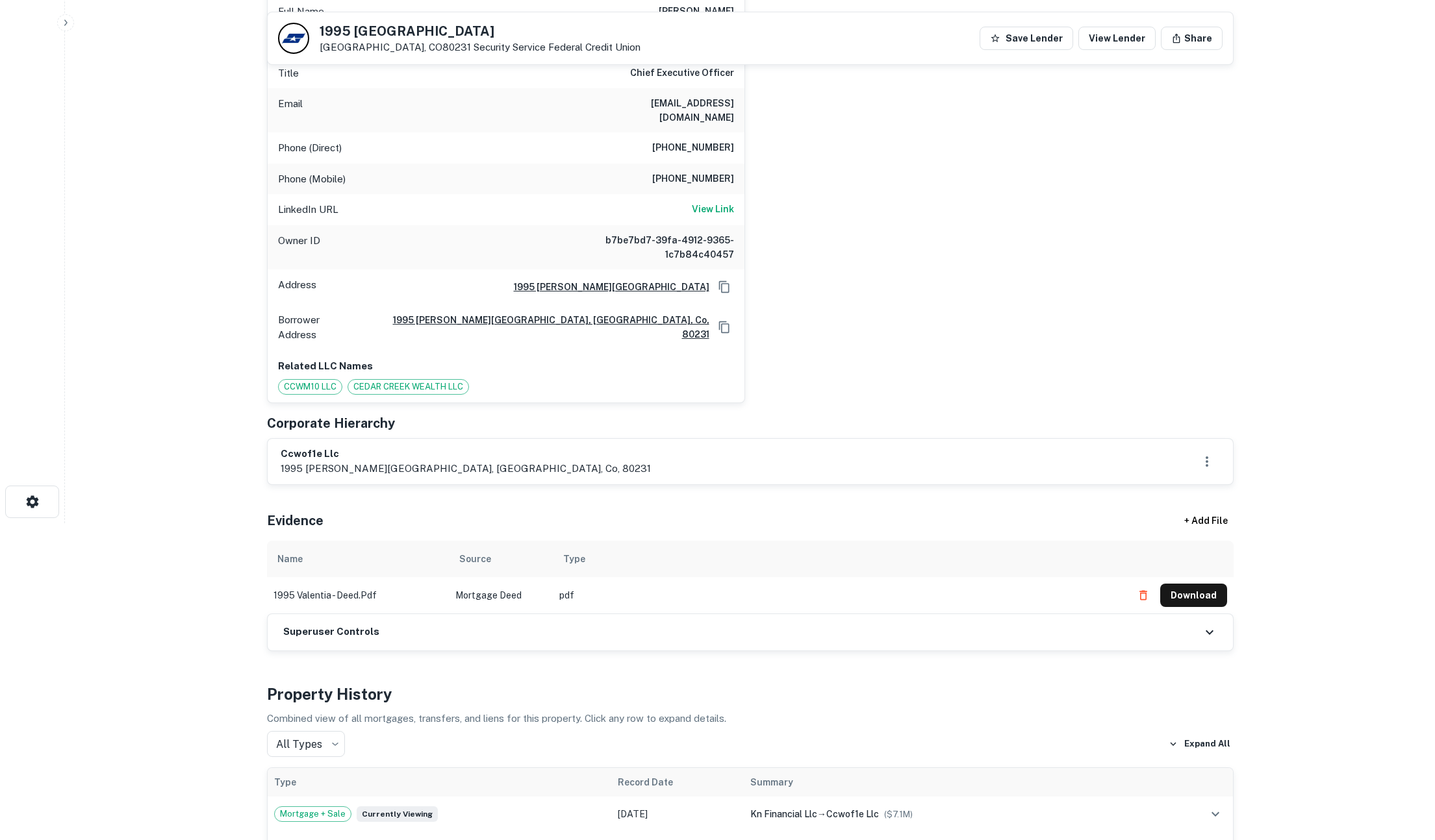
scroll to position [0, 0]
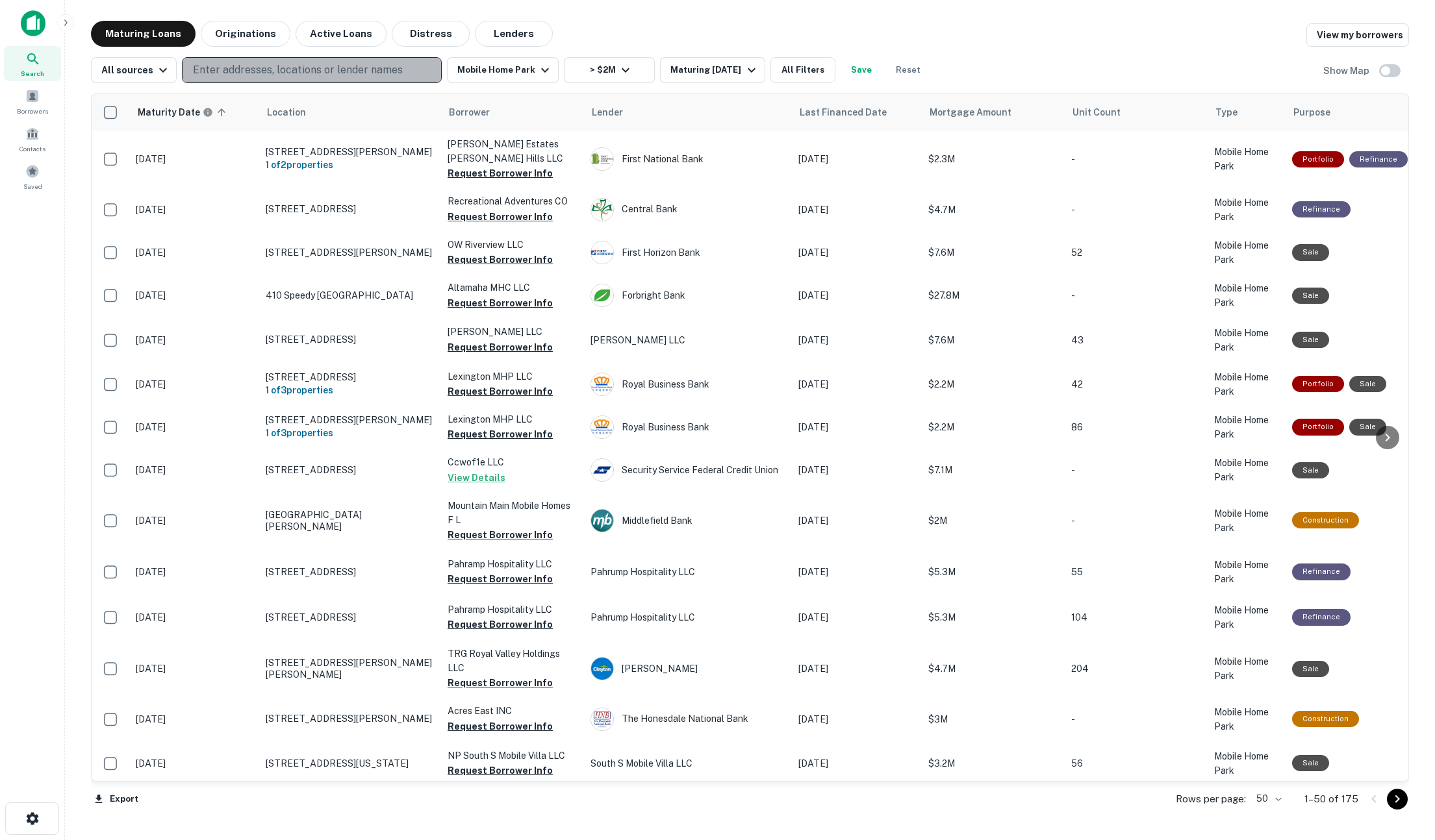
click at [232, 67] on p "Enter addresses, locations or lender names" at bounding box center [297, 70] width 209 height 16
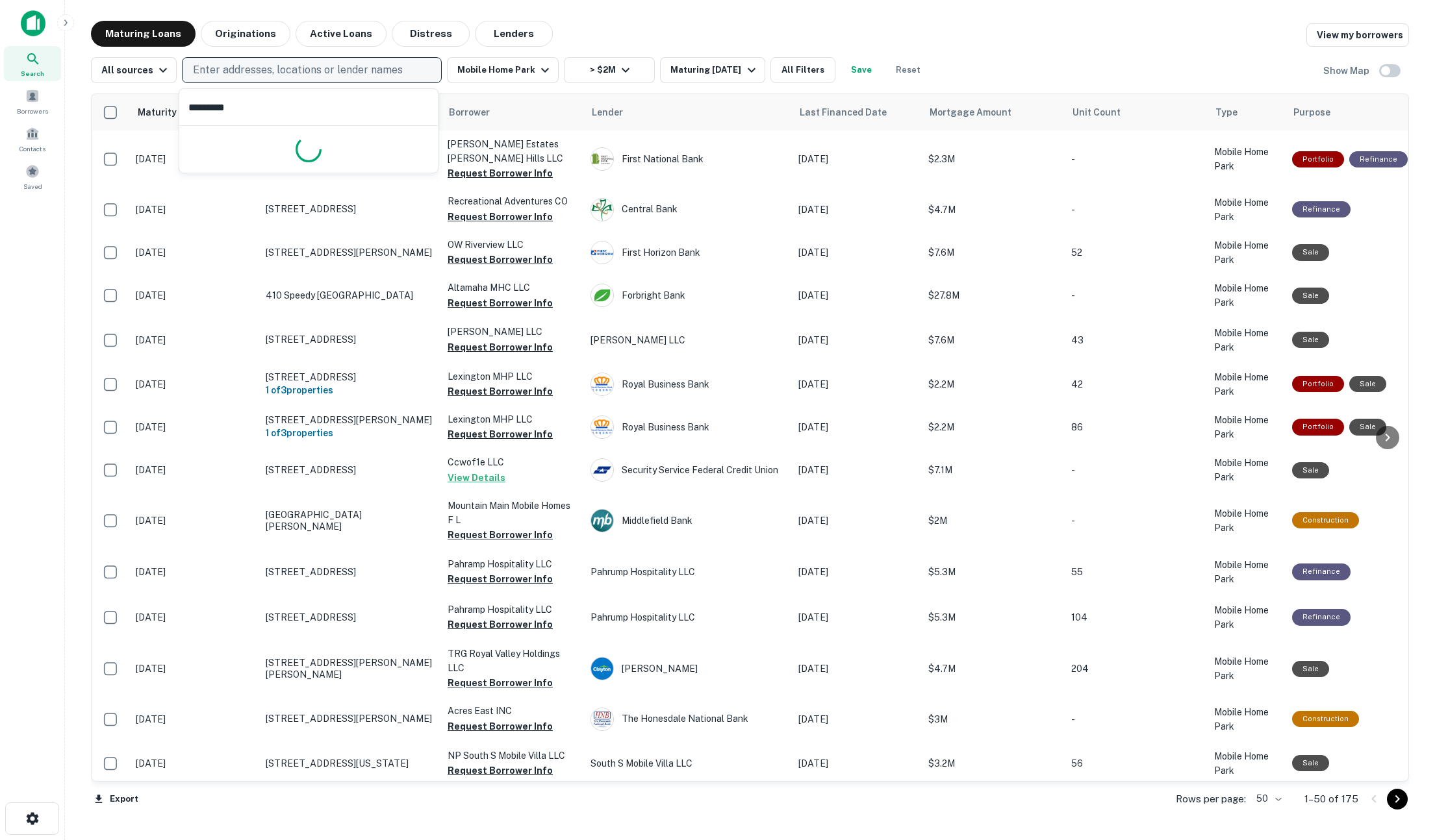
type input "**********"
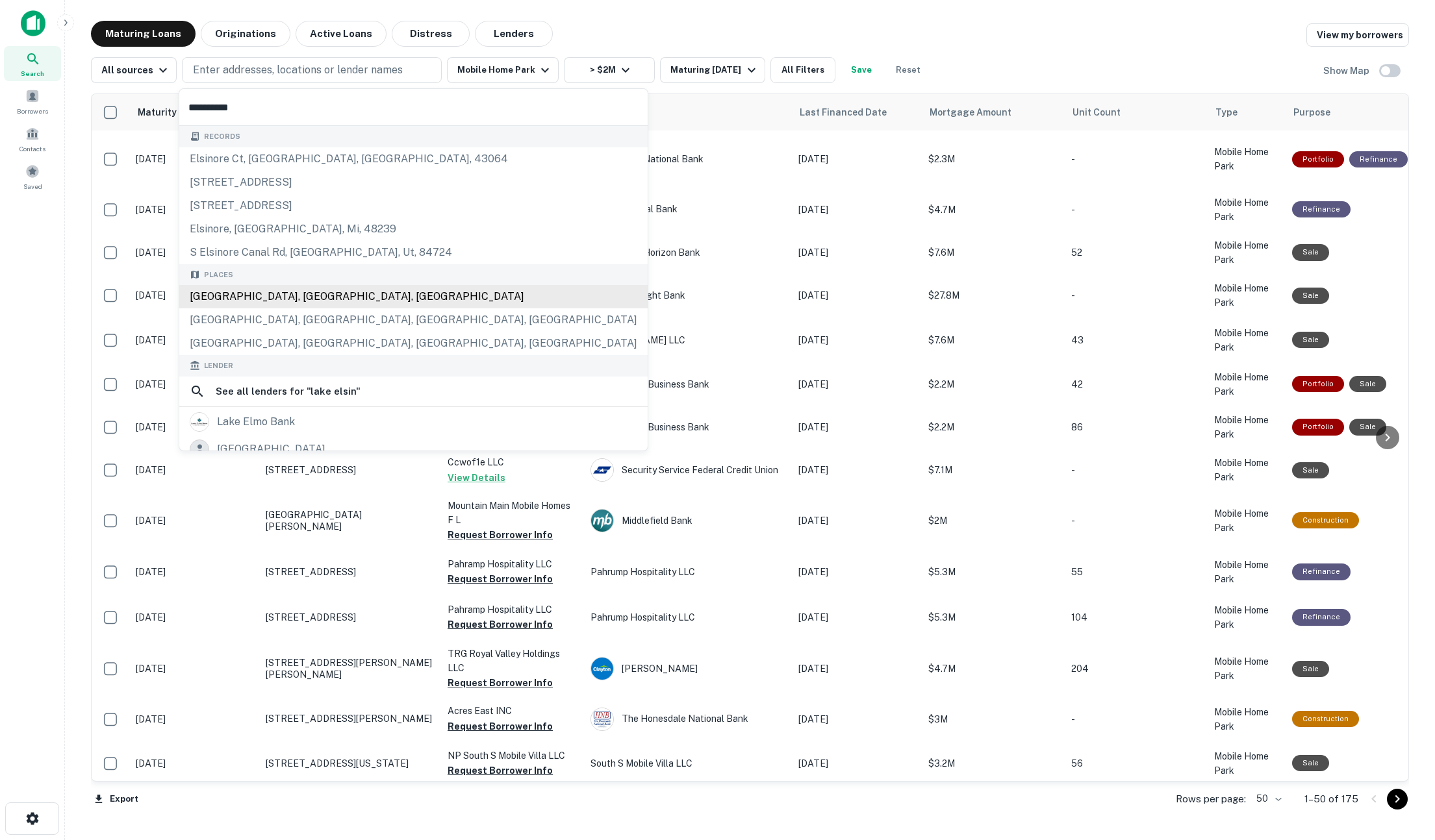
click at [275, 293] on div "Records elsinore ct, plain city, oh, 43064 2673 elsinore st, atlanta, ga, 30344…" at bounding box center [413, 404] width 468 height 555
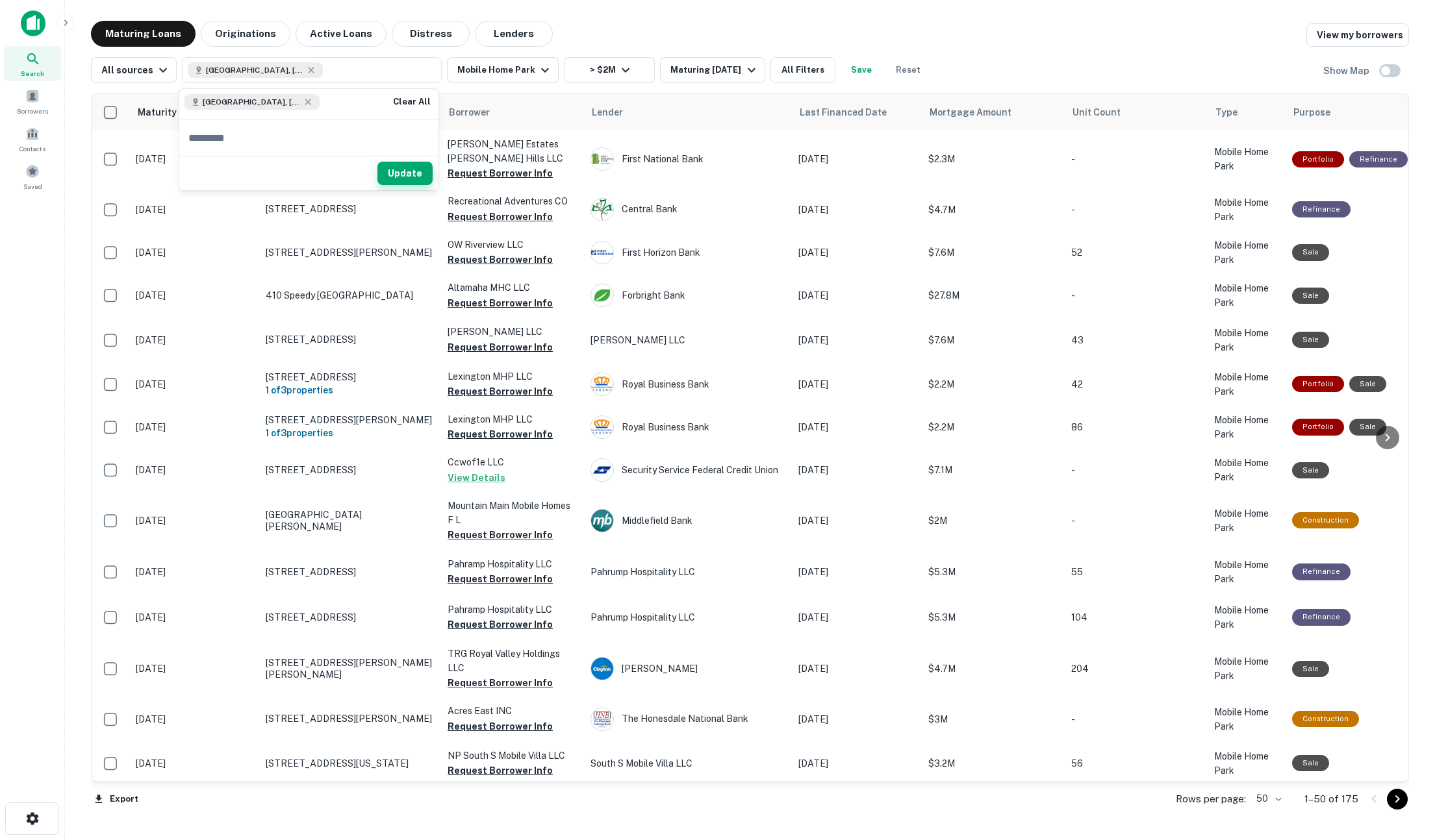
click at [402, 174] on button "Update" at bounding box center [405, 173] width 55 height 24
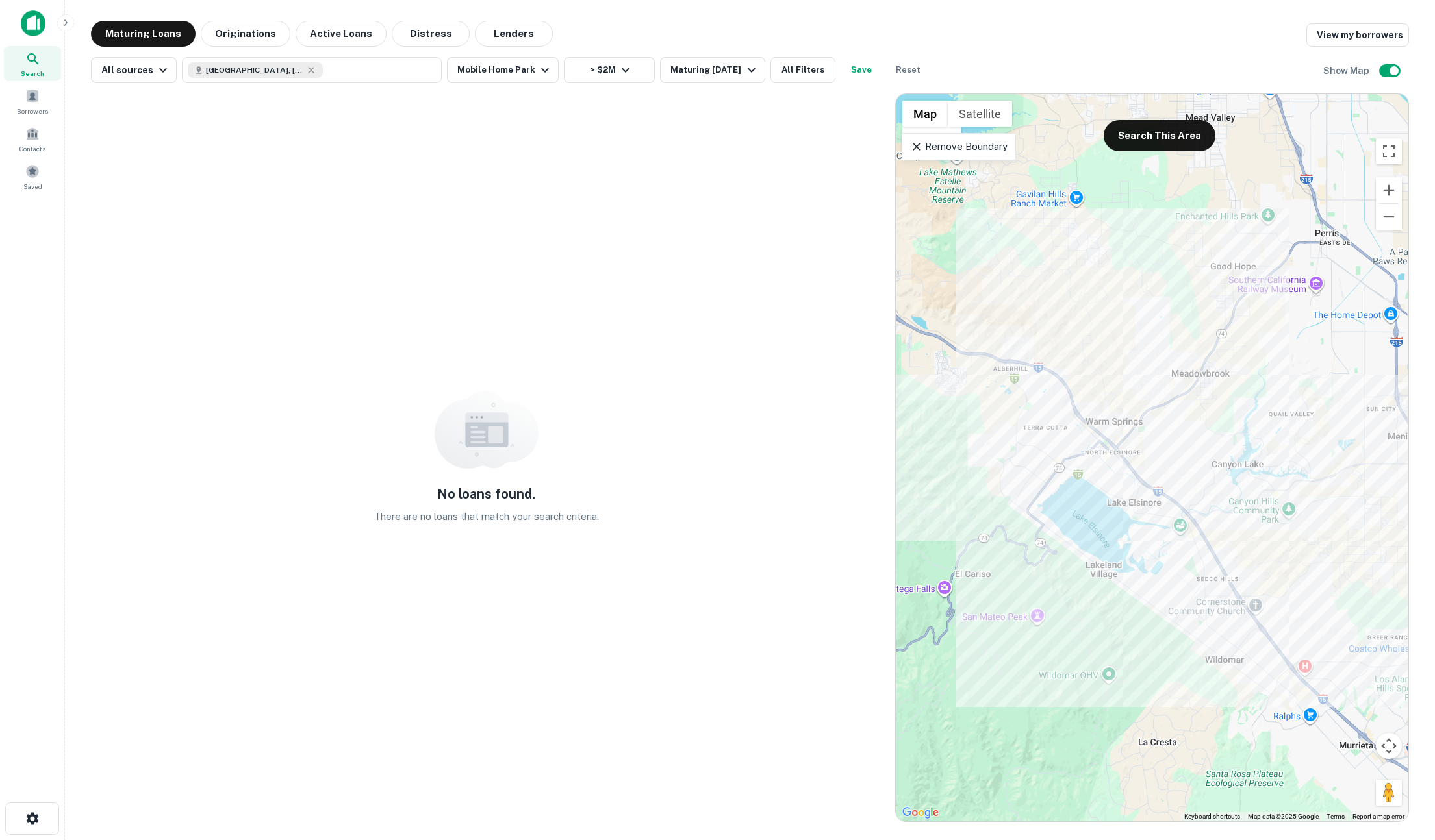
click at [917, 144] on icon at bounding box center [916, 147] width 13 height 13
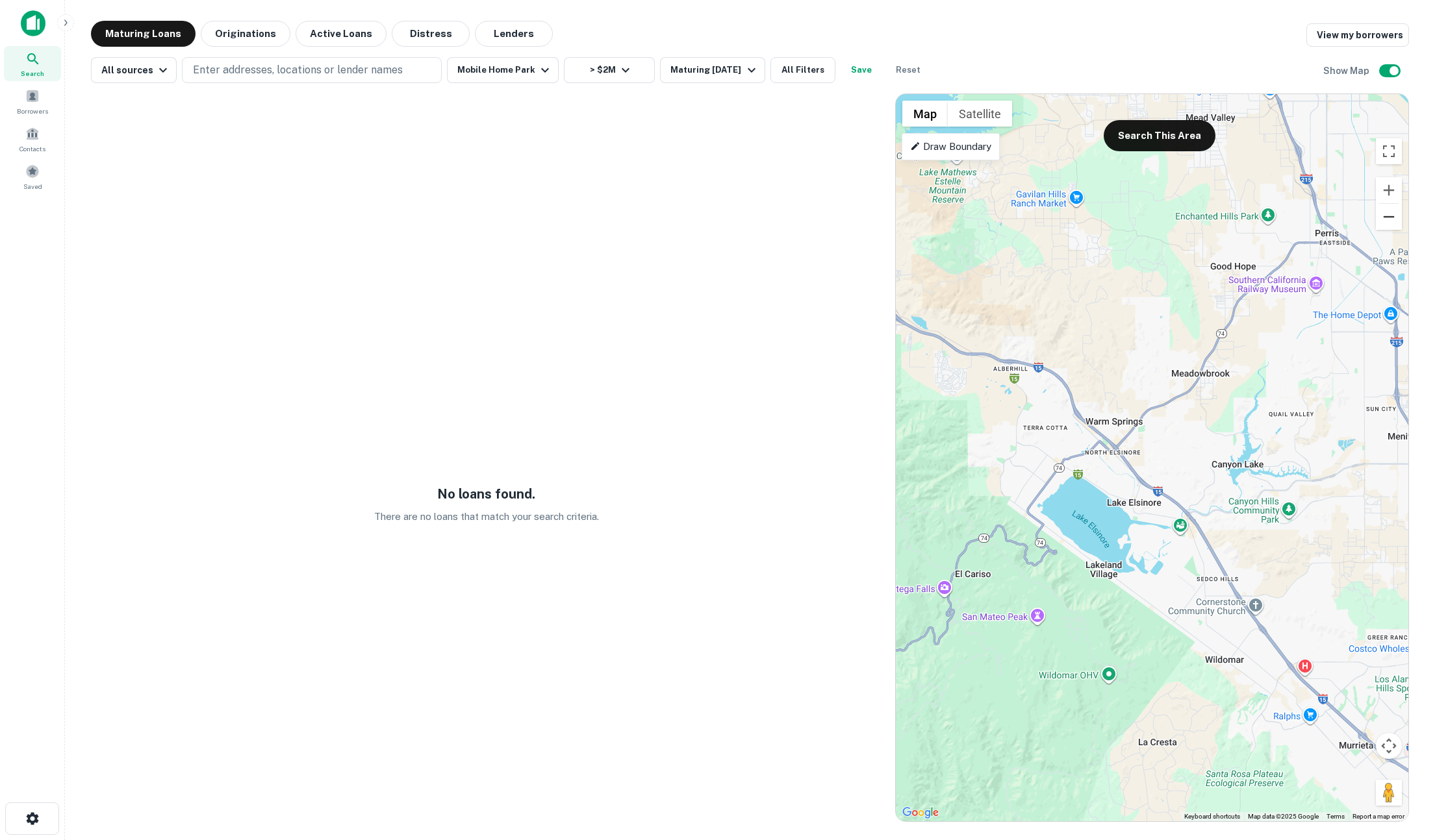
click at [1105, 218] on button "Zoom out" at bounding box center [1389, 216] width 26 height 26
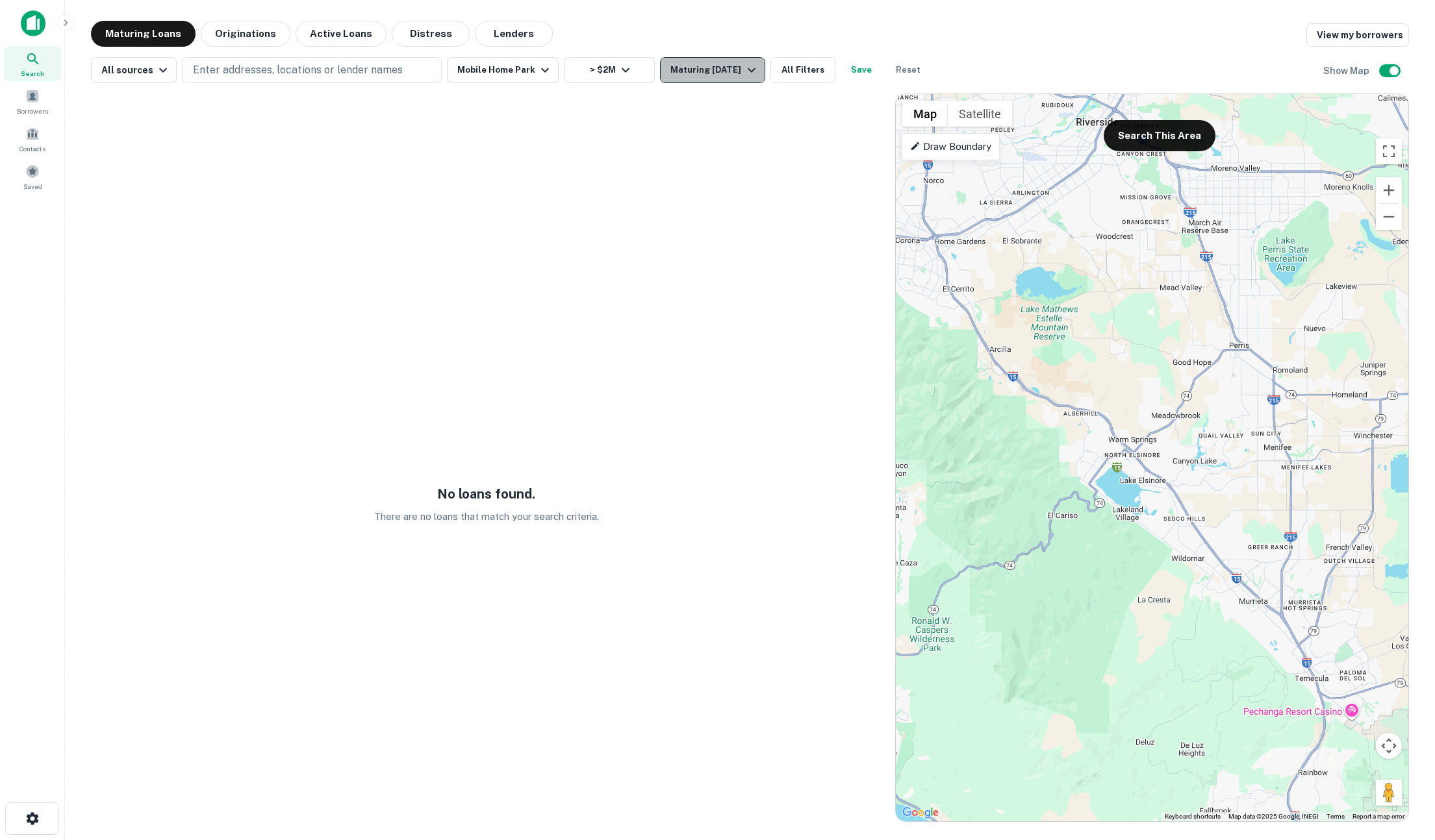
click at [691, 67] on div "Maturing In 1 Year" at bounding box center [715, 70] width 89 height 16
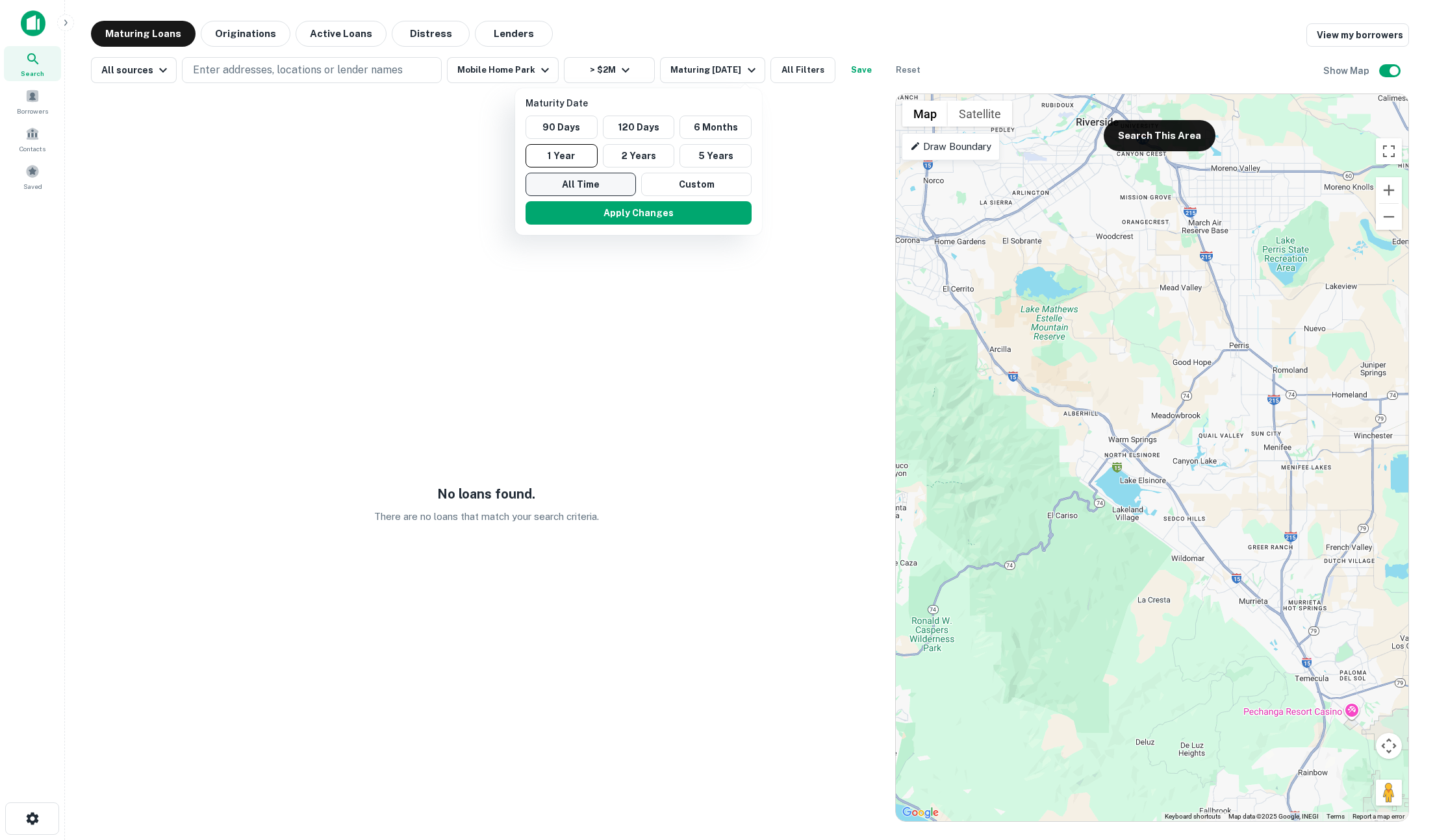
click at [601, 182] on button "All Time" at bounding box center [581, 184] width 111 height 24
drag, startPoint x: 614, startPoint y: 223, endPoint x: 614, endPoint y: 209, distance: 14.0
click at [614, 223] on button "Apply Changes" at bounding box center [639, 213] width 226 height 24
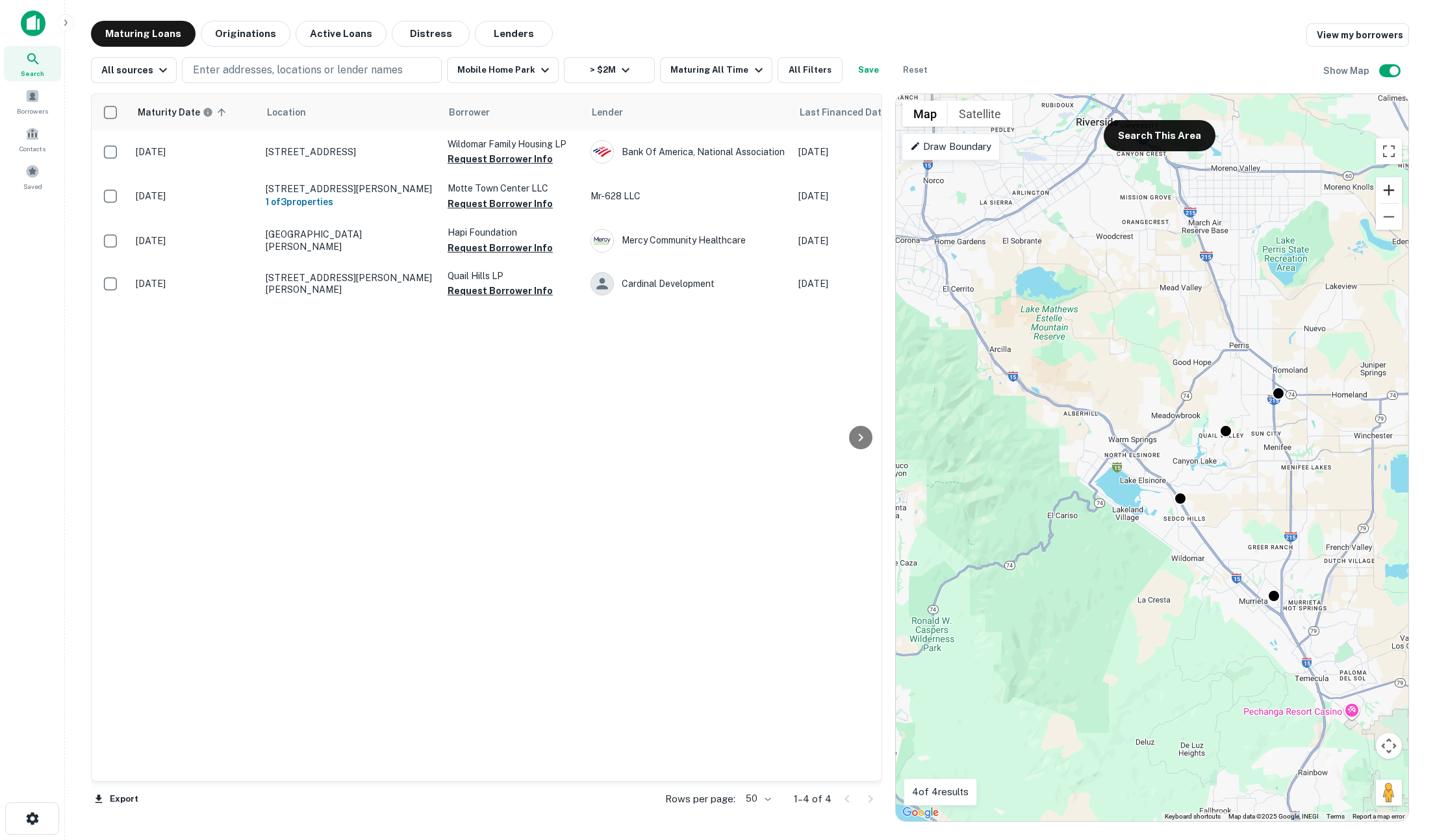
click at [1105, 192] on button "Zoom in" at bounding box center [1389, 190] width 26 height 26
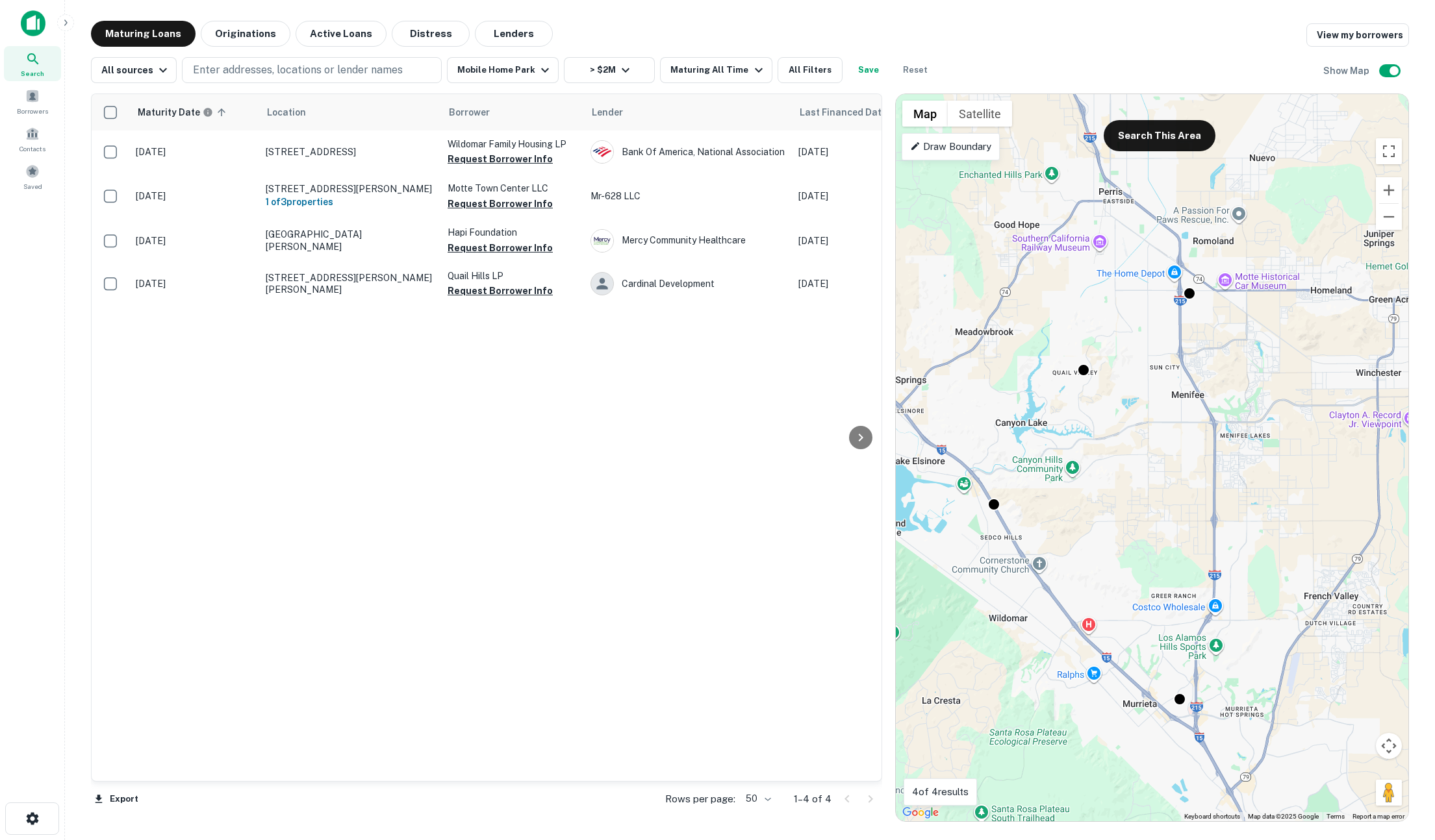
drag, startPoint x: 1262, startPoint y: 422, endPoint x: 1048, endPoint y: 372, distance: 219.8
click at [1043, 380] on div "To activate drag with keyboard, press Alt + Enter. Once in keyboard drag state,…" at bounding box center [1152, 457] width 512 height 727
click at [372, 74] on p "Enter addresses, locations or lender names" at bounding box center [297, 70] width 209 height 16
type input "**********"
click at [398, 173] on button "Update" at bounding box center [405, 173] width 55 height 24
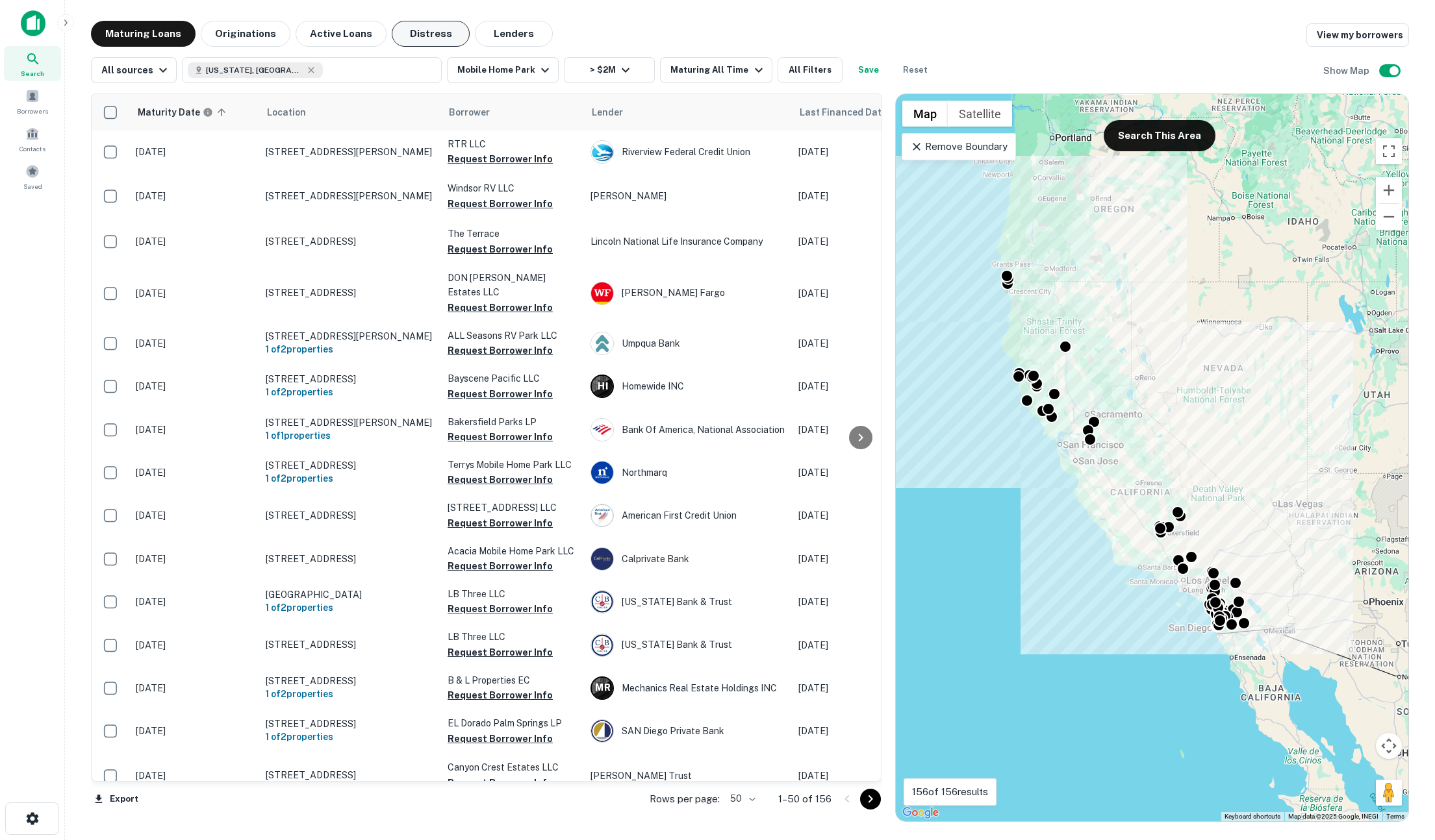
click at [418, 34] on button "Distress" at bounding box center [430, 33] width 78 height 26
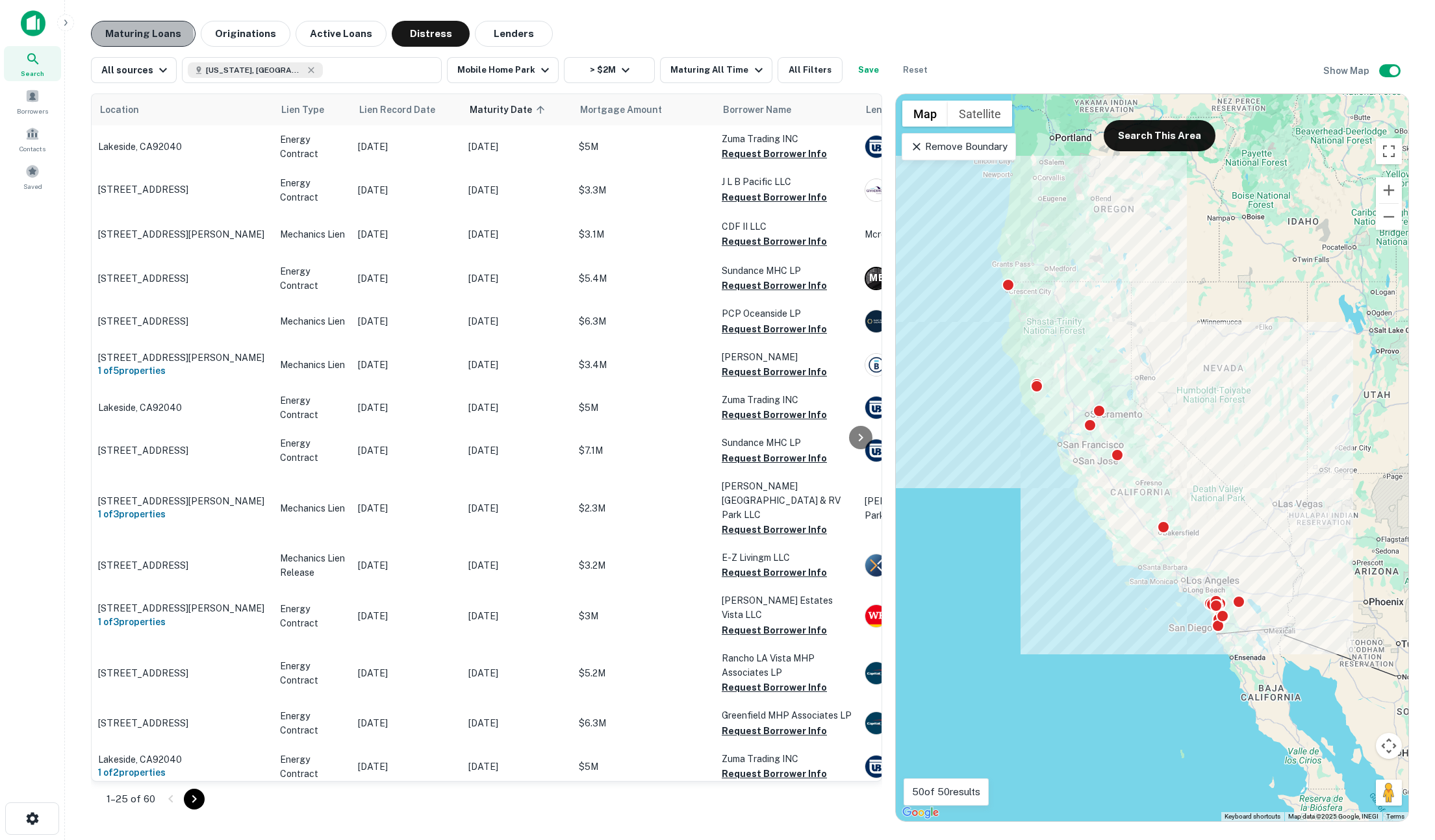
click at [111, 37] on button "Maturing Loans" at bounding box center [143, 33] width 104 height 26
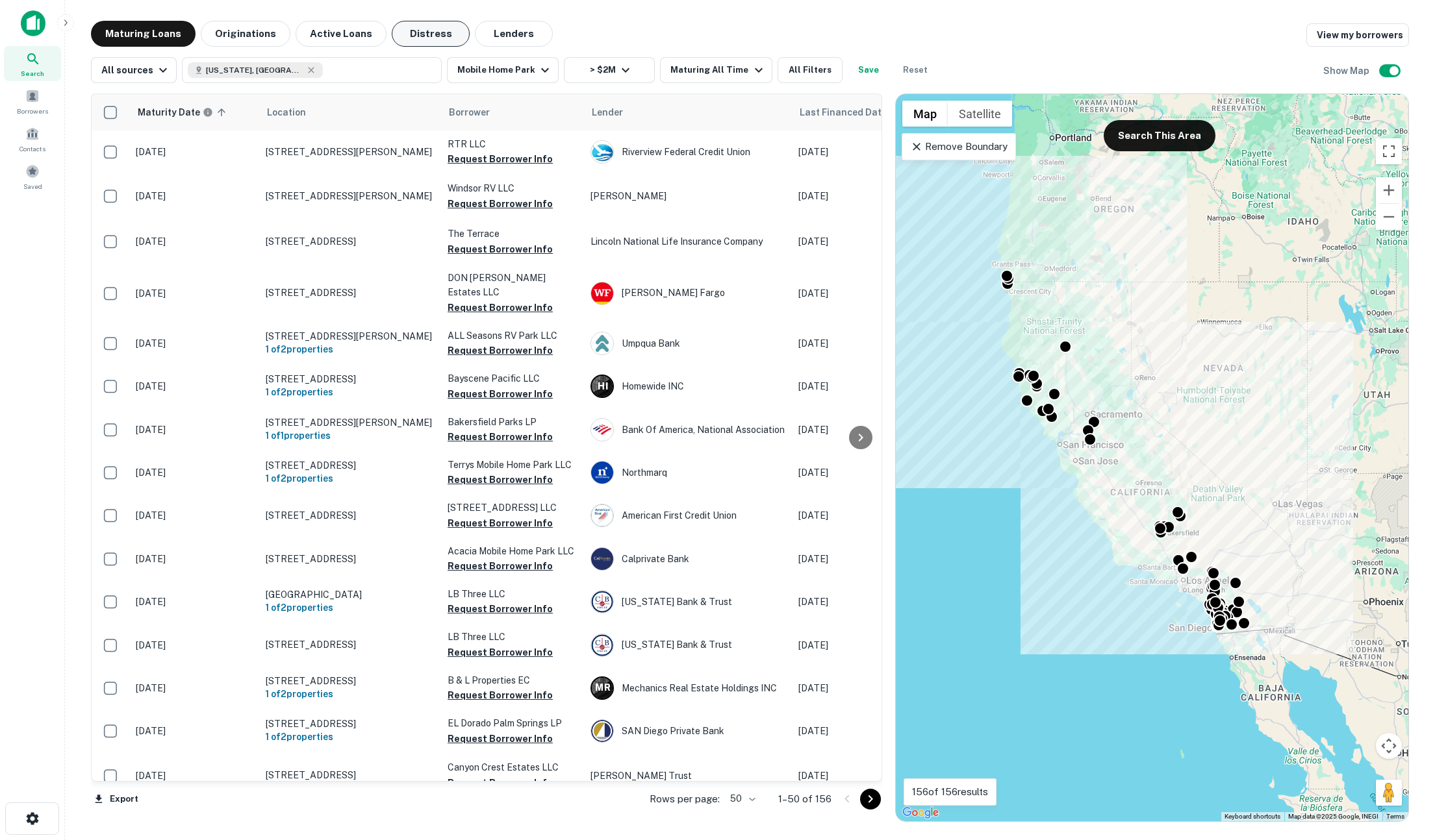
drag, startPoint x: 417, startPoint y: 31, endPoint x: 435, endPoint y: 45, distance: 22.8
click at [417, 31] on button "Distress" at bounding box center [430, 33] width 78 height 26
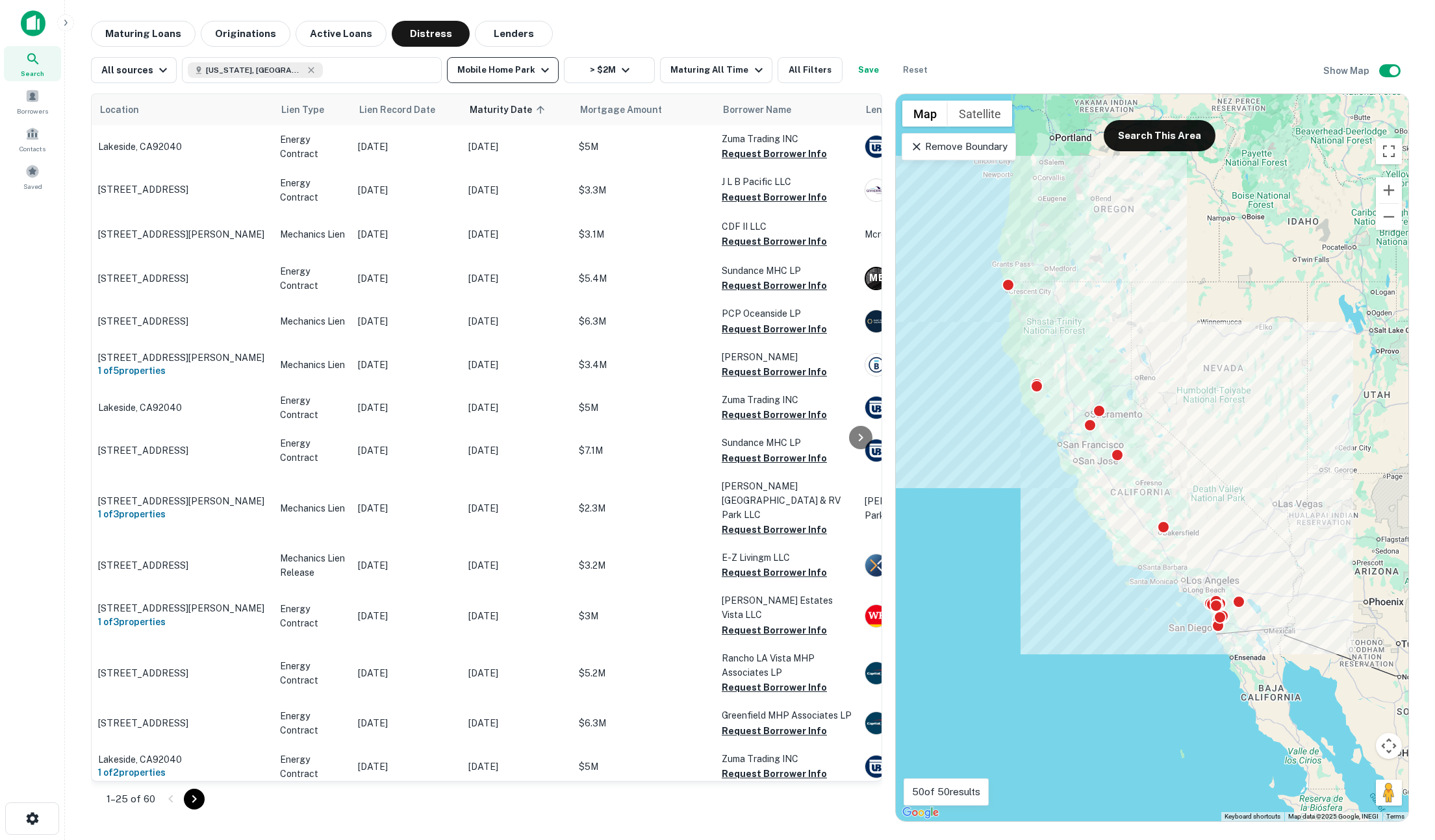
click at [469, 70] on button "Mobile Home Park" at bounding box center [503, 70] width 111 height 26
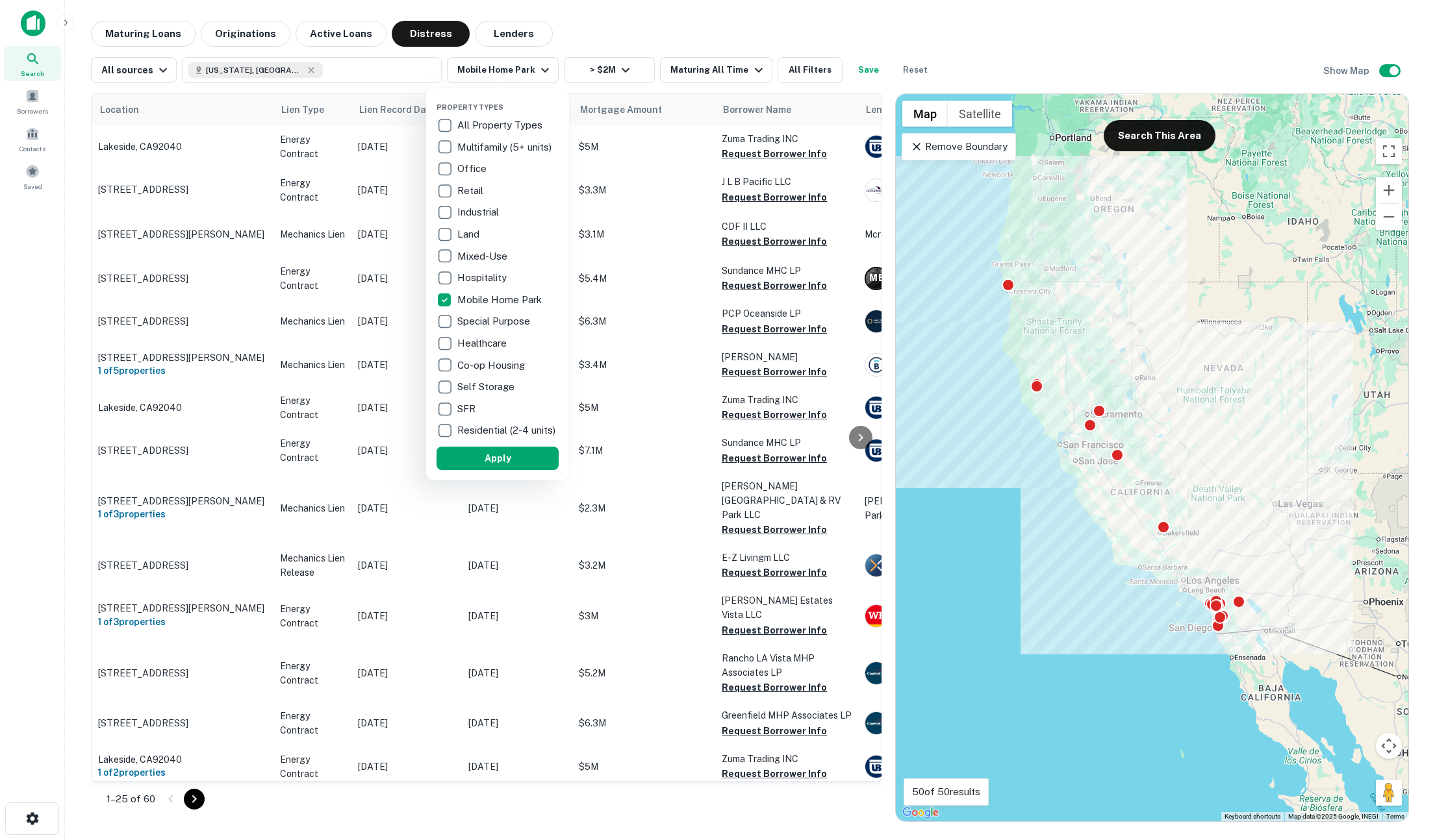
click at [921, 24] on div at bounding box center [717, 420] width 1435 height 840
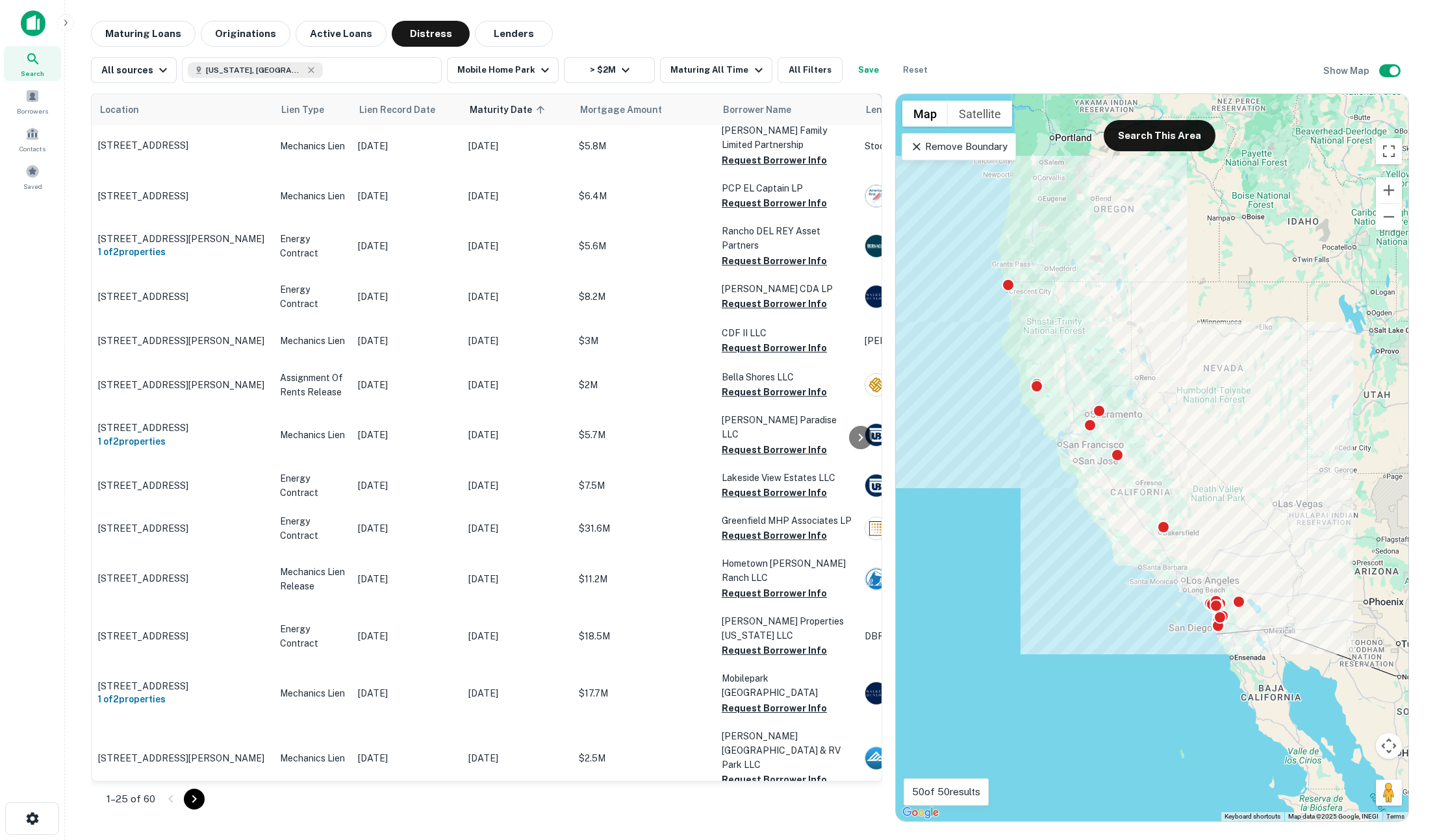
scroll to position [1246, 0]
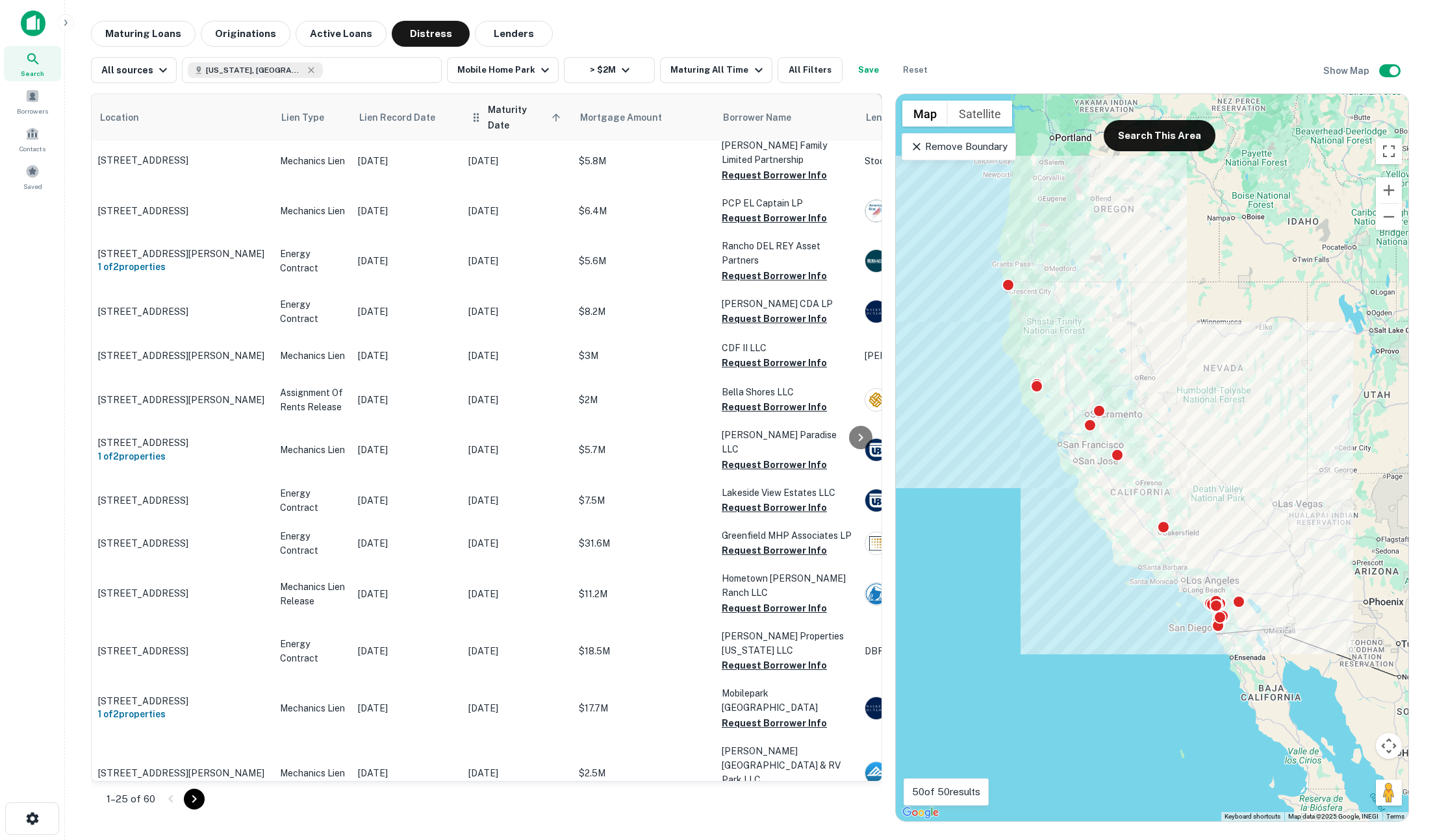
click at [517, 111] on span "Maturity Date sorted ascending" at bounding box center [526, 118] width 77 height 31
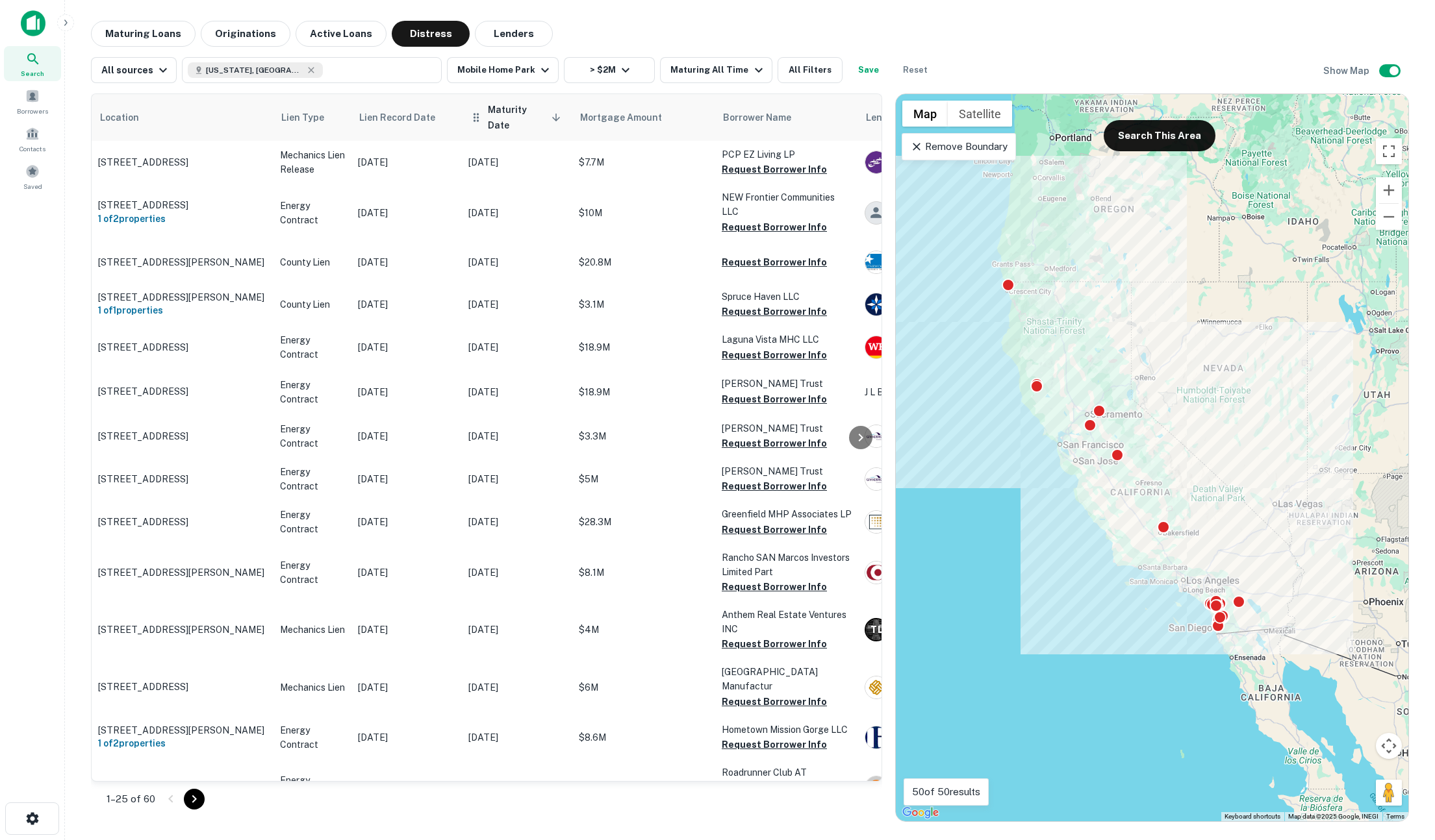
click at [512, 110] on span "Maturity Date sorted descending" at bounding box center [526, 118] width 77 height 31
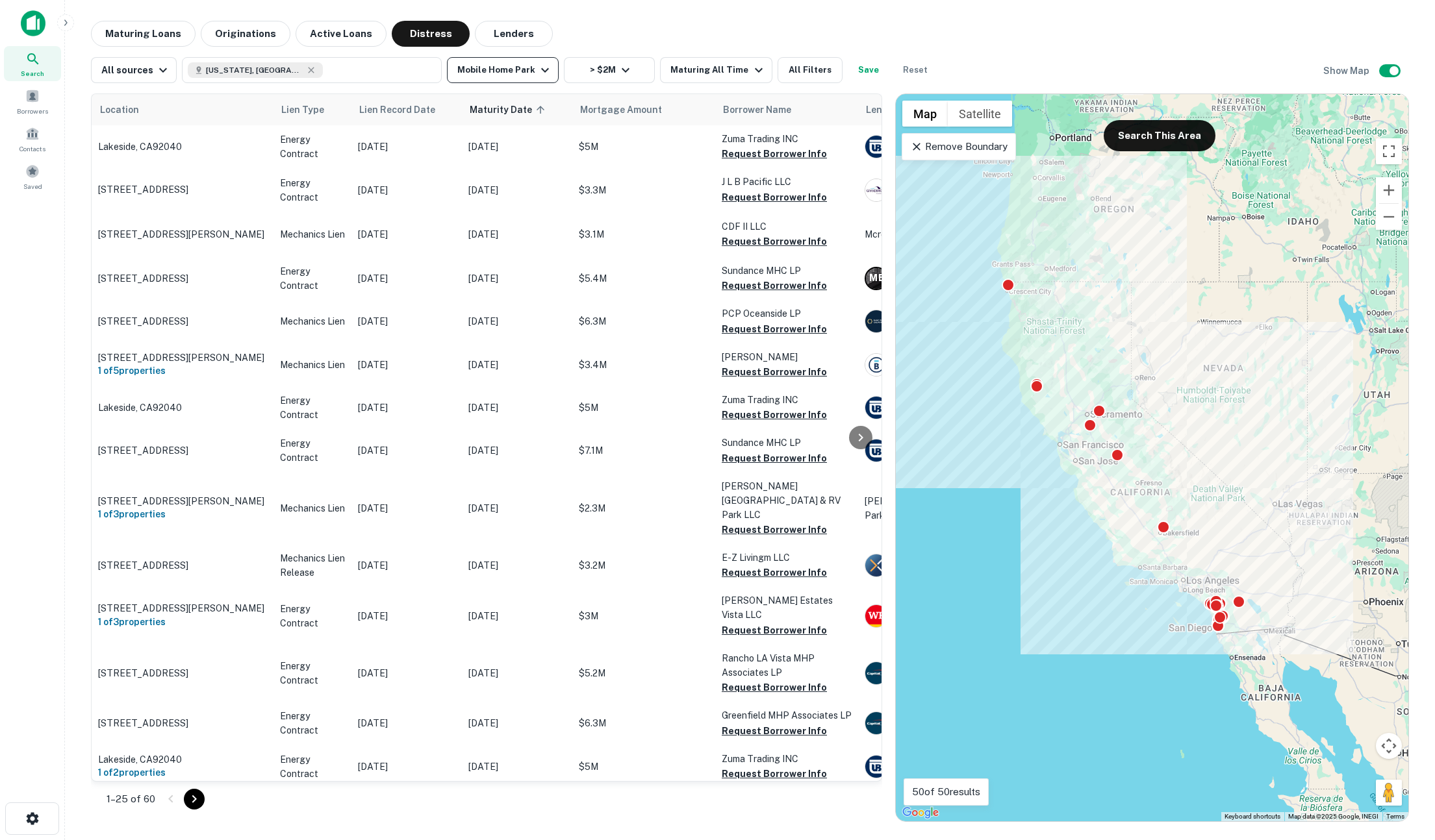
click at [473, 68] on button "Mobile Home Park" at bounding box center [503, 70] width 111 height 26
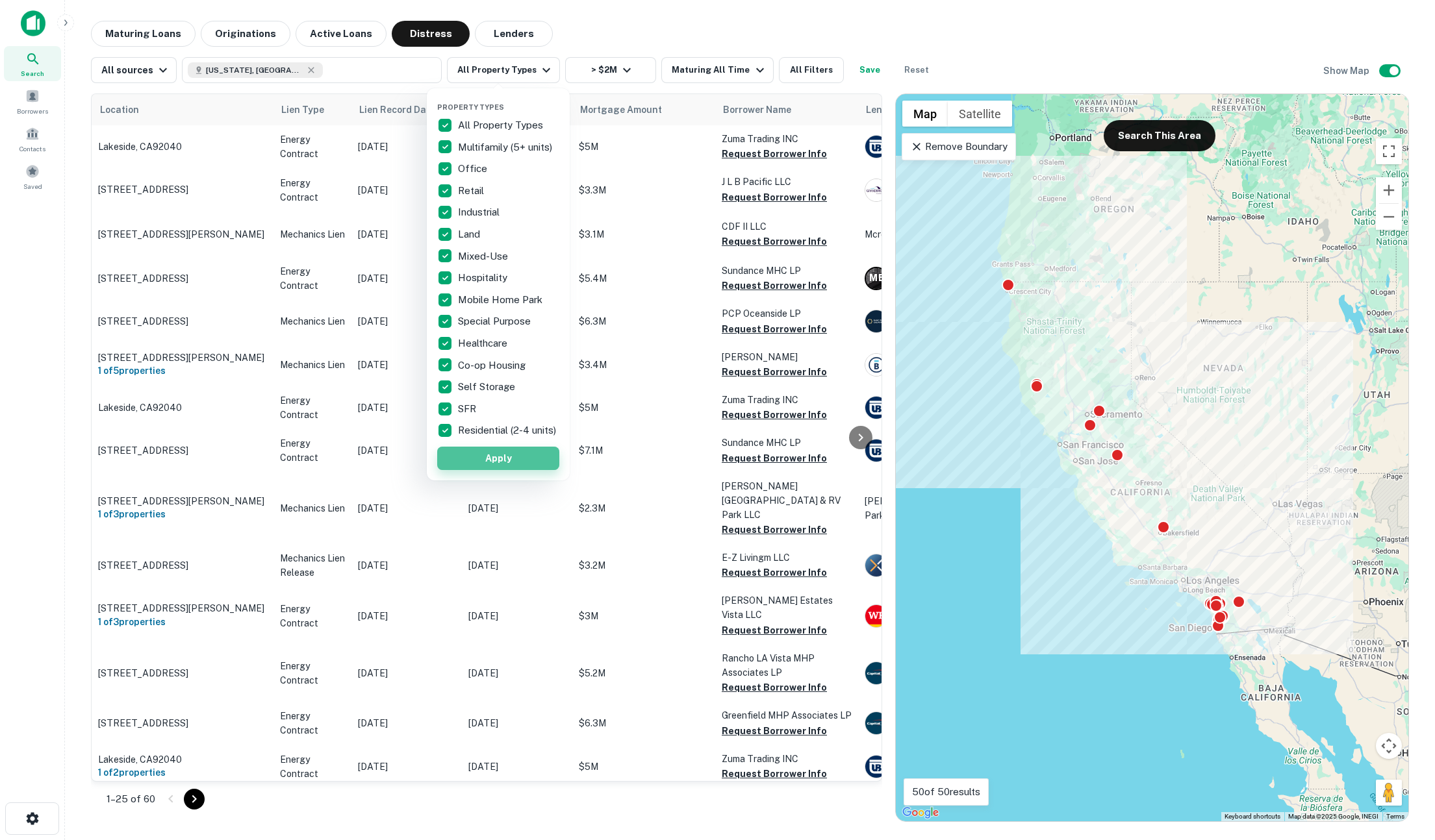
click at [499, 469] on button "Apply" at bounding box center [498, 459] width 122 height 24
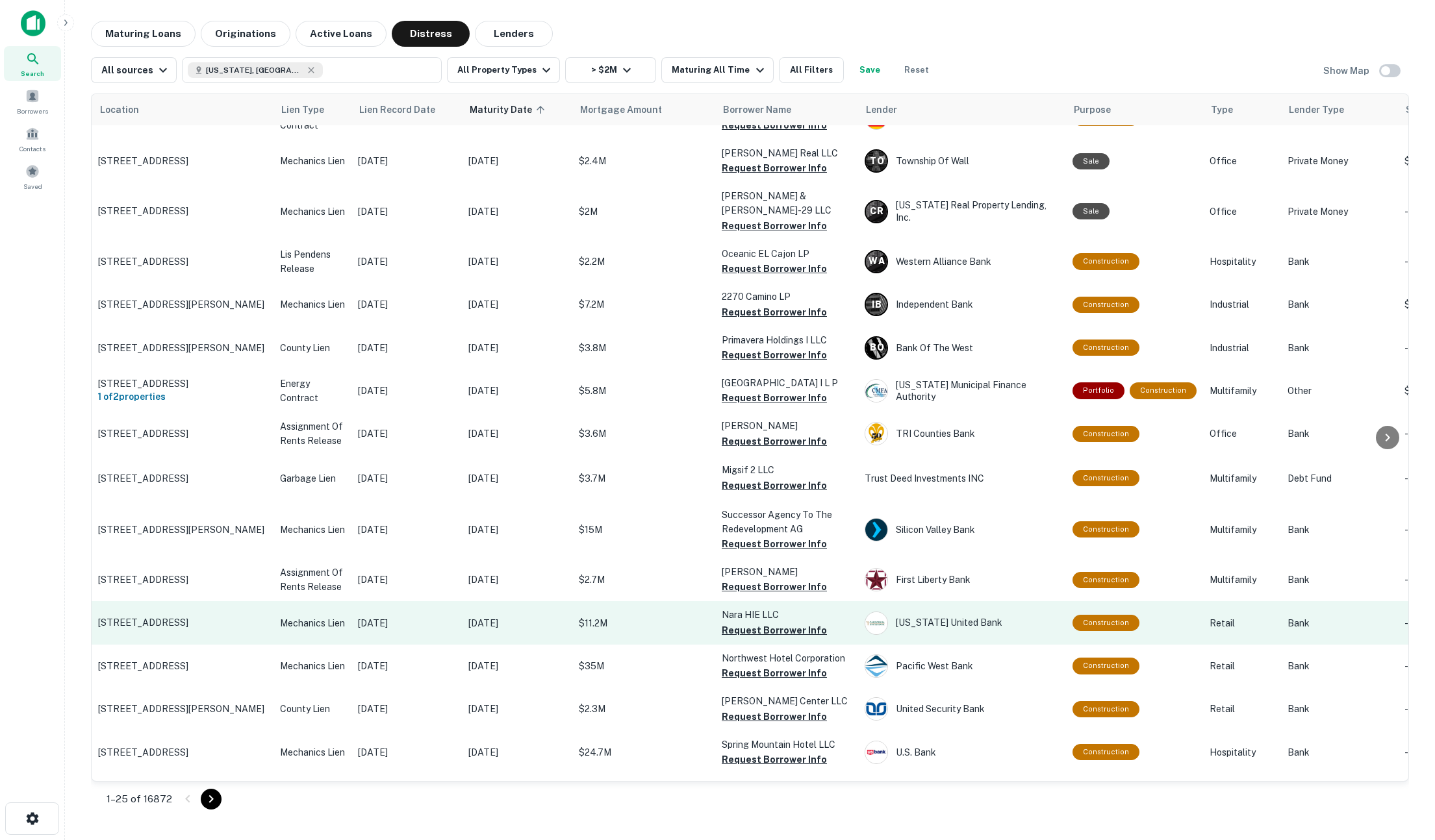
scroll to position [1657, 0]
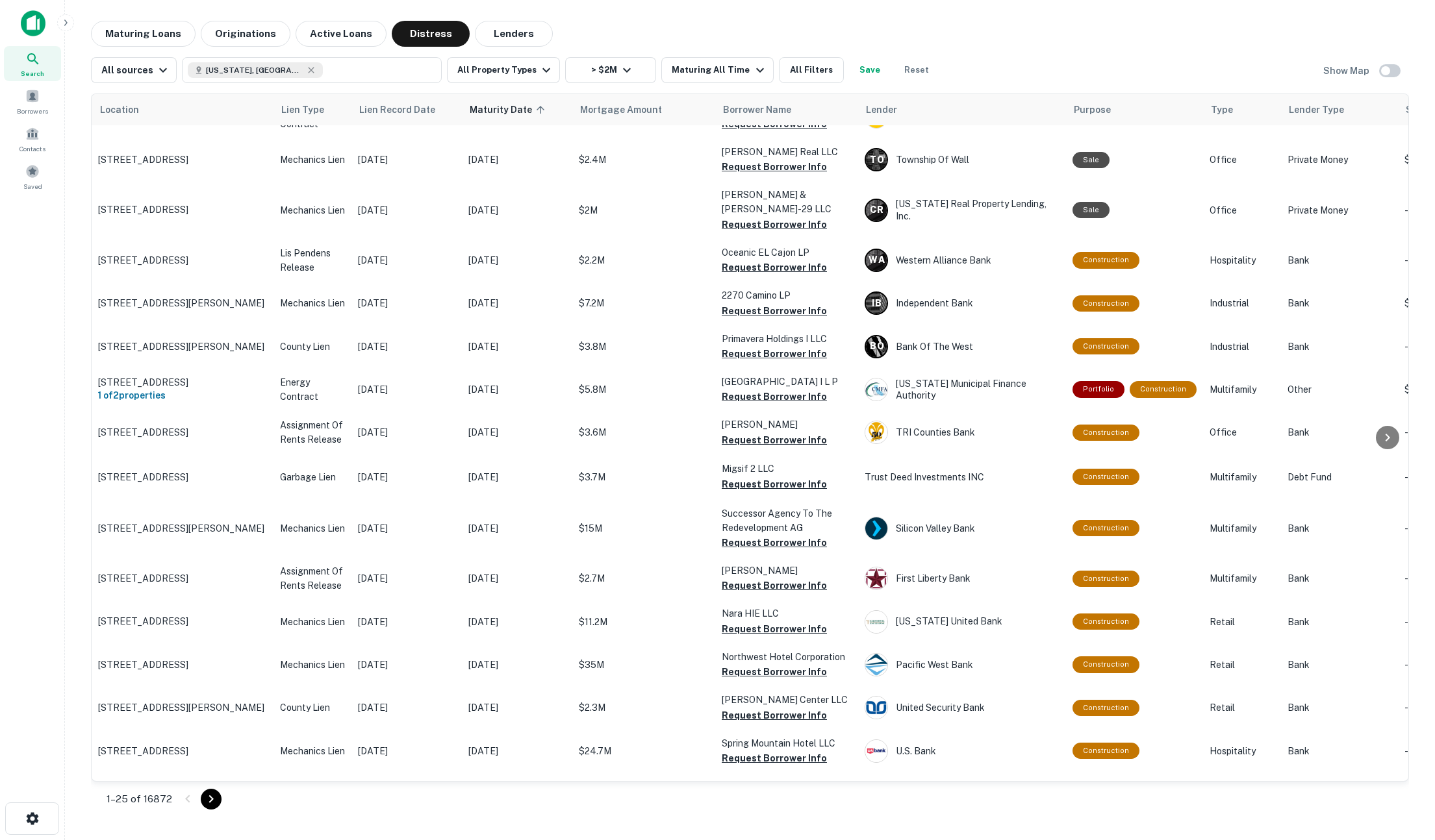
click at [204, 799] on icon "Go to next page" at bounding box center [211, 799] width 16 height 16
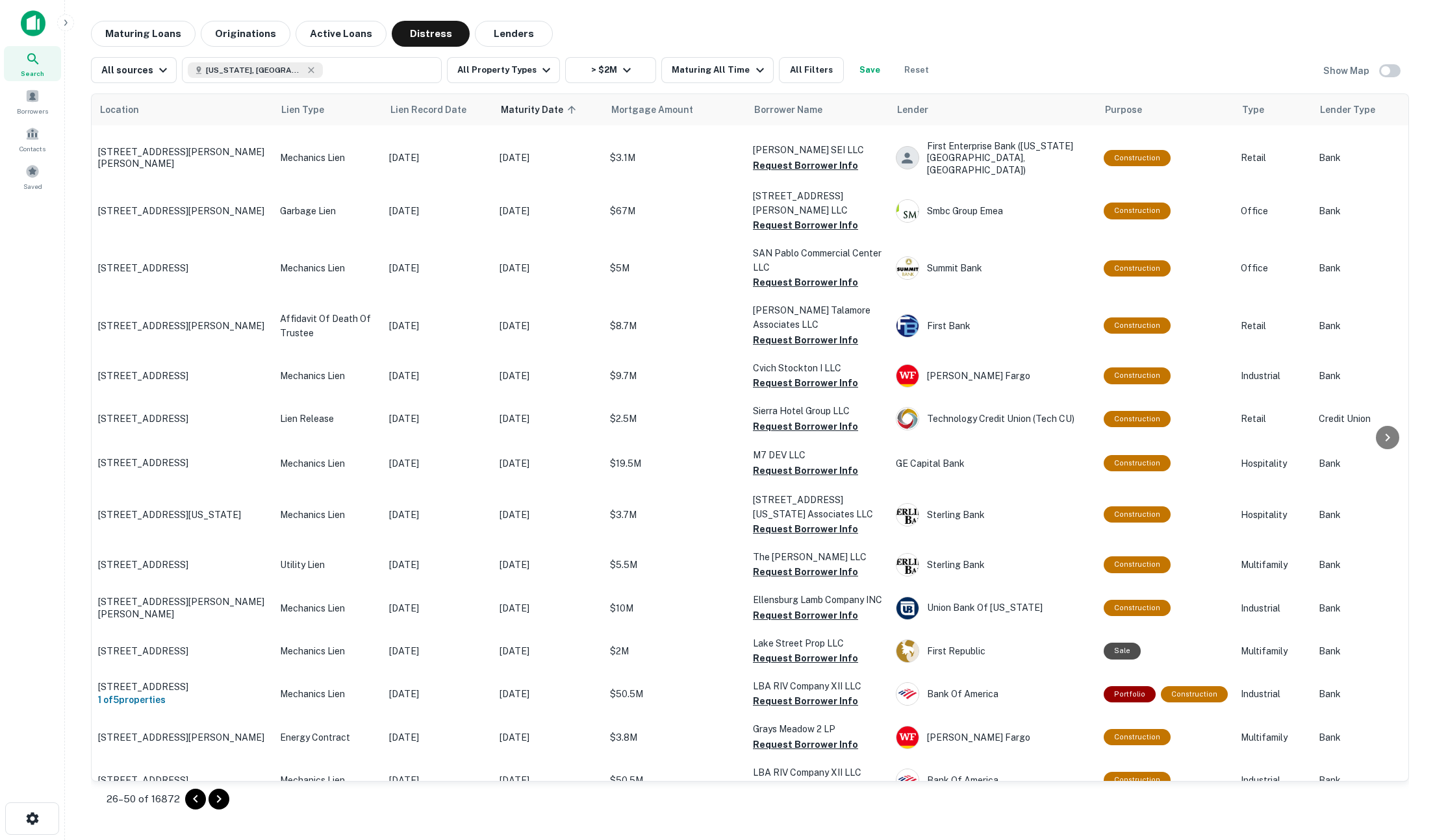
click at [213, 802] on icon "Go to next page" at bounding box center [219, 799] width 16 height 16
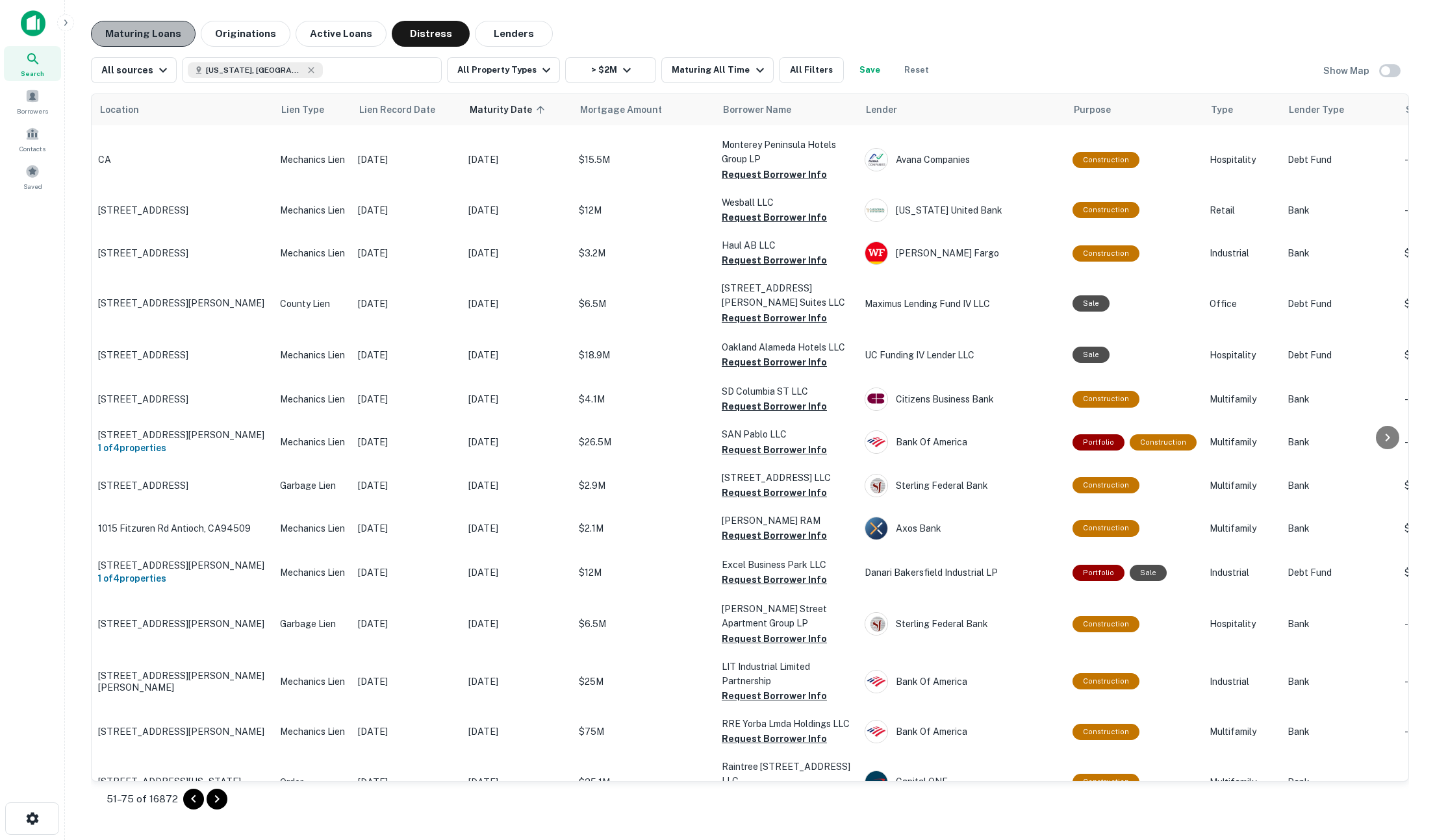
click at [142, 43] on button "Maturing Loans" at bounding box center [143, 33] width 104 height 26
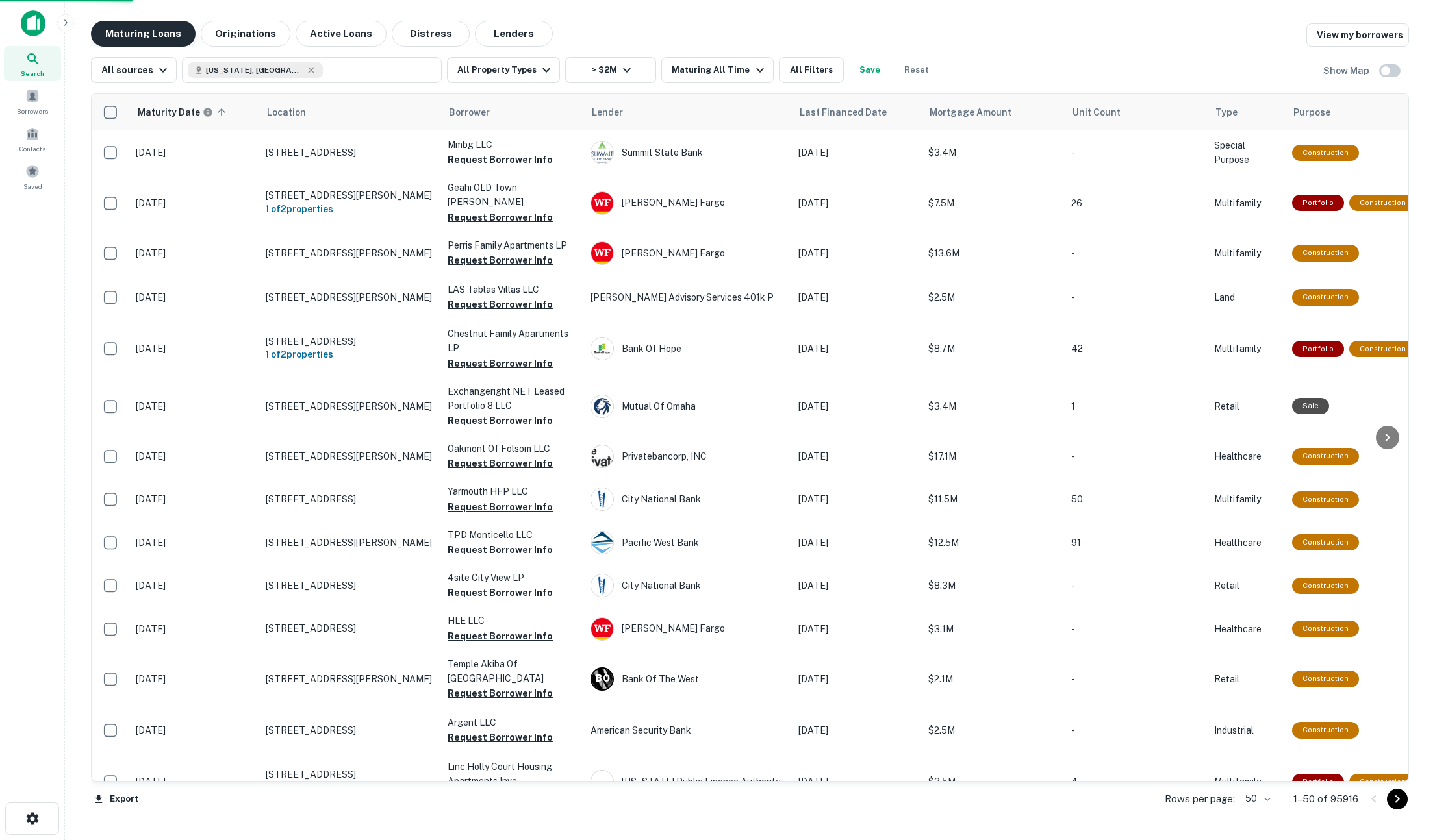
scroll to position [1651, 0]
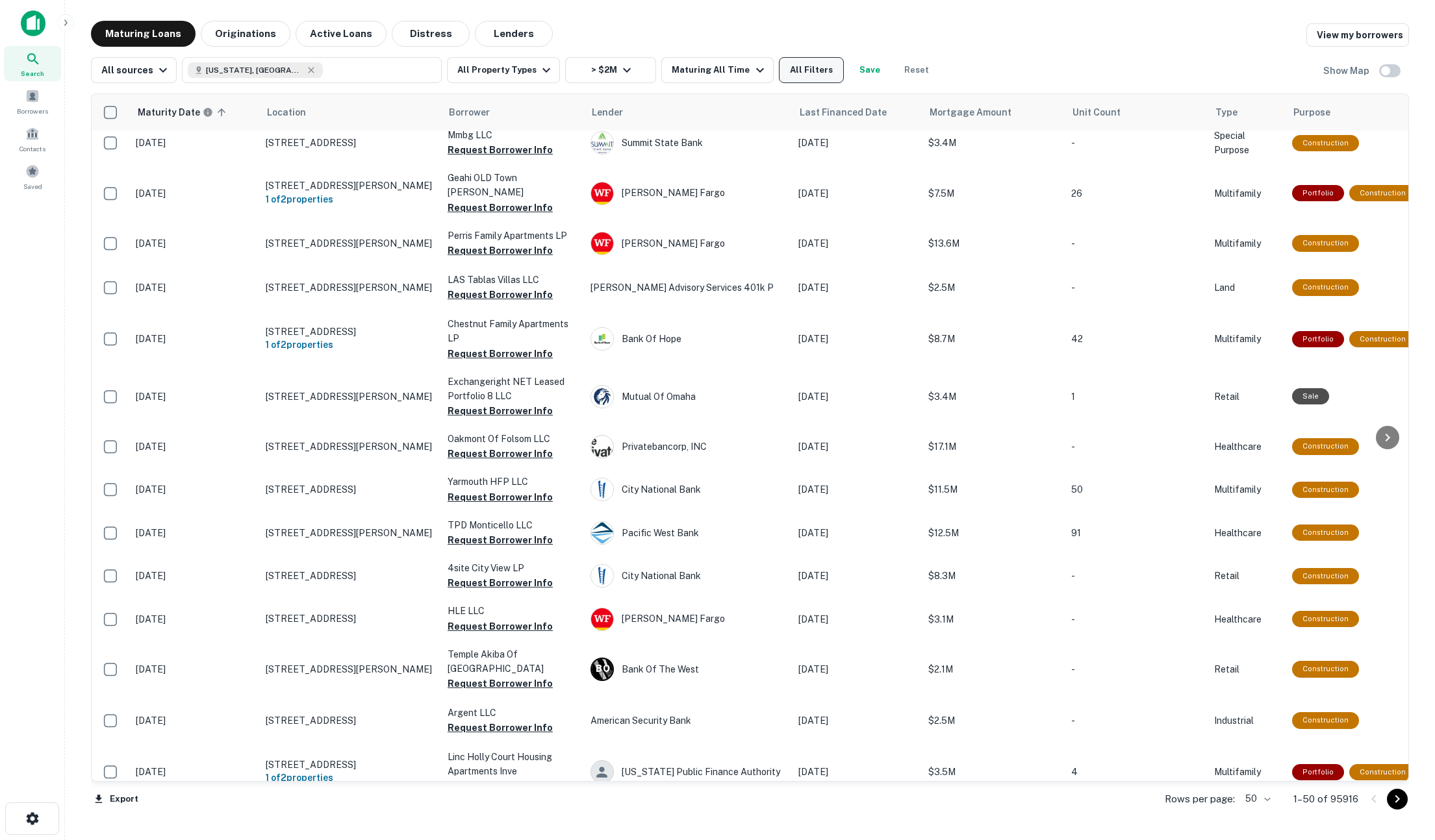
click at [787, 71] on button "All Filters" at bounding box center [811, 70] width 65 height 26
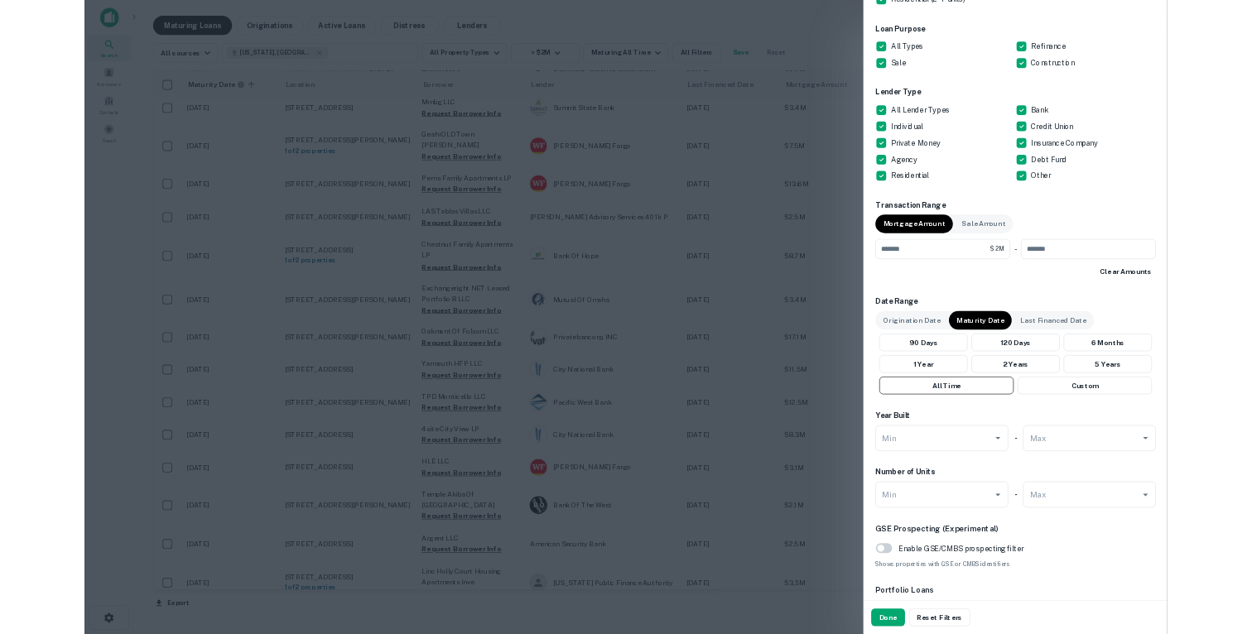
scroll to position [614, 0]
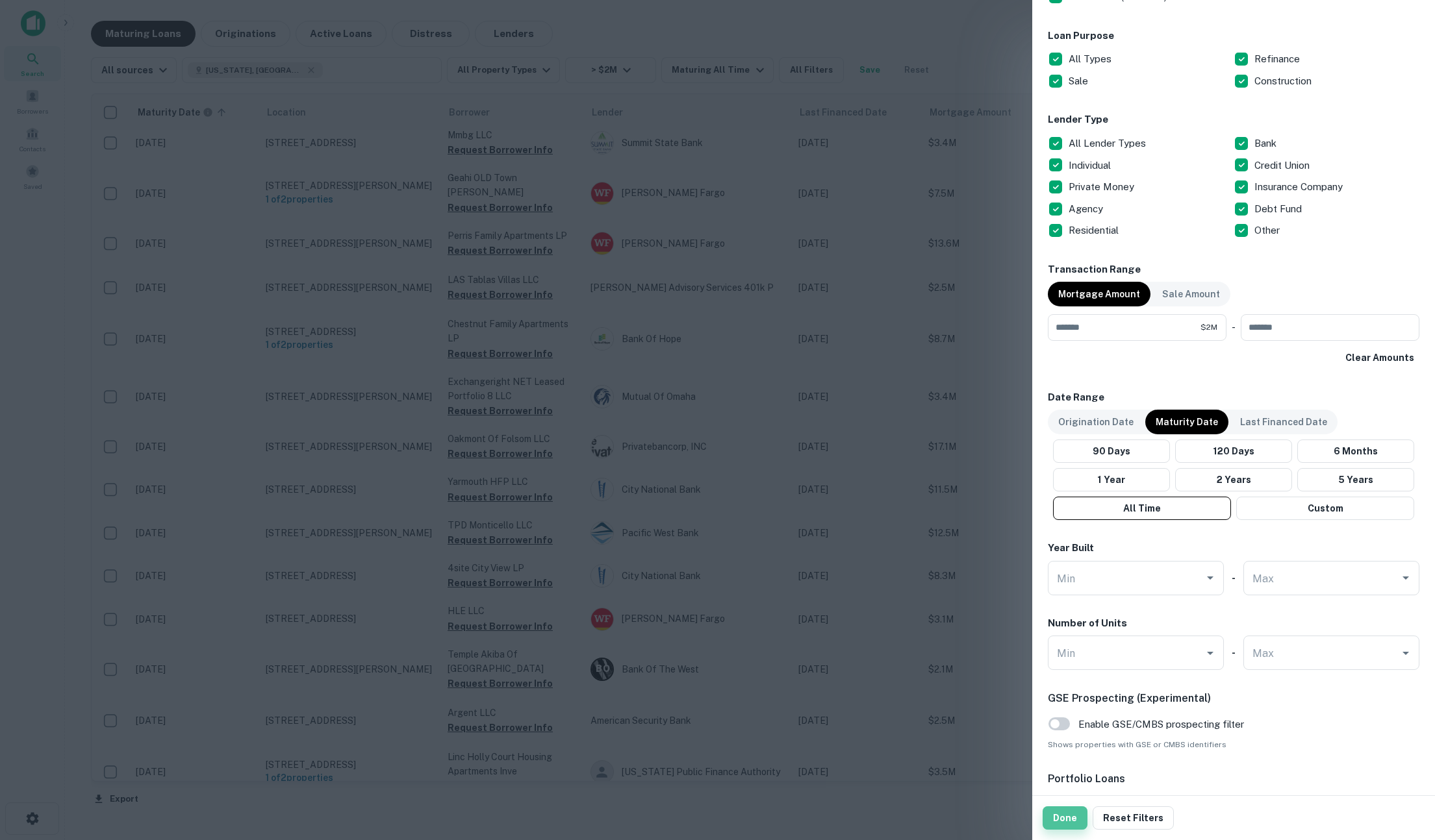
click at [1064, 824] on button "Done" at bounding box center [1065, 818] width 45 height 24
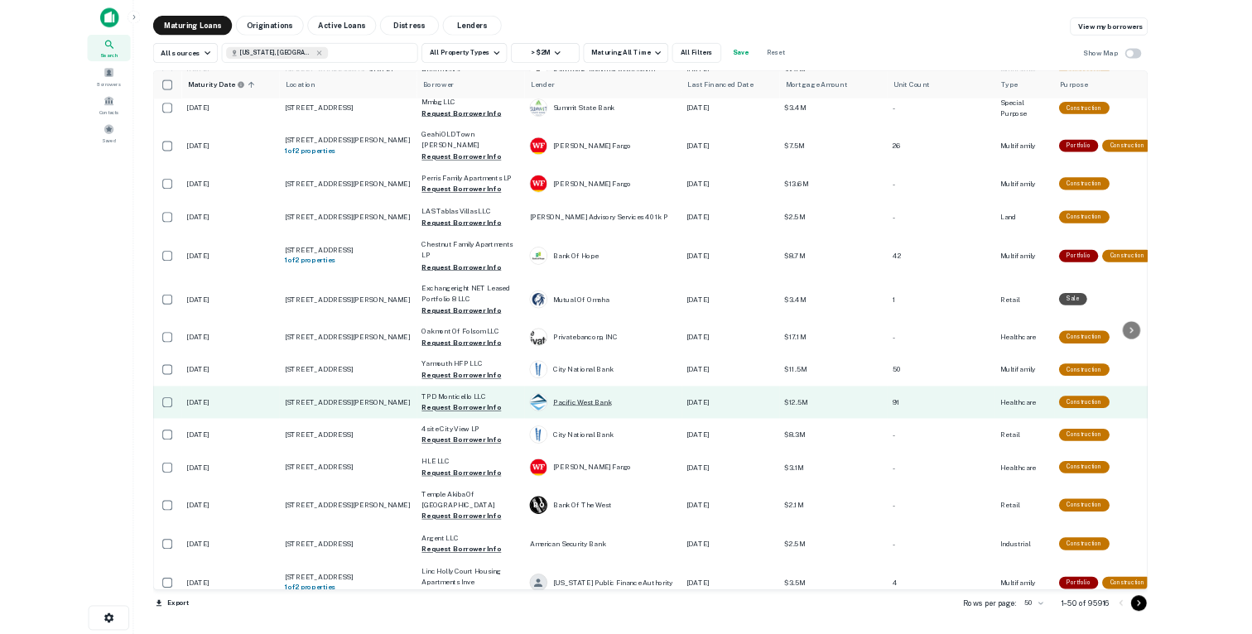
scroll to position [2105, 0]
